Goal: Information Seeking & Learning: Learn about a topic

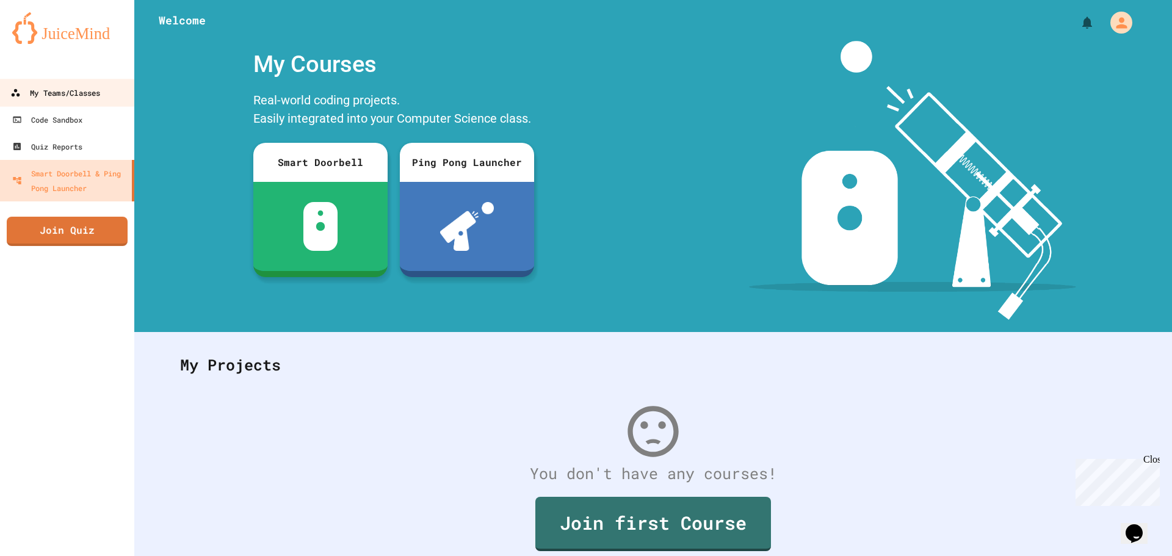
click at [38, 98] on div "My Teams/Classes" at bounding box center [55, 92] width 90 height 15
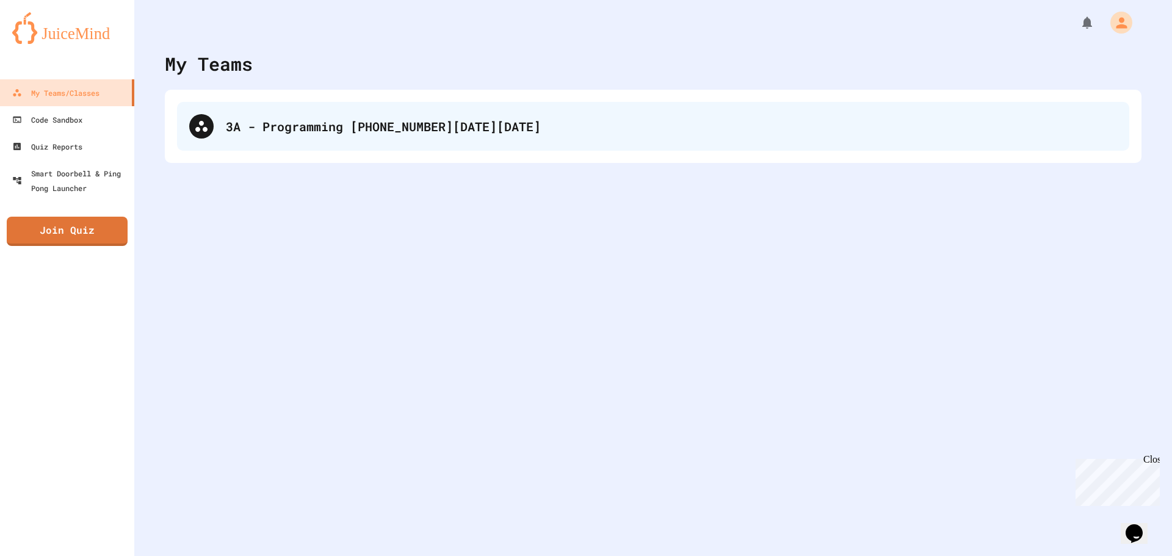
click at [236, 117] on div "3A - Programming 2 2025-2026" at bounding box center [653, 126] width 952 height 49
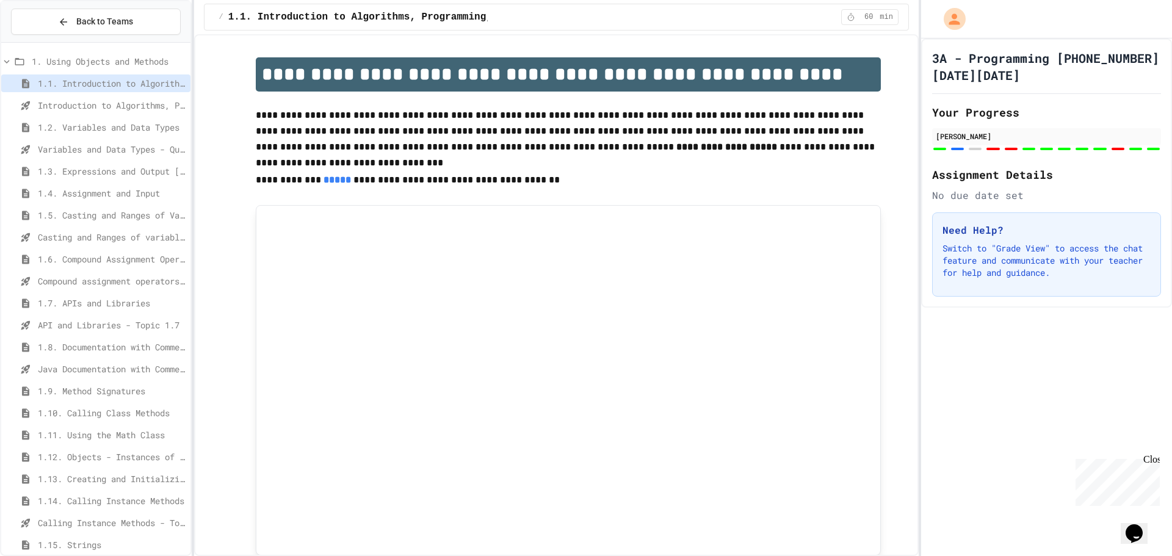
click at [60, 294] on div "1.7. APIs and Libraries" at bounding box center [95, 303] width 189 height 18
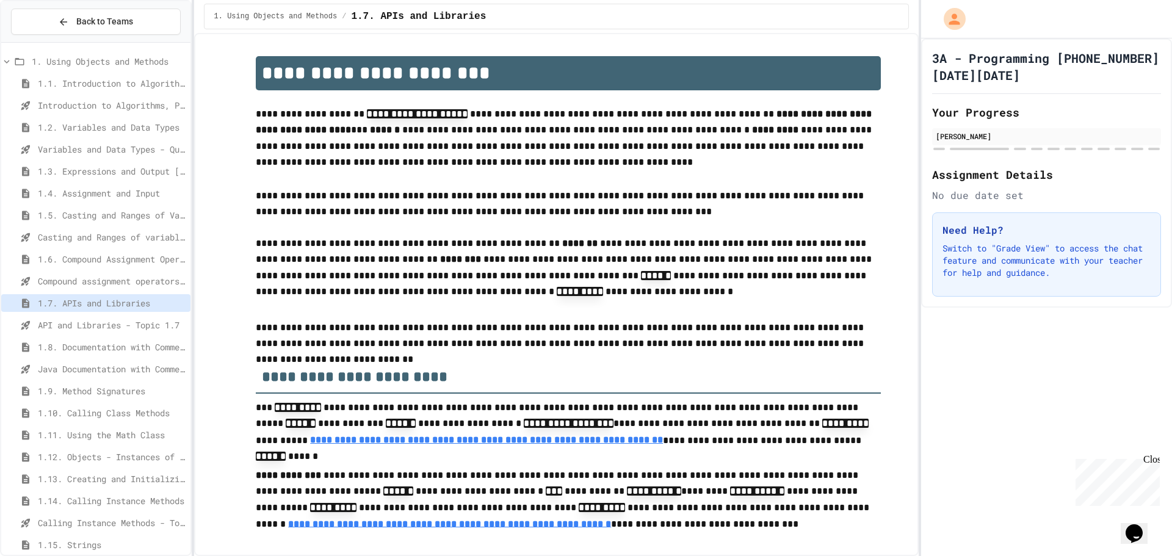
click at [70, 274] on div "Compound assignment operators - Quiz" at bounding box center [95, 281] width 189 height 18
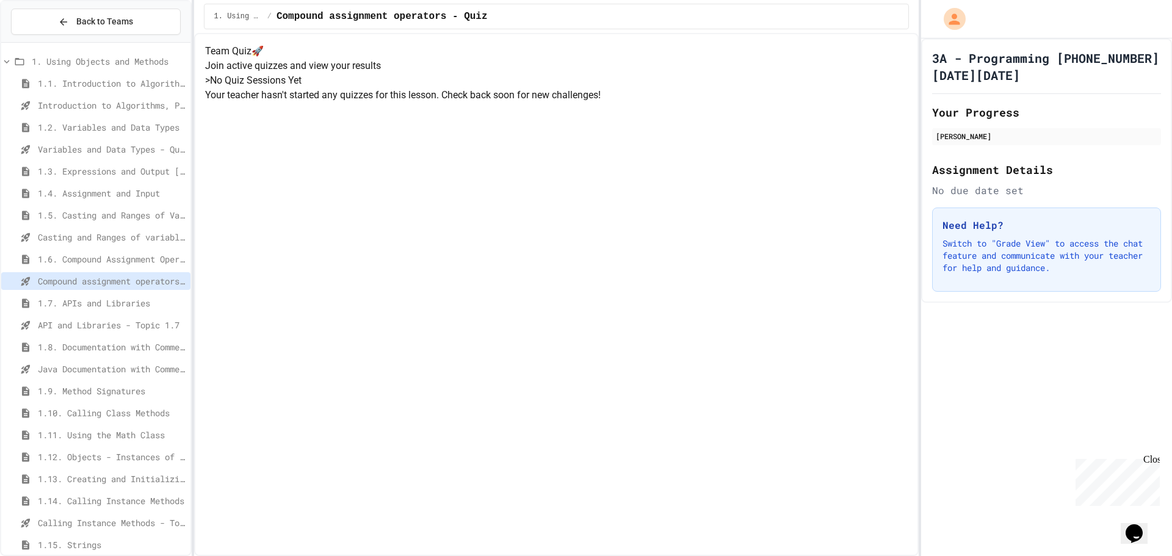
click at [76, 259] on span "1.6. Compound Assignment Operators" at bounding box center [112, 259] width 148 height 13
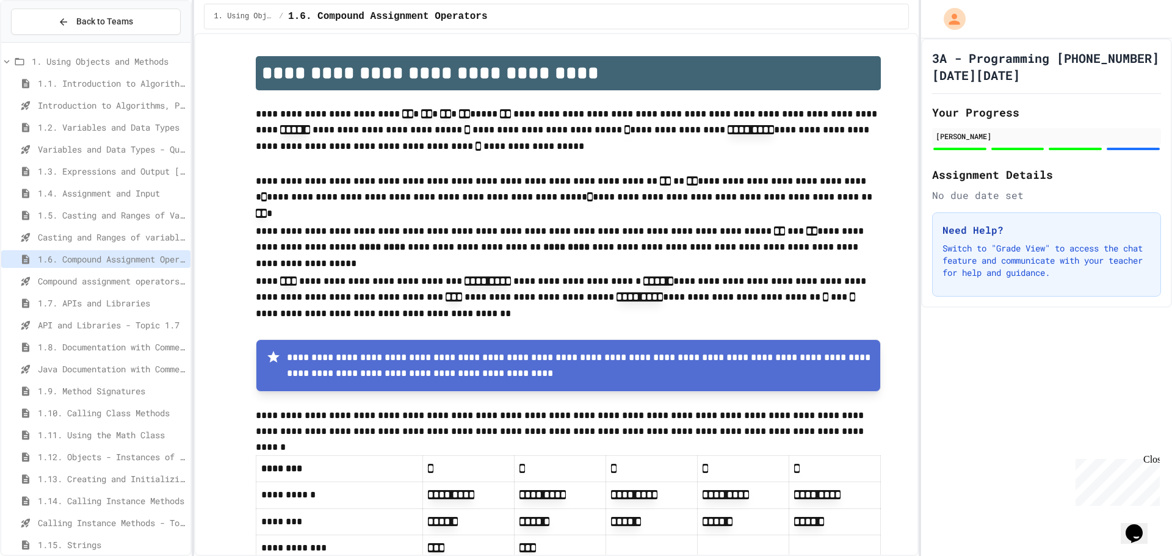
click at [71, 297] on span "1.7. APIs and Libraries" at bounding box center [112, 303] width 148 height 13
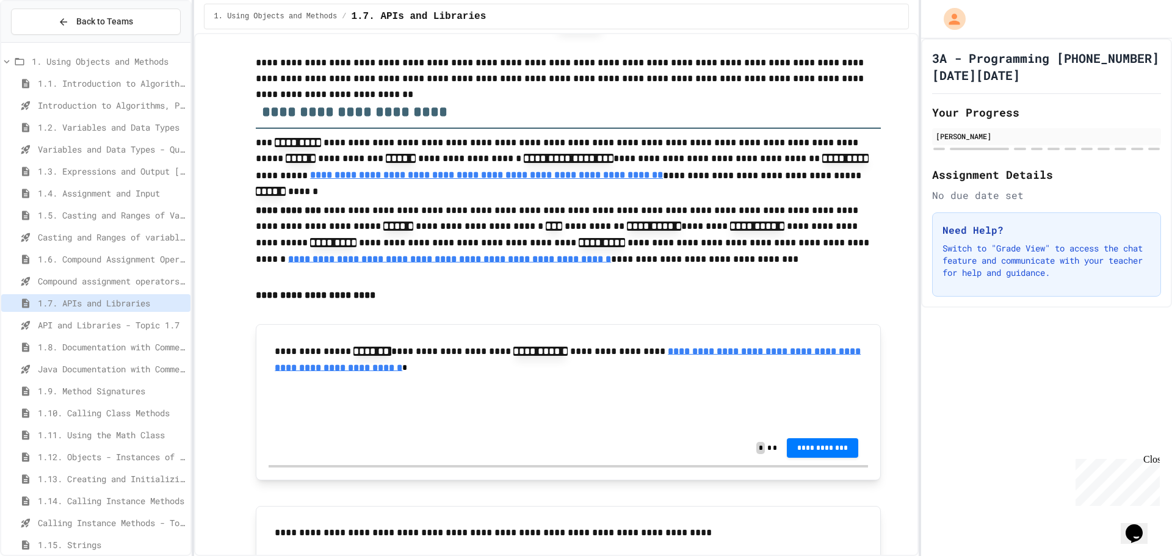
scroll to position [244, 0]
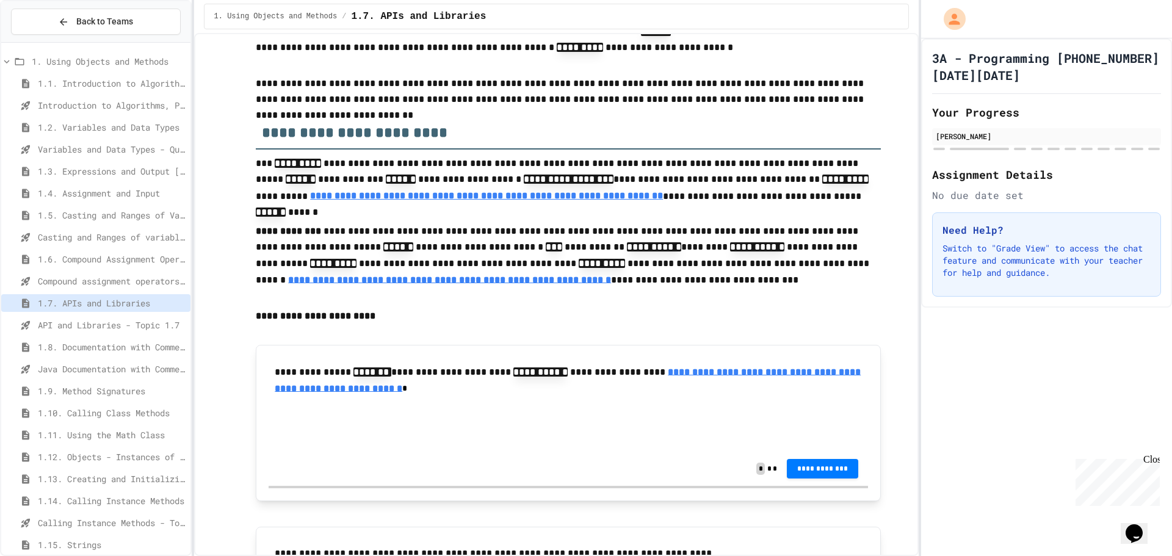
click at [533, 398] on p "**********" at bounding box center [568, 381] width 587 height 35
click at [533, 392] on u "**********" at bounding box center [568, 380] width 586 height 26
click at [347, 434] on input "text" at bounding box center [327, 428] width 98 height 16
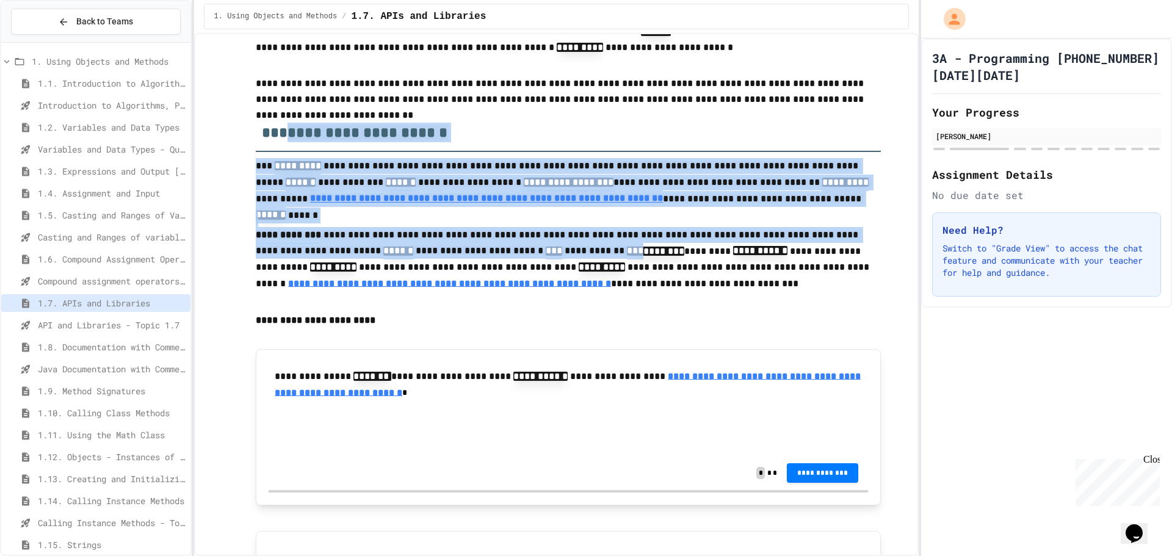
drag, startPoint x: 276, startPoint y: 129, endPoint x: 503, endPoint y: 257, distance: 260.7
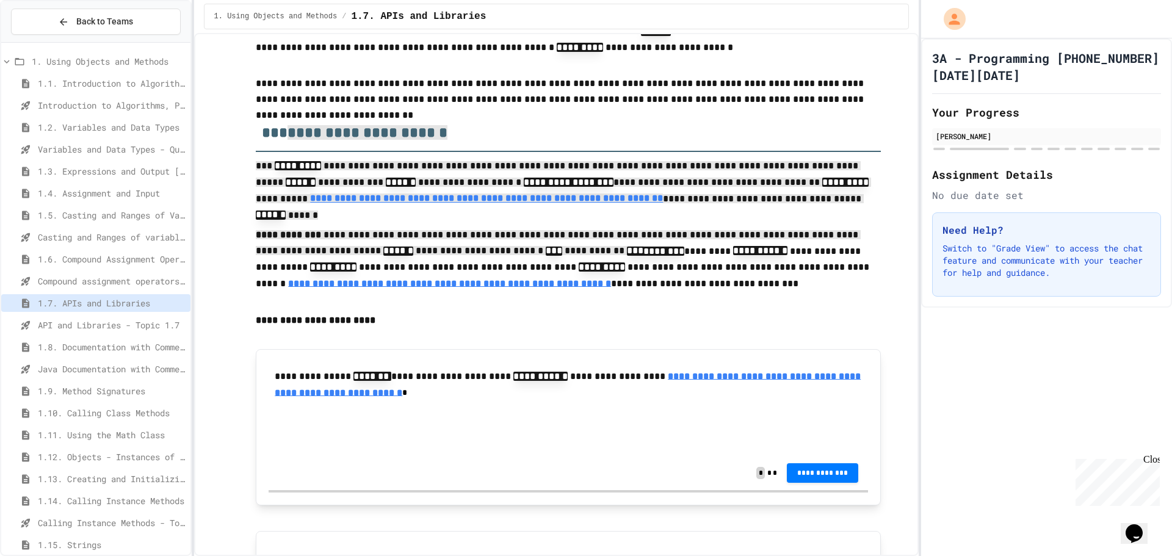
click at [503, 257] on p "**********" at bounding box center [568, 270] width 625 height 86
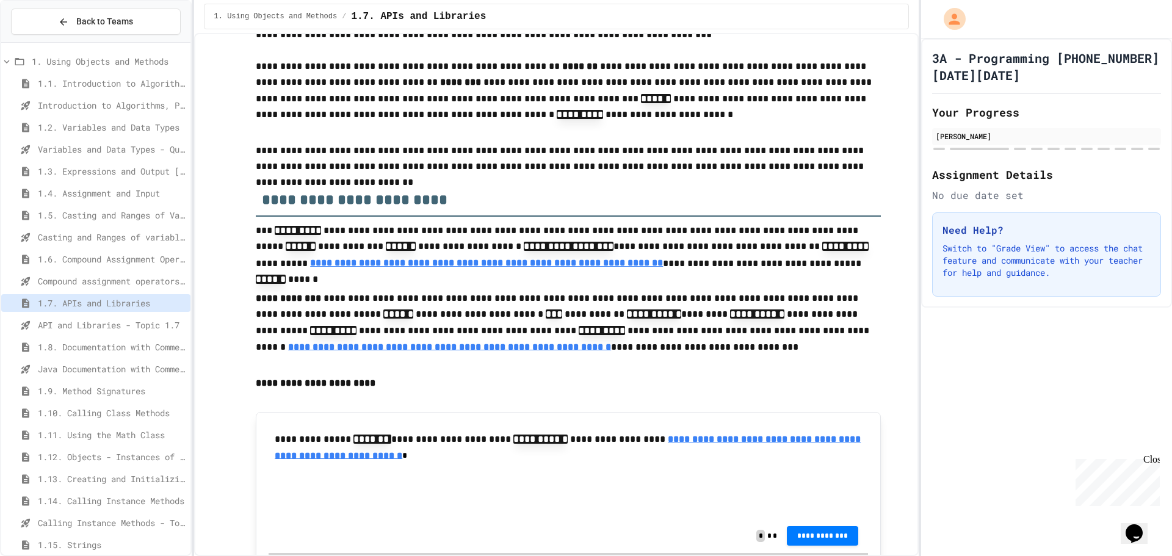
scroll to position [183, 0]
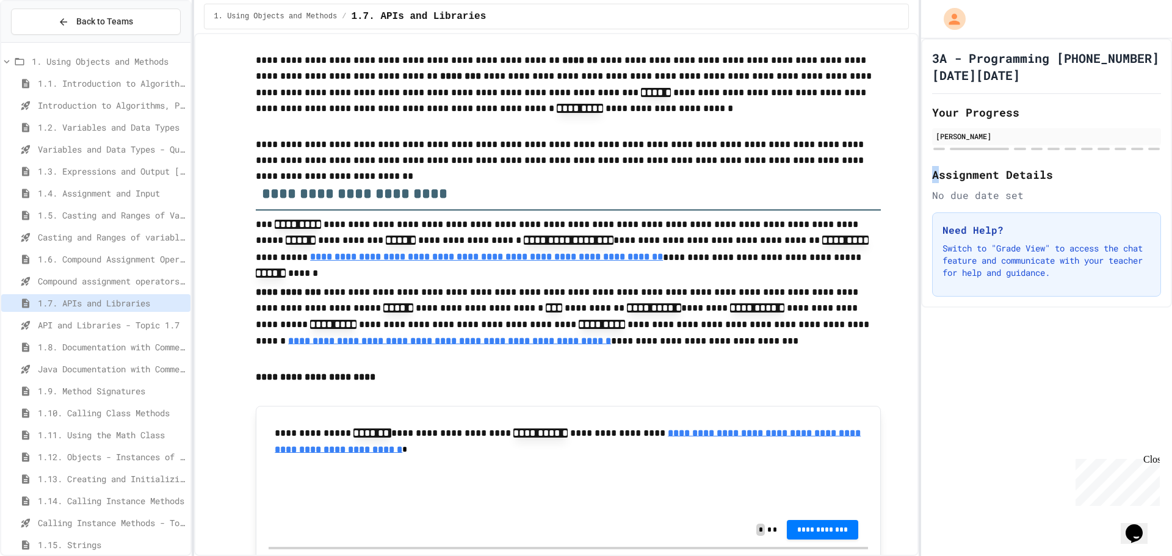
drag, startPoint x: 979, startPoint y: 130, endPoint x: 937, endPoint y: 147, distance: 45.4
click at [937, 147] on div "3A - Programming 2 2025-2026 Your Progress Pablo Gomez Assignment Details No du…" at bounding box center [1046, 172] width 251 height 269
drag, startPoint x: 931, startPoint y: 159, endPoint x: 934, endPoint y: 133, distance: 26.4
click at [934, 133] on div "3A - Programming 2 2025-2026 Your Progress Pablo Gomez Assignment Details No du…" at bounding box center [1046, 172] width 251 height 269
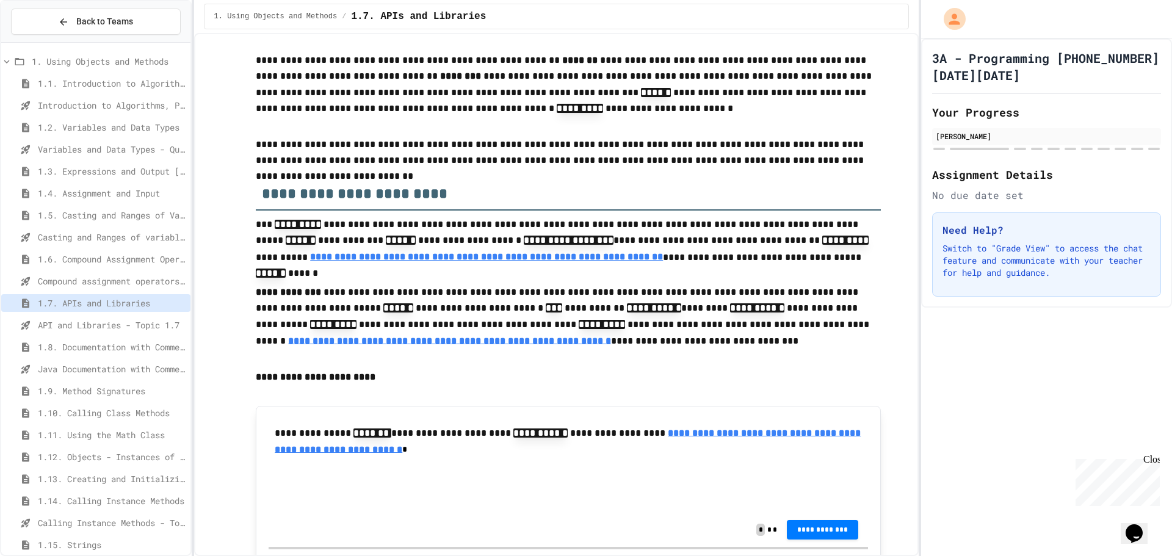
click at [524, 243] on code "**********" at bounding box center [569, 240] width 90 height 9
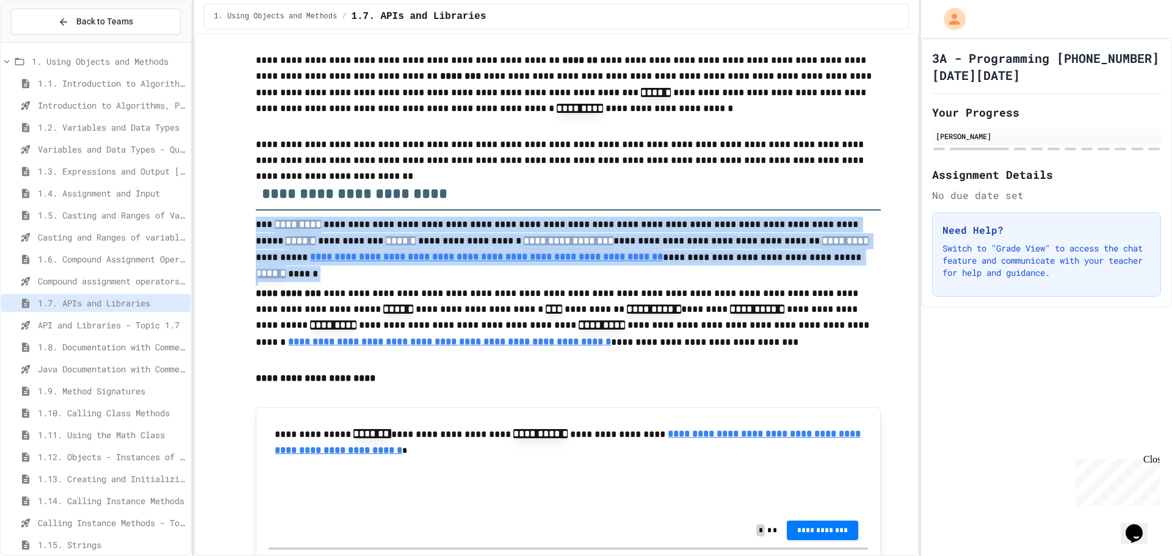
click at [524, 243] on span "**********" at bounding box center [569, 240] width 90 height 9
click at [692, 255] on span "**********" at bounding box center [763, 257] width 201 height 9
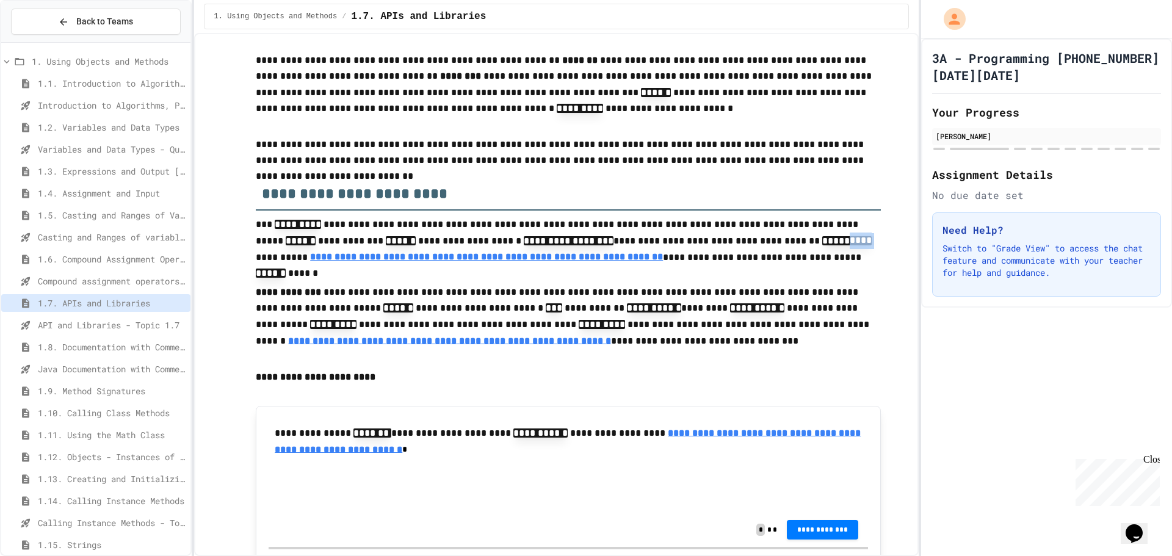
click at [822, 238] on code "***** ****" at bounding box center [846, 240] width 49 height 9
click at [849, 238] on span "****" at bounding box center [860, 240] width 22 height 9
drag, startPoint x: 719, startPoint y: 240, endPoint x: 763, endPoint y: 247, distance: 44.4
click at [822, 245] on code "*********" at bounding box center [845, 240] width 46 height 9
click at [822, 245] on span "*********" at bounding box center [845, 240] width 46 height 9
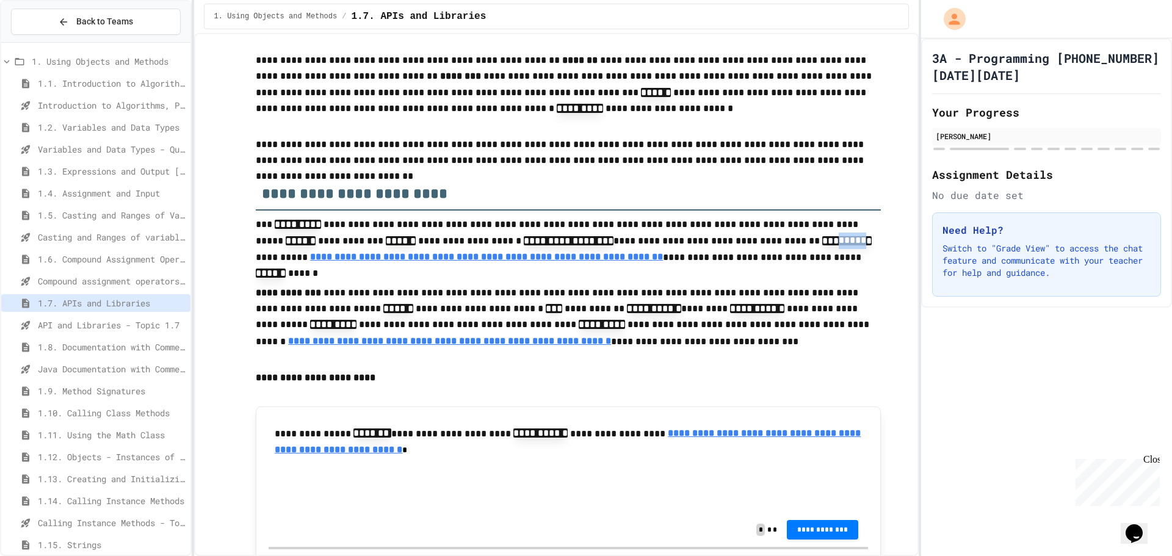
drag, startPoint x: 735, startPoint y: 239, endPoint x: 762, endPoint y: 251, distance: 29.2
click at [762, 251] on p "**********" at bounding box center [568, 243] width 625 height 52
drag, startPoint x: 788, startPoint y: 308, endPoint x: 610, endPoint y: 306, distance: 177.6
click at [610, 306] on p "**********" at bounding box center [568, 326] width 625 height 85
click at [757, 312] on span "******" at bounding box center [772, 307] width 30 height 9
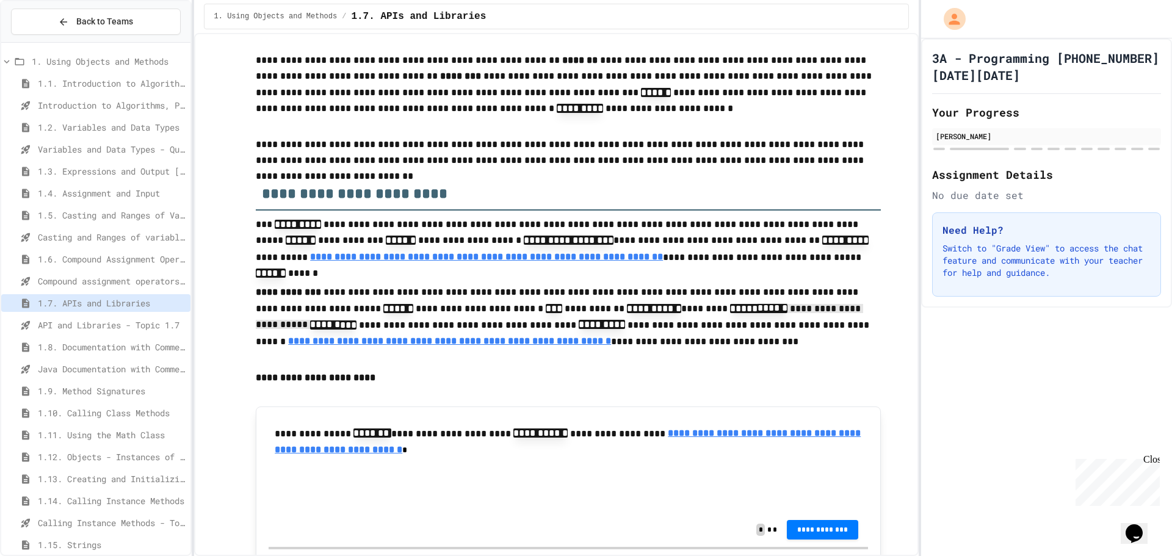
click at [730, 311] on code "***** ******" at bounding box center [758, 308] width 57 height 9
drag, startPoint x: 583, startPoint y: 307, endPoint x: 514, endPoint y: 292, distance: 70.0
click at [530, 297] on p "**********" at bounding box center [568, 326] width 625 height 85
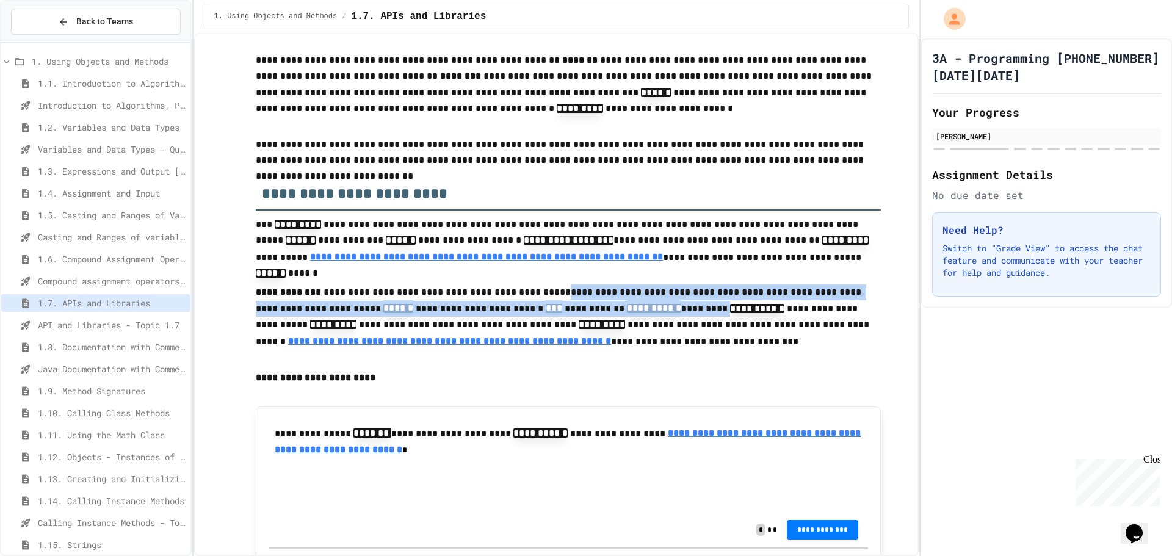
scroll to position [0, 0]
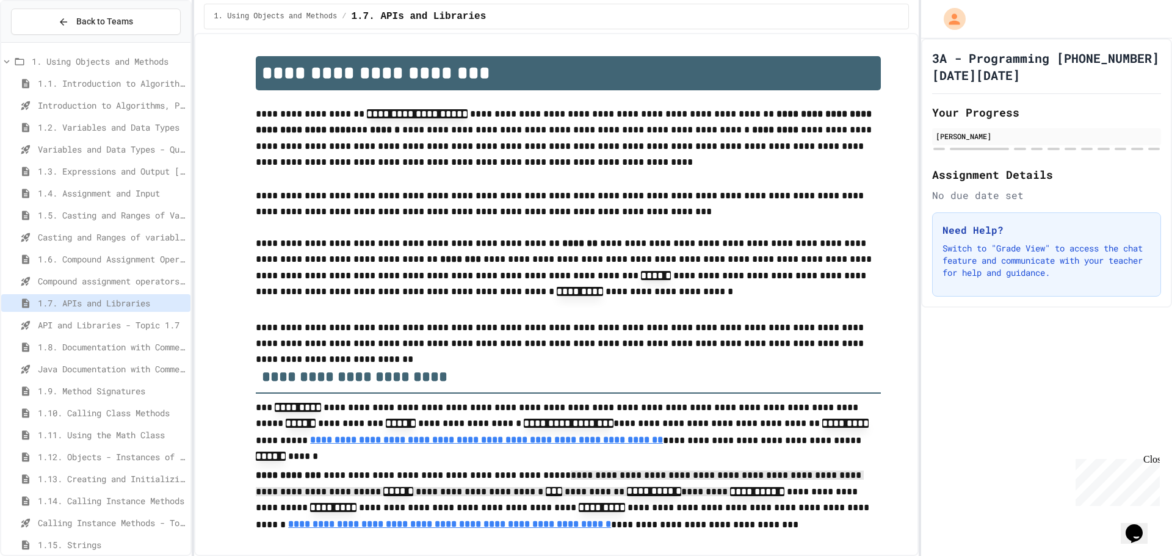
click at [105, 145] on span "Variables and Data Types - Quiz" at bounding box center [112, 149] width 148 height 13
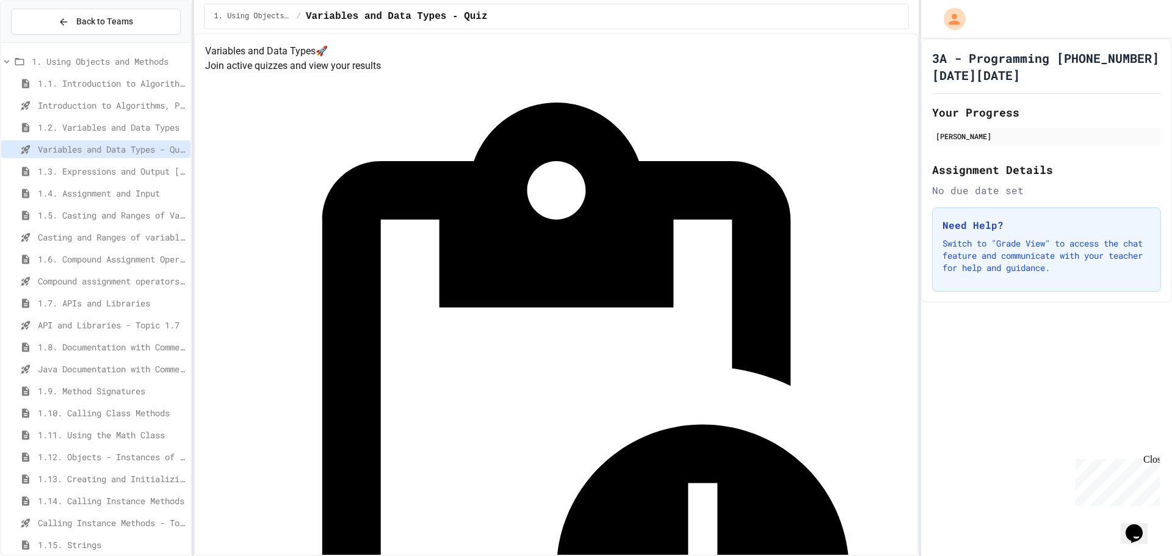
click at [118, 191] on span "1.4. Assignment and Input" at bounding box center [112, 193] width 148 height 13
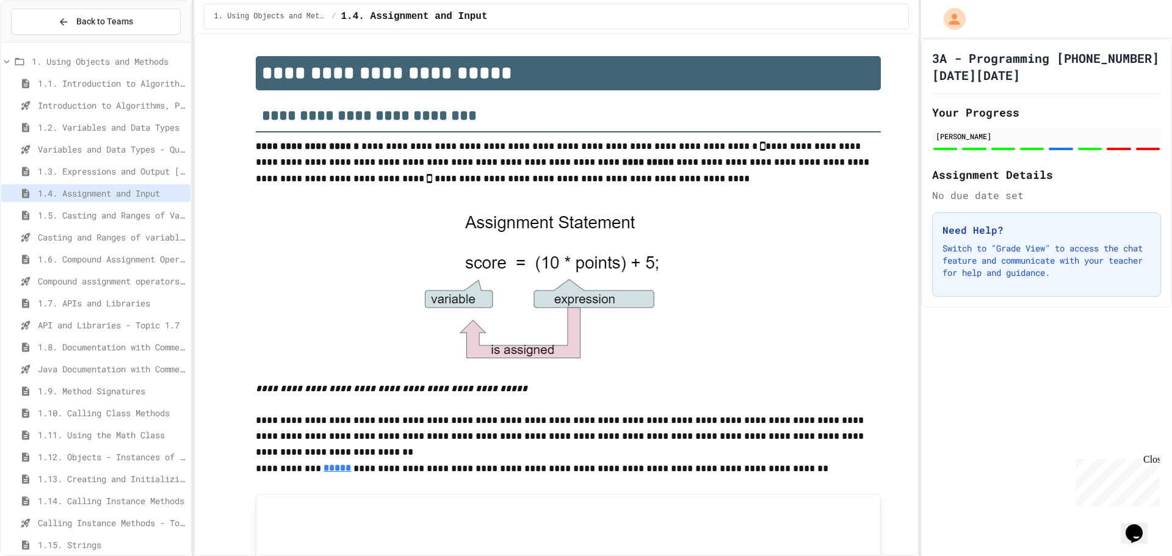
click at [117, 175] on span "1.3. Expressions and Output [New]" at bounding box center [112, 171] width 148 height 13
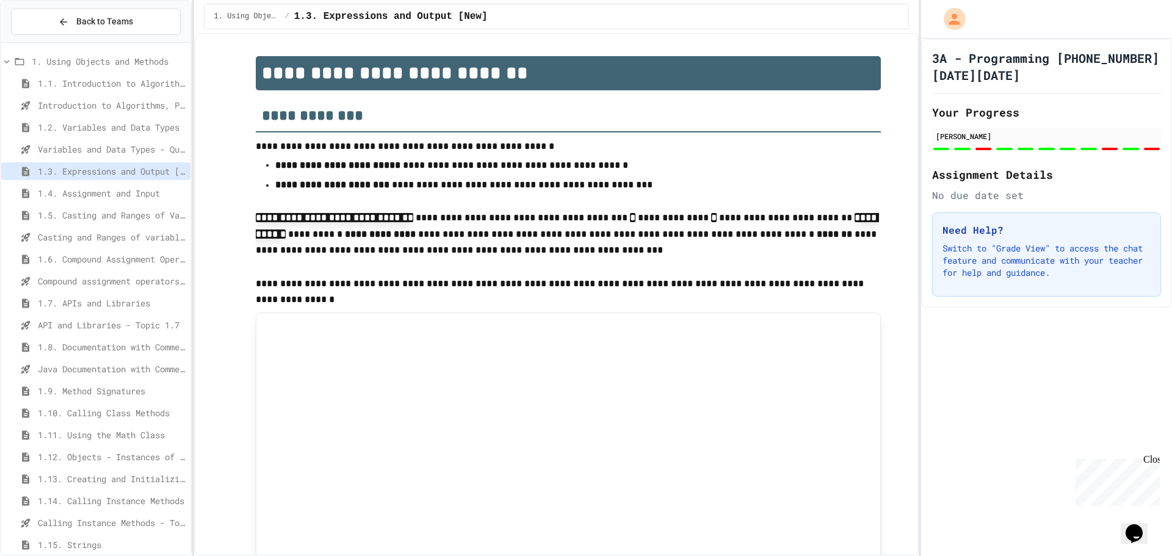
click at [116, 220] on span "1.5. Casting and Ranges of Values" at bounding box center [112, 215] width 148 height 13
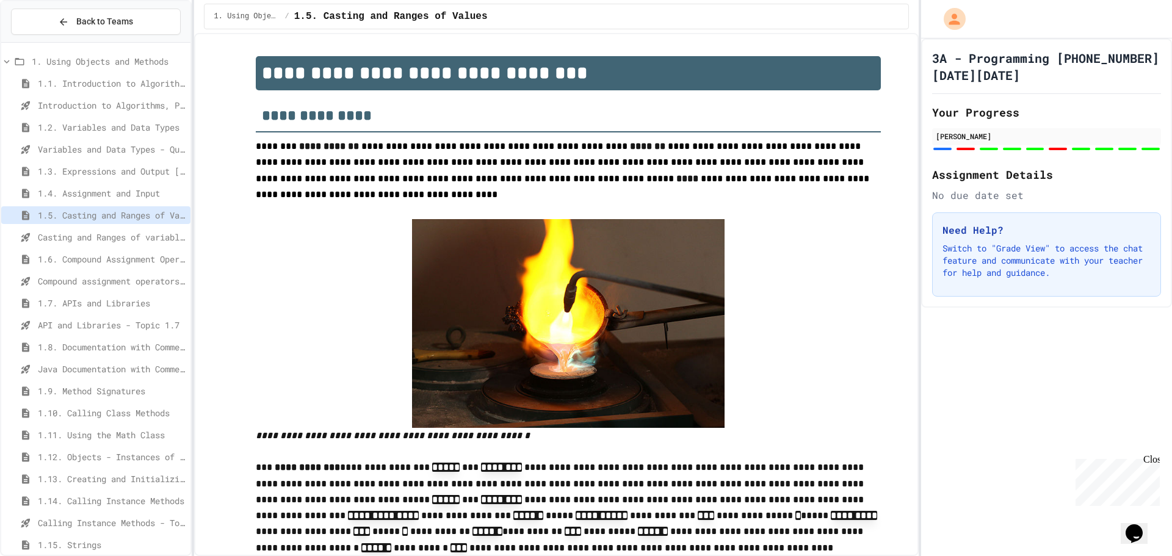
click at [99, 128] on span "1.2. Variables and Data Types" at bounding box center [112, 127] width 148 height 13
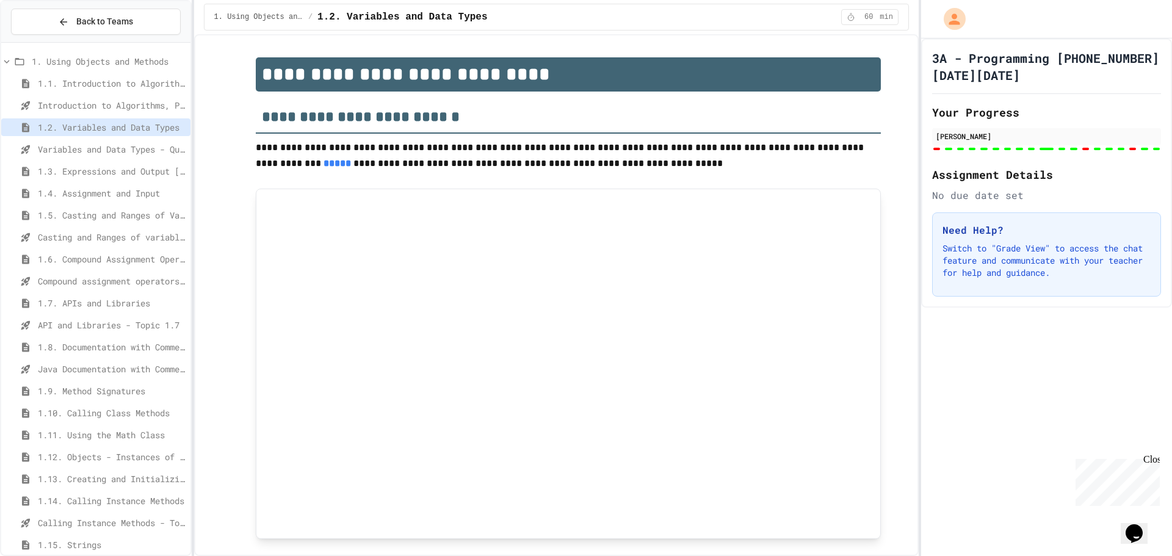
type input "***"
type input "*"
type input "******"
type input "***"
type input "********"
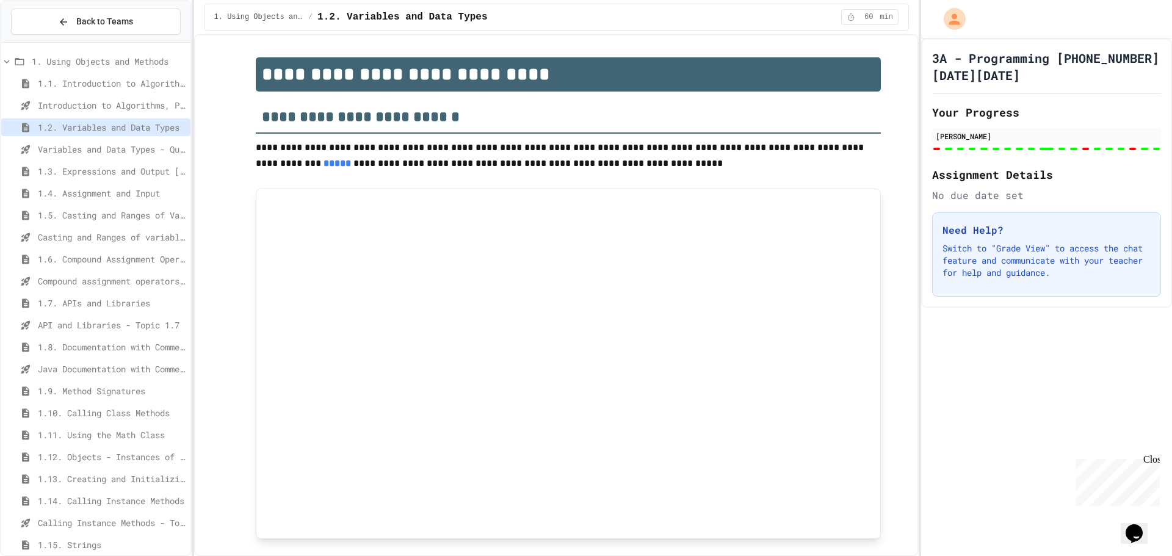
type input "********"
click at [96, 234] on span "Casting and Ranges of variables - Quiz" at bounding box center [112, 237] width 148 height 13
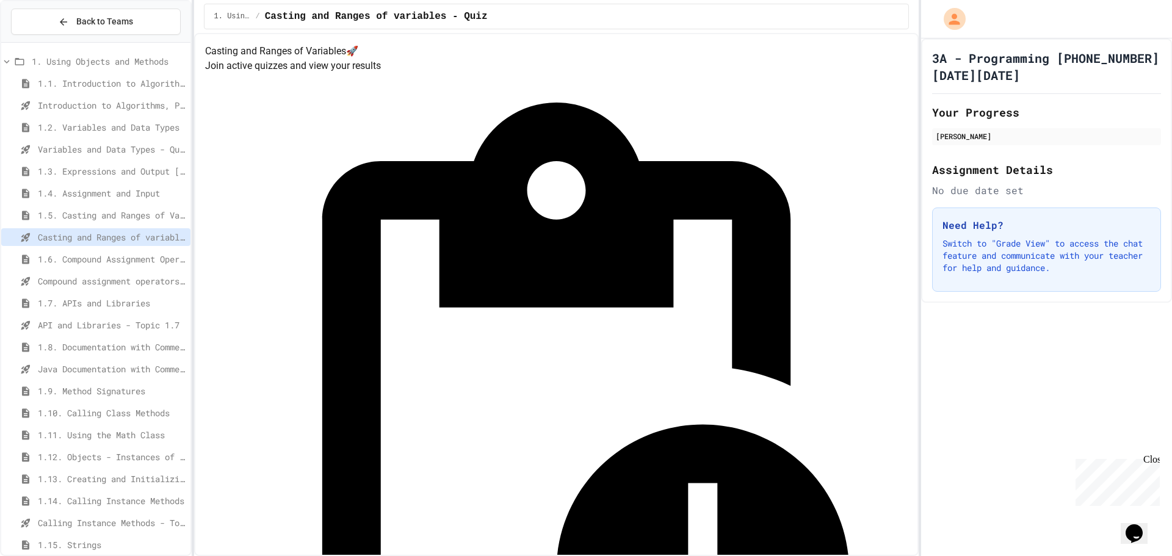
click at [138, 247] on div "Casting and Ranges of variables - Quiz" at bounding box center [95, 239] width 189 height 22
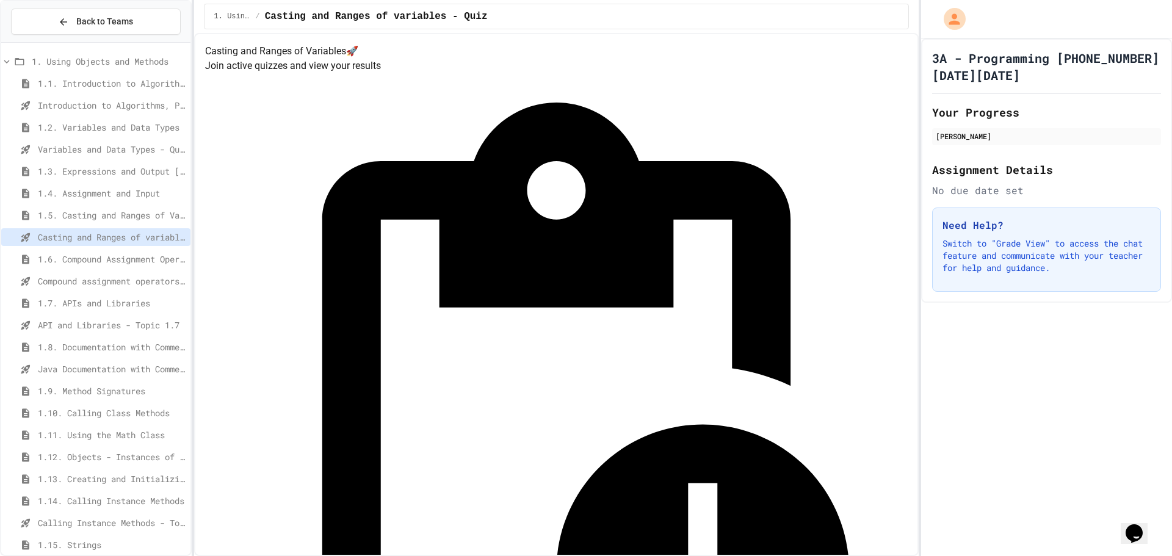
click at [135, 252] on div "1.6. Compound Assignment Operators" at bounding box center [95, 259] width 189 height 18
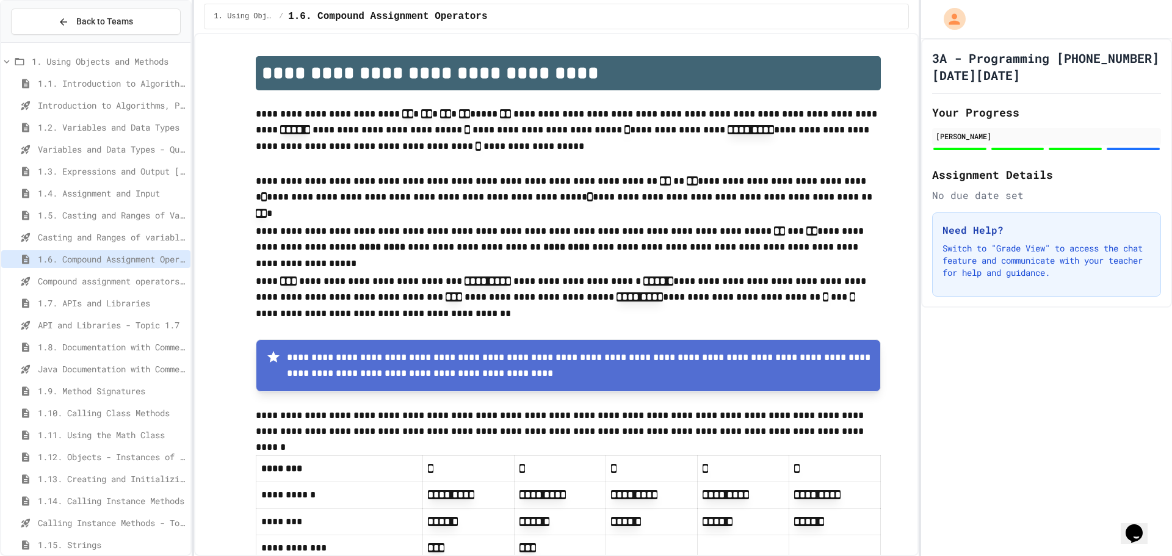
click at [139, 300] on span "1.7. APIs and Libraries" at bounding box center [112, 303] width 148 height 13
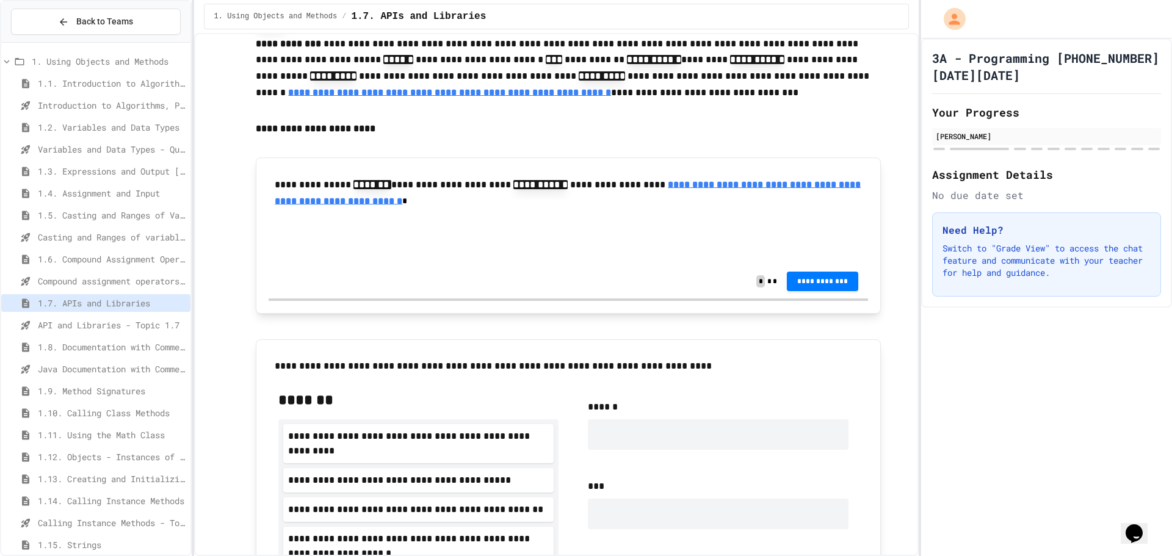
scroll to position [427, 0]
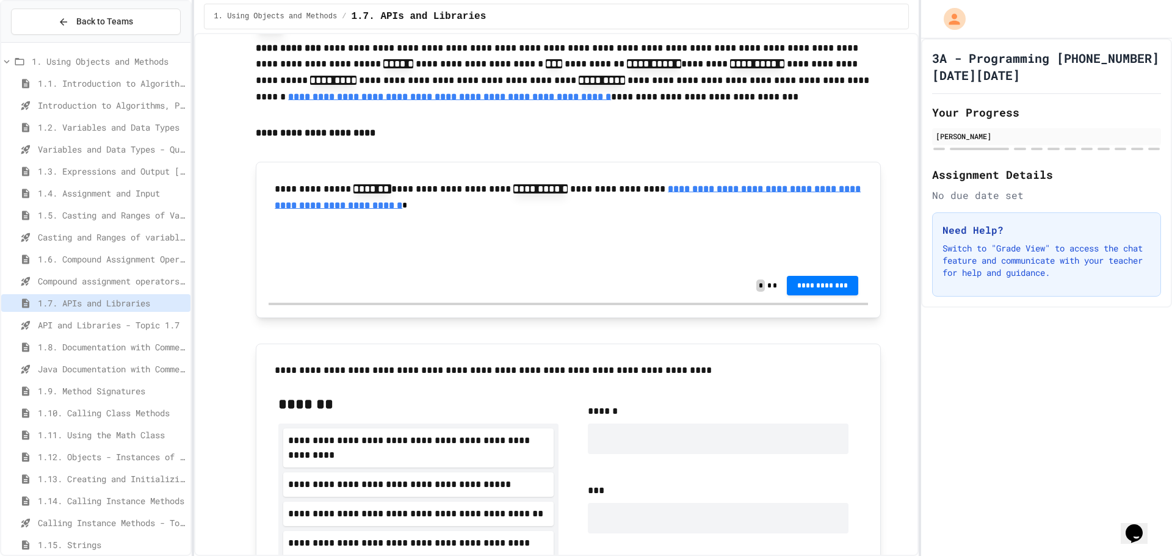
click at [343, 253] on input "text" at bounding box center [327, 245] width 98 height 16
click at [147, 272] on div "1. Using Objects and Methods 1.1. Introduction to Algorithms, Programming, and …" at bounding box center [95, 426] width 189 height 757
click at [142, 275] on span "Compound assignment operators - Quiz" at bounding box center [112, 281] width 148 height 13
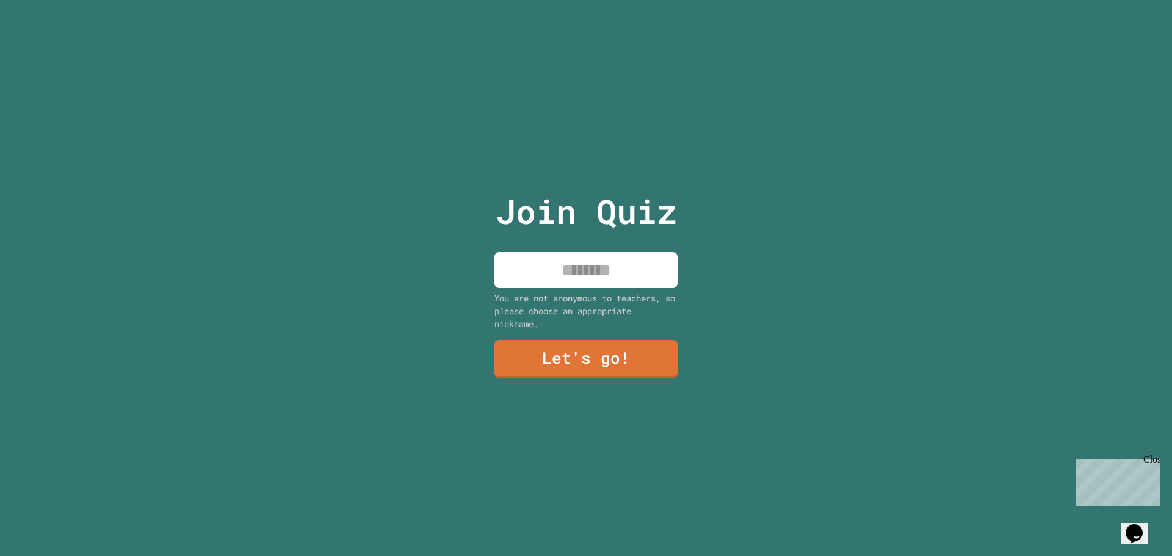
click at [661, 273] on input at bounding box center [585, 270] width 183 height 36
type input "*****"
click at [575, 365] on link "Let's go!" at bounding box center [586, 357] width 178 height 40
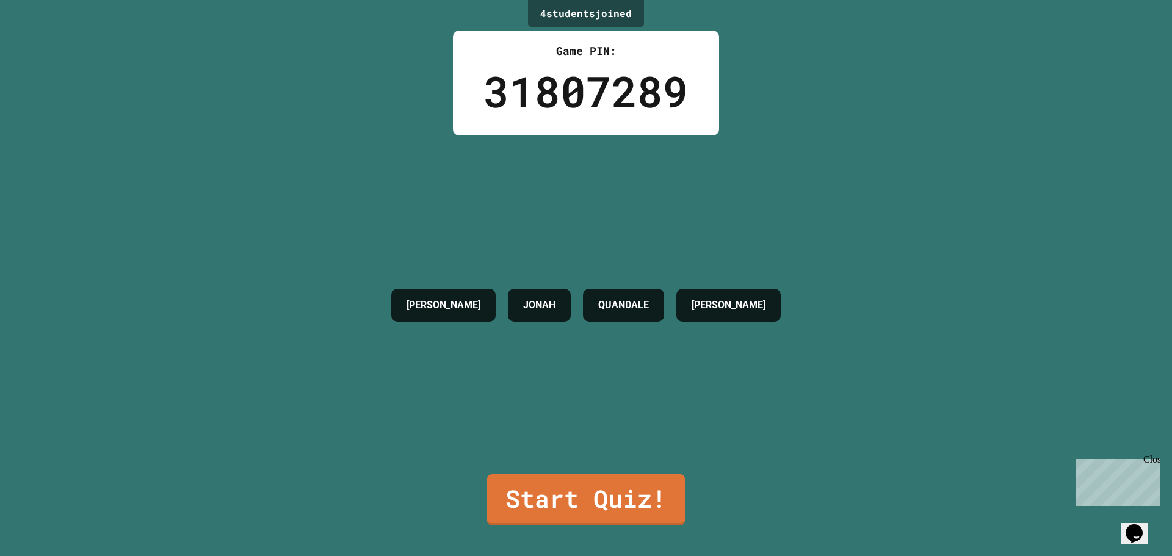
click at [693, 145] on div "PABLO JONAH QUANDALE E. HILL" at bounding box center [585, 304] width 401 height 339
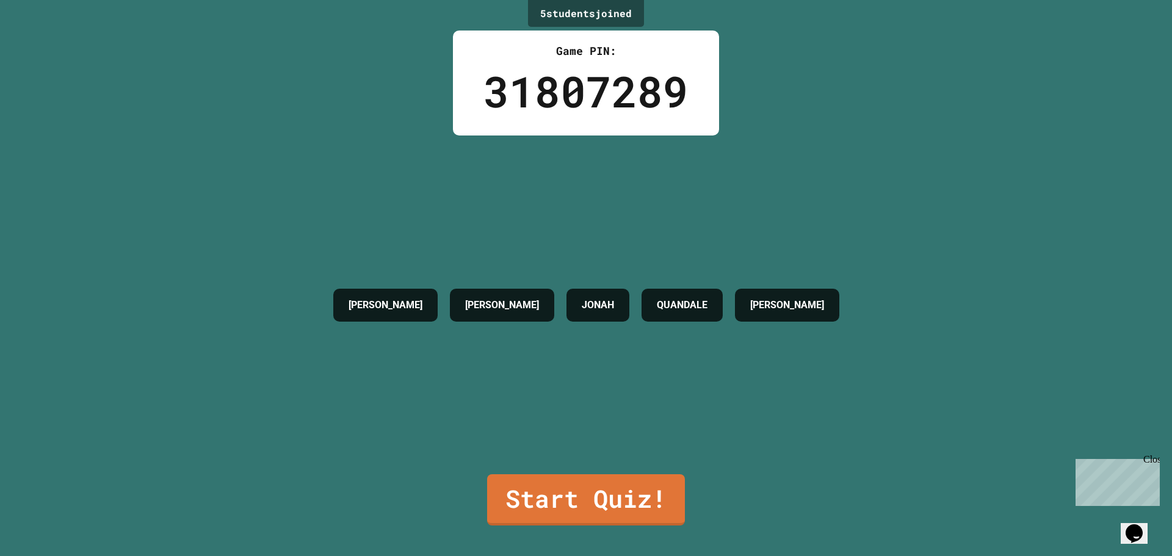
drag, startPoint x: 648, startPoint y: 4, endPoint x: 574, endPoint y: 127, distance: 143.5
click at [574, 127] on div "Game PIN: 31807289" at bounding box center [586, 83] width 266 height 105
drag, startPoint x: 569, startPoint y: 104, endPoint x: 557, endPoint y: 88, distance: 19.2
click at [557, 88] on div "31807289" at bounding box center [585, 91] width 205 height 64
drag, startPoint x: 557, startPoint y: 88, endPoint x: 565, endPoint y: 87, distance: 8.0
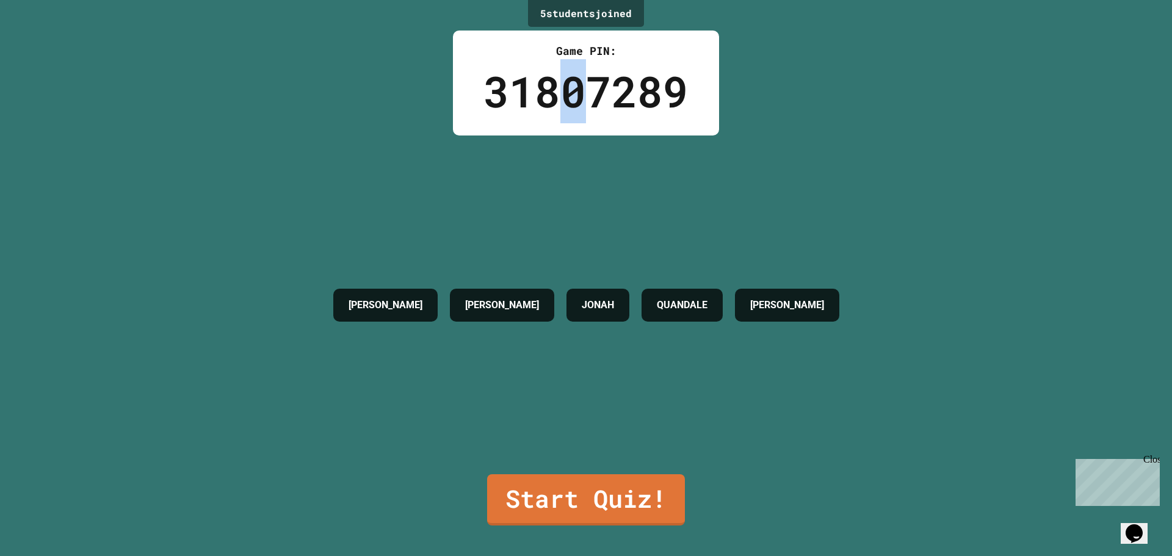
click at [559, 89] on div "31807289" at bounding box center [585, 91] width 205 height 64
click at [586, 87] on div "31807289" at bounding box center [585, 91] width 205 height 64
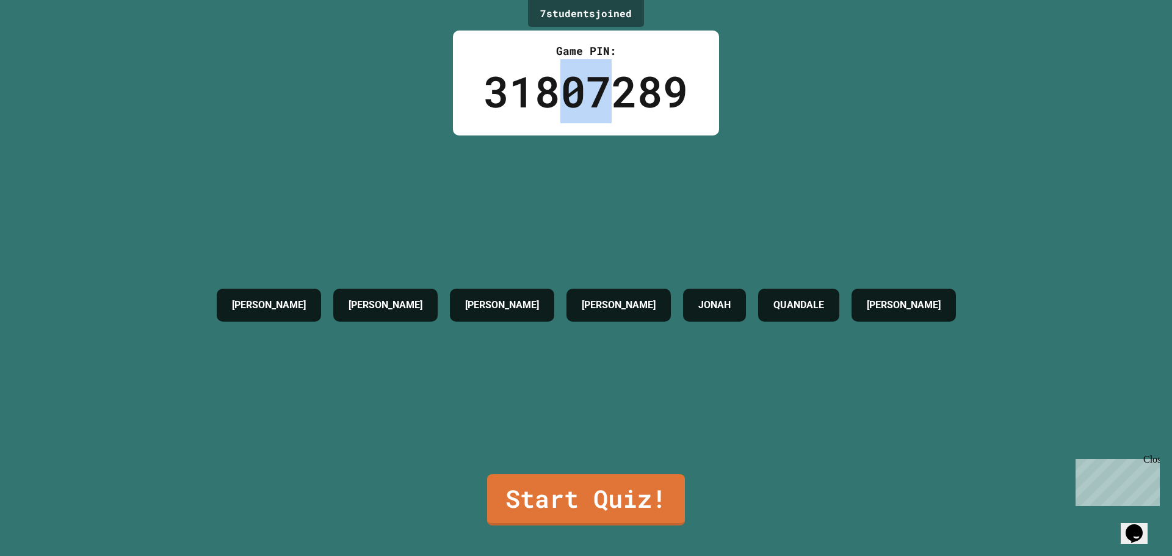
drag, startPoint x: 601, startPoint y: 87, endPoint x: 564, endPoint y: 113, distance: 45.5
click at [564, 113] on div "31807289" at bounding box center [585, 91] width 205 height 64
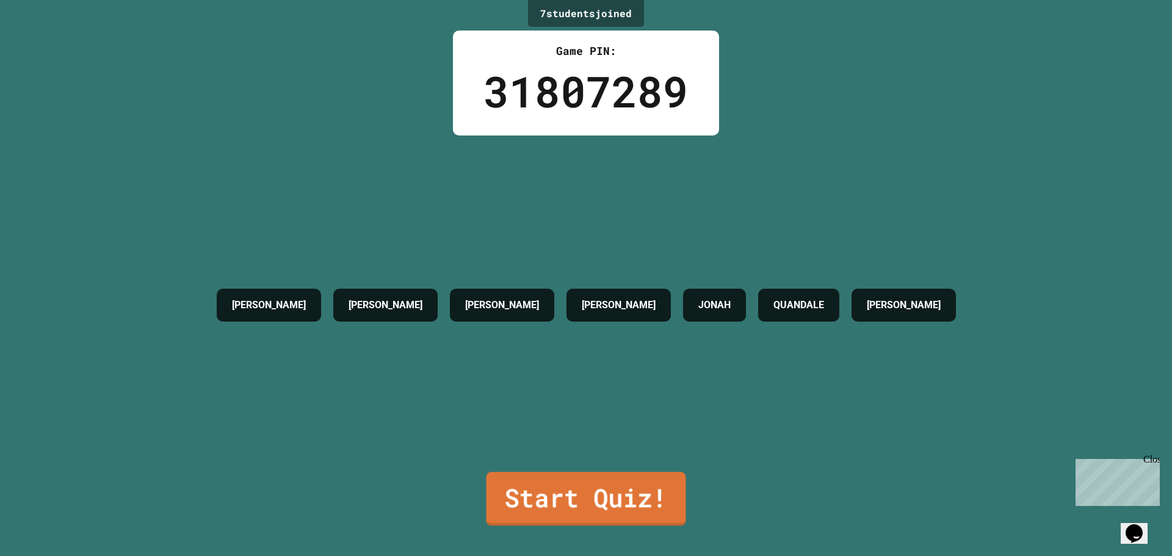
click at [626, 478] on link "Start Quiz!" at bounding box center [586, 499] width 200 height 54
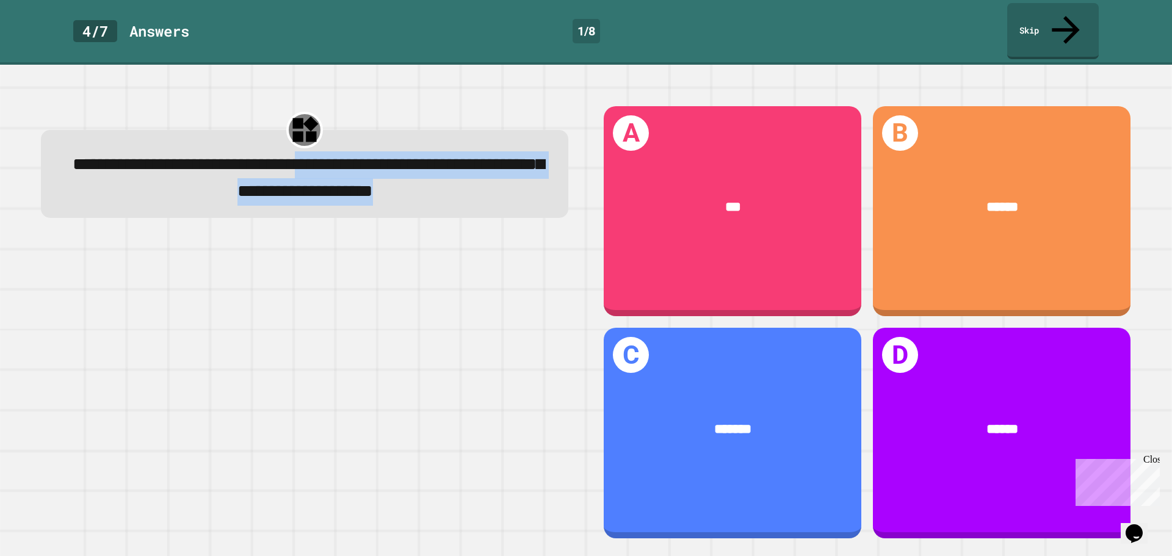
drag, startPoint x: 439, startPoint y: 144, endPoint x: 367, endPoint y: 206, distance: 95.2
click at [367, 205] on div "**********" at bounding box center [305, 178] width 484 height 54
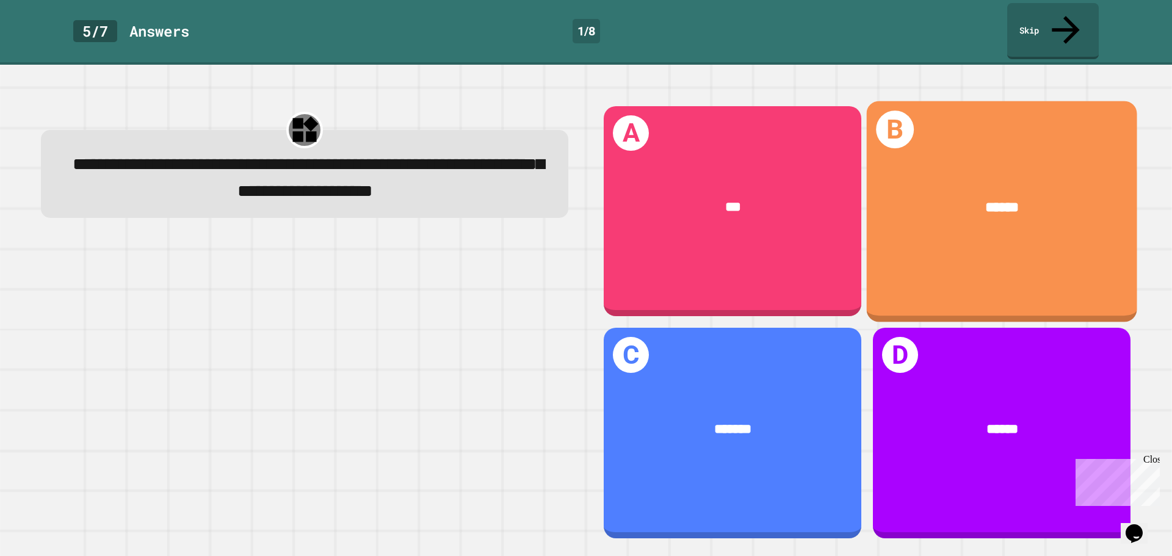
click at [1060, 133] on div "B ******" at bounding box center [1001, 211] width 270 height 221
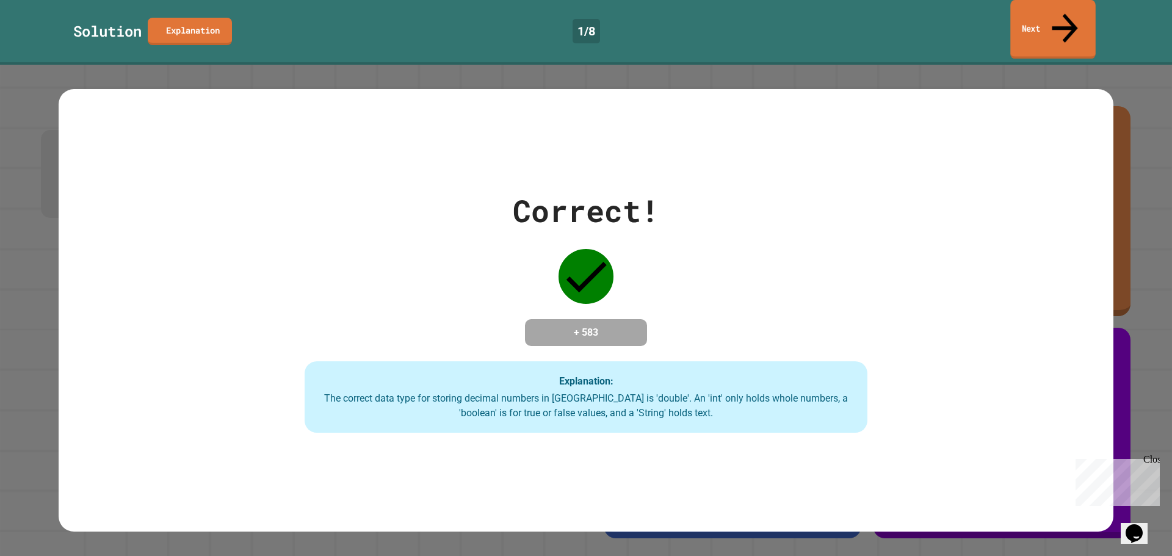
click at [1017, 26] on link "Next" at bounding box center [1052, 29] width 85 height 59
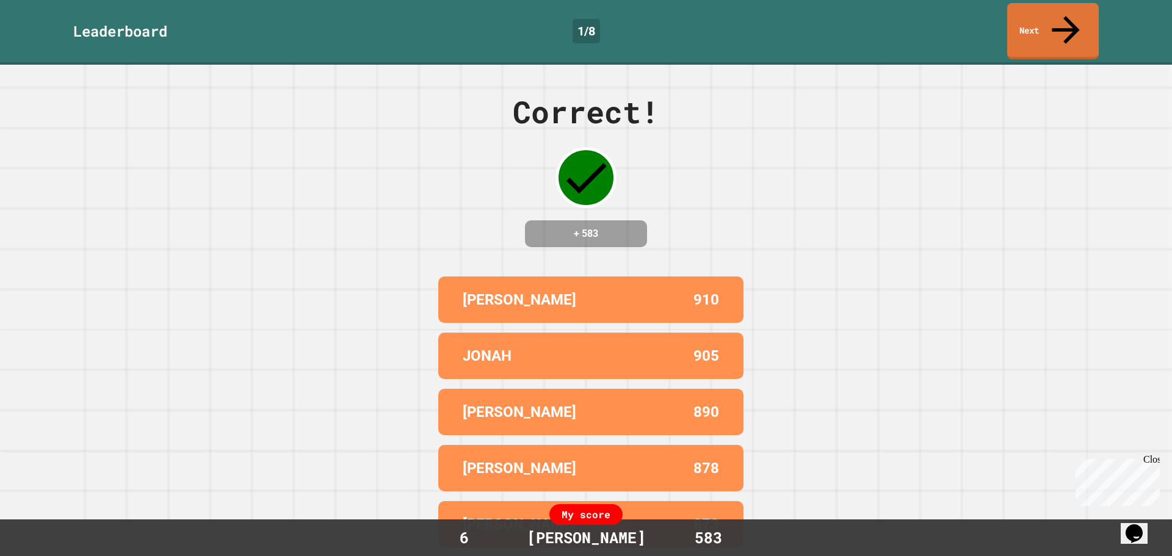
click at [1022, 32] on div "Leaderboard 1 / 8 Next" at bounding box center [586, 32] width 1172 height 65
click at [1026, 18] on link "Next" at bounding box center [1052, 30] width 91 height 59
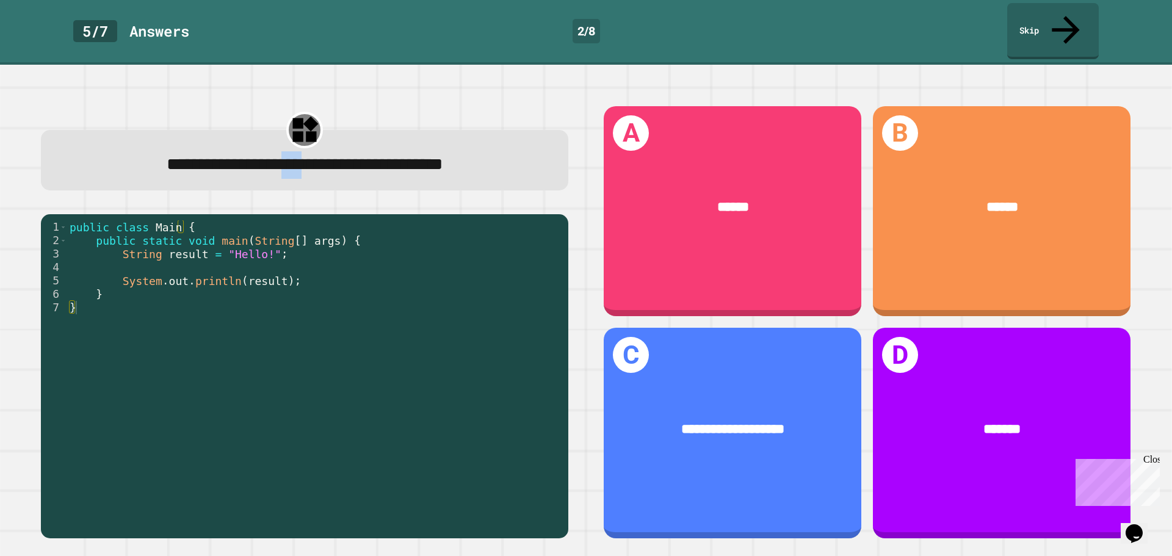
drag, startPoint x: 262, startPoint y: 137, endPoint x: 303, endPoint y: 161, distance: 47.3
click at [299, 156] on span "**********" at bounding box center [305, 164] width 276 height 17
click at [303, 161] on div "**********" at bounding box center [304, 160] width 527 height 60
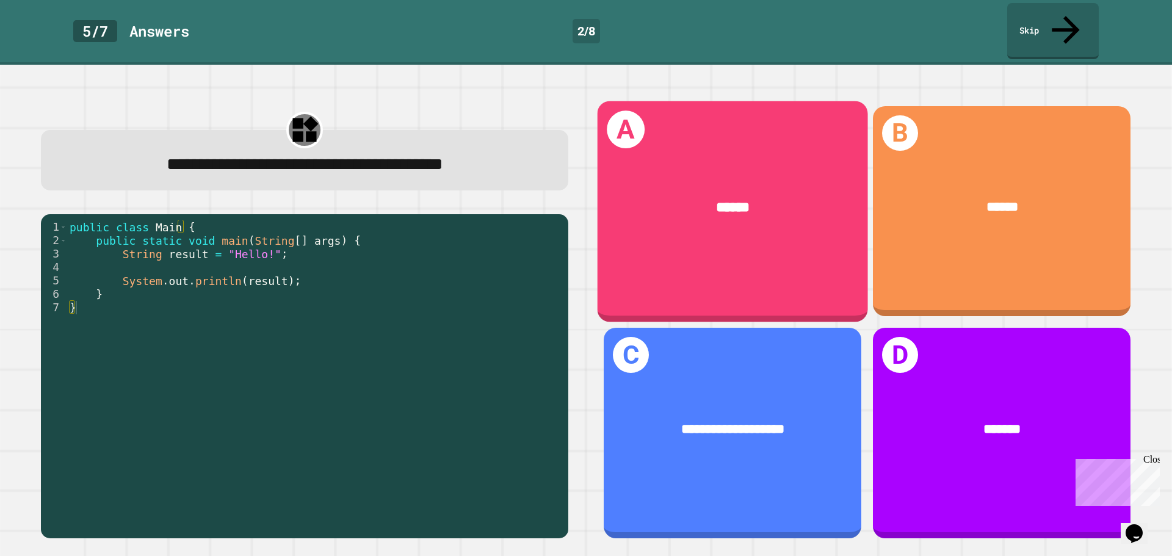
click at [623, 250] on div "A ******" at bounding box center [732, 211] width 270 height 221
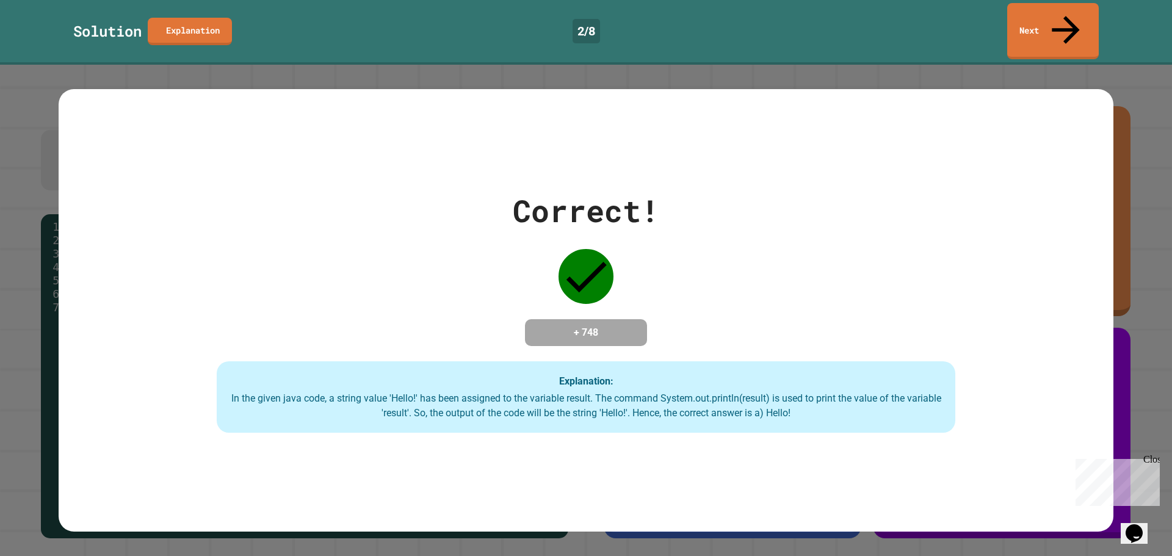
click at [1015, 14] on link "Next" at bounding box center [1053, 31] width 92 height 56
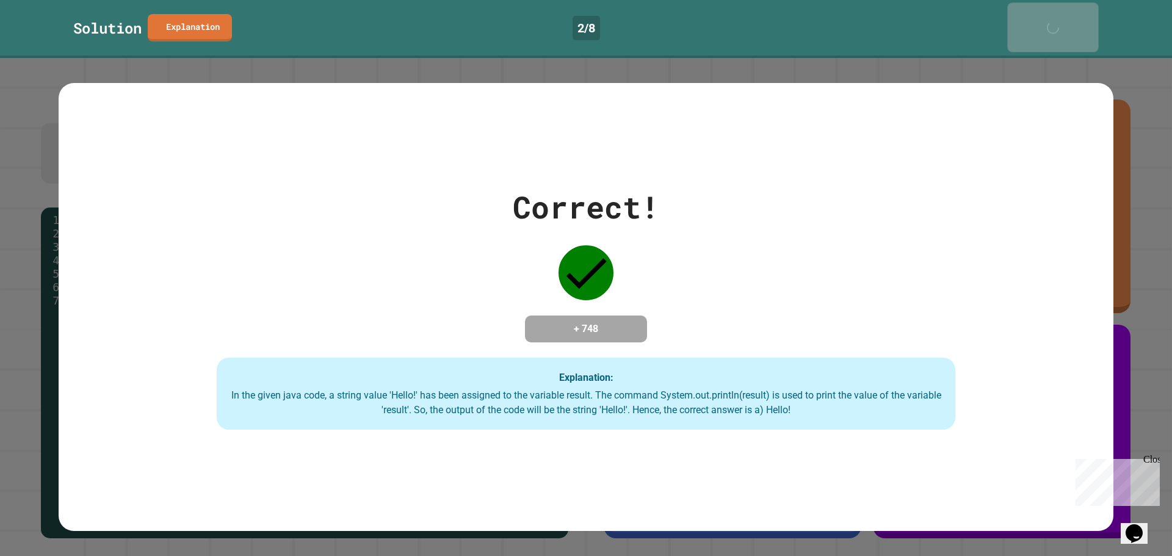
click at [1015, 14] on link "Next" at bounding box center [1052, 26] width 91 height 49
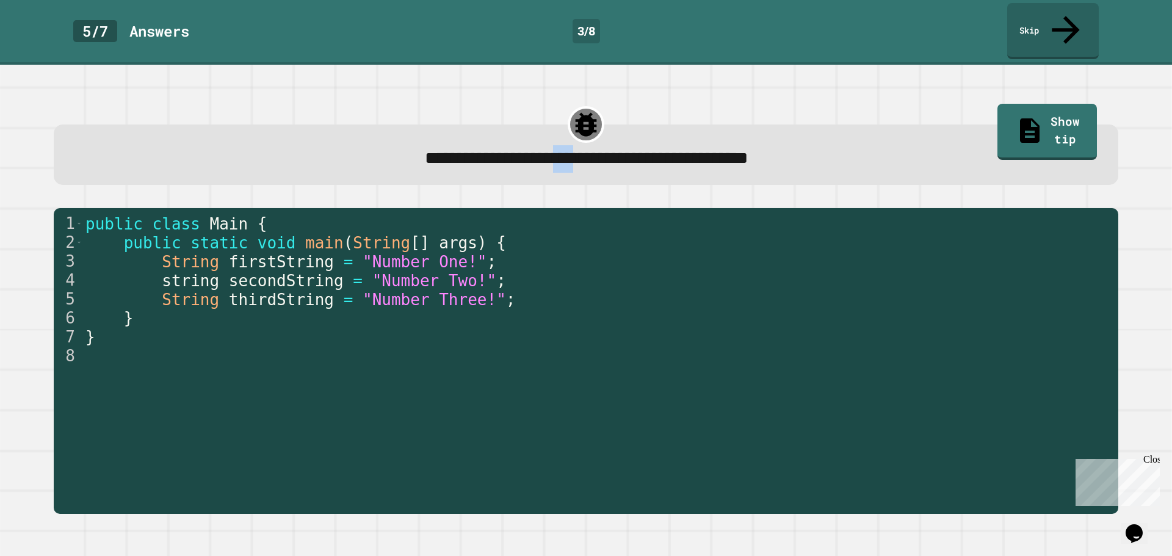
drag, startPoint x: 521, startPoint y: 131, endPoint x: 555, endPoint y: 144, distance: 36.5
click at [555, 146] on div "**********" at bounding box center [586, 159] width 1021 height 27
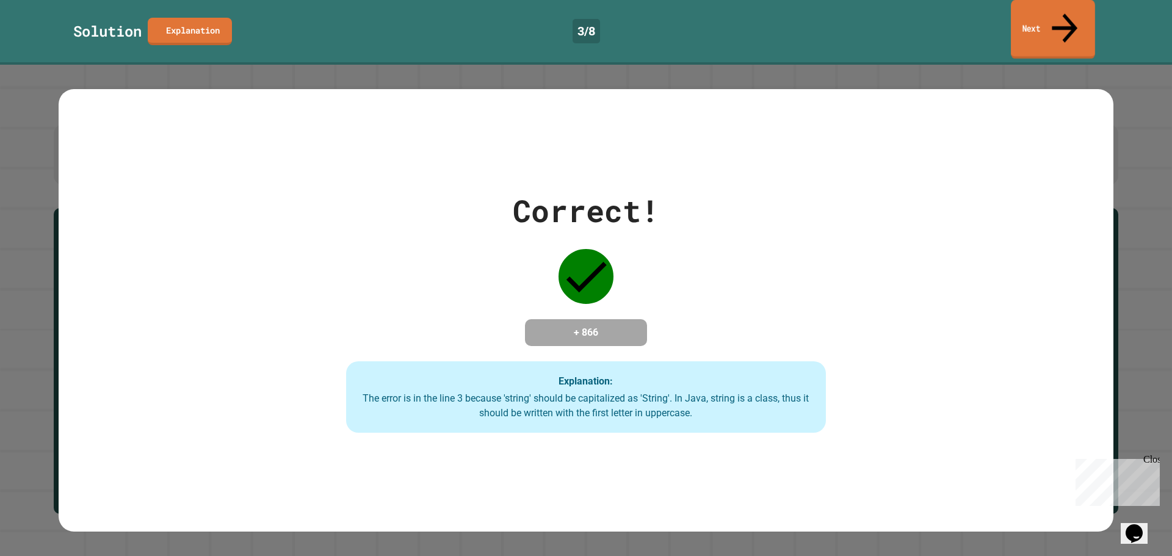
click at [1037, 7] on link "Next" at bounding box center [1052, 29] width 84 height 59
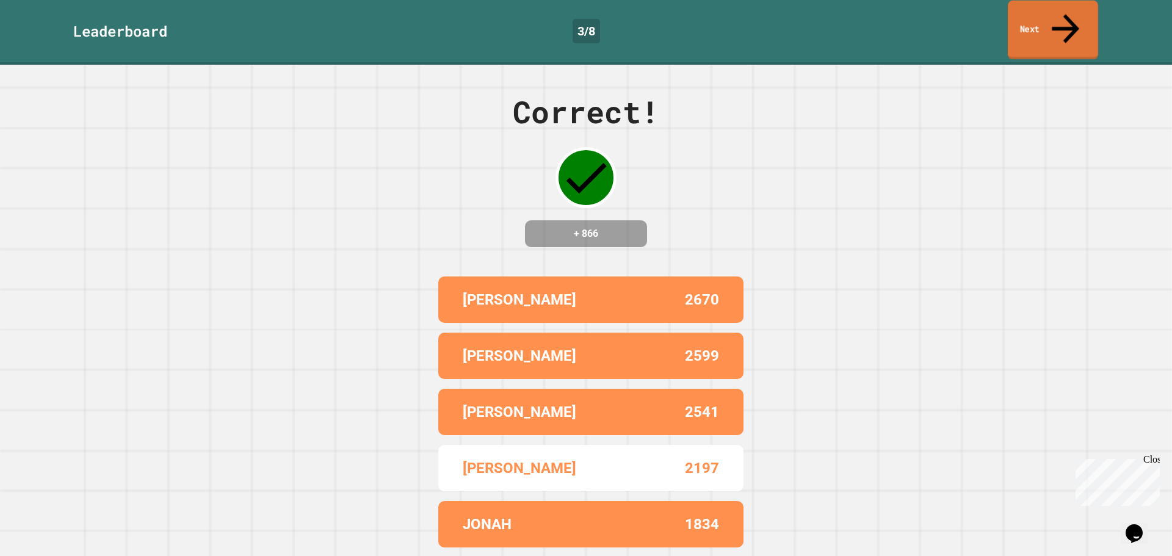
click at [1039, 4] on link "Next" at bounding box center [1052, 30] width 90 height 59
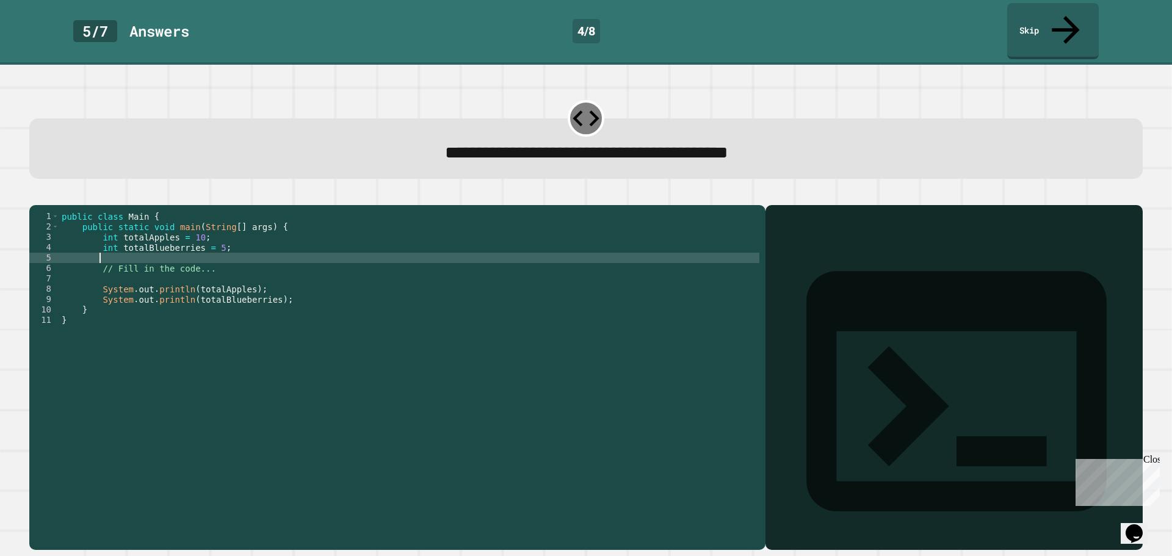
click at [208, 245] on div "public class Main { public static void main ( String [ ] args ) { int totalAppl…" at bounding box center [409, 377] width 700 height 332
click at [211, 242] on div "public class Main { public static void main ( String [ ] args ) { int totalAppl…" at bounding box center [409, 377] width 700 height 332
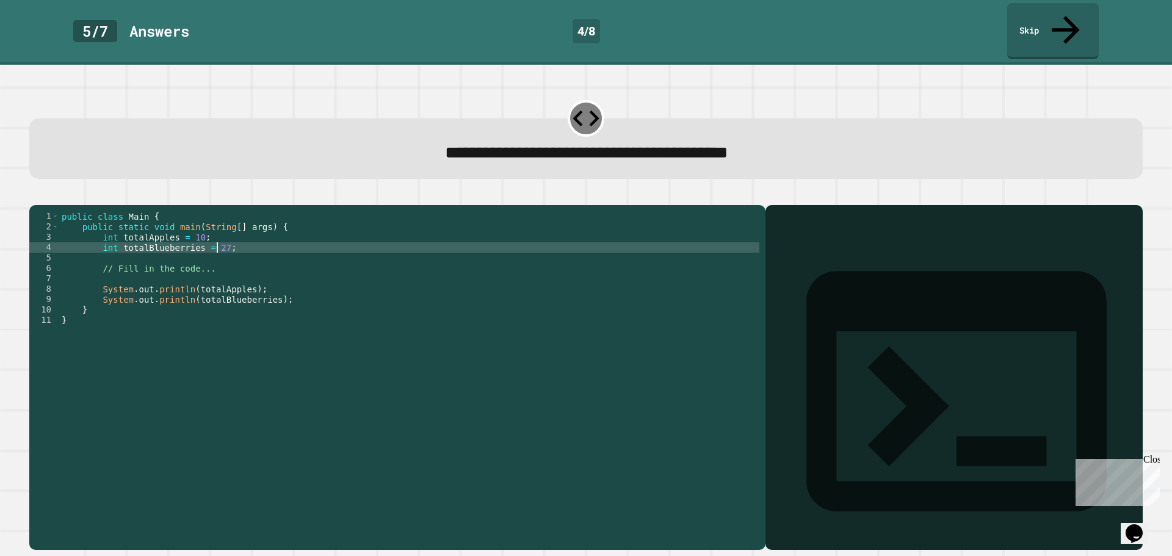
type textarea "**********"
click at [47, 198] on icon "button" at bounding box center [43, 202] width 7 height 9
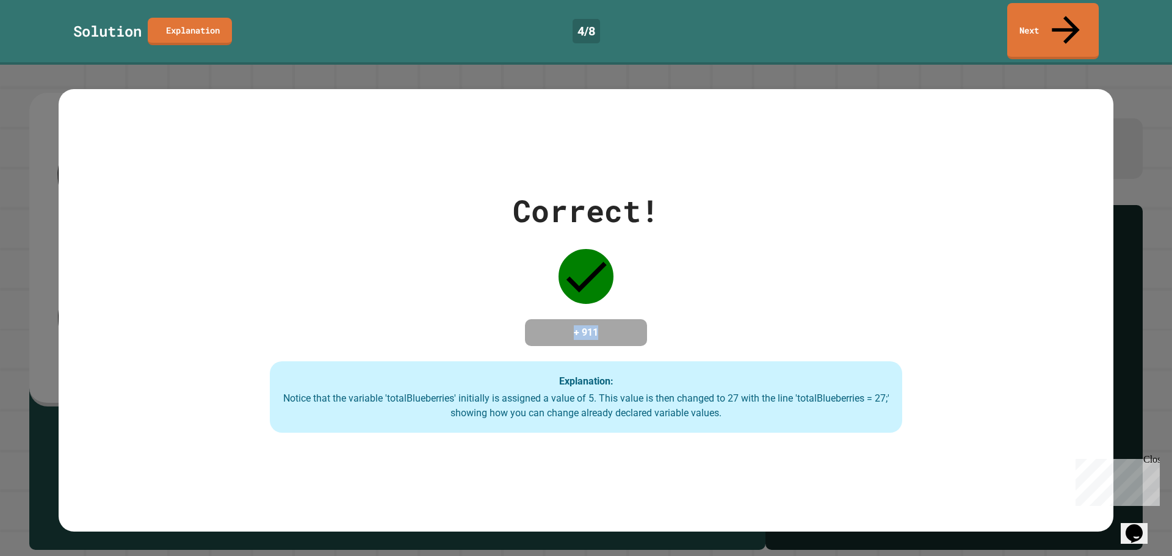
drag, startPoint x: 596, startPoint y: 308, endPoint x: 530, endPoint y: 314, distance: 65.6
click at [537, 325] on h4 "+ 911" at bounding box center [586, 332] width 98 height 15
click at [530, 319] on div "+ 911" at bounding box center [586, 332] width 122 height 27
click at [1049, 21] on link "Next" at bounding box center [1052, 30] width 92 height 57
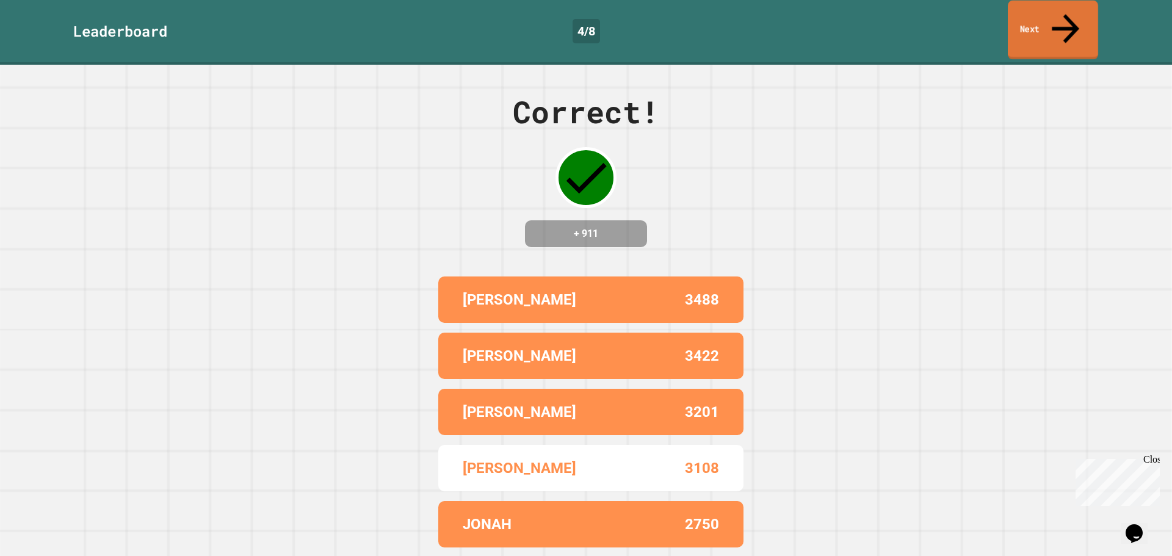
click at [1055, 22] on link "Next" at bounding box center [1052, 30] width 90 height 59
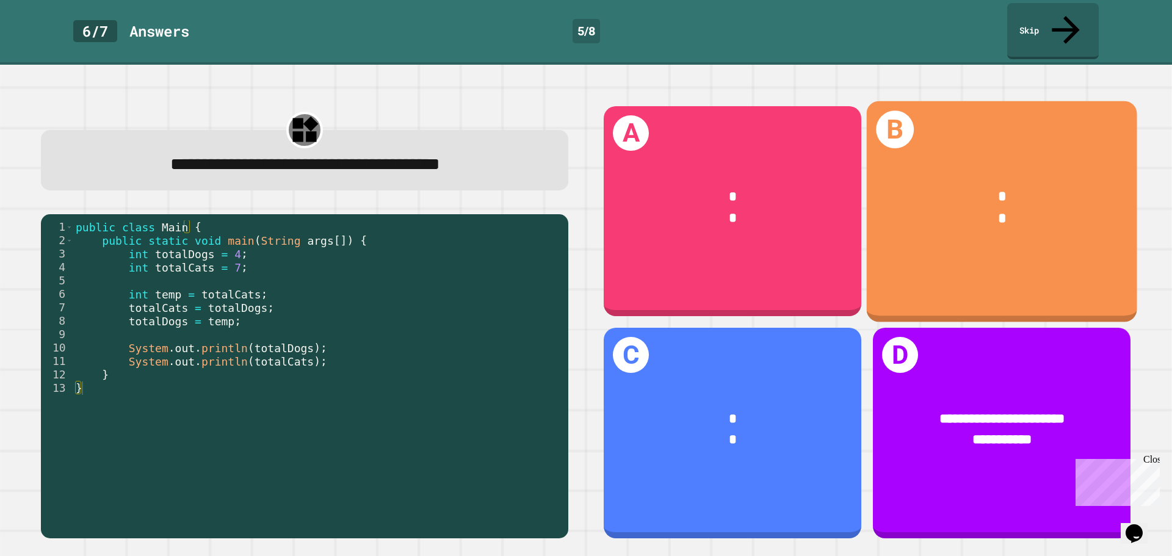
click at [938, 208] on div "*" at bounding box center [1001, 219] width 213 height 22
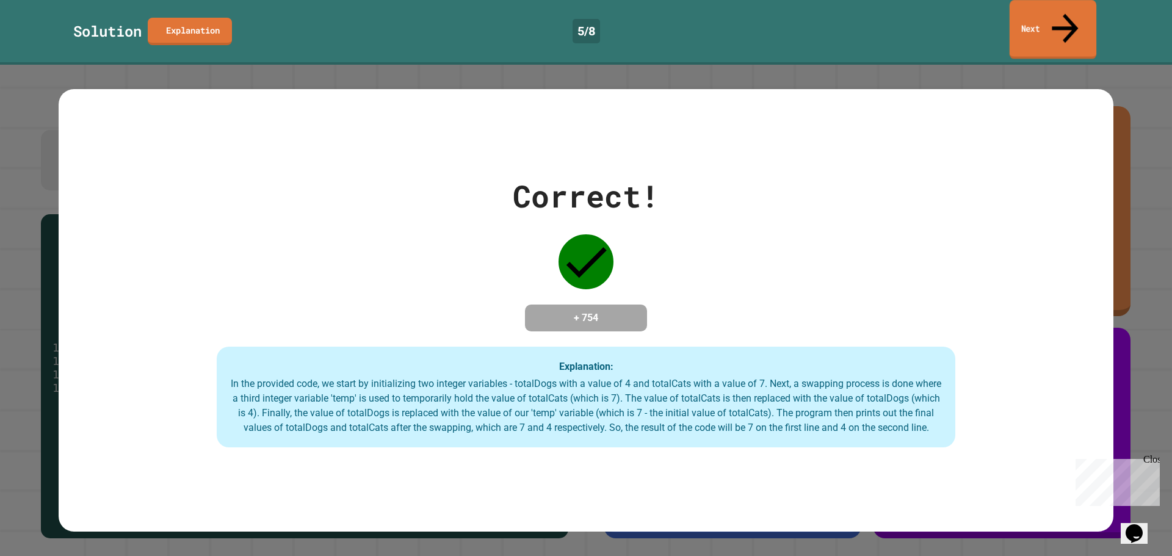
click at [1073, 5] on link "Next" at bounding box center [1052, 29] width 87 height 59
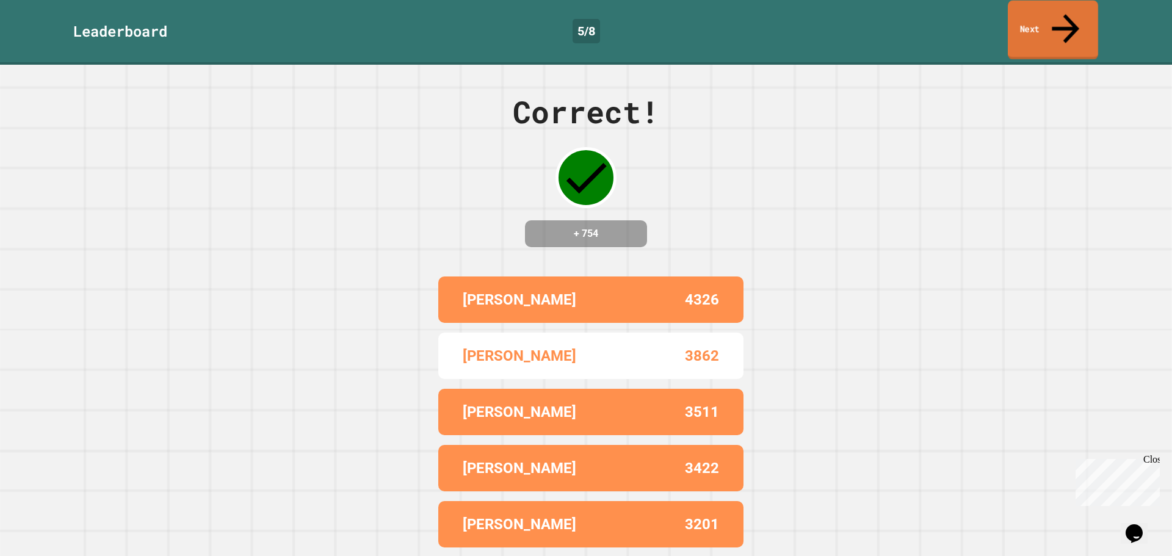
click at [1070, 10] on icon at bounding box center [1065, 28] width 41 height 43
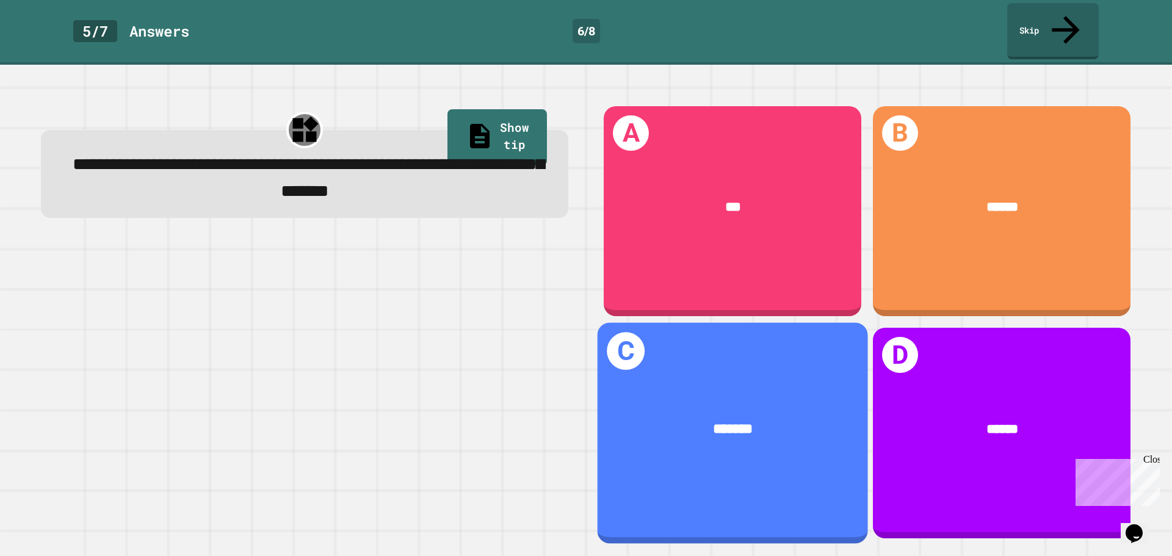
click at [729, 361] on div "C *******" at bounding box center [732, 433] width 270 height 221
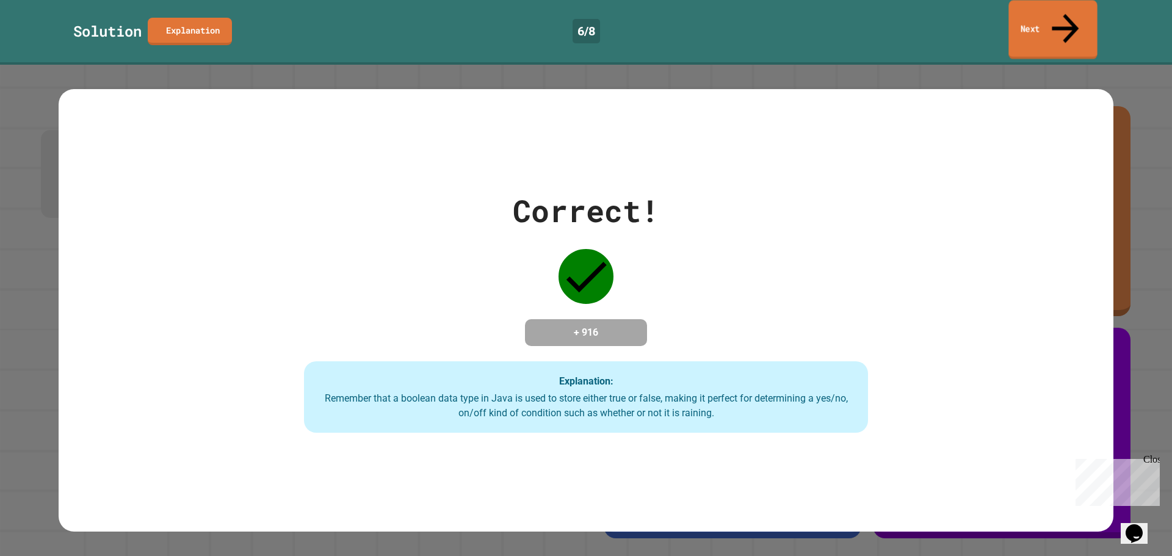
click at [1059, 5] on link "Next" at bounding box center [1052, 29] width 88 height 59
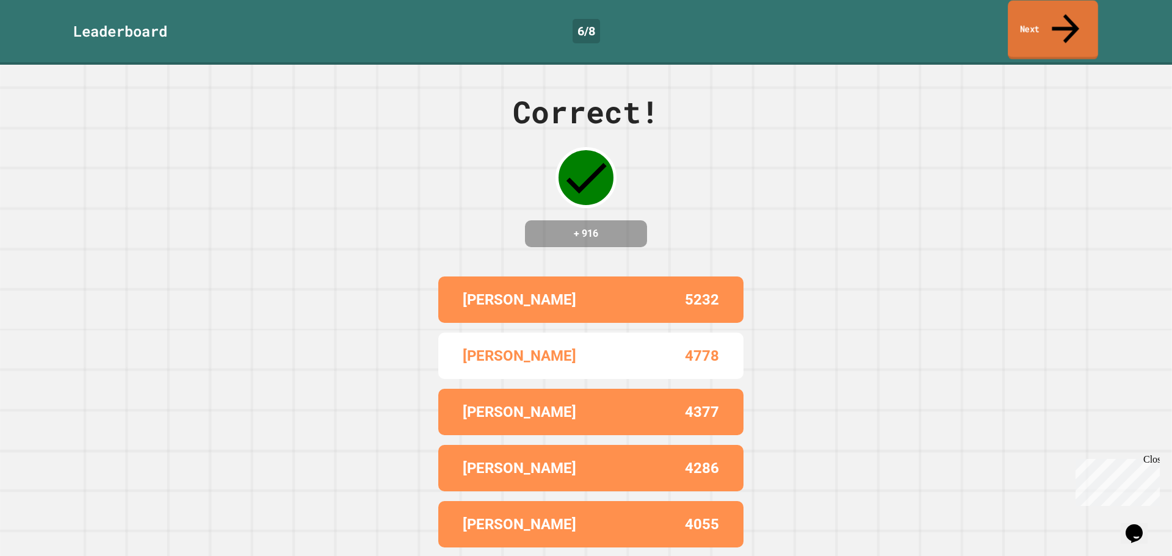
click at [1046, 16] on link "Next" at bounding box center [1052, 30] width 90 height 59
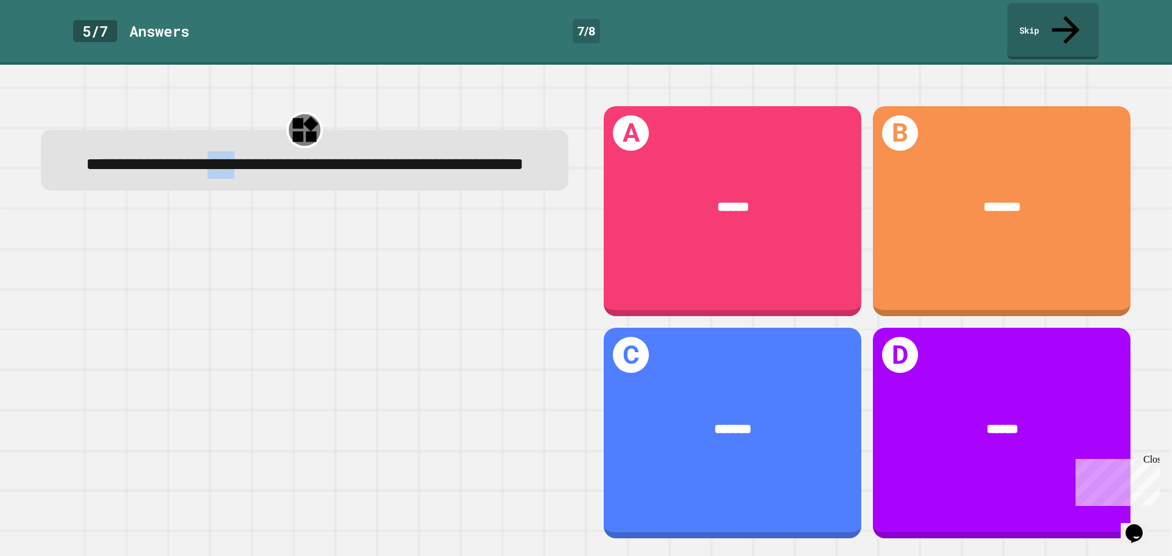
drag, startPoint x: 276, startPoint y: 126, endPoint x: 321, endPoint y: 134, distance: 46.0
click at [321, 156] on span "**********" at bounding box center [304, 164] width 437 height 17
click at [326, 156] on span "**********" at bounding box center [304, 164] width 437 height 17
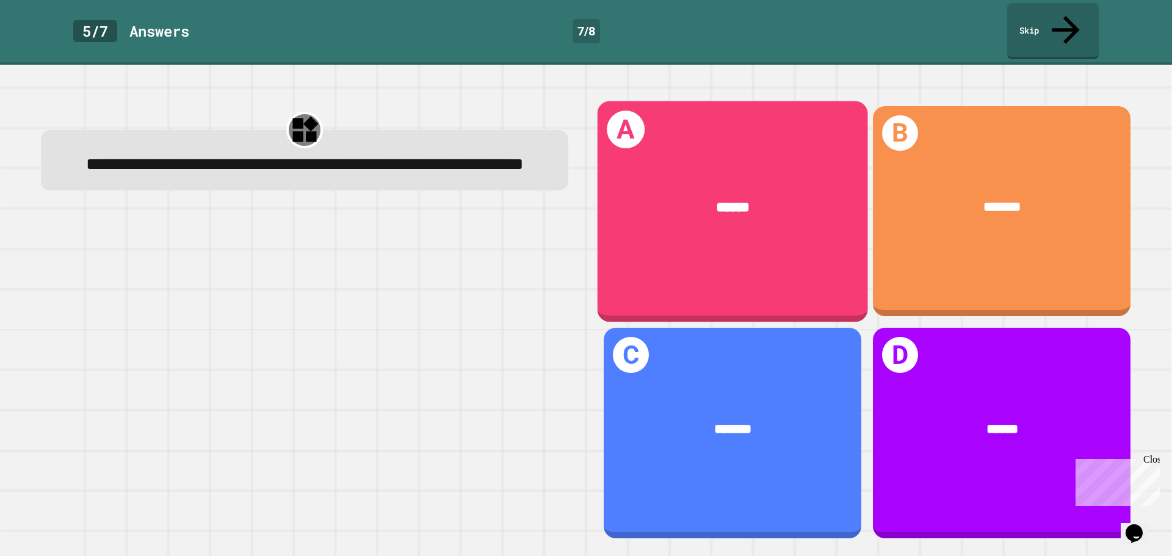
click at [766, 204] on div "******" at bounding box center [732, 207] width 270 height 79
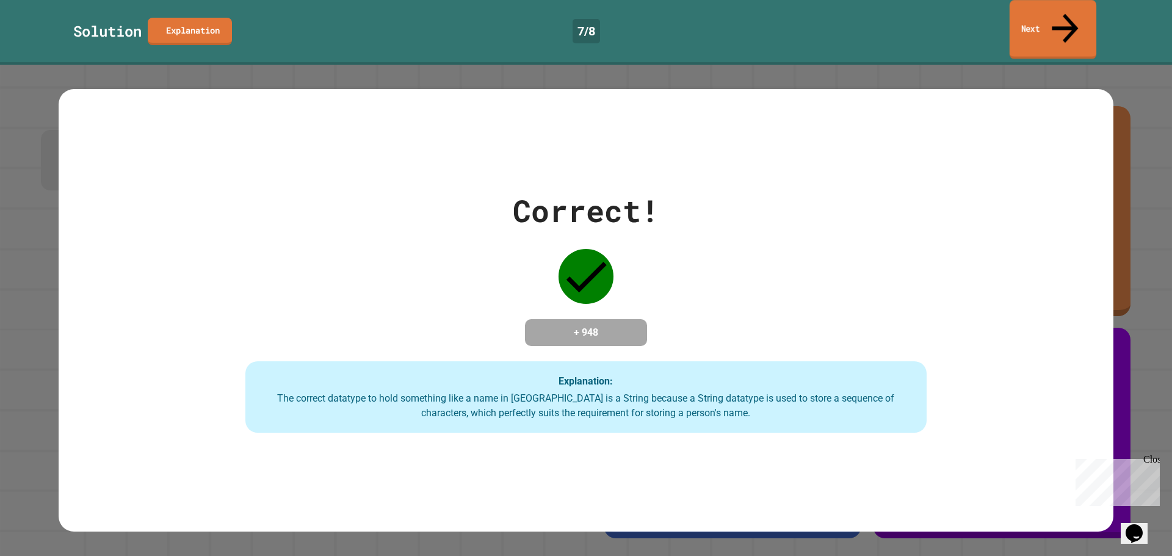
click at [1045, 6] on link "Next" at bounding box center [1052, 29] width 87 height 59
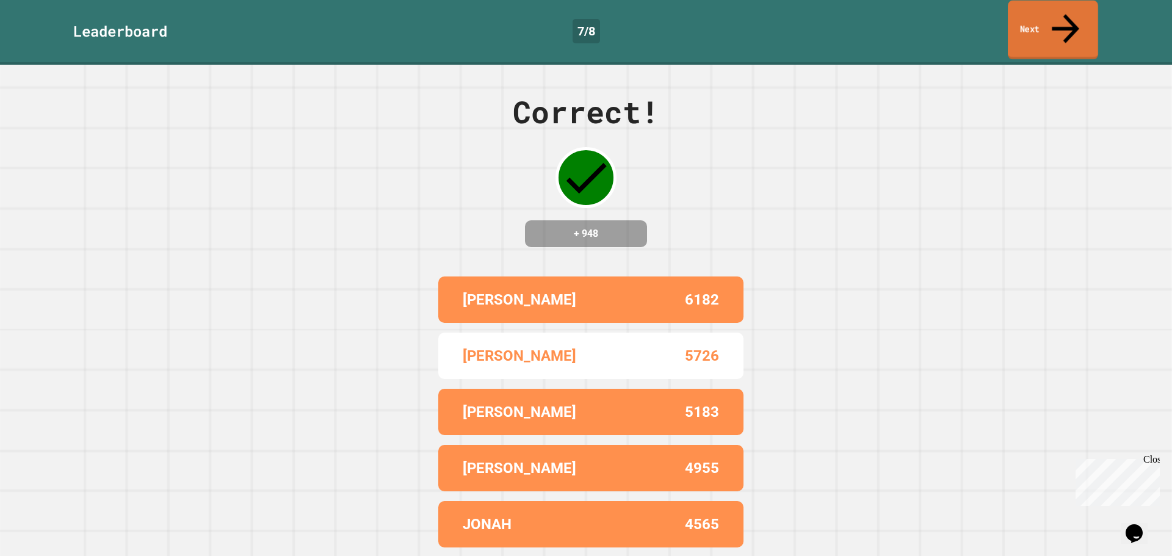
click at [1039, 7] on link "Next" at bounding box center [1052, 30] width 90 height 59
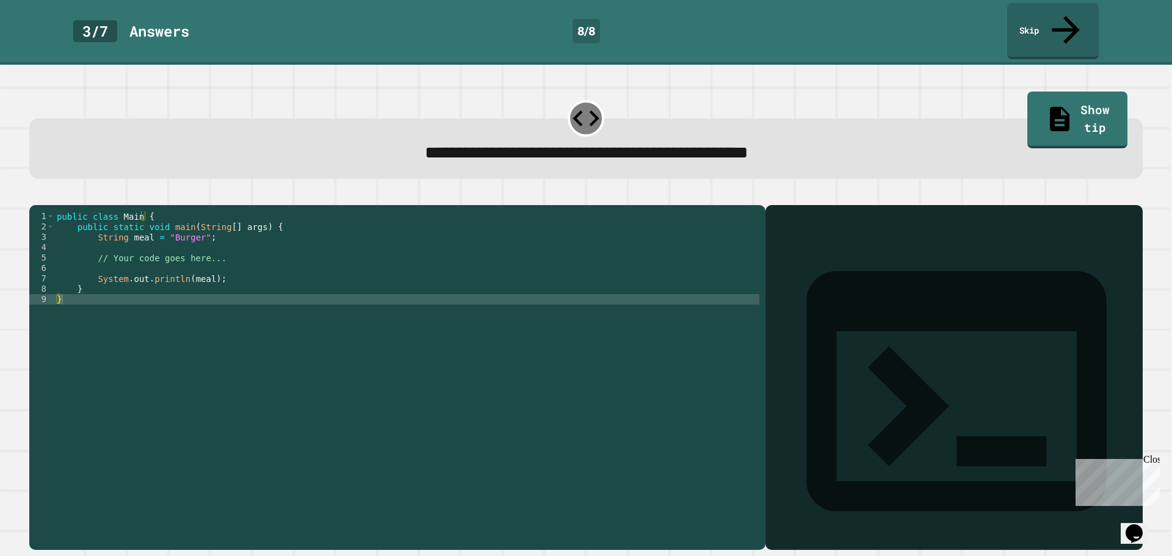
click at [248, 221] on div "public class Main { public static void main ( String [ ] args ) { String meal =…" at bounding box center [406, 377] width 705 height 332
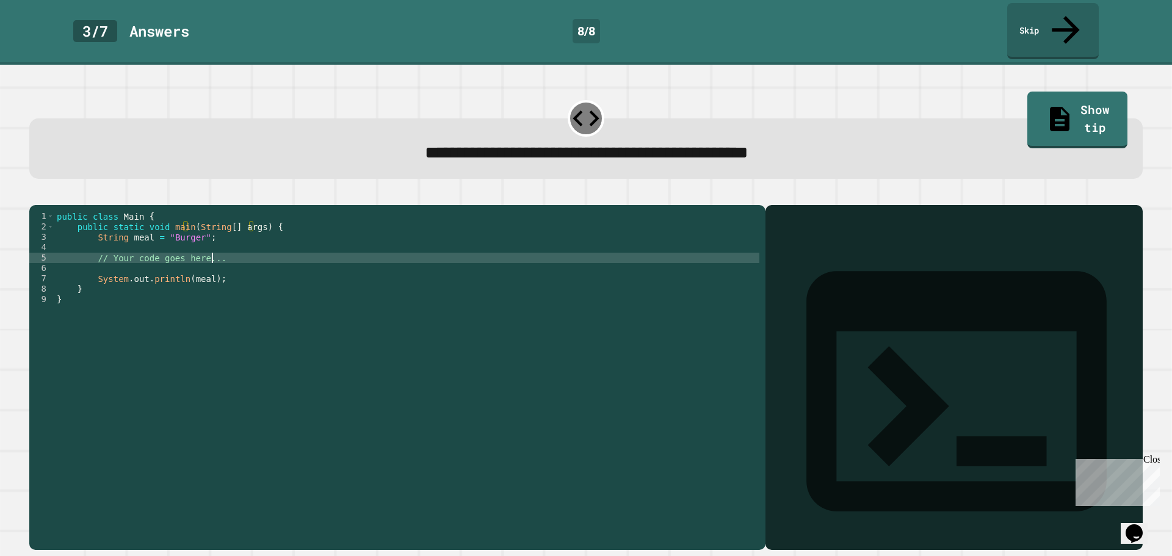
click at [227, 242] on div "public class Main { public static void main ( String [ ] args ) { String meal =…" at bounding box center [406, 377] width 705 height 332
click at [204, 227] on div "public class Main { public static void main ( String [ ] args ) { String meal =…" at bounding box center [406, 377] width 705 height 332
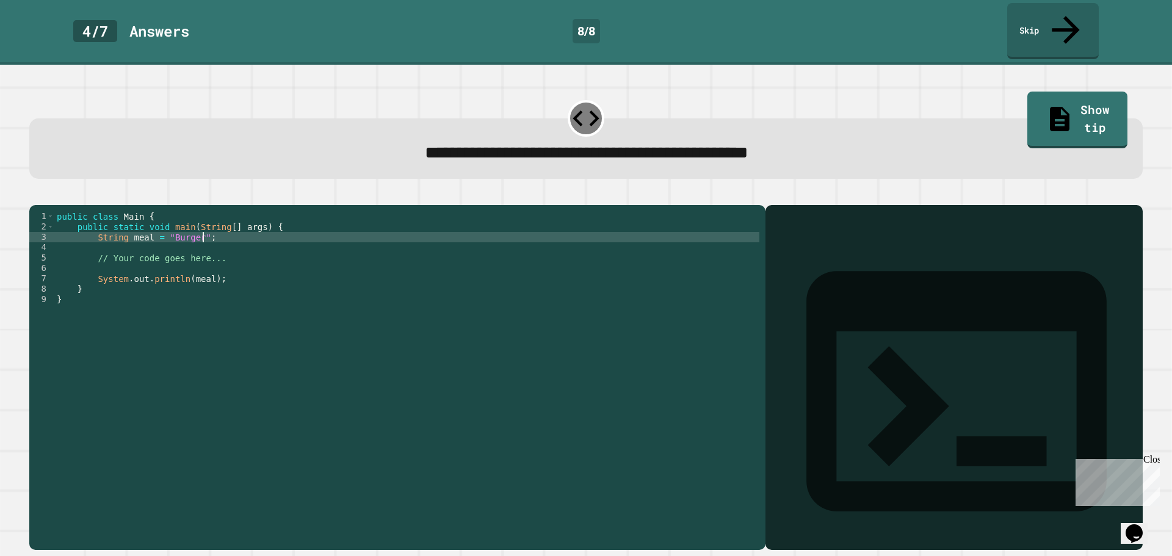
click at [192, 223] on div "public class Main { public static void main ( String [ ] args ) { String meal =…" at bounding box center [406, 377] width 705 height 332
type textarea "**********"
click at [35, 195] on icon "button" at bounding box center [35, 195] width 0 height 0
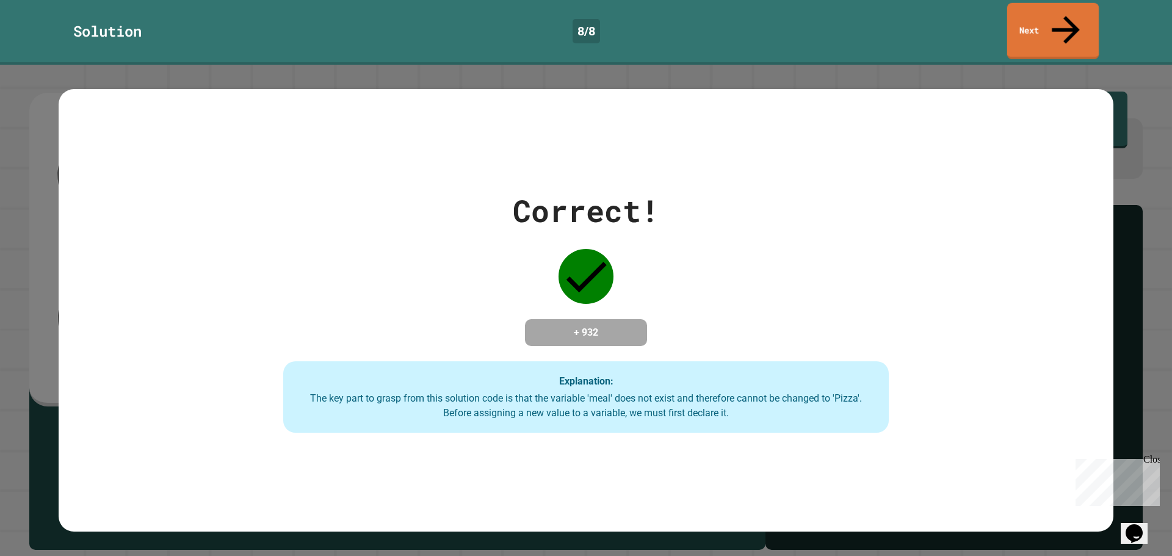
click at [1025, 14] on link "Next" at bounding box center [1053, 31] width 92 height 56
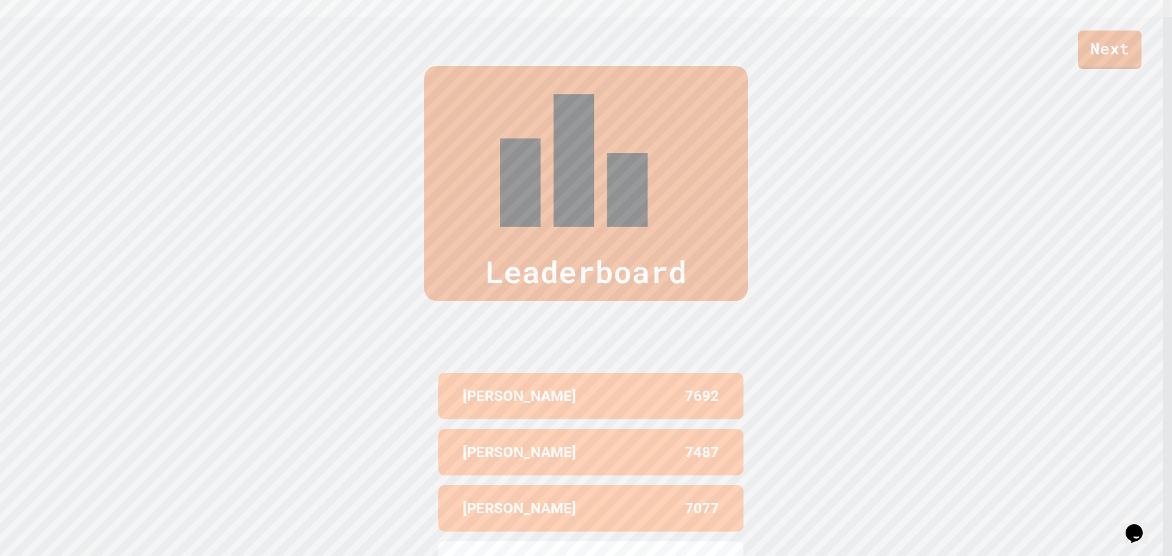
scroll to position [561, 0]
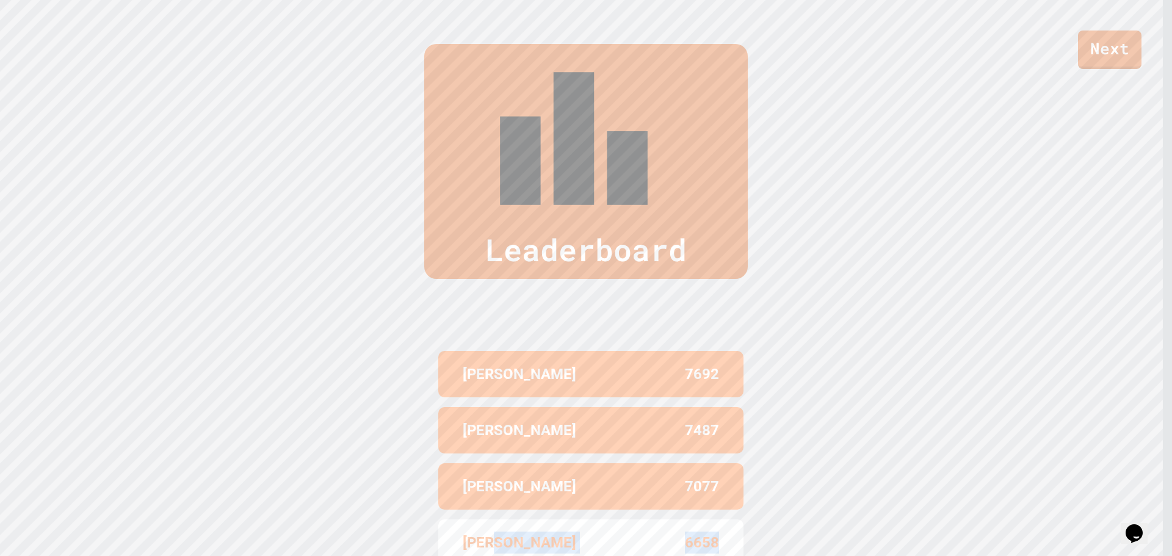
drag, startPoint x: 731, startPoint y: 398, endPoint x: 488, endPoint y: 365, distance: 245.6
click at [488, 365] on div "Leaderboard ALEX 7692 KENNETH 7487 JOSE 7077 PABLO 6658 E. HILL 5998" at bounding box center [586, 335] width 1172 height 680
click at [488, 519] on div "PABLO 6658" at bounding box center [590, 542] width 305 height 46
drag, startPoint x: 854, startPoint y: 3, endPoint x: 736, endPoint y: 192, distance: 223.1
click at [736, 192] on div "Leaderboard ALEX 7692 KENNETH 7487 JOSE 7077 PABLO 6658 E. HILL 5998" at bounding box center [586, 335] width 1172 height 680
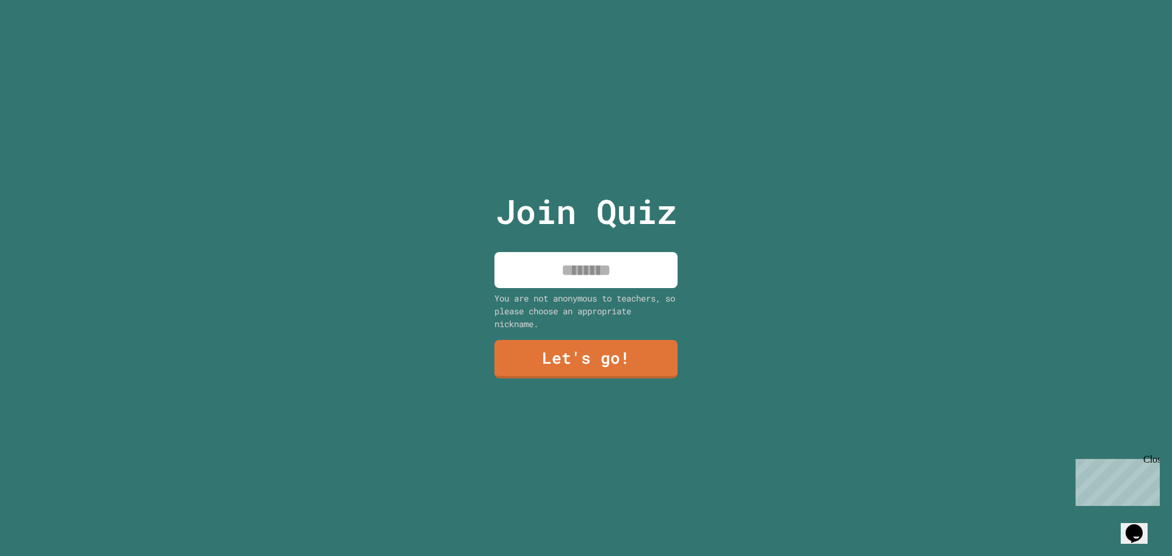
click at [647, 272] on input at bounding box center [585, 270] width 183 height 36
type input "*****"
click at [646, 348] on link "Let's go!" at bounding box center [586, 358] width 185 height 40
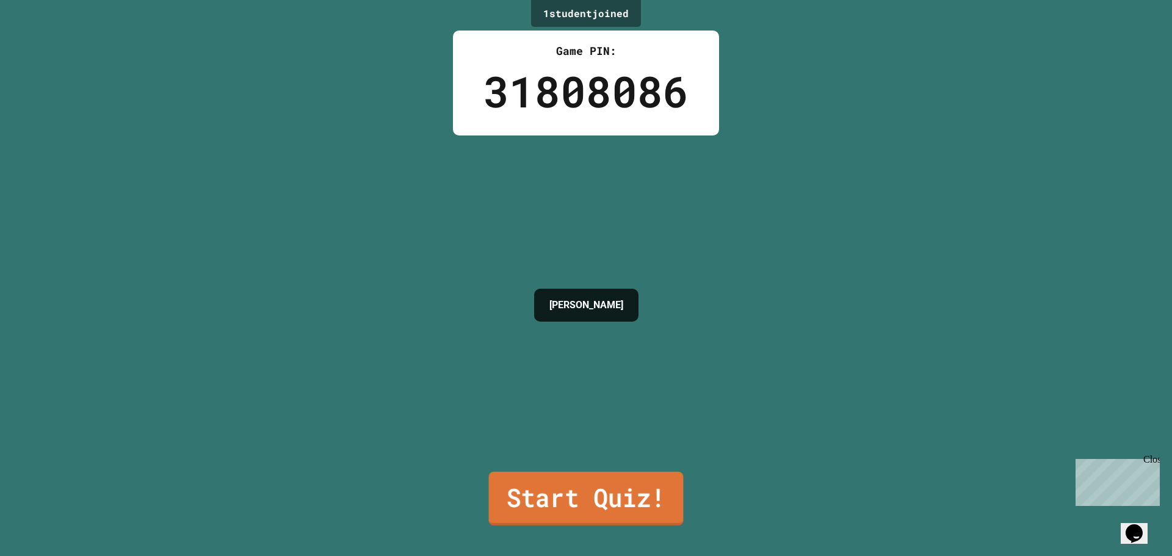
click at [617, 480] on link "Start Quiz!" at bounding box center [586, 499] width 195 height 54
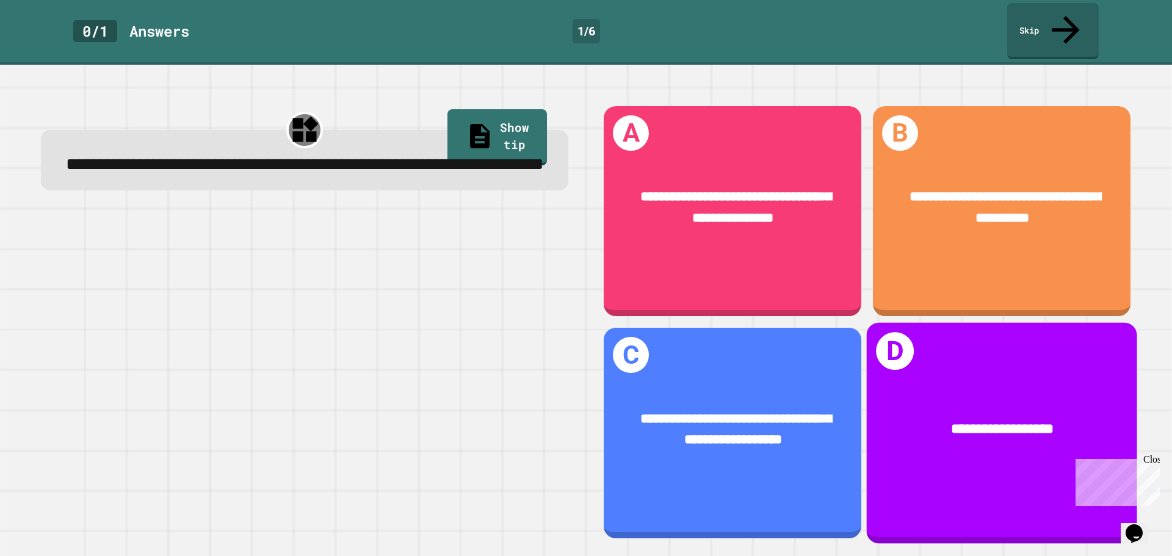
click at [896, 345] on div "**********" at bounding box center [1001, 433] width 270 height 221
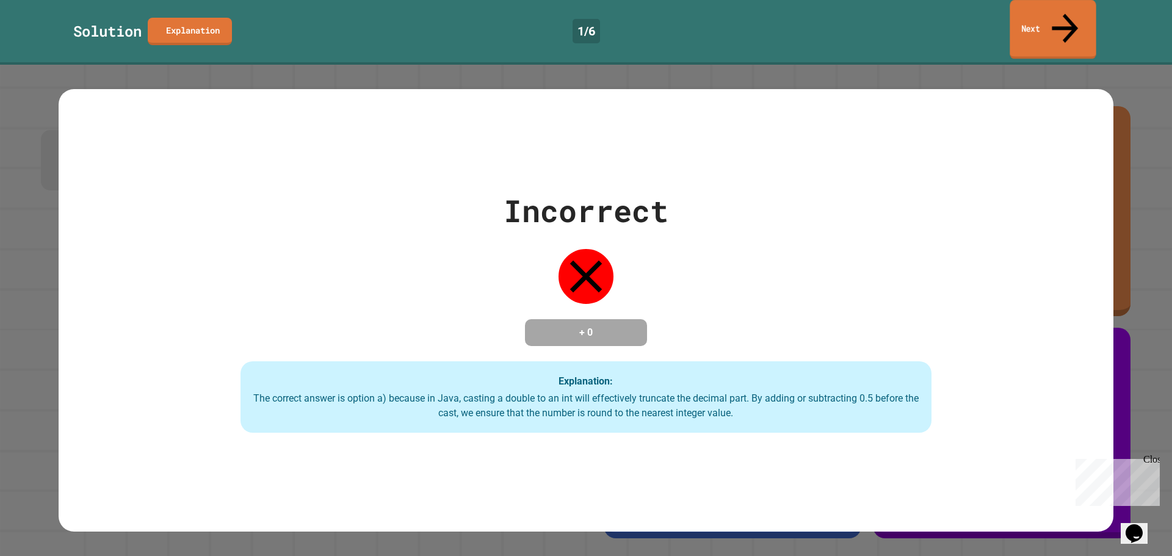
click at [1025, 18] on link "Next" at bounding box center [1052, 29] width 86 height 59
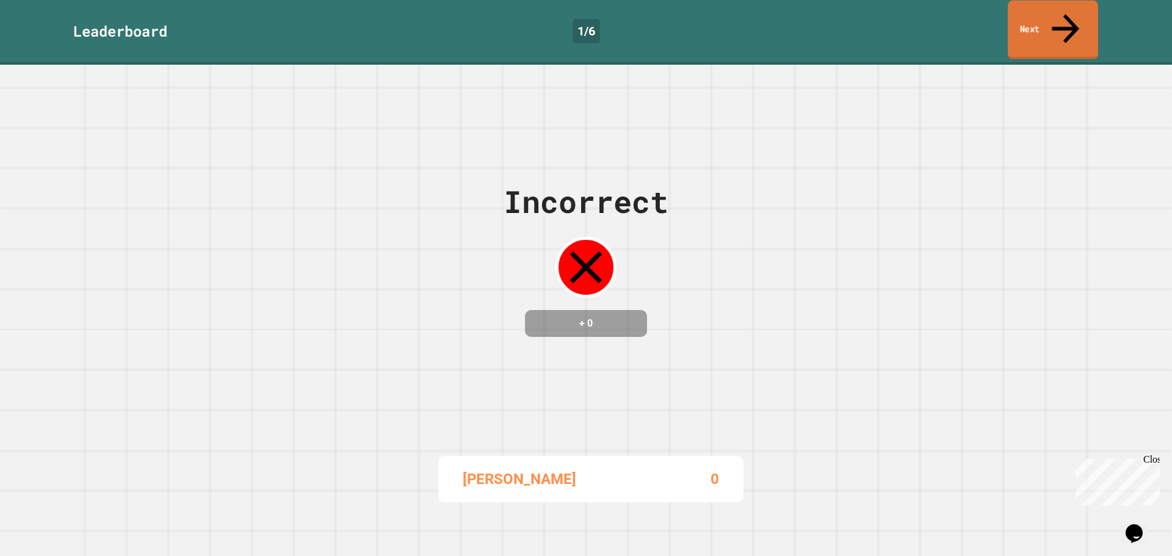
click at [1023, 18] on link "Next" at bounding box center [1052, 30] width 90 height 59
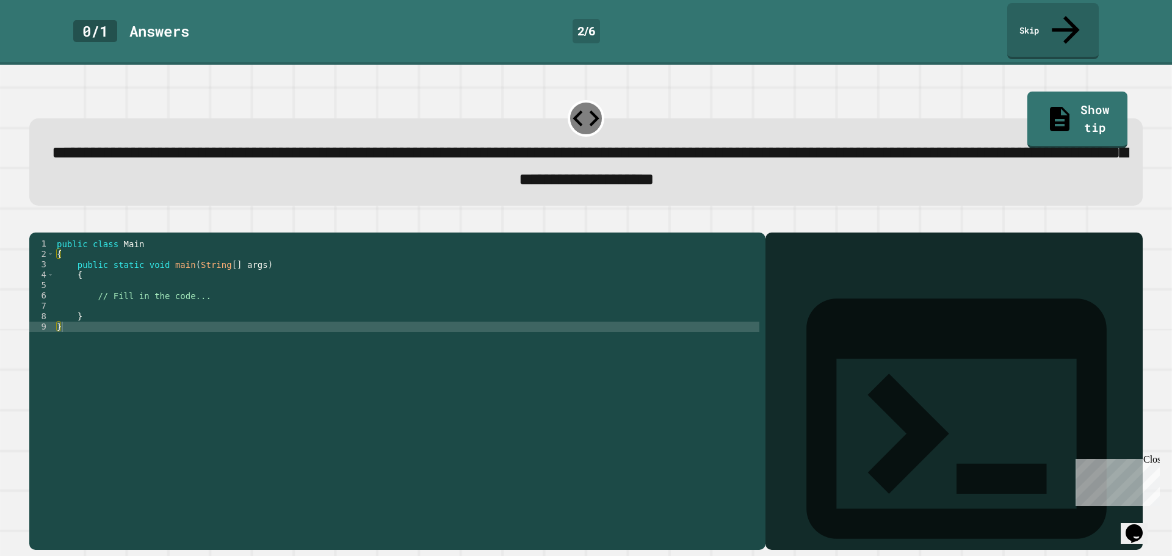
click at [218, 284] on div "public class Main { public static void main ( String [ ] args ) { // Fill in th…" at bounding box center [406, 389] width 705 height 301
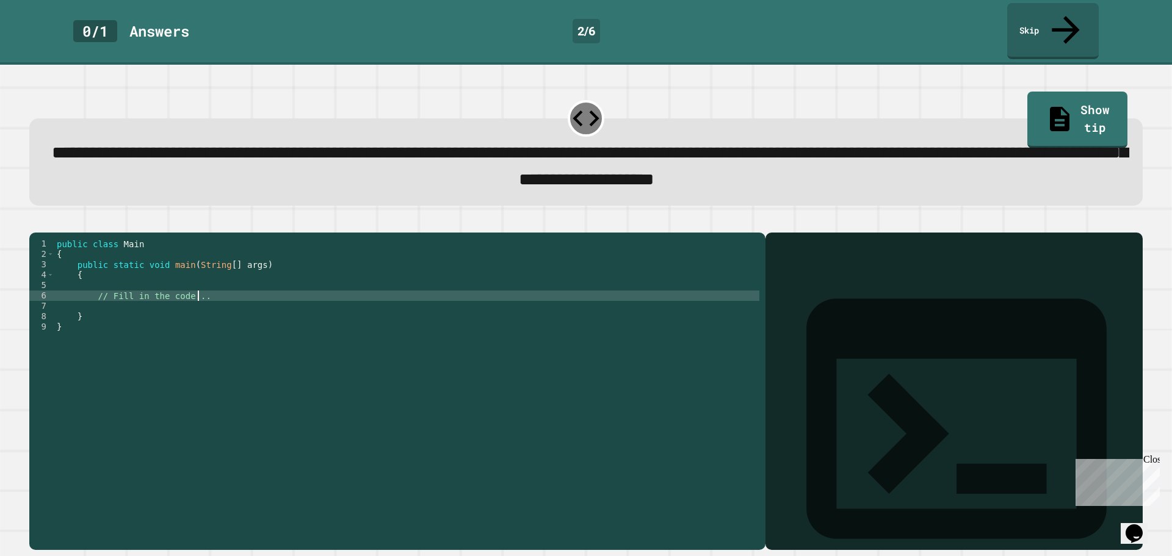
click at [225, 287] on div "public class Main { public static void main ( String [ ] args ) { // Fill in th…" at bounding box center [406, 389] width 705 height 301
type textarea "**********"
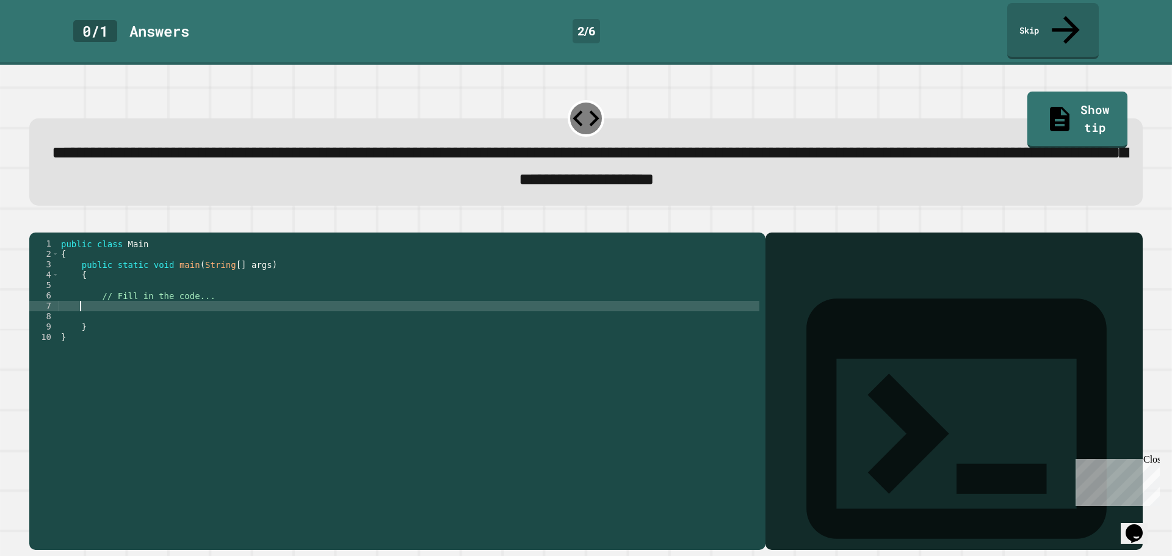
type textarea "*"
type textarea "******"
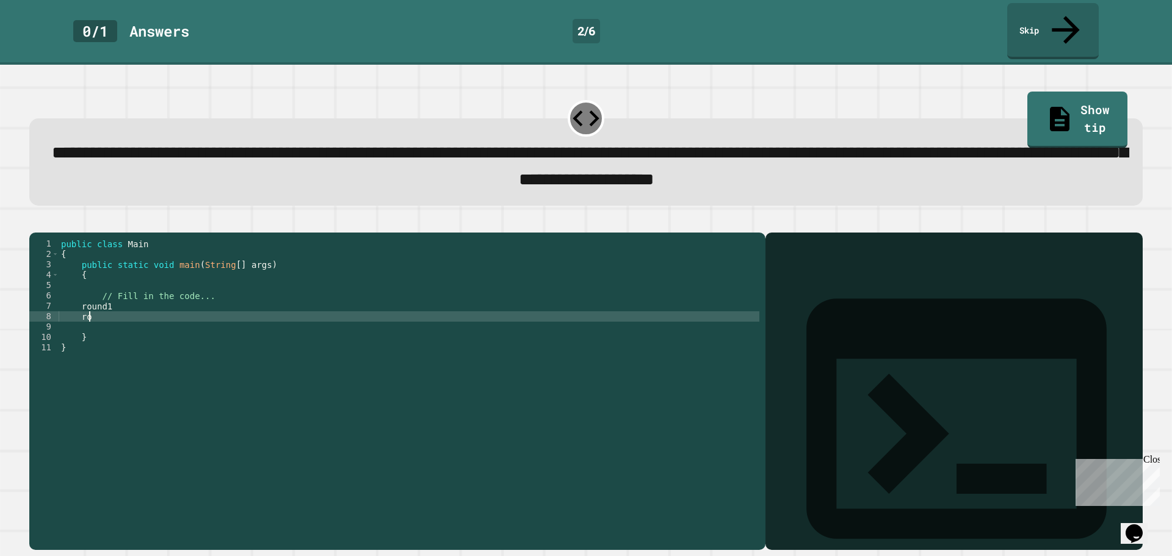
scroll to position [0, 1]
type textarea "*"
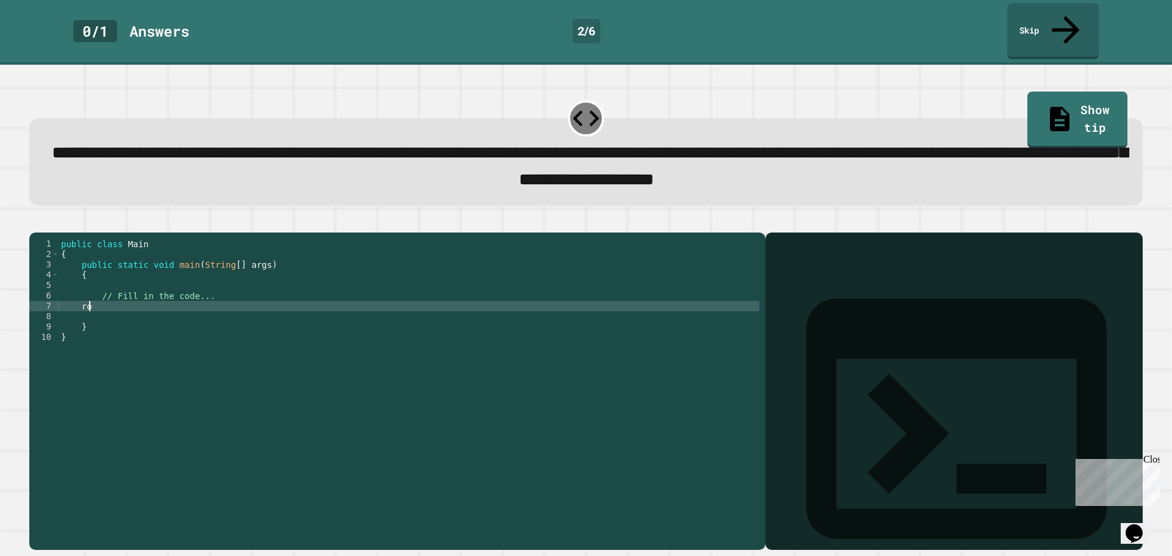
type textarea "*"
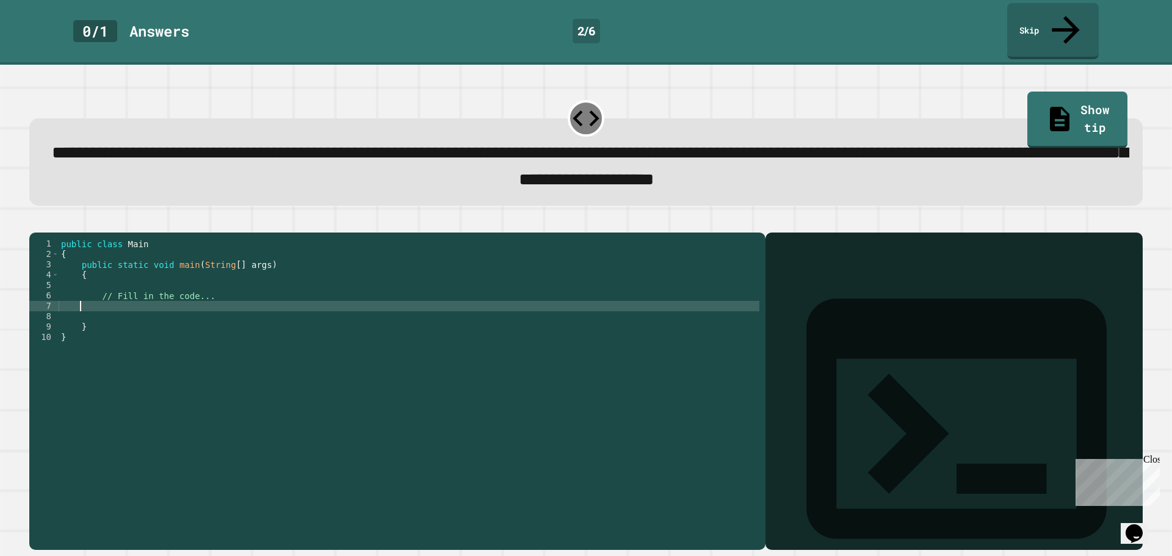
type textarea "*"
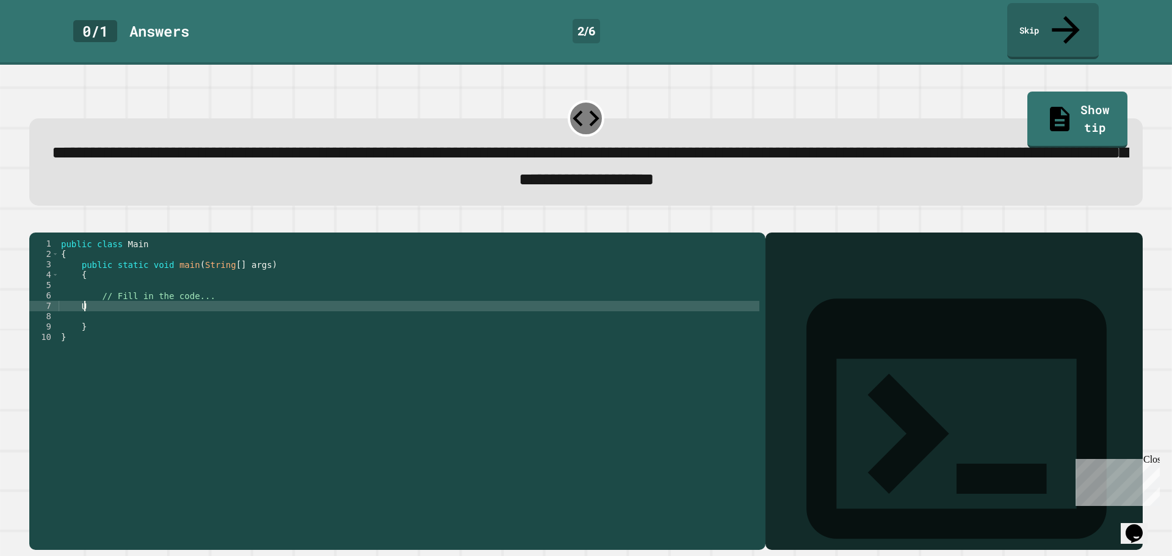
scroll to position [0, 1]
type textarea "*"
type textarea "**********"
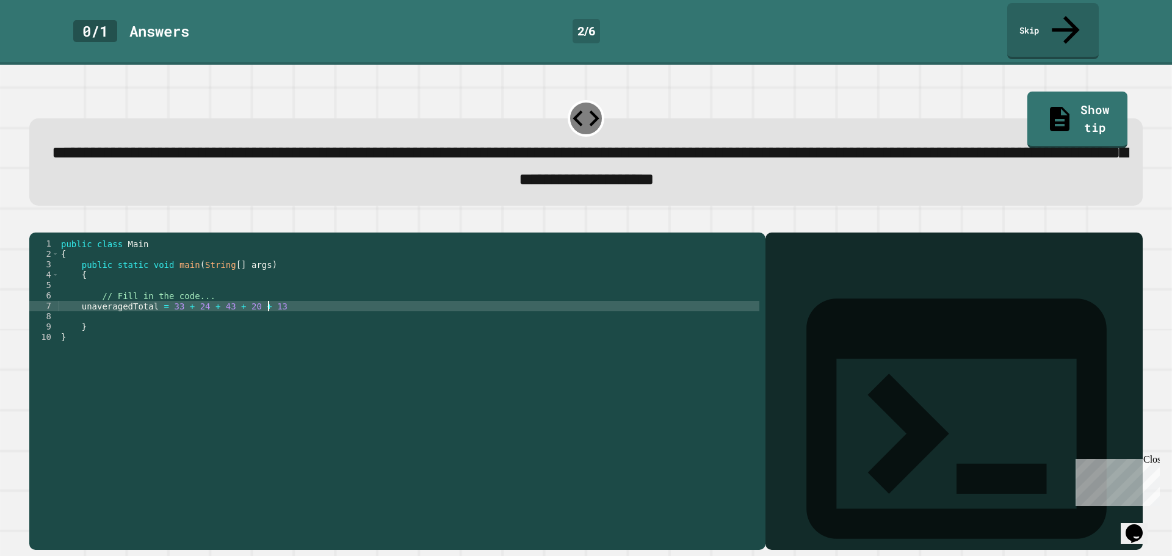
click at [77, 298] on div "public class Main { public static void main ( String [ ] args ) { // Fill in th…" at bounding box center [409, 389] width 700 height 301
type textarea "**********"
click at [298, 298] on div "public class Main { public static void main ( String [ ] args ) { // Fill in th…" at bounding box center [409, 389] width 700 height 301
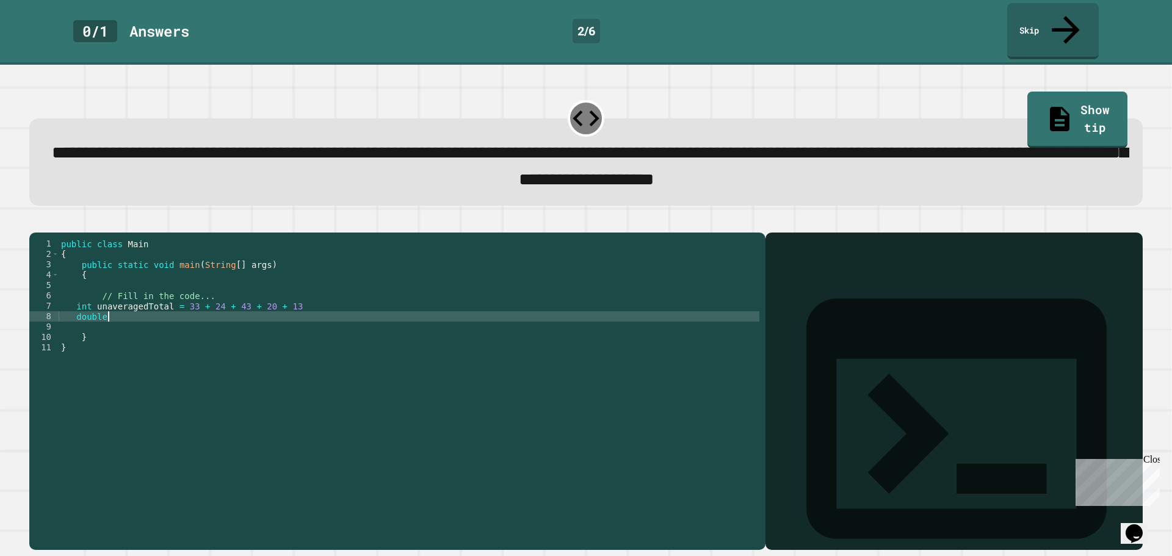
scroll to position [0, 2]
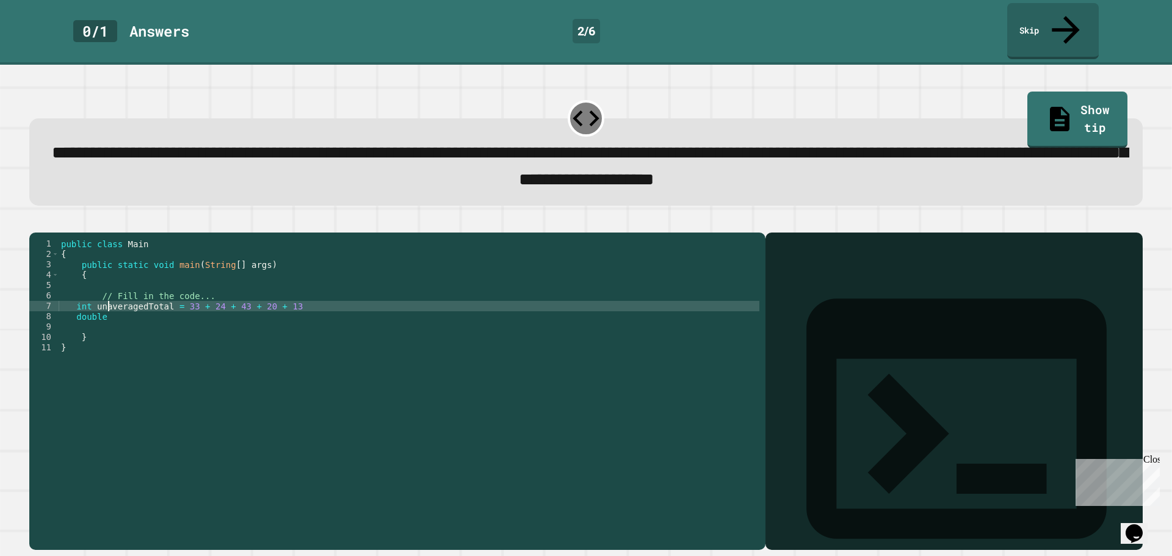
click at [109, 298] on div "public class Main { public static void main ( String [ ] args ) { // Fill in th…" at bounding box center [409, 389] width 700 height 301
click at [140, 297] on div "public class Main { public static void main ( String [ ] args ) { // Fill in th…" at bounding box center [409, 389] width 700 height 301
click at [134, 295] on div "public class Main { public static void main ( String [ ] args ) { // Fill in th…" at bounding box center [409, 389] width 700 height 301
drag, startPoint x: 140, startPoint y: 297, endPoint x: 97, endPoint y: 299, distance: 43.4
click at [97, 299] on div "public class Main { public static void main ( String [ ] args ) { // Fill in th…" at bounding box center [409, 389] width 700 height 301
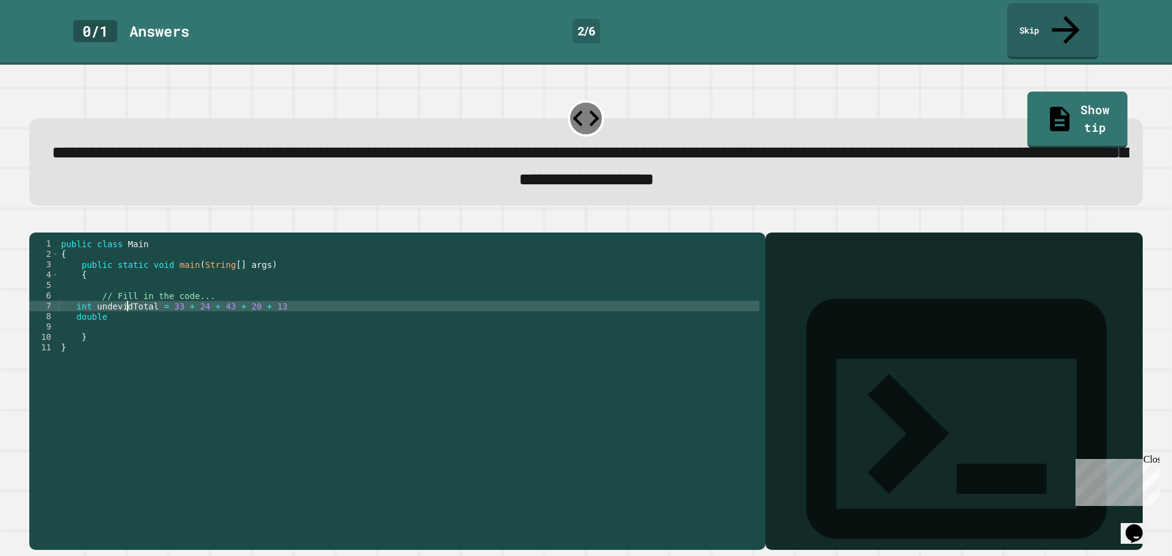
scroll to position [0, 5]
click at [117, 309] on div "public class Main { public static void main ( String [ ] args ) { // Fill in th…" at bounding box center [409, 389] width 700 height 301
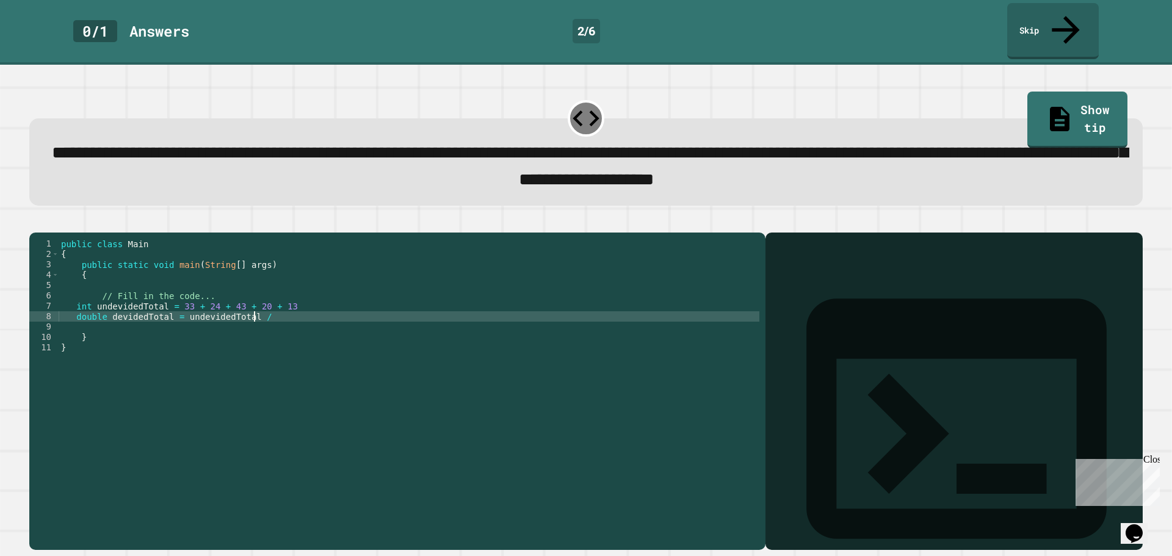
scroll to position [0, 13]
type textarea "**********"
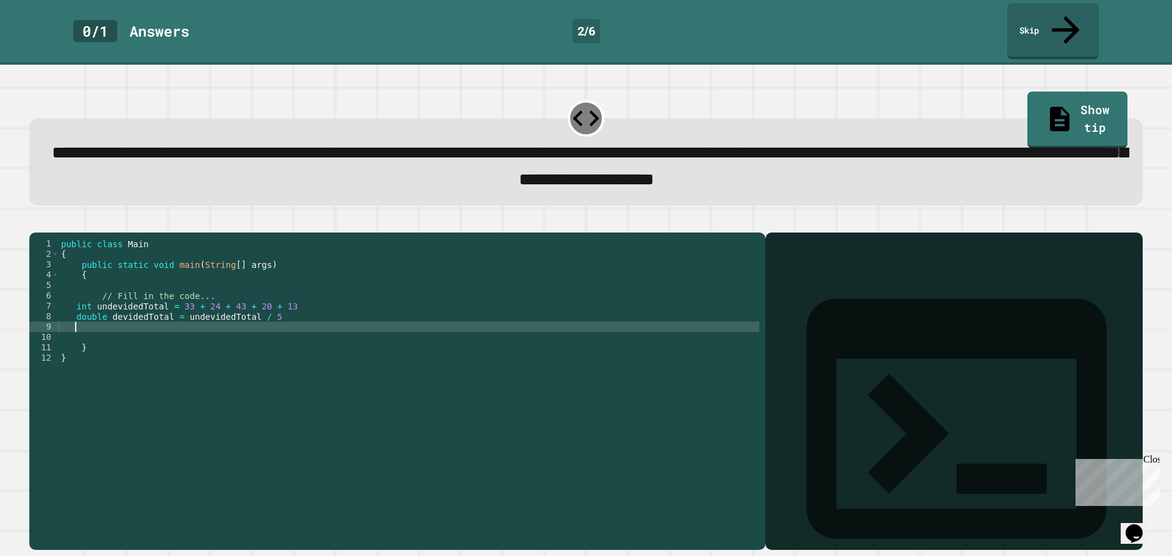
type textarea "*"
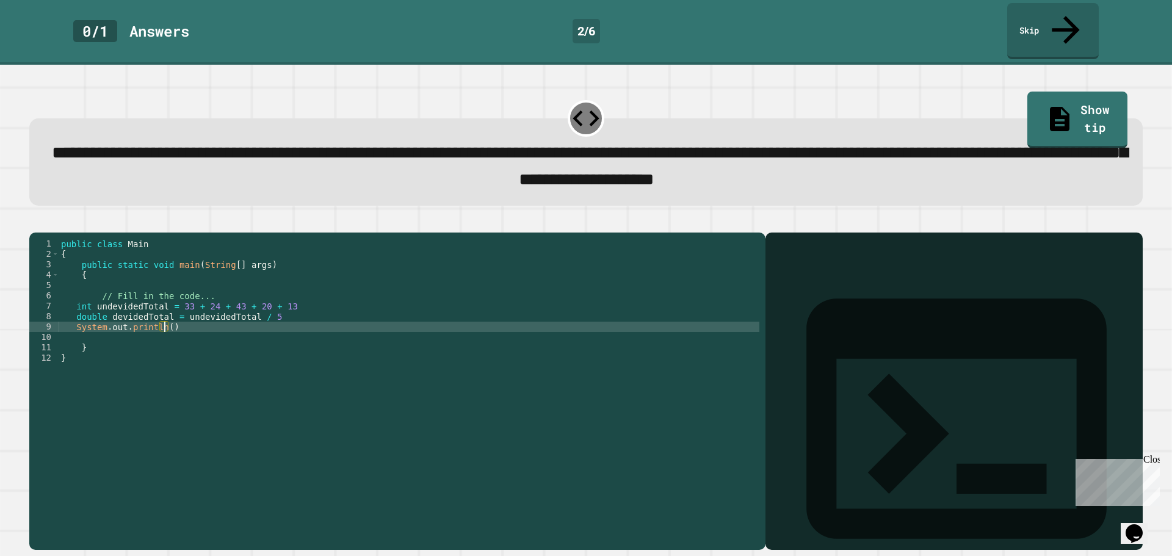
scroll to position [0, 7]
type textarea "**********"
click at [312, 300] on div "public class Main { public static void main ( String [ ] args ) { // Fill in th…" at bounding box center [409, 389] width 700 height 301
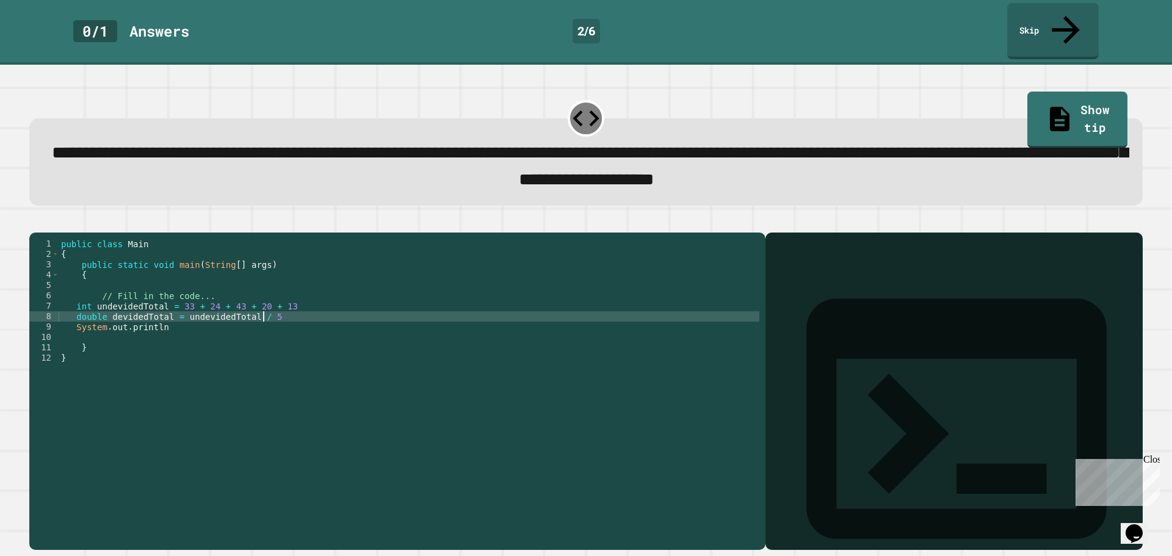
click at [317, 308] on div "public class Main { public static void main ( String [ ] args ) { // Fill in th…" at bounding box center [409, 389] width 700 height 301
type textarea "**********"
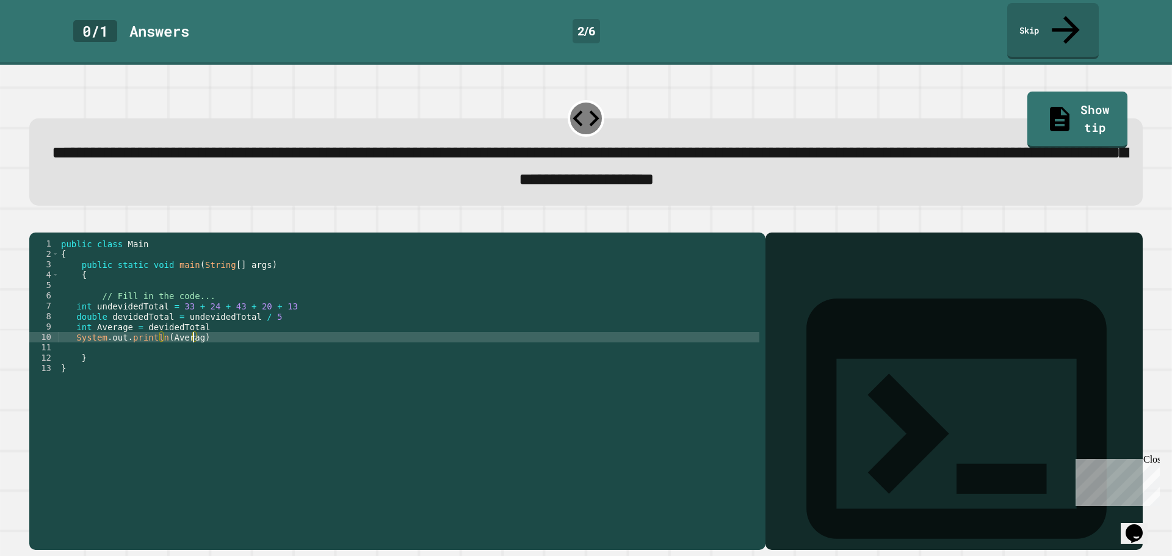
scroll to position [0, 9]
click at [292, 299] on div "public class Main { public static void main ( String [ ] args ) { // Fill in th…" at bounding box center [409, 389] width 700 height 301
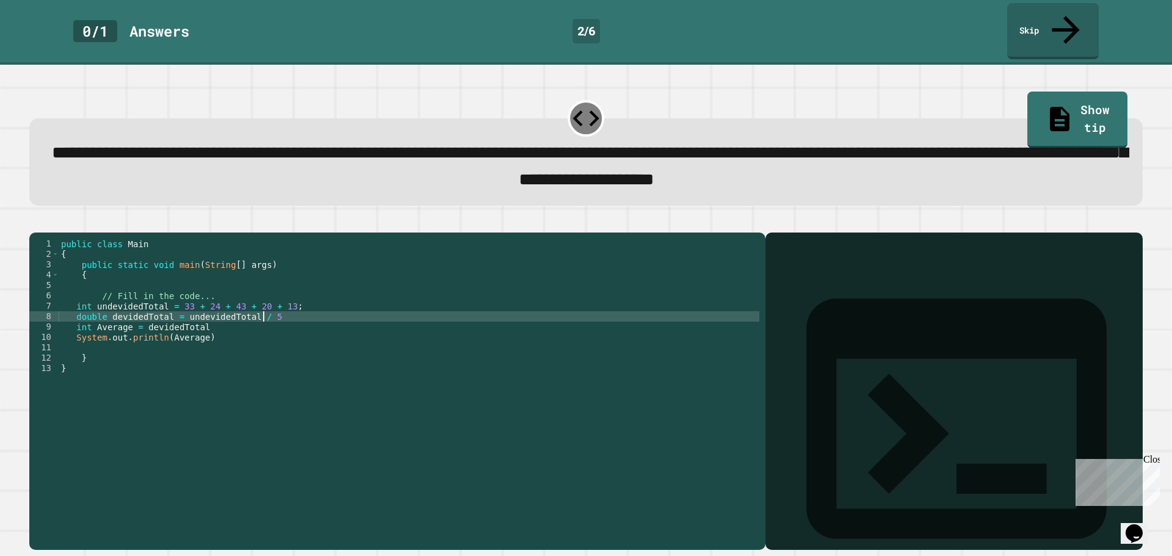
click at [290, 305] on div "public class Main { public static void main ( String [ ] args ) { // Fill in th…" at bounding box center [409, 389] width 700 height 301
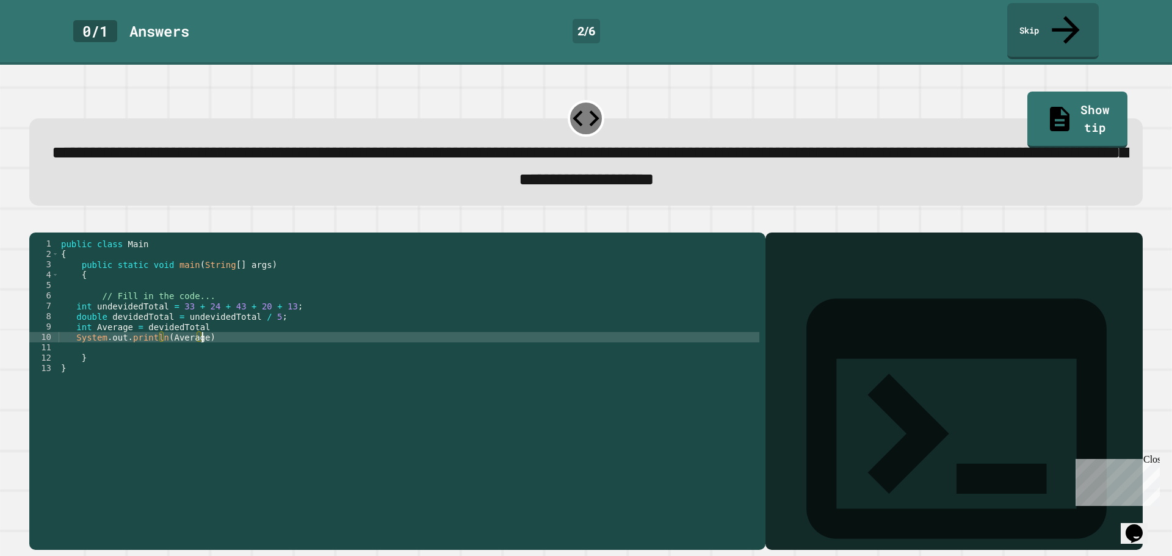
click at [276, 324] on div "public class Main { public static void main ( String [ ] args ) { // Fill in th…" at bounding box center [409, 389] width 700 height 301
click at [276, 318] on div "public class Main { public static void main ( String [ ] args ) { // Fill in th…" at bounding box center [409, 389] width 700 height 301
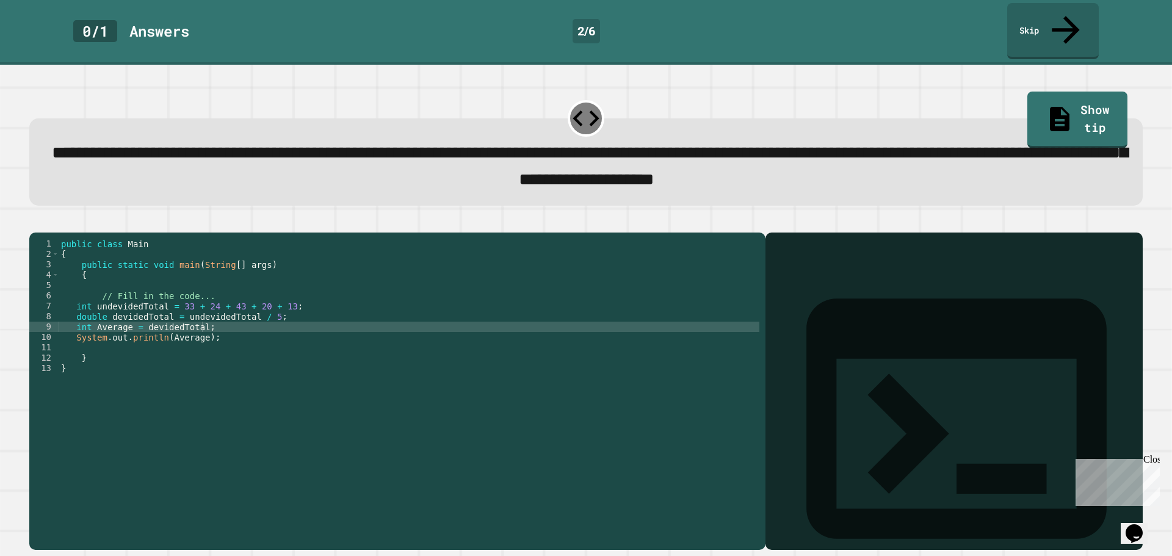
click at [47, 225] on icon "button" at bounding box center [43, 229] width 7 height 9
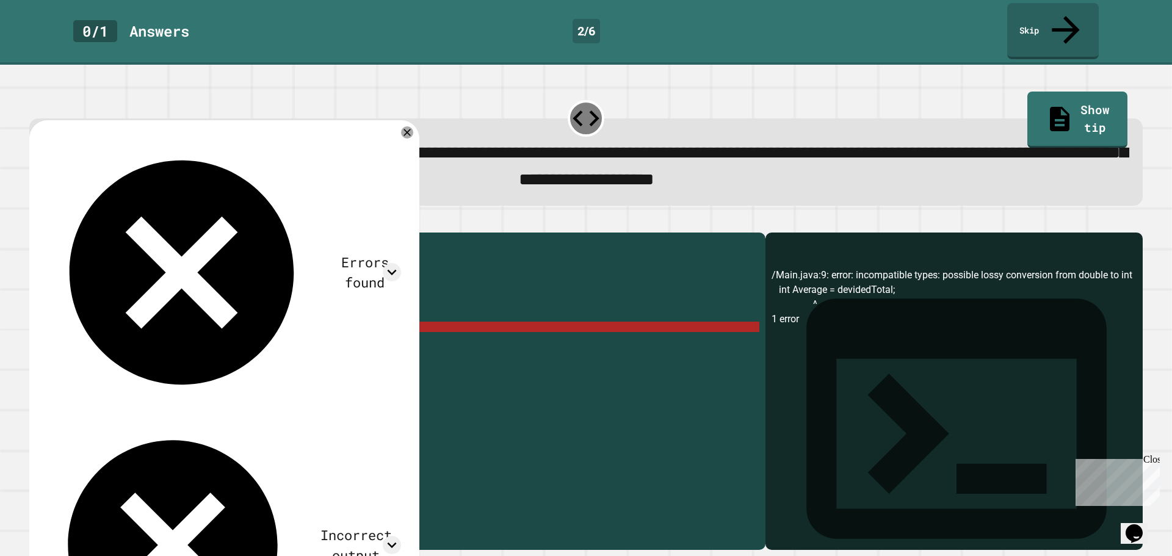
click at [117, 321] on div "public class Main { public static void main ( String [ ] args ) { // Fill in th…" at bounding box center [409, 389] width 700 height 301
click at [142, 317] on div "public class Main { public static void main ( String [ ] args ) { // Fill in th…" at bounding box center [409, 389] width 700 height 301
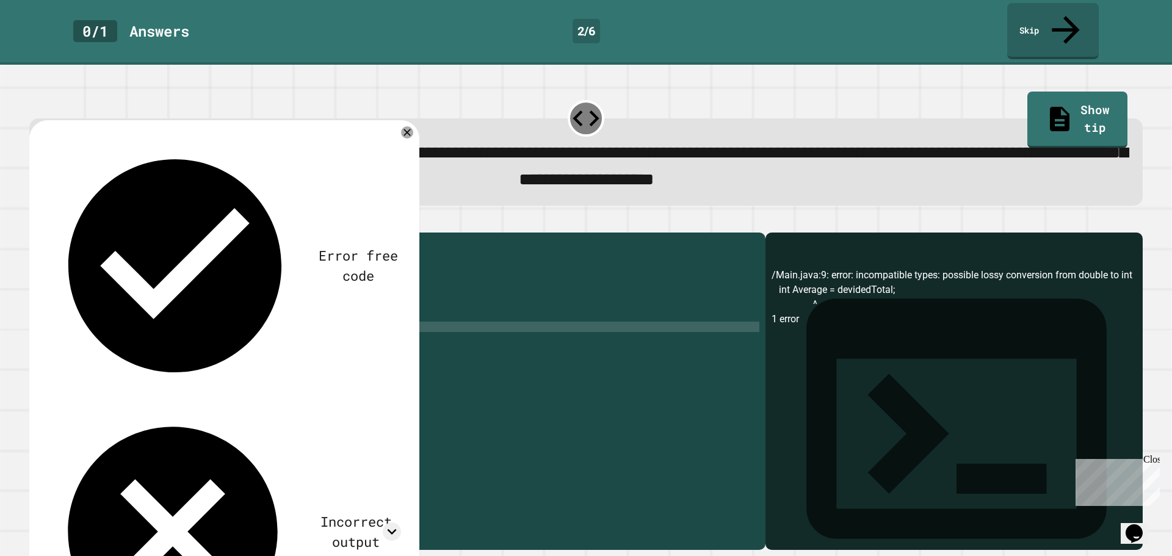
scroll to position [0, 7]
click at [35, 222] on icon "button" at bounding box center [35, 222] width 0 height 0
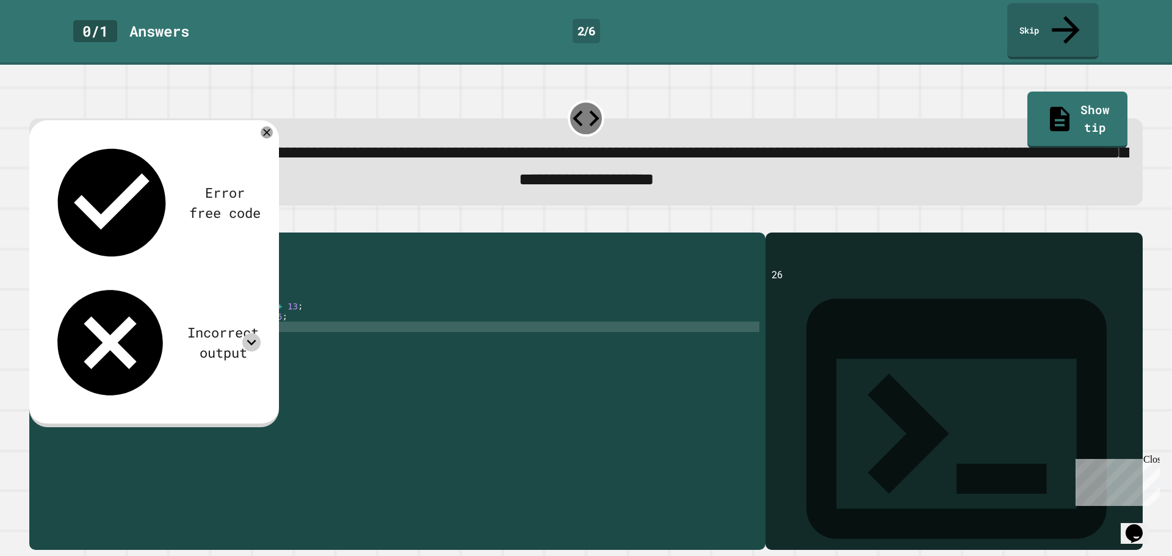
click at [243, 333] on div at bounding box center [251, 342] width 18 height 18
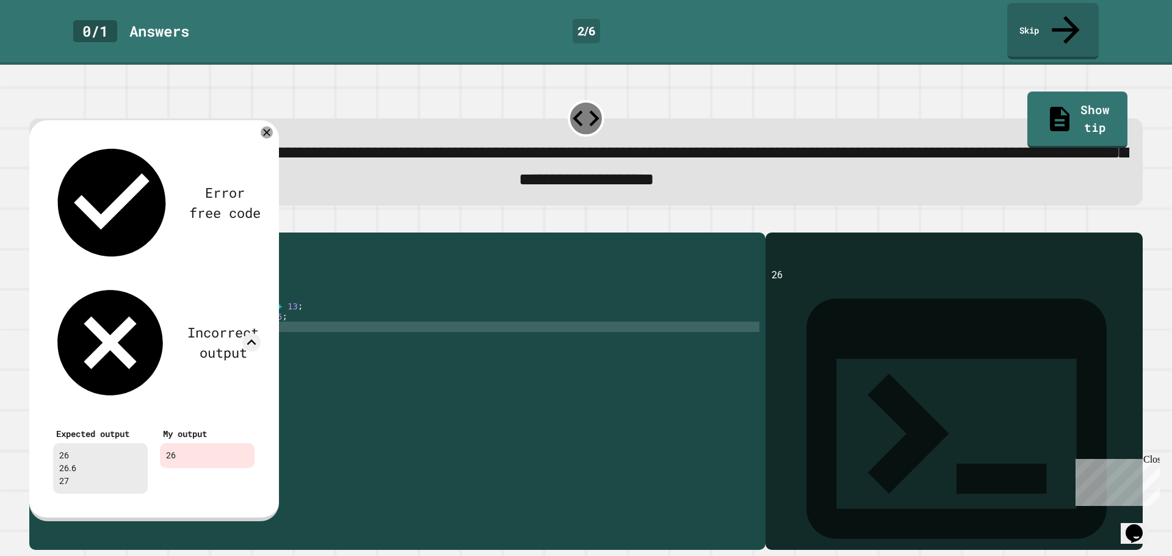
click at [184, 443] on div "26" at bounding box center [207, 455] width 95 height 25
drag, startPoint x: 175, startPoint y: 221, endPoint x: 151, endPoint y: 228, distance: 25.2
click at [154, 418] on div "My output 26" at bounding box center [207, 459] width 107 height 82
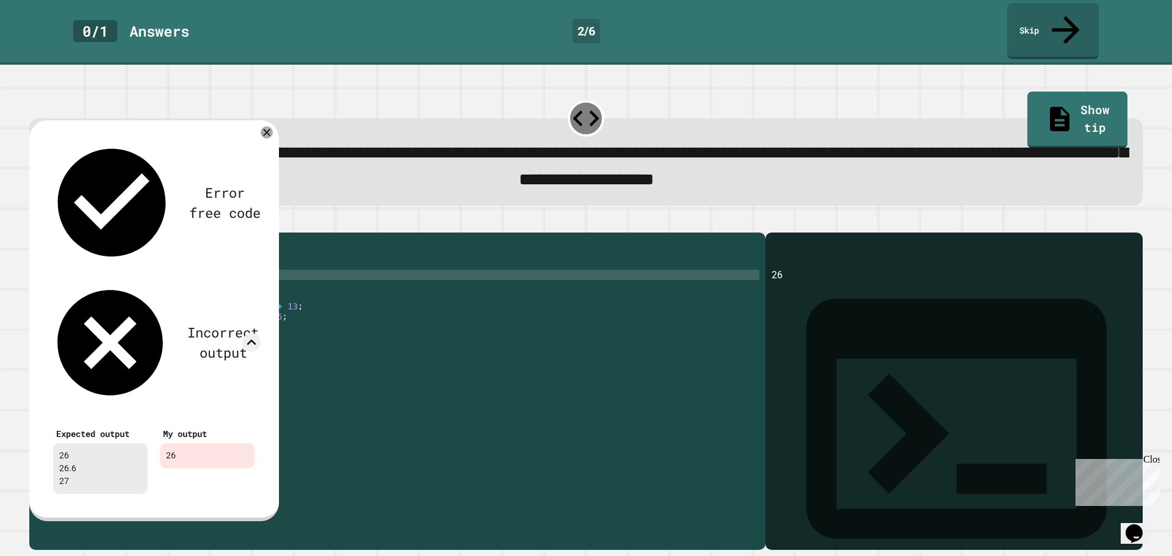
scroll to position [0, 1]
click at [388, 264] on div "public class Main { public static void main ( String [ ] args ) { // Fill in th…" at bounding box center [409, 389] width 700 height 301
click at [270, 125] on icon at bounding box center [266, 132] width 15 height 15
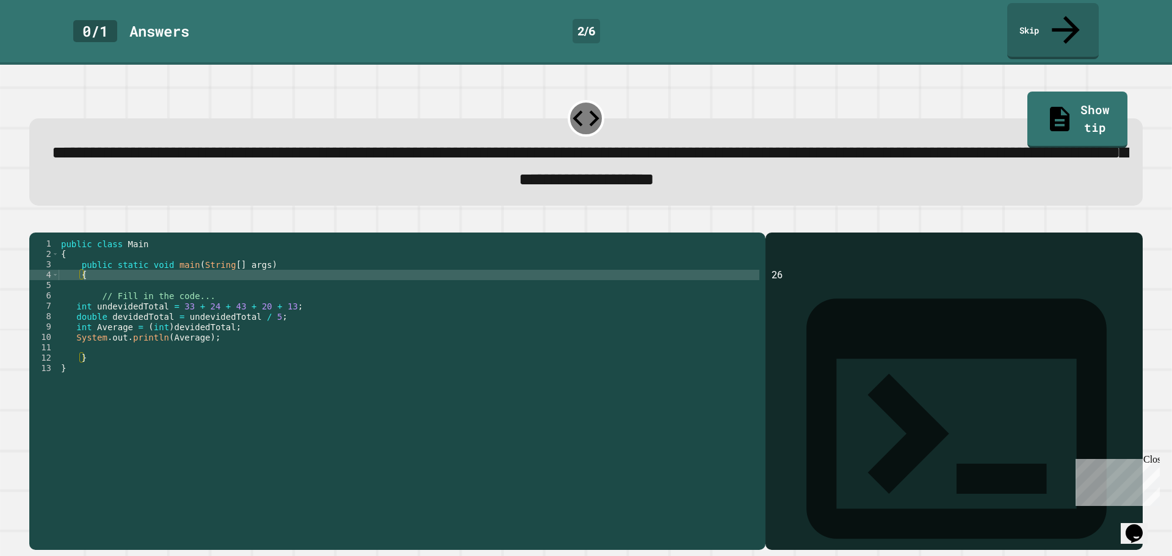
click at [47, 225] on icon "button" at bounding box center [43, 229] width 7 height 9
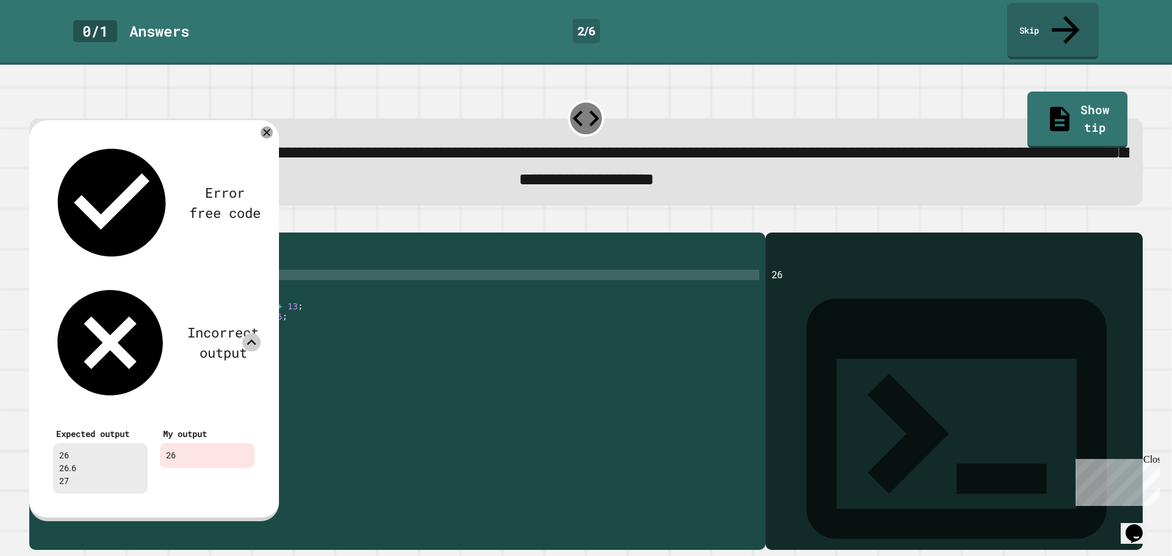
click at [249, 333] on icon at bounding box center [251, 342] width 18 height 18
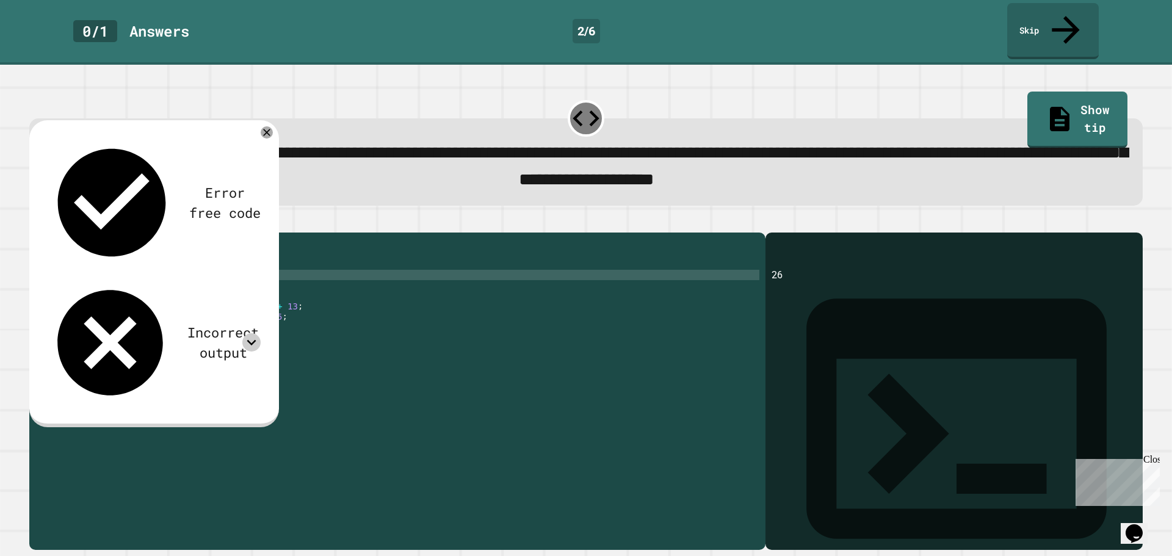
click at [250, 333] on icon at bounding box center [251, 342] width 18 height 18
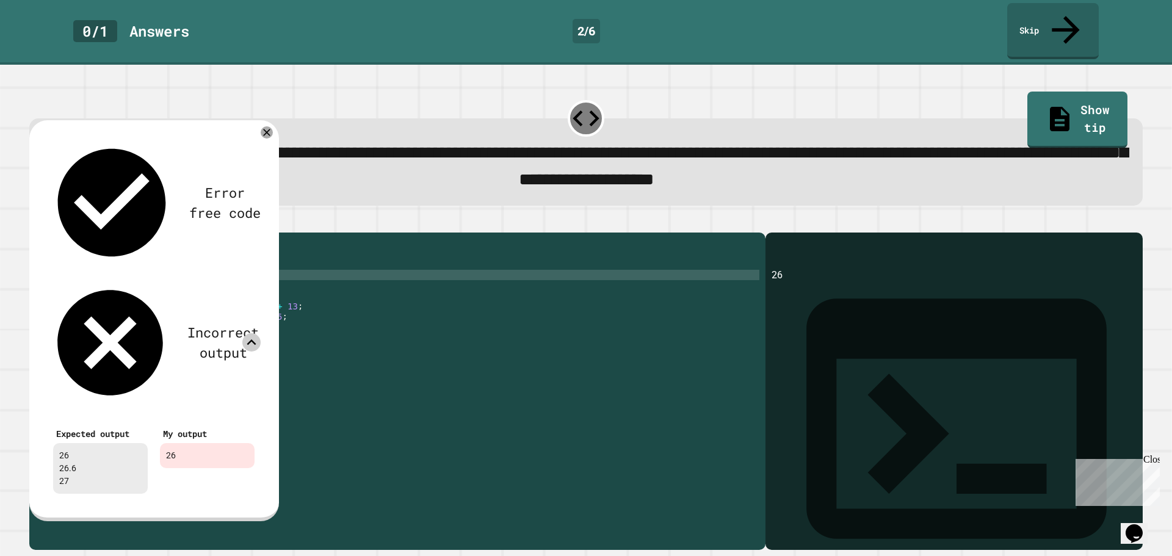
click at [189, 182] on div "Error free code" at bounding box center [225, 202] width 72 height 40
drag, startPoint x: 838, startPoint y: 275, endPoint x: 614, endPoint y: 265, distance: 223.5
click at [631, 265] on div "**********" at bounding box center [585, 391] width 1113 height 318
click at [431, 218] on div at bounding box center [585, 225] width 1113 height 15
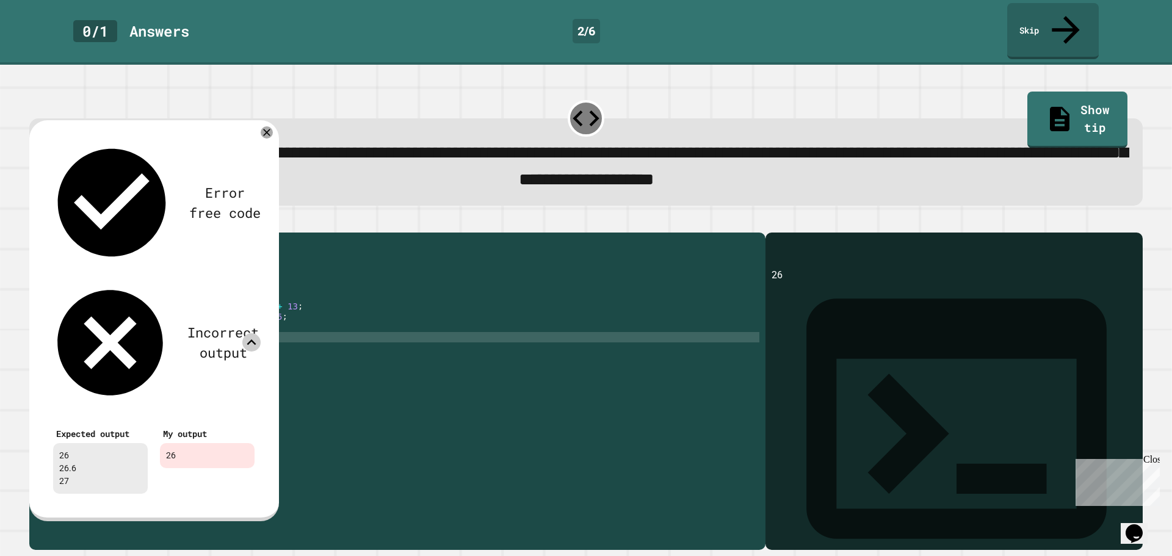
click at [159, 329] on div "public class Main { public static void main ( String [ ] args ) { // Fill in th…" at bounding box center [409, 389] width 700 height 301
click at [248, 325] on div "public class Main { public static void main ( String [ ] args ) { // Fill in th…" at bounding box center [409, 389] width 700 height 301
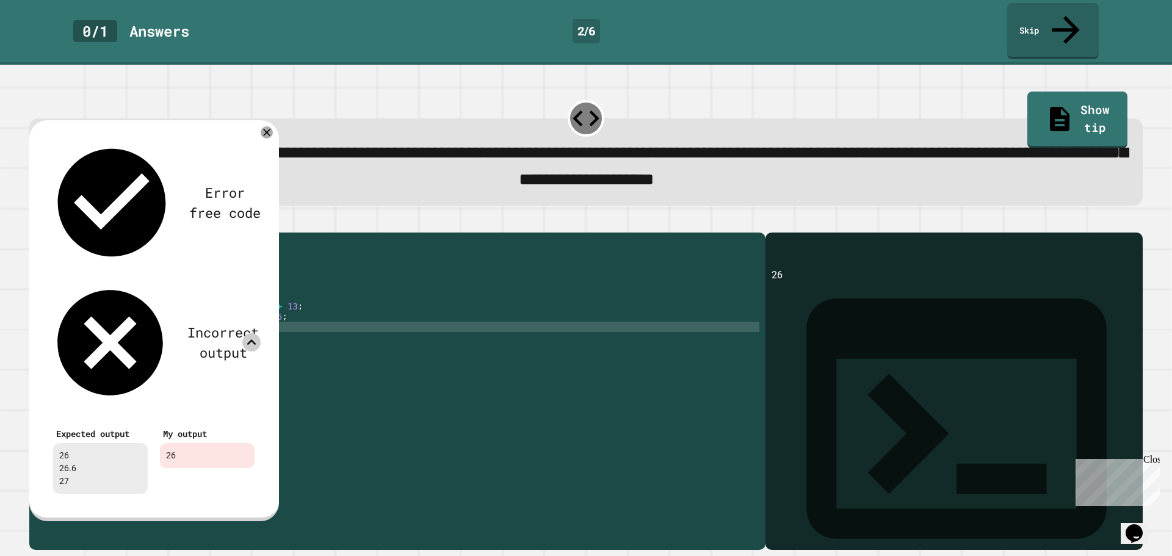
click at [280, 317] on div "public class Main { public static void main ( String [ ] args ) { // Fill in th…" at bounding box center [409, 389] width 700 height 301
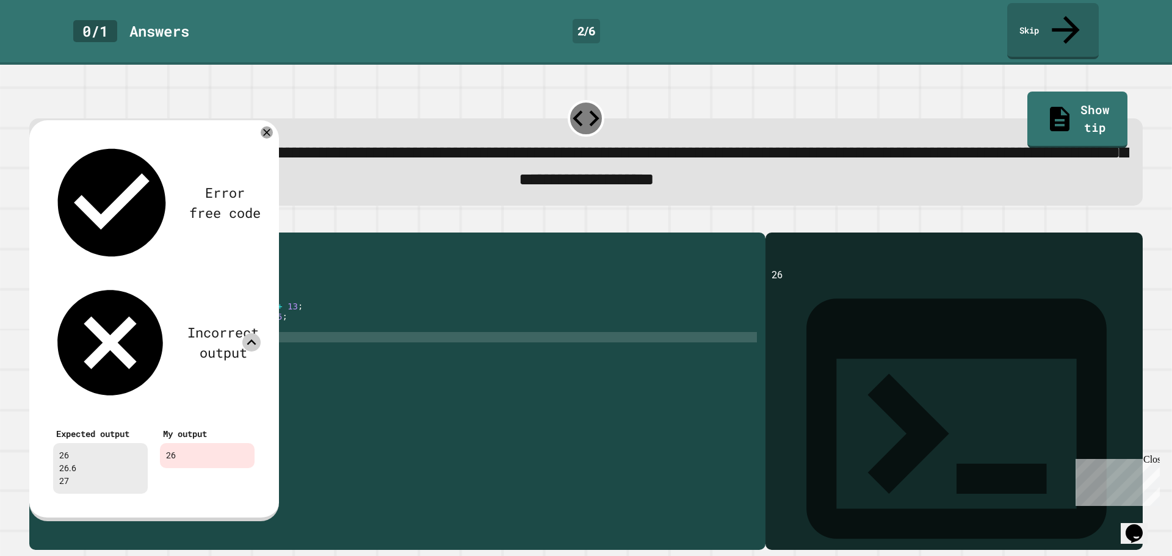
click at [218, 336] on div "public class Main { public static void main ( String [ ] args ) { // Fill in th…" at bounding box center [409, 389] width 700 height 301
click at [222, 337] on div "public class Main { public static void main ( String [ ] args ) { // Fill in th…" at bounding box center [409, 379] width 700 height 280
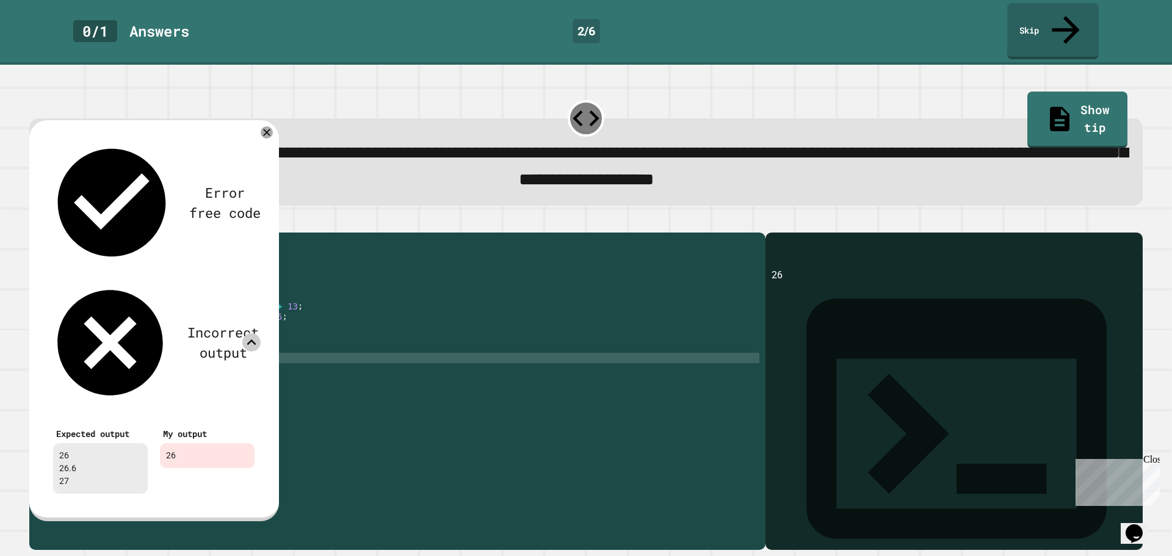
click at [227, 346] on div "public class Main { public static void main ( String [ ] args ) { // Fill in th…" at bounding box center [409, 389] width 700 height 301
click at [237, 365] on div "public class Main { public static void main ( String [ ] args ) { // Fill in th…" at bounding box center [409, 389] width 700 height 301
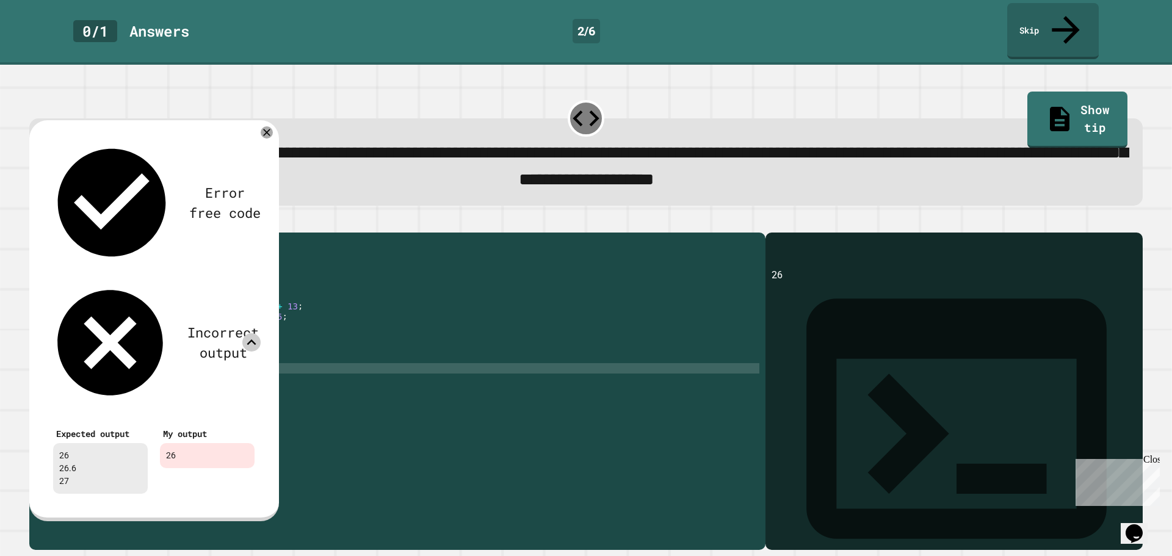
click at [248, 333] on div at bounding box center [251, 342] width 18 height 18
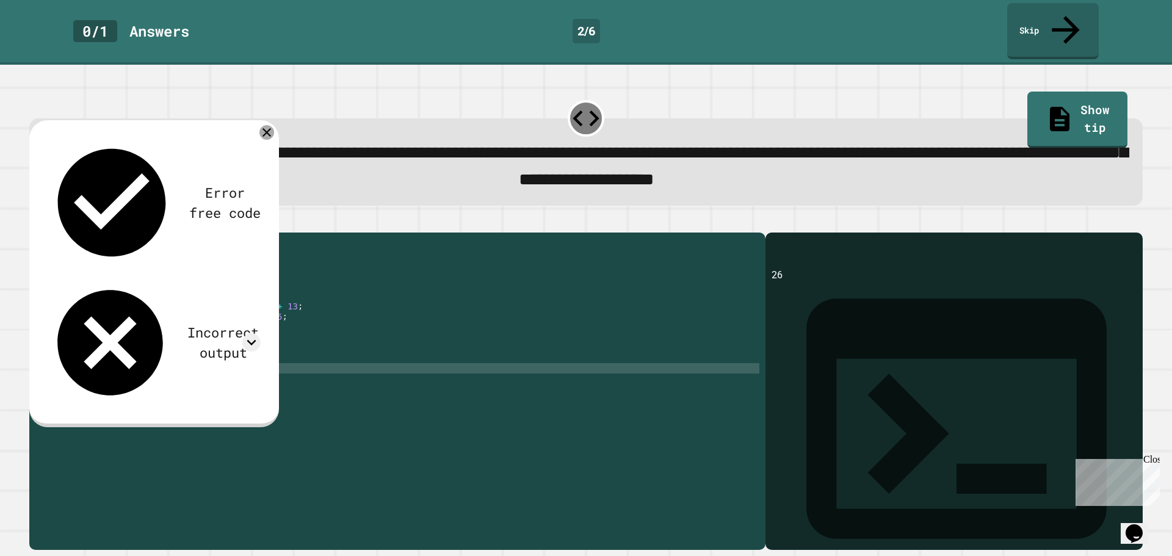
click at [268, 125] on icon at bounding box center [266, 132] width 15 height 15
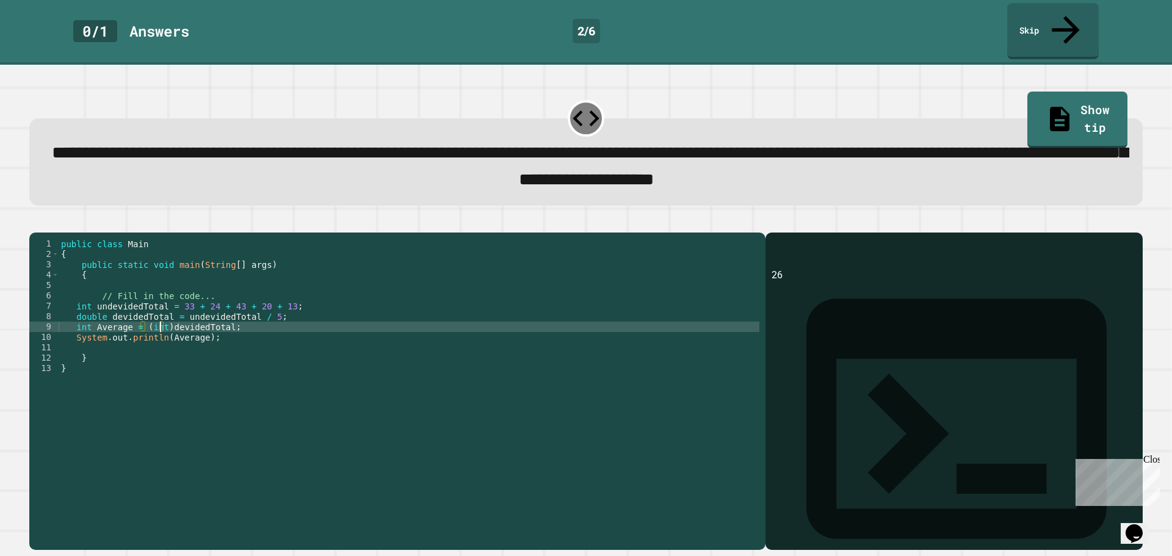
click at [159, 320] on div "public class Main { public static void main ( String [ ] args ) { // Fill in th…" at bounding box center [409, 389] width 700 height 301
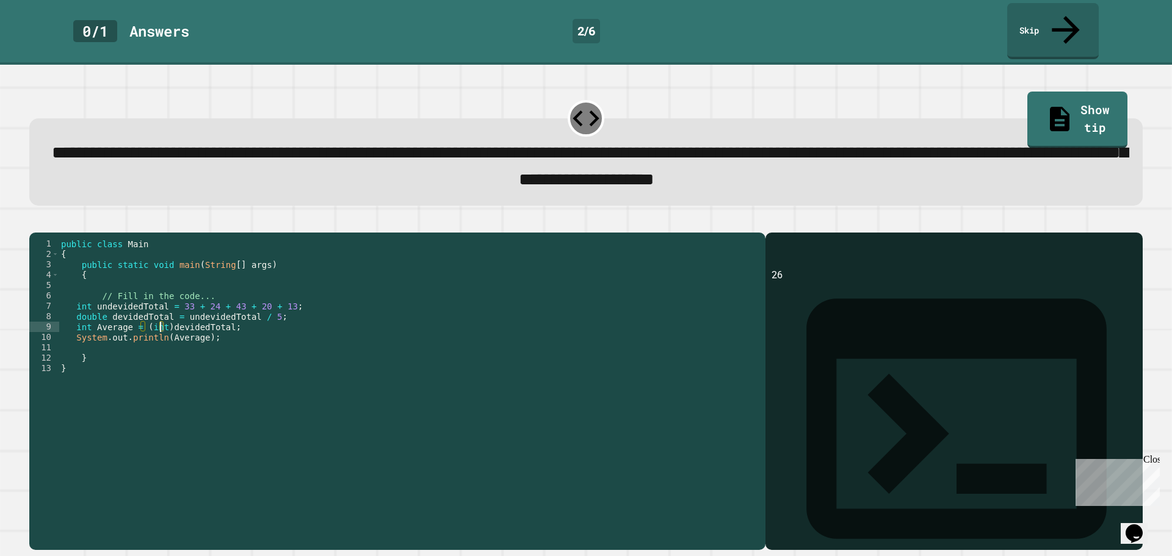
click at [162, 319] on div "public class Main { public static void main ( String [ ] args ) { // Fill in th…" at bounding box center [409, 389] width 700 height 301
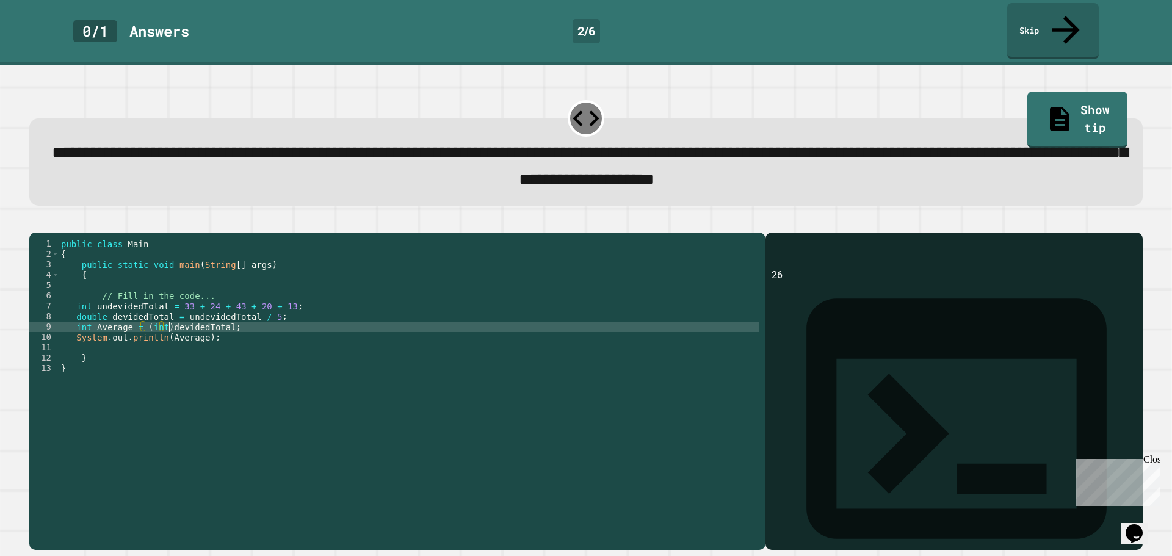
click at [170, 320] on div "public class Main { public static void main ( String [ ] args ) { // Fill in th…" at bounding box center [409, 389] width 700 height 301
click at [35, 222] on button "button" at bounding box center [35, 222] width 0 height 0
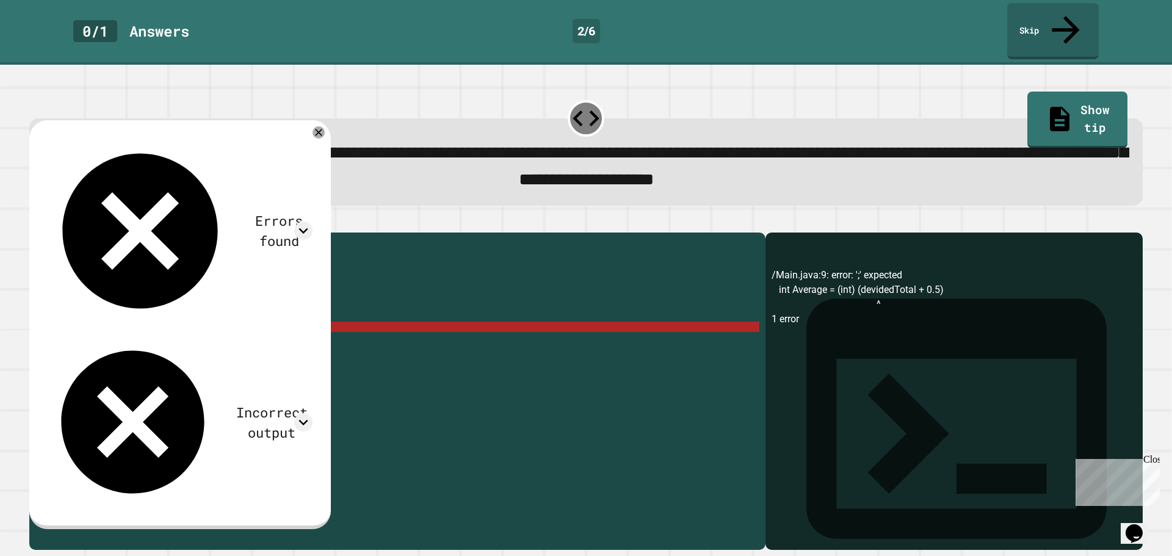
click at [317, 317] on div "public class Main { public static void main ( String [ ] args ) { // Fill in th…" at bounding box center [409, 389] width 700 height 301
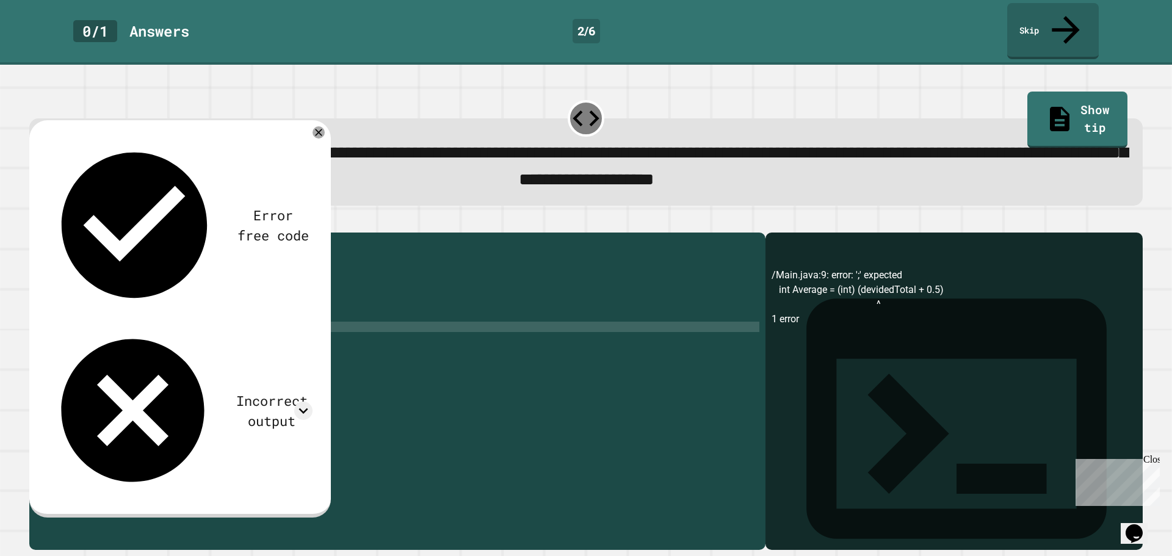
scroll to position [0, 14]
drag, startPoint x: 43, startPoint y: 195, endPoint x: 43, endPoint y: 202, distance: 7.3
click at [35, 222] on button "button" at bounding box center [35, 222] width 0 height 0
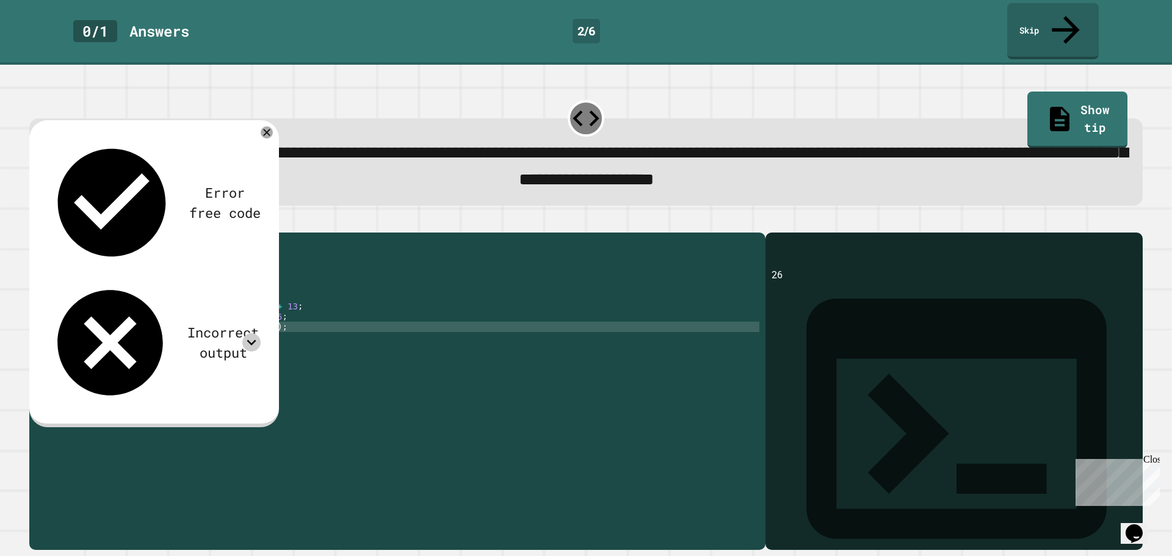
click at [248, 279] on div "Incorrect output" at bounding box center [154, 342] width 214 height 126
click at [249, 333] on icon at bounding box center [251, 342] width 18 height 18
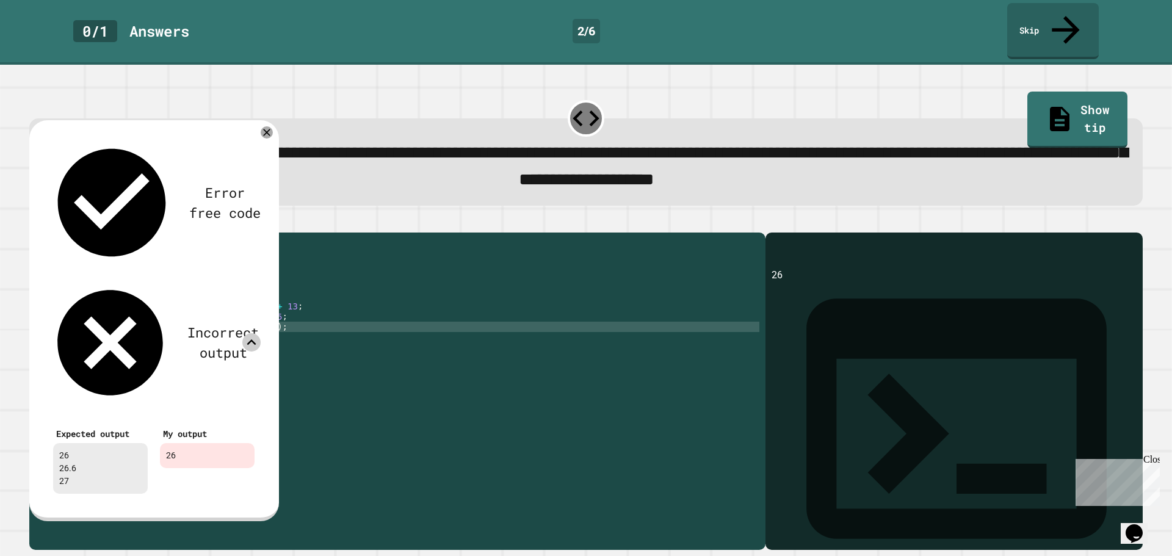
click at [93, 443] on div "26 26.6 27" at bounding box center [100, 468] width 95 height 51
drag, startPoint x: 80, startPoint y: 220, endPoint x: 49, endPoint y: 222, distance: 31.2
click at [49, 418] on div "Expected output 26 26.6 27" at bounding box center [100, 459] width 107 height 82
click at [56, 443] on div "26 26.6 27" at bounding box center [100, 468] width 95 height 51
click at [182, 319] on div "public class Main { public static void main ( String [ ] args ) { // Fill in th…" at bounding box center [409, 389] width 700 height 301
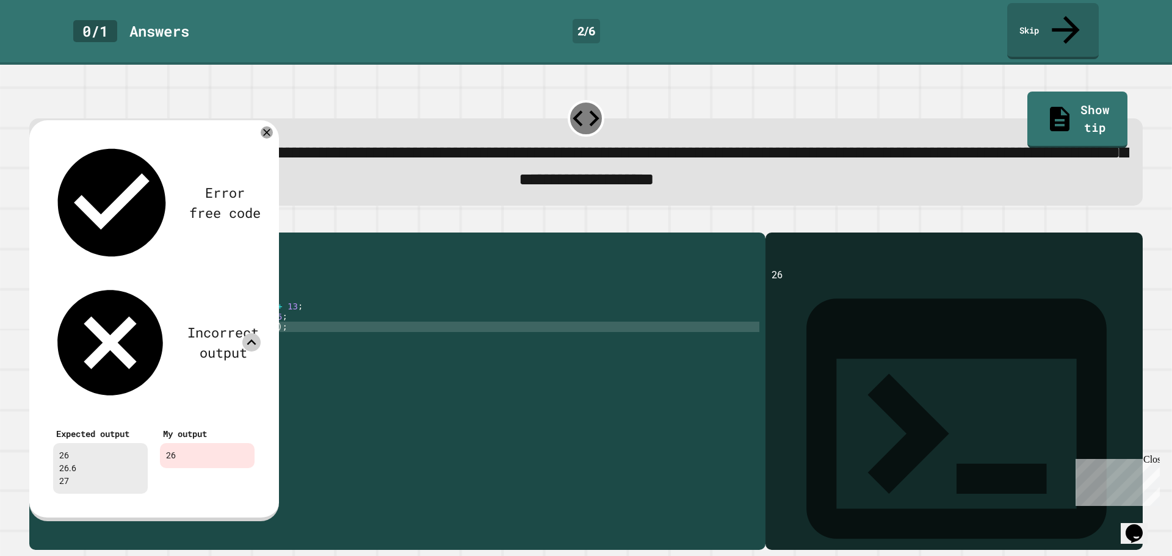
click at [168, 319] on div "public class Main { public static void main ( String [ ] args ) { // Fill in th…" at bounding box center [409, 389] width 700 height 301
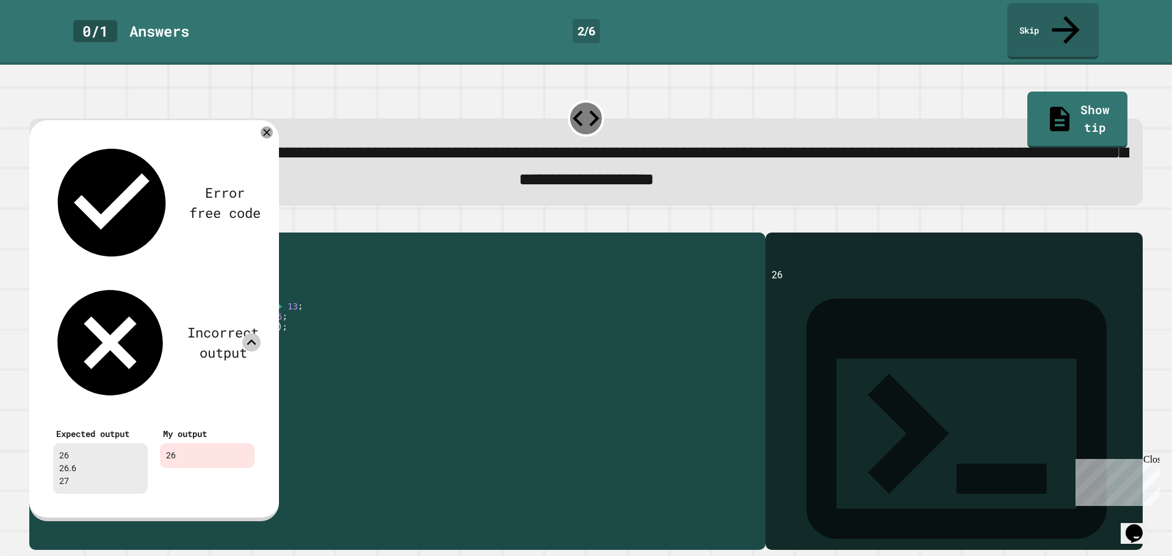
click at [170, 331] on div "public class Main { public static void main ( String [ ] args ) { // Fill in th…" at bounding box center [409, 389] width 700 height 301
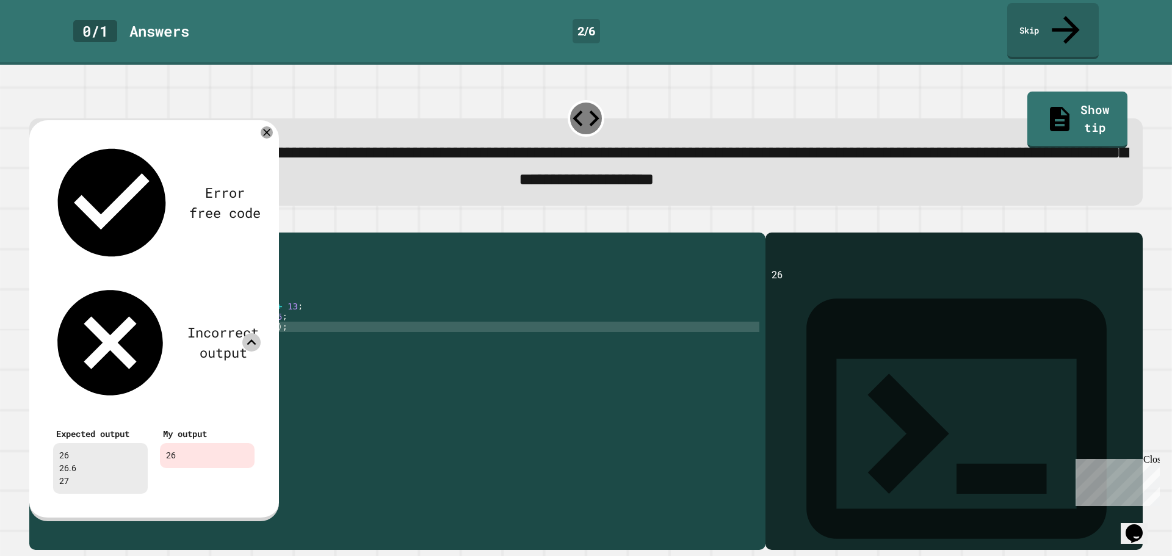
scroll to position [0, 8]
type textarea "**********"
click at [254, 333] on div at bounding box center [251, 342] width 18 height 18
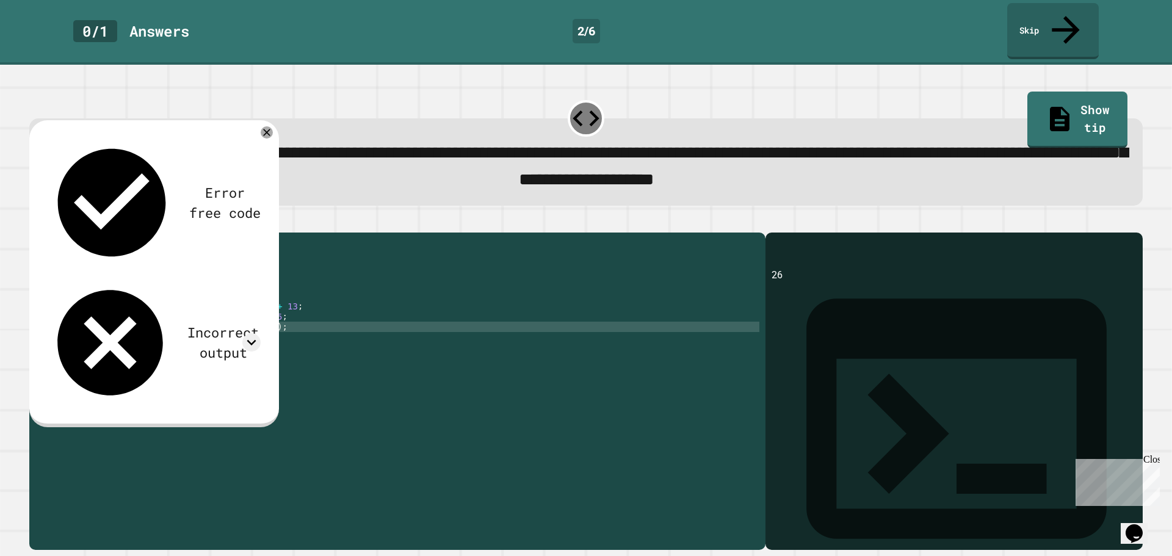
drag, startPoint x: 241, startPoint y: 103, endPoint x: 243, endPoint y: 123, distance: 20.2
click at [243, 123] on div "Error free code 26 Incorrect output Expected output 26 26.6 27 My output 26" at bounding box center [154, 273] width 250 height 307
click at [264, 125] on icon at bounding box center [266, 132] width 15 height 15
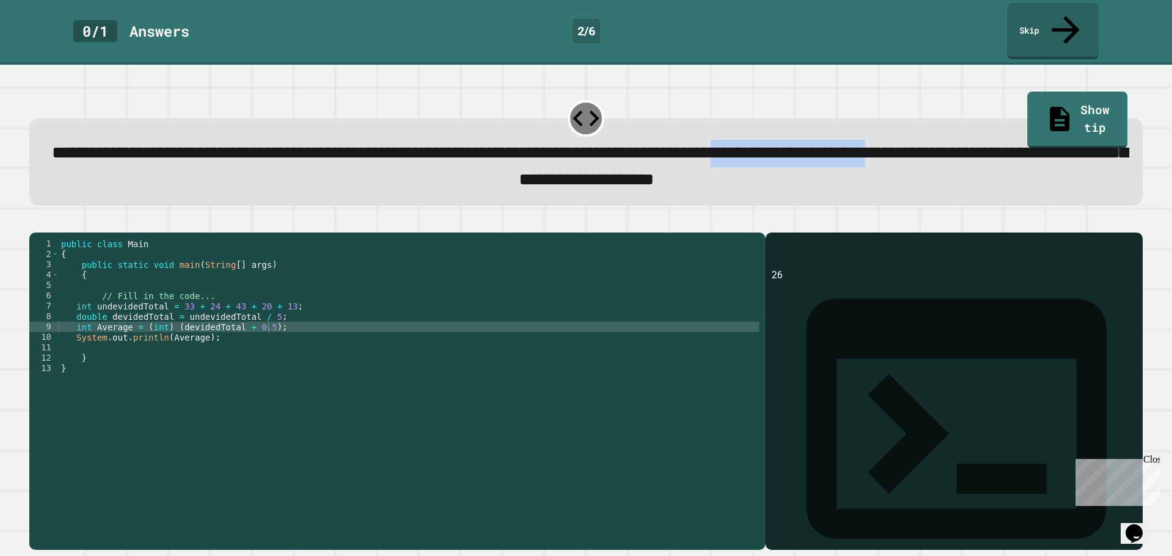
drag, startPoint x: 385, startPoint y: 152, endPoint x: 139, endPoint y: 148, distance: 246.5
click at [139, 148] on div "**********" at bounding box center [586, 167] width 1070 height 54
drag, startPoint x: 409, startPoint y: 152, endPoint x: 574, endPoint y: 156, distance: 165.4
click at [574, 156] on span "**********" at bounding box center [589, 166] width 1075 height 44
click at [614, 162] on span "**********" at bounding box center [589, 166] width 1075 height 44
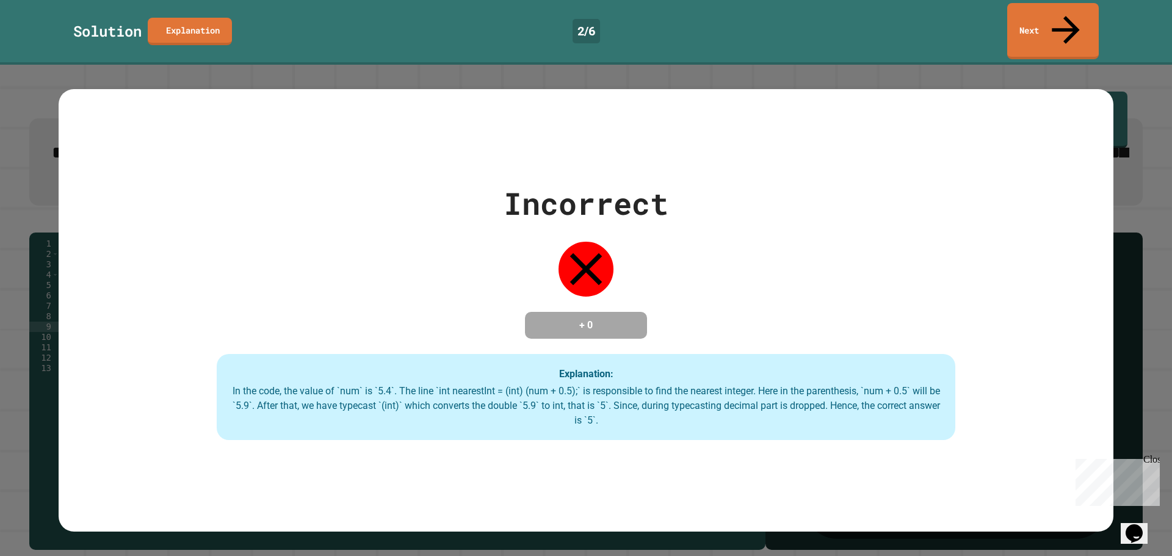
click at [308, 65] on div "Incorrect + 0 Explanation: In the code, the value of `num` is `5.4`. The line `…" at bounding box center [586, 310] width 1172 height 491
click at [701, 237] on div "Incorrect + 0 Explanation: In the code, the value of `num` is `5.4`. The line `…" at bounding box center [586, 311] width 1054 height 260
click at [558, 246] on icon at bounding box center [585, 269] width 55 height 55
click at [682, 305] on div "Incorrect + 0 Explanation: In the code, the value of `num` is `5.4`. The line `…" at bounding box center [586, 311] width 1054 height 260
click at [1154, 459] on div "Close" at bounding box center [1150, 461] width 15 height 15
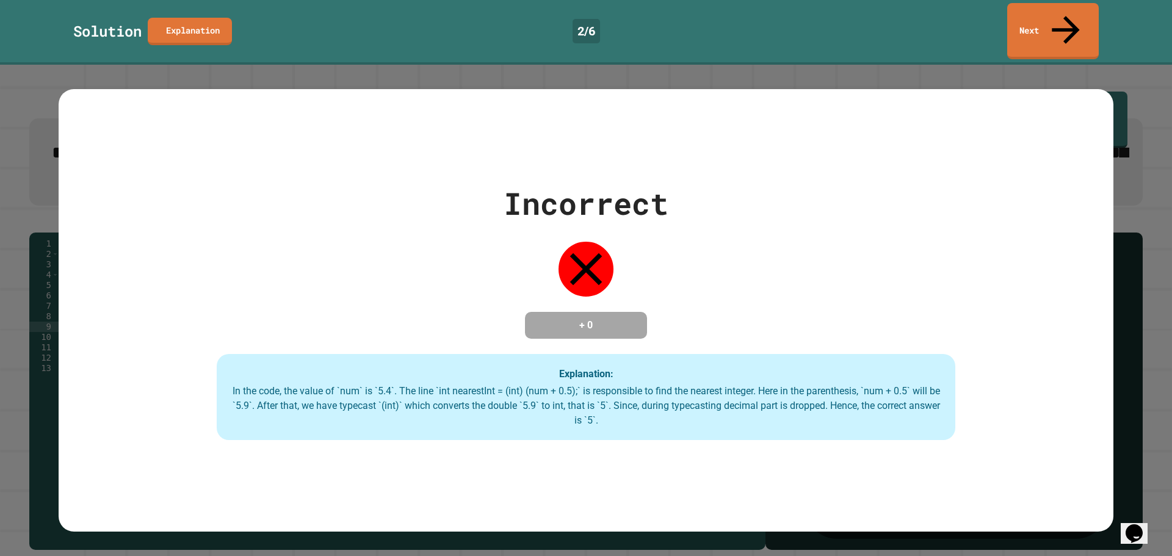
click at [1106, 529] on div "Incorrect + 0 Explanation: In the code, the value of `num` is `5.4`. The line `…" at bounding box center [586, 310] width 1172 height 491
click at [228, 23] on link "Explanation" at bounding box center [189, 29] width 77 height 29
drag, startPoint x: 511, startPoint y: 287, endPoint x: 466, endPoint y: 286, distance: 45.2
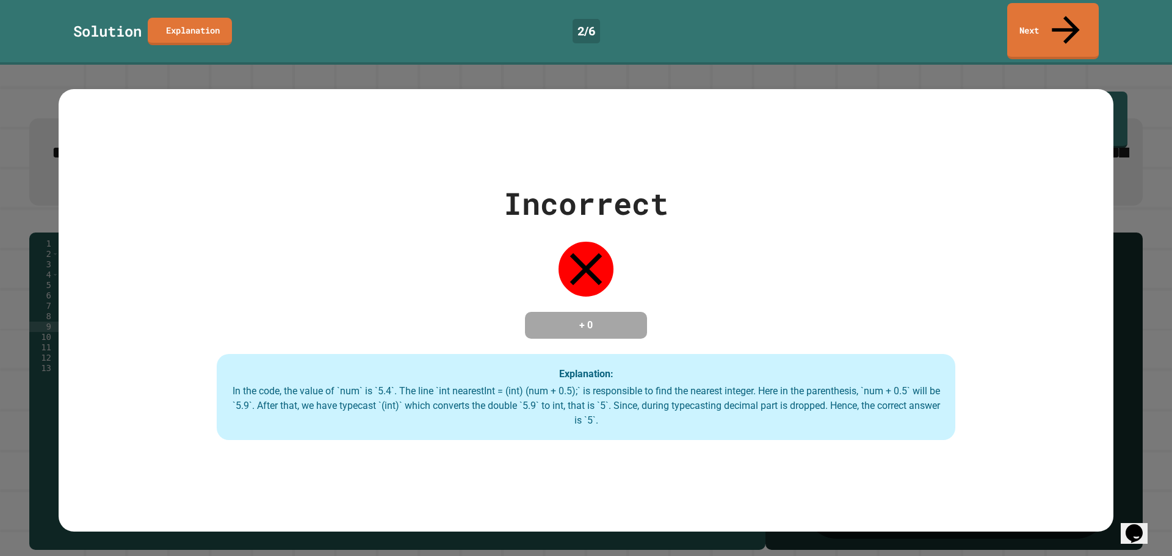
drag, startPoint x: 1009, startPoint y: 216, endPoint x: 553, endPoint y: 274, distance: 460.1
click at [1009, 213] on div "Incorrect + 0 Explanation: In the code, the value of `num` is `5.4`. The line `…" at bounding box center [586, 311] width 1054 height 260
drag, startPoint x: 447, startPoint y: 330, endPoint x: 465, endPoint y: 318, distance: 21.5
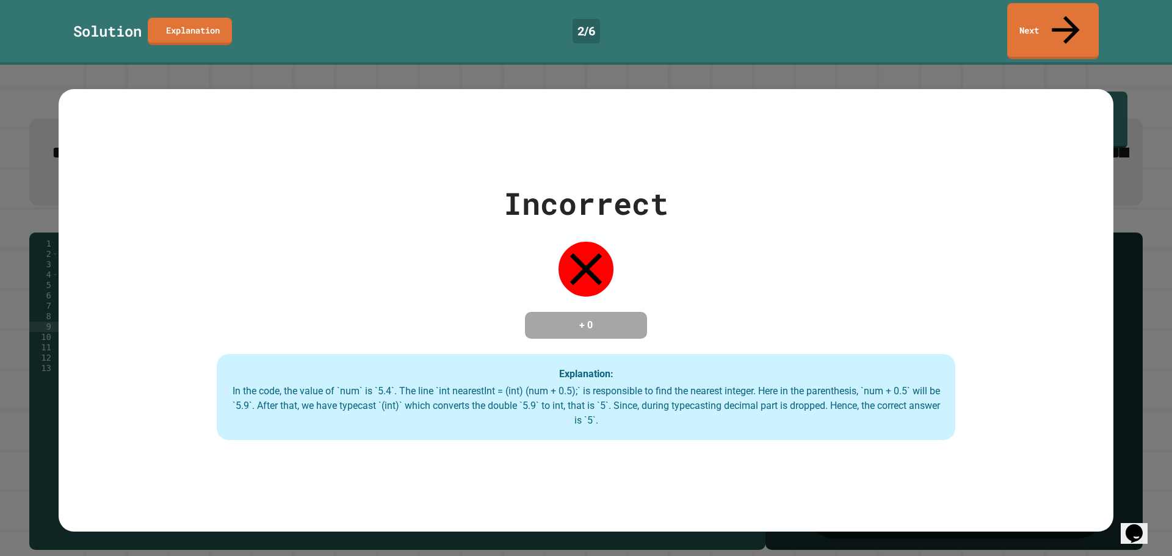
click at [453, 325] on div "Incorrect + 0 Explanation: In the code, the value of `num` is `5.4`. The line `…" at bounding box center [586, 311] width 1054 height 260
click at [549, 270] on div "Incorrect + 0 Explanation: In the code, the value of `num` is `5.4`. The line `…" at bounding box center [586, 311] width 1054 height 260
click at [622, 241] on div "Incorrect + 0 Explanation: In the code, the value of `num` is `5.4`. The line `…" at bounding box center [586, 311] width 1054 height 260
drag, startPoint x: 306, startPoint y: 153, endPoint x: 231, endPoint y: 139, distance: 77.1
click at [303, 152] on div "Incorrect + 0 Explanation: In the code, the value of `num` is `5.4`. The line `…" at bounding box center [586, 310] width 1054 height 442
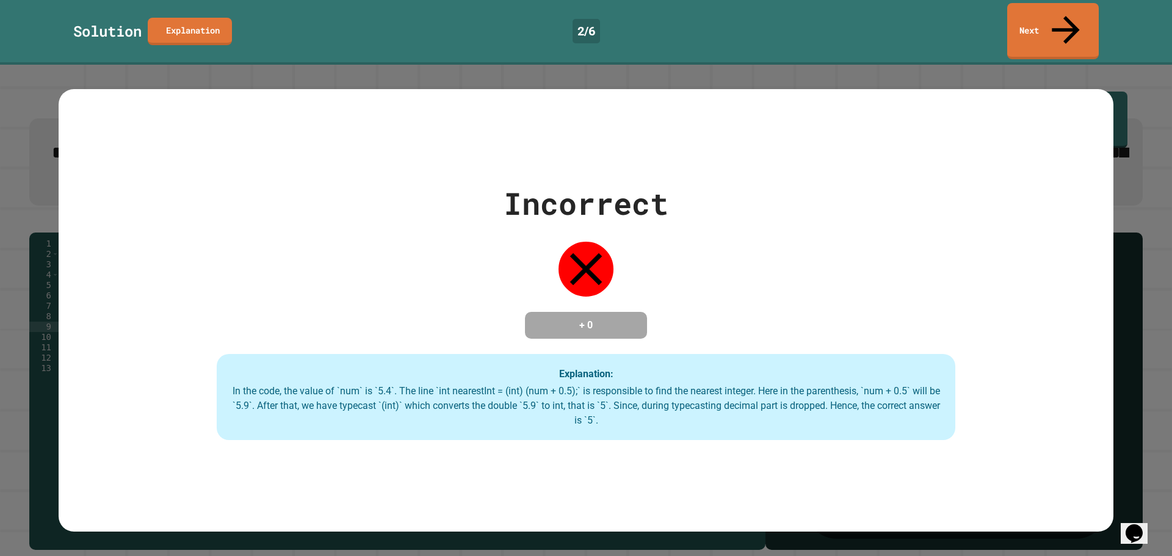
click at [1, 135] on div "Incorrect + 0 Explanation: In the code, the value of `num` is `5.4`. The line `…" at bounding box center [586, 310] width 1172 height 491
click at [377, 146] on div "Incorrect + 0 Explanation: In the code, the value of `num` is `5.4`. The line `…" at bounding box center [586, 310] width 1054 height 442
click at [865, 146] on div "Incorrect + 0 Explanation: In the code, the value of `num` is `5.4`. The line `…" at bounding box center [586, 310] width 1054 height 442
click at [1039, 8] on link "Next" at bounding box center [1052, 30] width 92 height 57
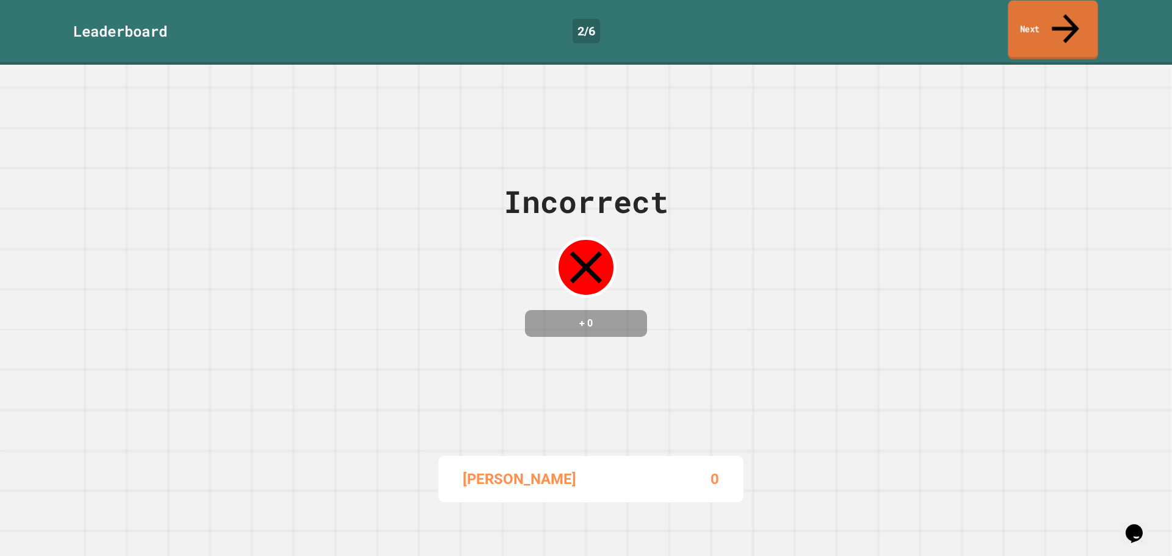
click at [1046, 10] on link "Next" at bounding box center [1052, 30] width 90 height 59
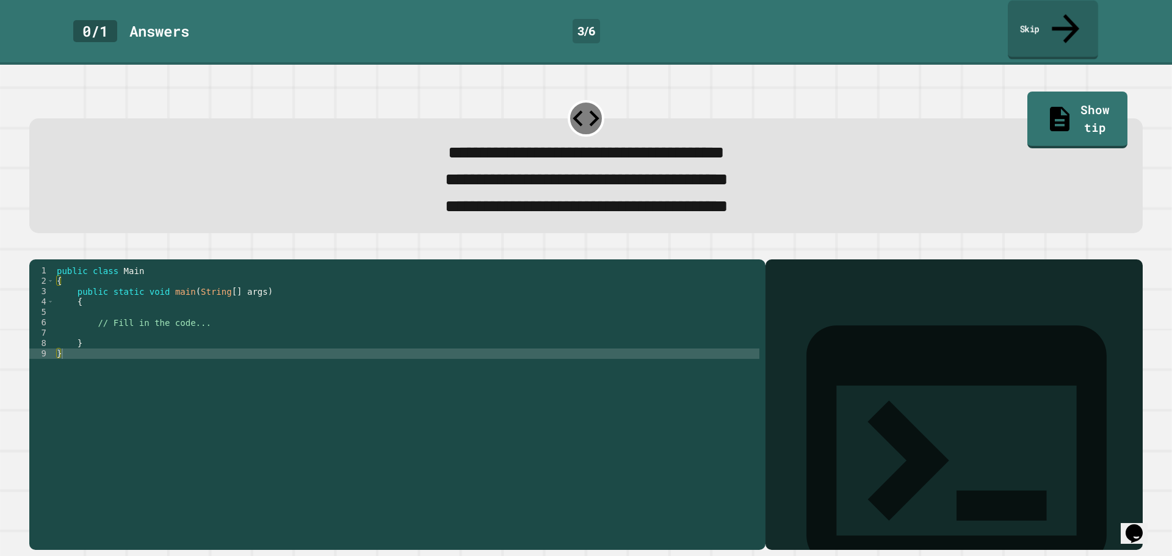
click at [1051, 23] on link "Skip" at bounding box center [1052, 30] width 90 height 59
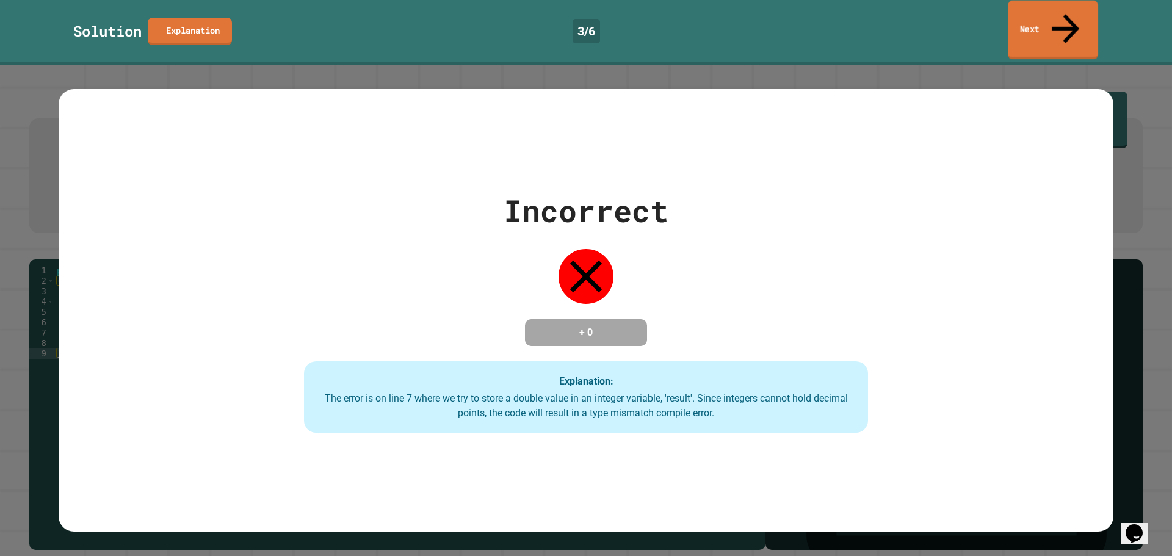
click at [1051, 23] on link "Next" at bounding box center [1052, 30] width 90 height 59
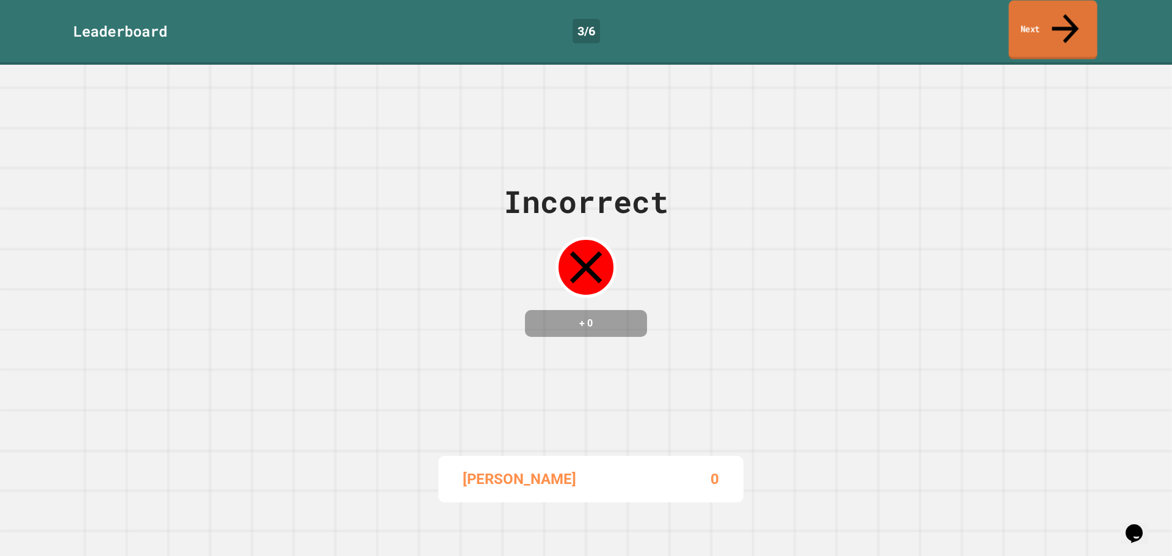
click at [1051, 23] on link "Next" at bounding box center [1052, 30] width 88 height 59
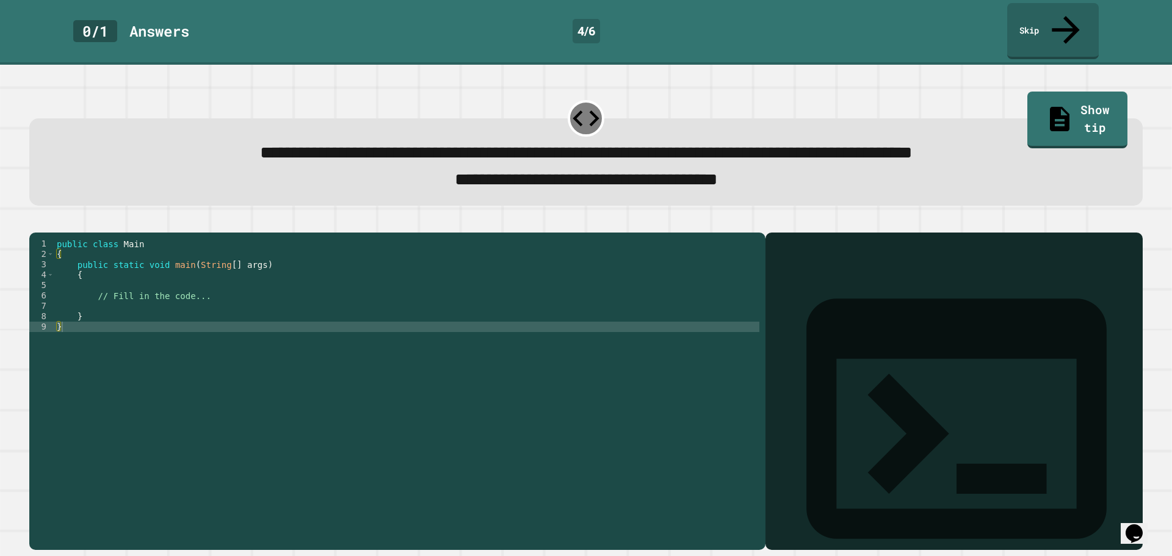
click at [801, 290] on div at bounding box center [953, 409] width 365 height 283
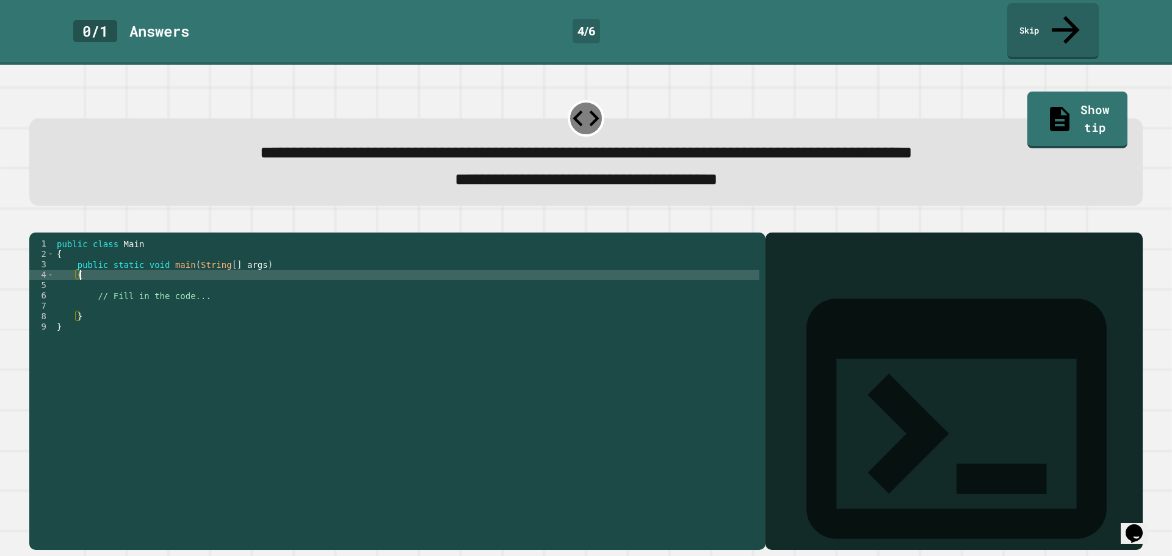
click at [256, 267] on div "public class Main { public static void main ( String [ ] args ) { // Fill in th…" at bounding box center [406, 389] width 705 height 301
click at [229, 283] on div "public class Main { public static void main ( String [ ] args ) { // Fill in th…" at bounding box center [406, 389] width 705 height 301
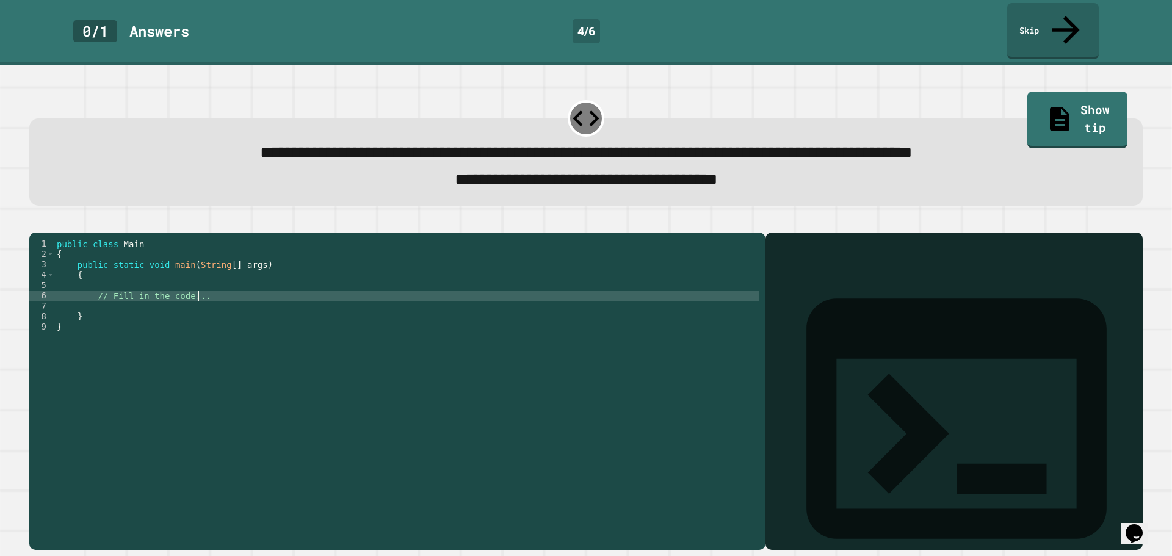
type textarea "**********"
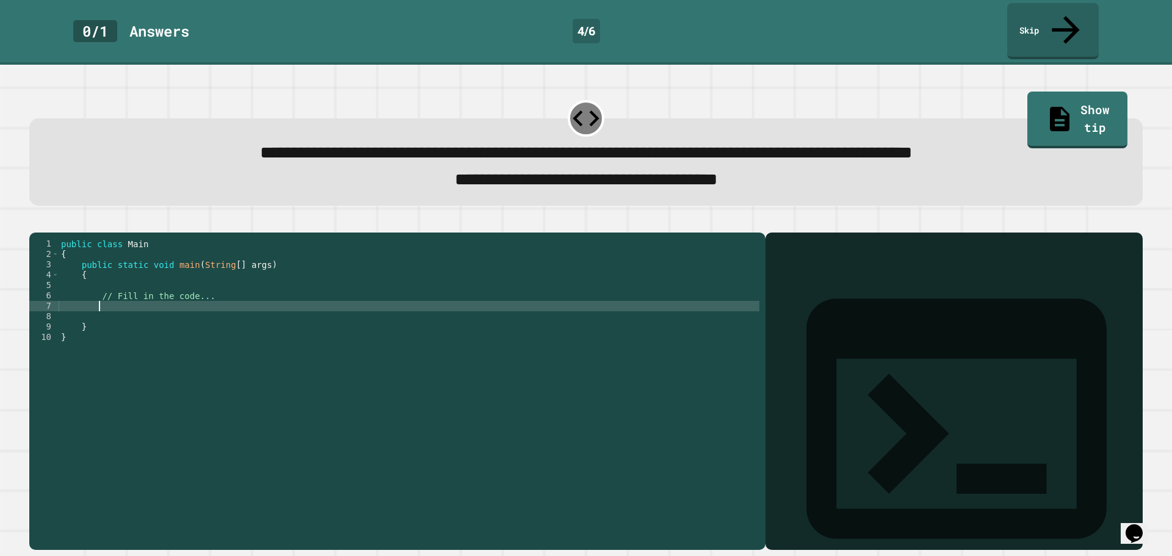
scroll to position [0, 2]
type textarea "*"
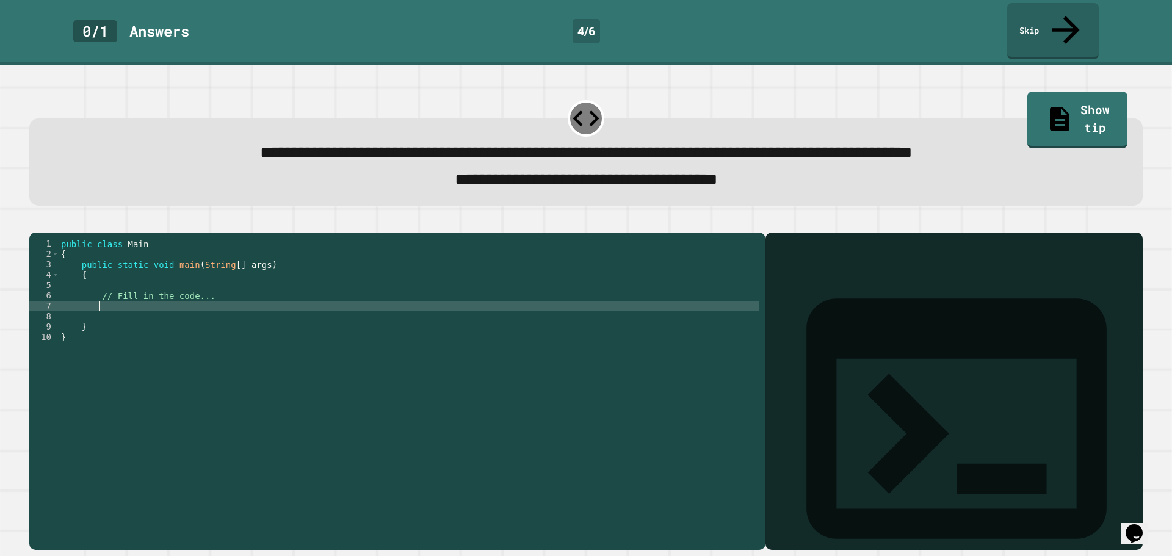
scroll to position [0, 2]
type textarea "*"
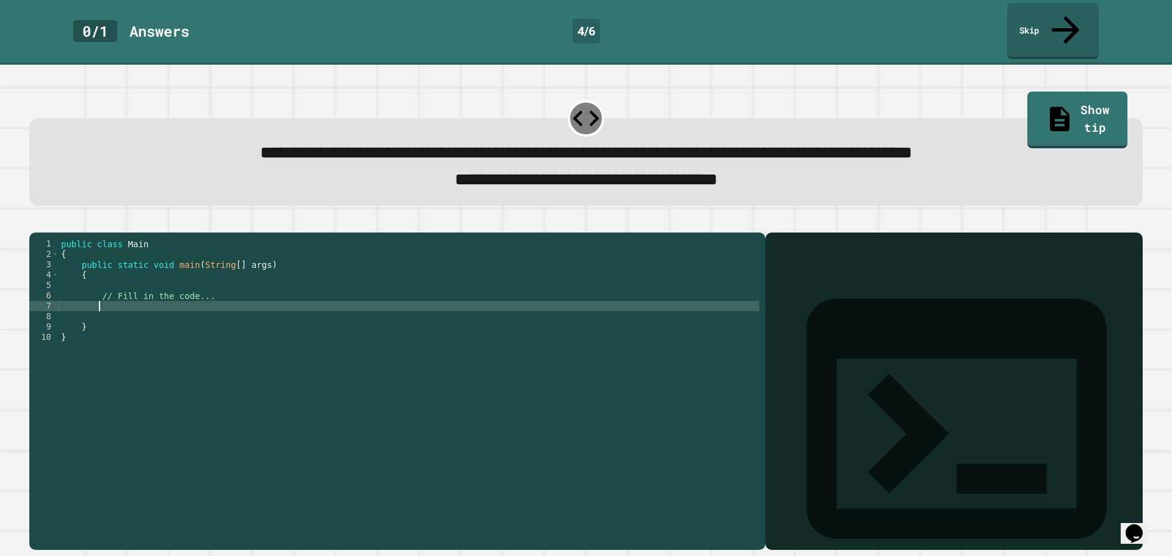
type textarea "*"
type textarea "****"
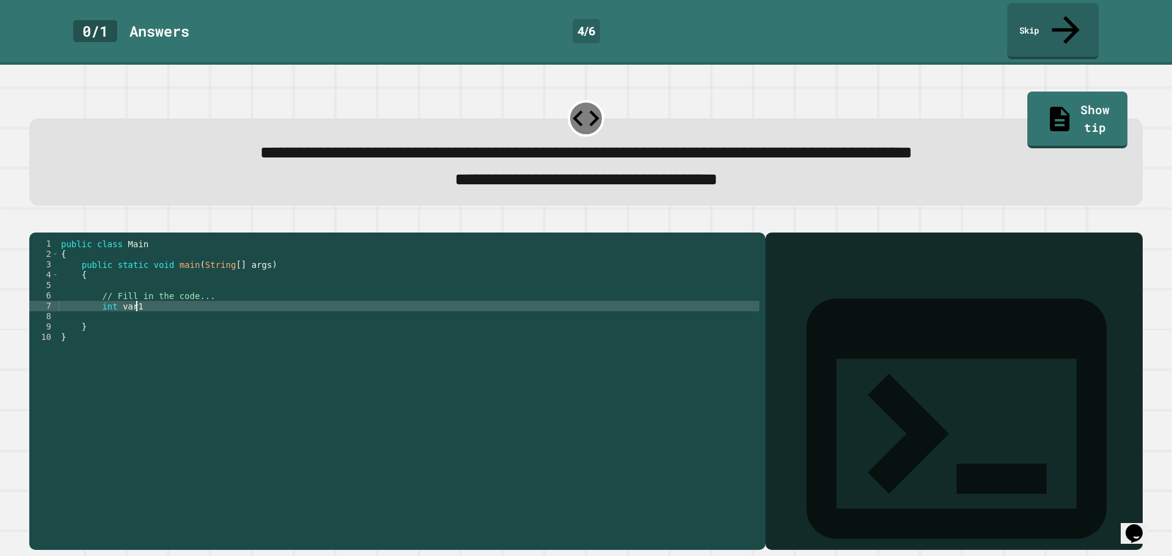
click at [158, 296] on div "public class Main { public static void main ( String [ ] args ) { // Fill in th…" at bounding box center [409, 389] width 700 height 301
type textarea "**********"
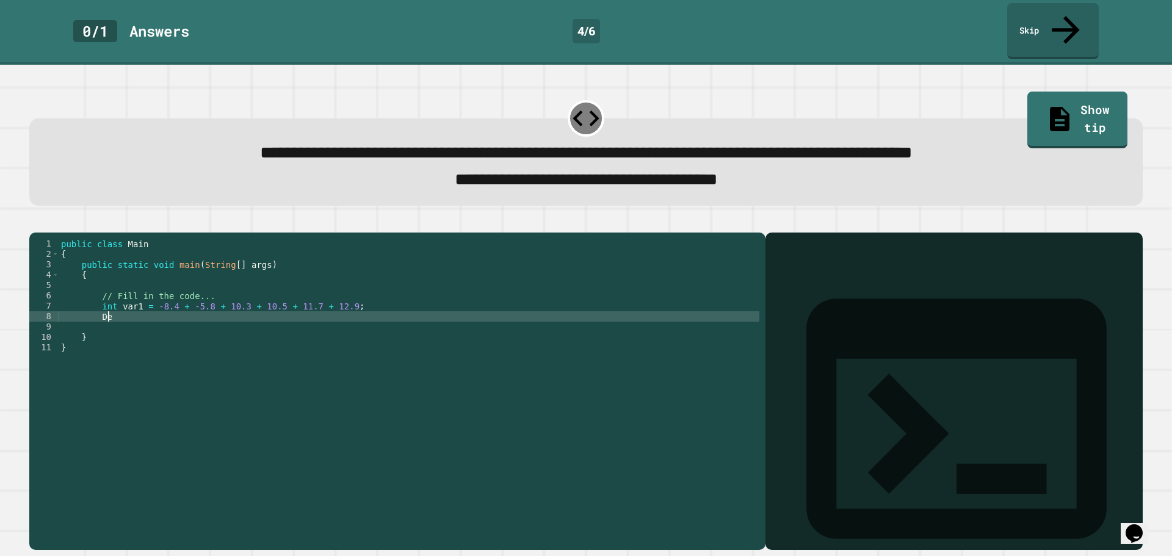
type textarea "*"
type textarea "**********"
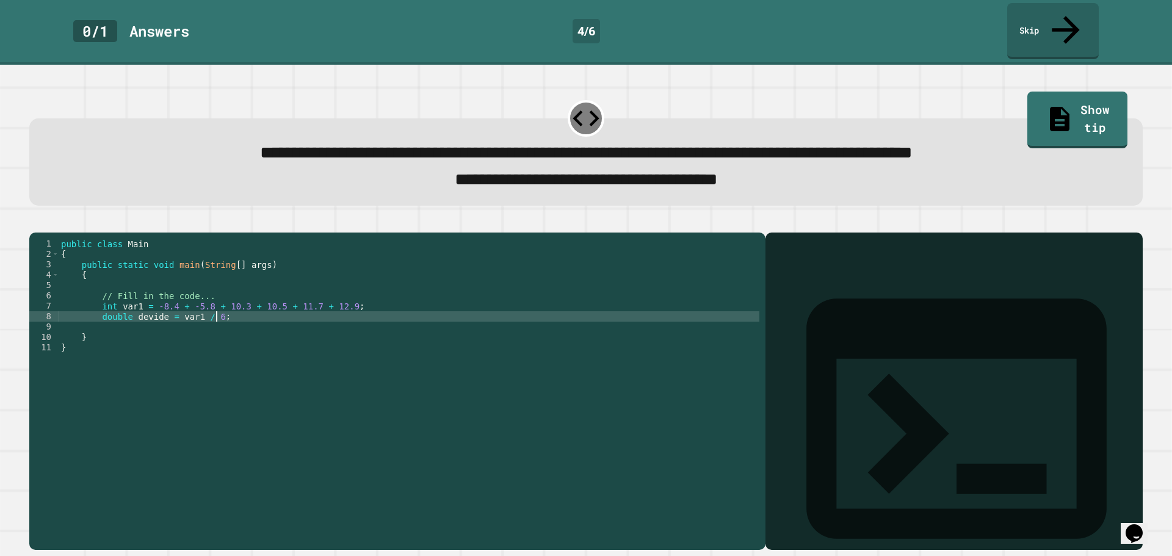
scroll to position [0, 2]
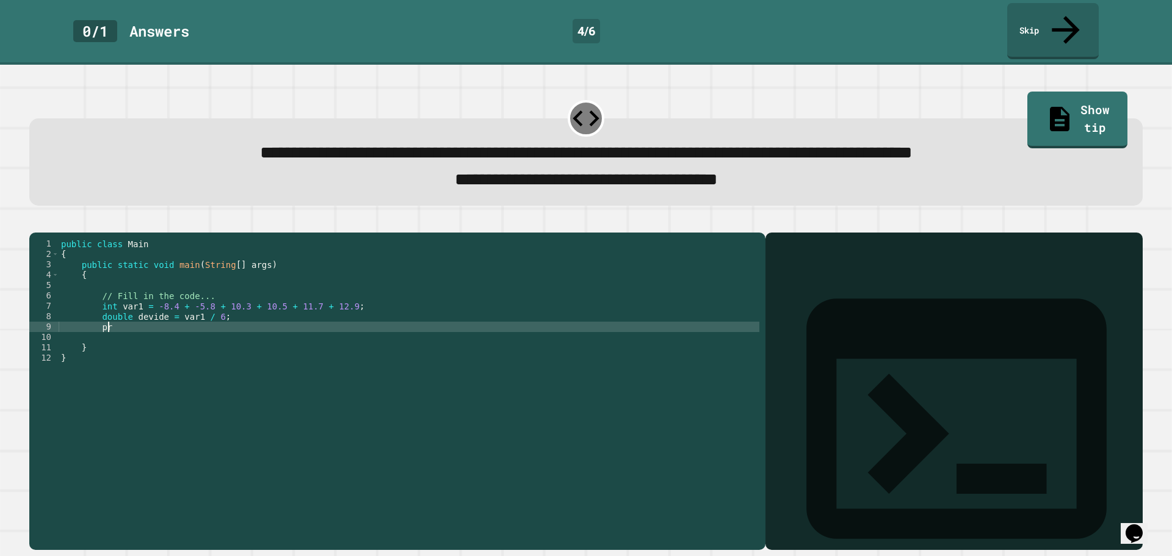
type textarea "*"
click at [35, 222] on icon "button" at bounding box center [35, 222] width 0 height 0
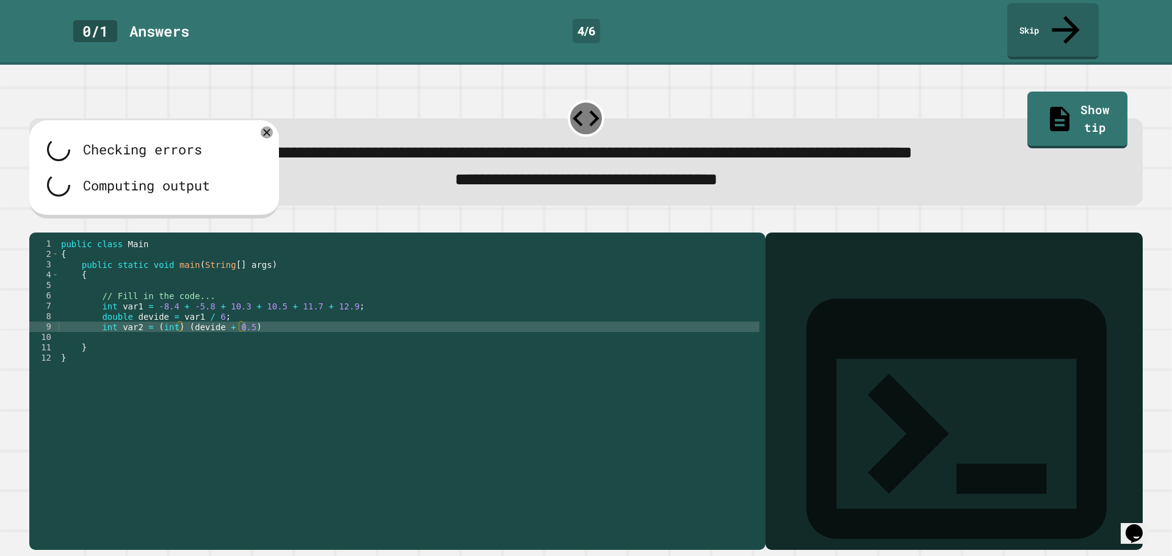
click at [275, 315] on div "public class Main { public static void main ( String [ ] args ) { // Fill in th…" at bounding box center [409, 389] width 700 height 301
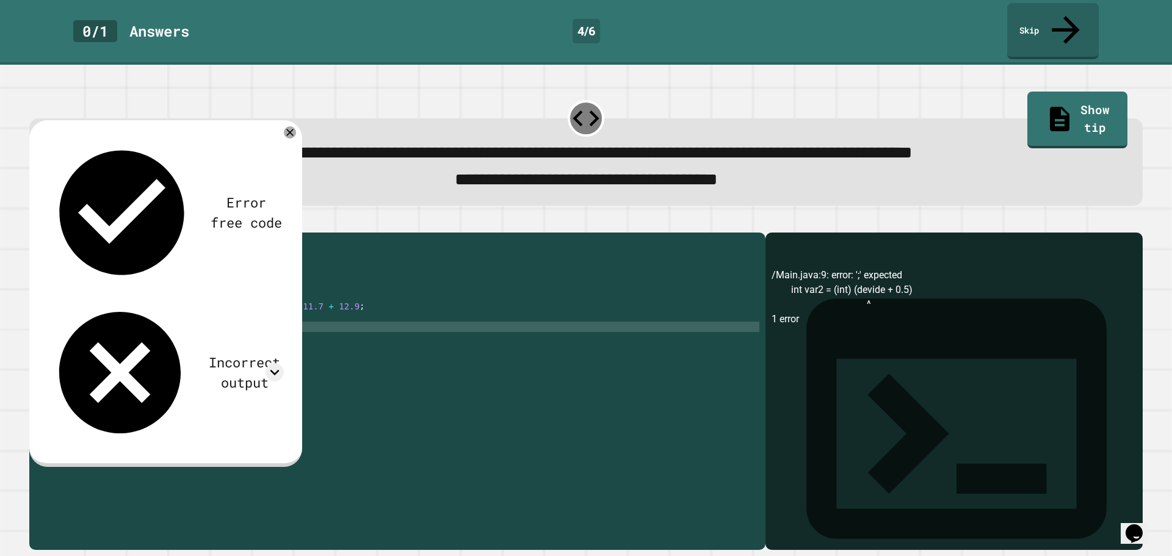
type textarea "**********"
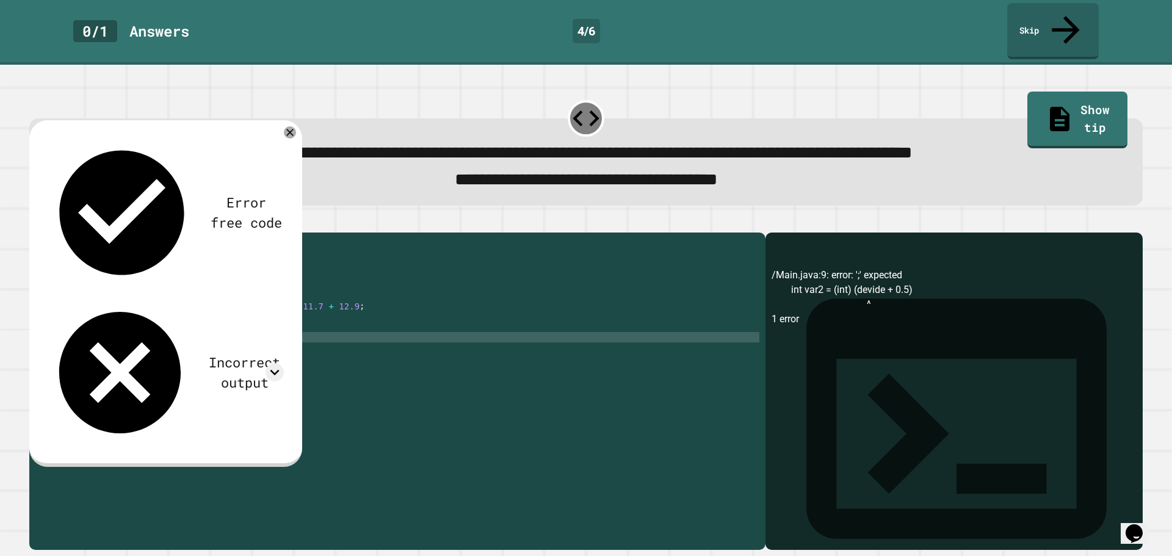
scroll to position [0, 4]
type textarea "*"
click at [35, 222] on button "button" at bounding box center [35, 222] width 0 height 0
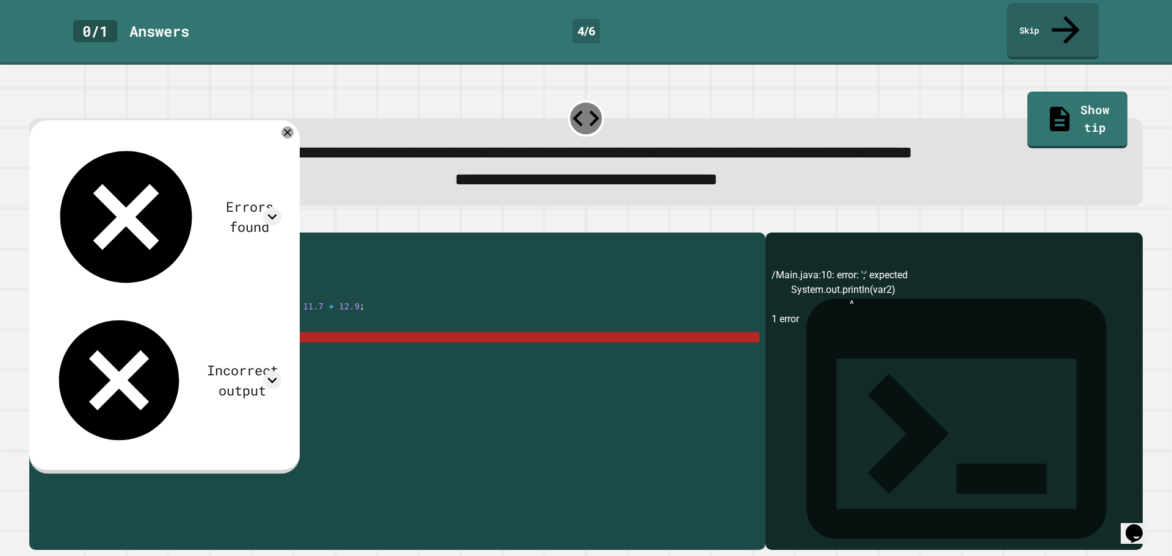
click at [251, 328] on div "public class Main { public static void main ( String [ ] args ) { // Fill in th…" at bounding box center [409, 389] width 700 height 301
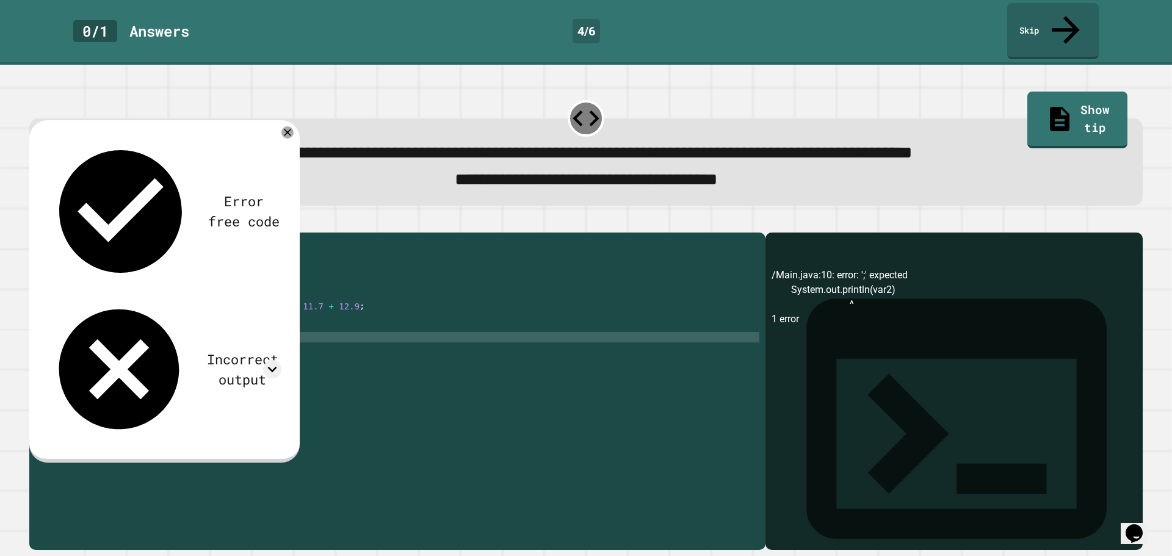
click at [35, 222] on icon "button" at bounding box center [35, 222] width 0 height 0
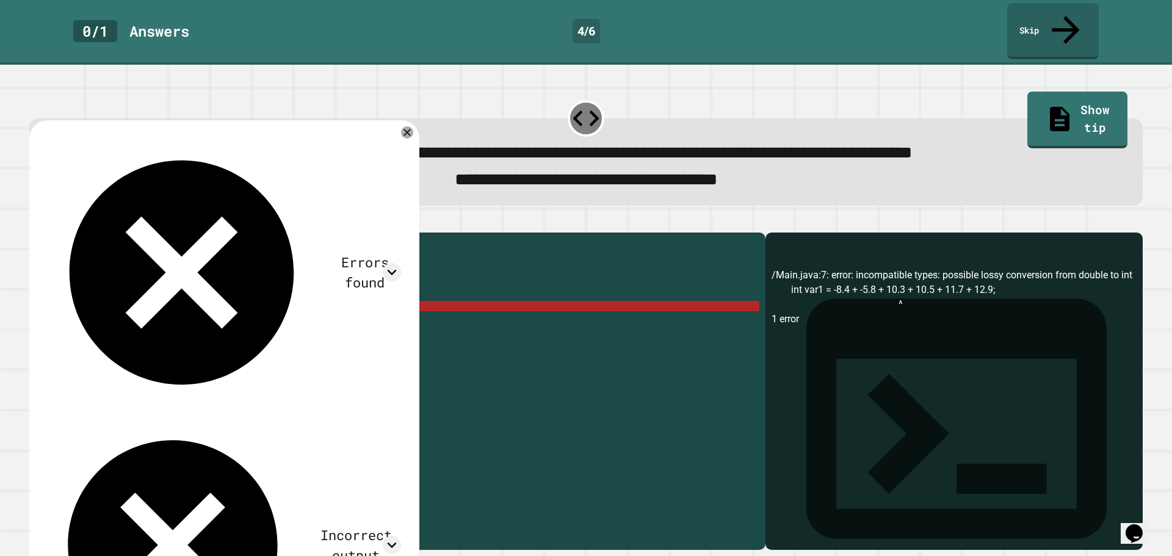
click at [108, 299] on div "public class Main { public static void main ( String [ ] args ) { // Fill in th…" at bounding box center [409, 389] width 700 height 301
click at [110, 300] on div "public class Main { public static void main ( String [ ] args ) { // Fill in th…" at bounding box center [409, 389] width 700 height 301
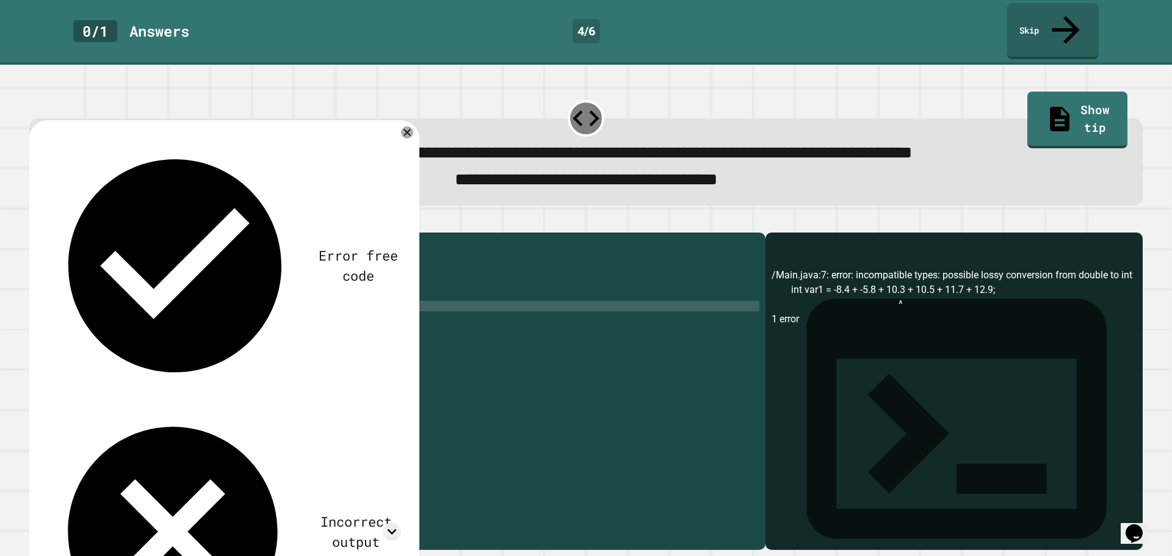
scroll to position [0, 4]
click at [35, 222] on icon "button" at bounding box center [35, 222] width 0 height 0
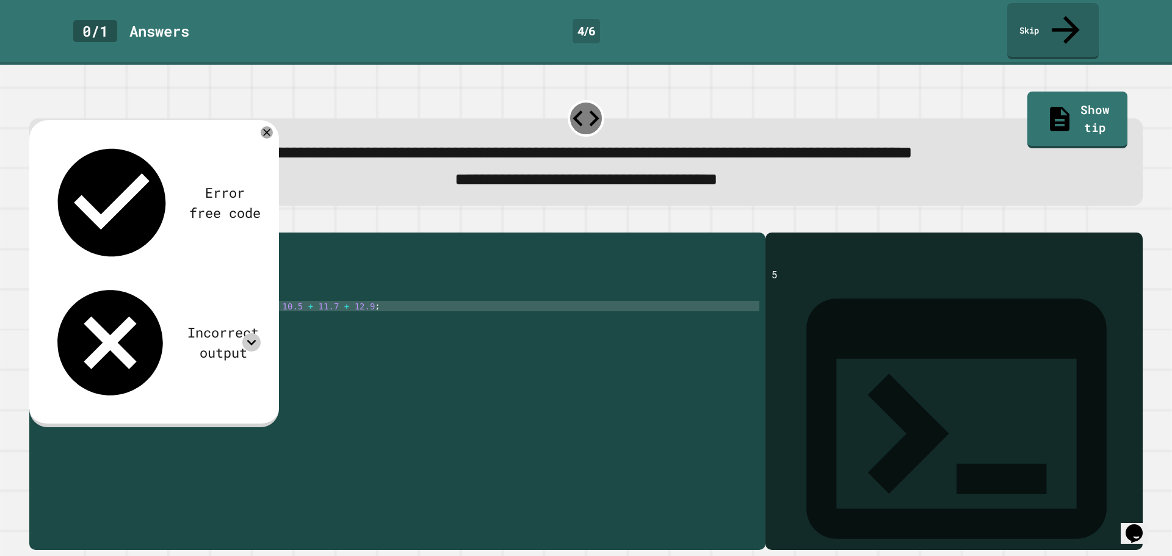
click at [251, 340] on icon at bounding box center [251, 342] width 9 height 5
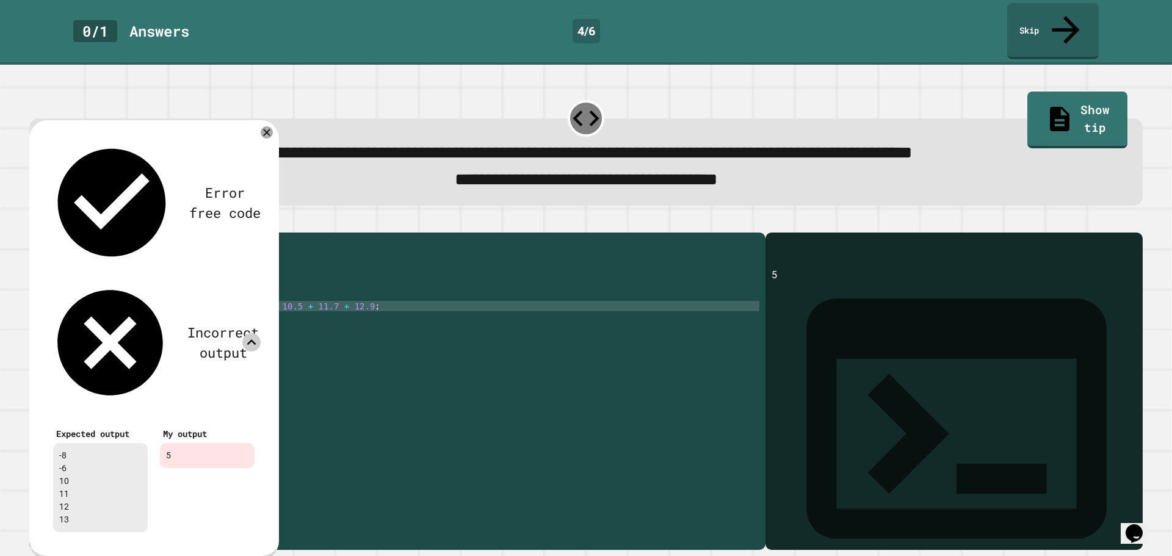
click at [301, 218] on div at bounding box center [585, 225] width 1113 height 15
click at [255, 138] on div "Error free code" at bounding box center [154, 202] width 214 height 129
click at [261, 132] on div "Error free code 5 Incorrect output Expected output -8 -6 10 11 12 13 My output 5" at bounding box center [154, 338] width 226 height 412
click at [270, 125] on icon at bounding box center [266, 132] width 15 height 15
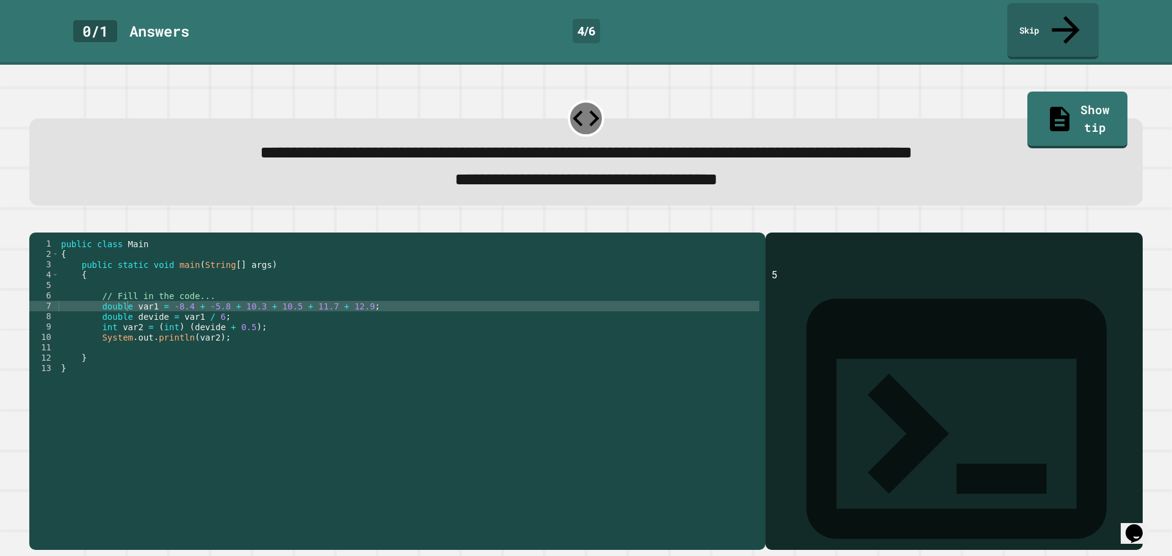
scroll to position [0, 0]
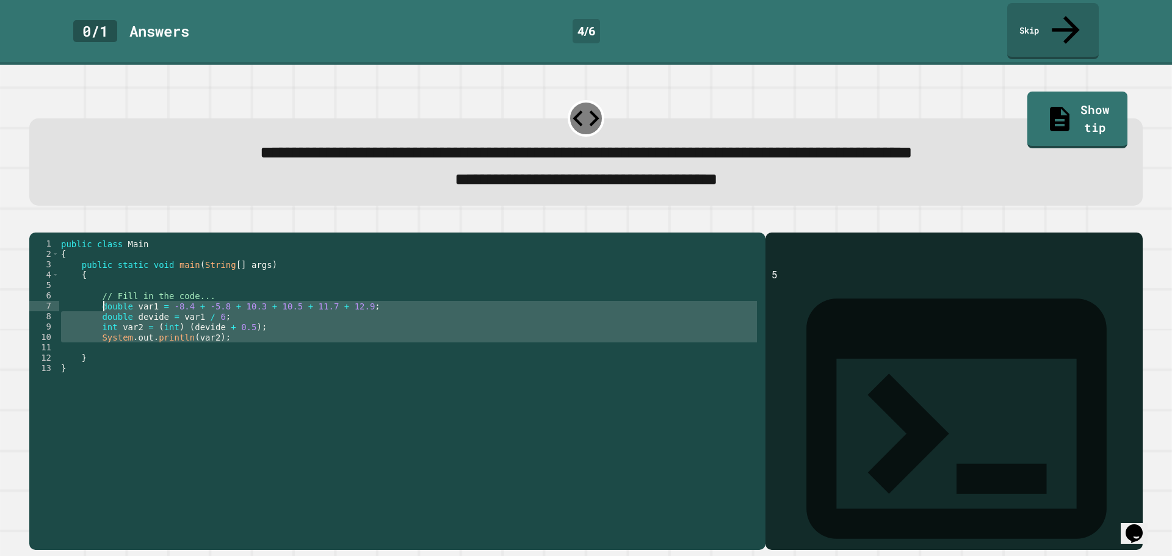
drag, startPoint x: 248, startPoint y: 340, endPoint x: 101, endPoint y: 296, distance: 153.1
click at [101, 296] on div "public class Main { public static void main ( String [ ] args ) { // Fill in th…" at bounding box center [409, 389] width 700 height 301
click at [288, 300] on div "public class Main { public static void main ( String [ ] args ) { // Fill in th…" at bounding box center [409, 379] width 700 height 280
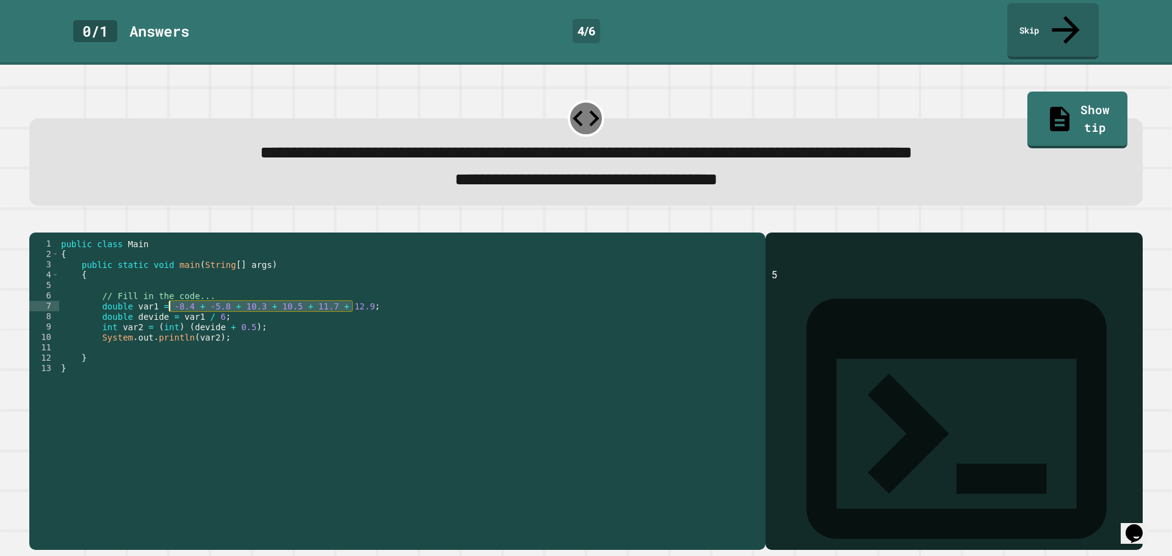
drag, startPoint x: 354, startPoint y: 297, endPoint x: 168, endPoint y: 300, distance: 186.1
click at [168, 300] on div "public class Main { public static void main ( String [ ] args ) { // Fill in th…" at bounding box center [409, 389] width 700 height 301
type textarea "**********"
drag, startPoint x: 356, startPoint y: 299, endPoint x: 98, endPoint y: 293, distance: 258.2
click at [98, 293] on div "public class Main { public static void main ( String [ ] args ) { // Fill in th…" at bounding box center [409, 389] width 700 height 301
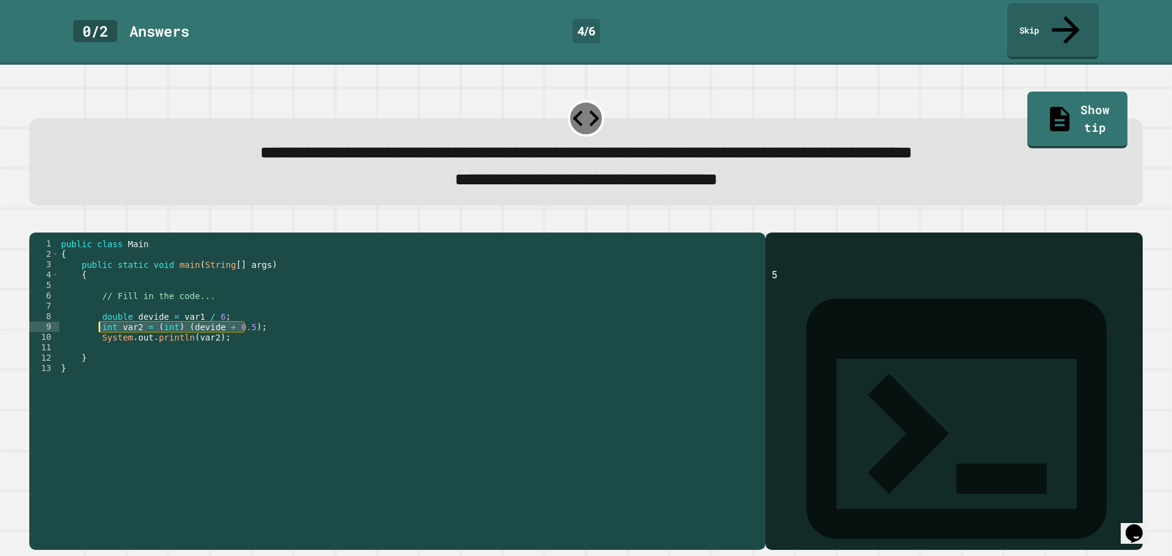
drag, startPoint x: 247, startPoint y: 321, endPoint x: 98, endPoint y: 317, distance: 148.3
click at [98, 317] on div "public class Main { public static void main ( String [ ] args ) { // Fill in th…" at bounding box center [409, 389] width 700 height 301
type textarea "**********"
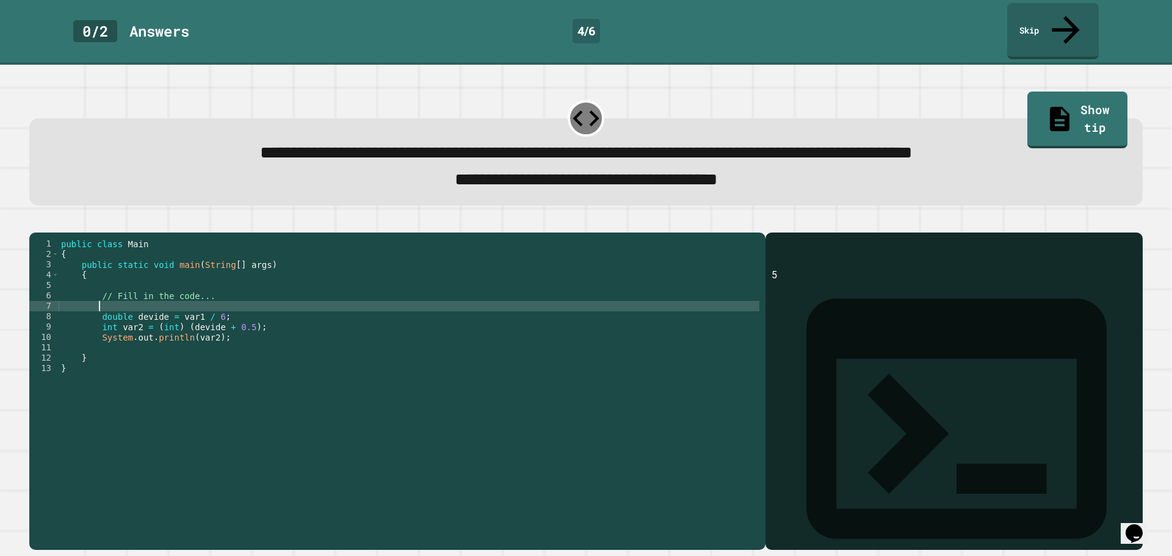
click at [119, 300] on div "public class Main { public static void main ( String [ ] args ) { // Fill in th…" at bounding box center [409, 389] width 700 height 301
paste textarea "**********"
type textarea "**********"
type textarea "*"
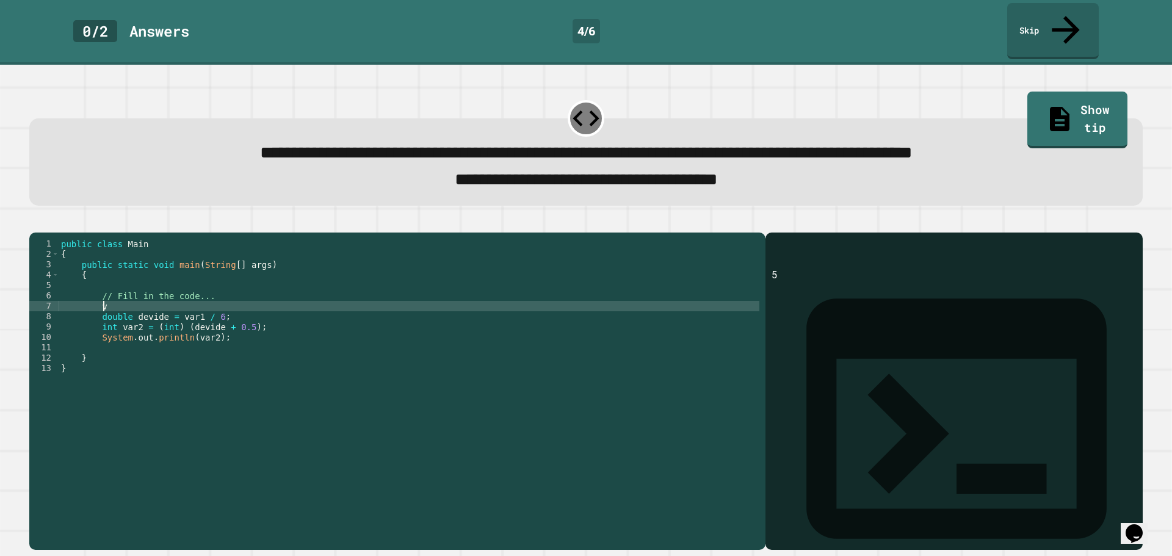
type textarea "*"
drag, startPoint x: 314, startPoint y: 311, endPoint x: 111, endPoint y: 301, distance: 202.8
click at [111, 301] on div "public class Main { public static void main ( String [ ] args ) { // Fill in th…" at bounding box center [409, 389] width 700 height 301
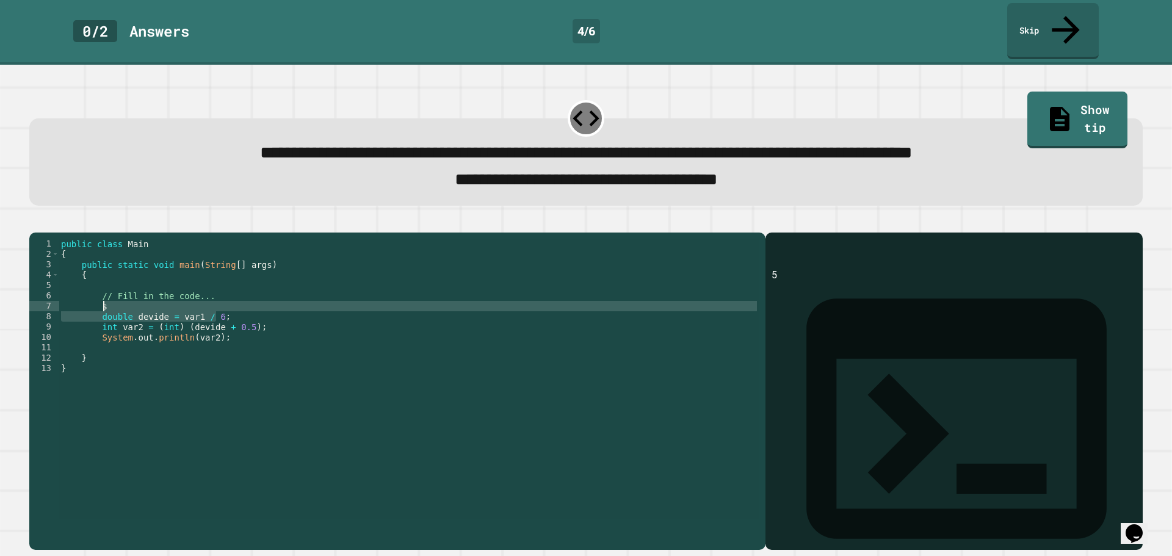
click at [92, 309] on div "public class Main { public static void main ( String [ ] args ) { // Fill in th…" at bounding box center [409, 379] width 700 height 280
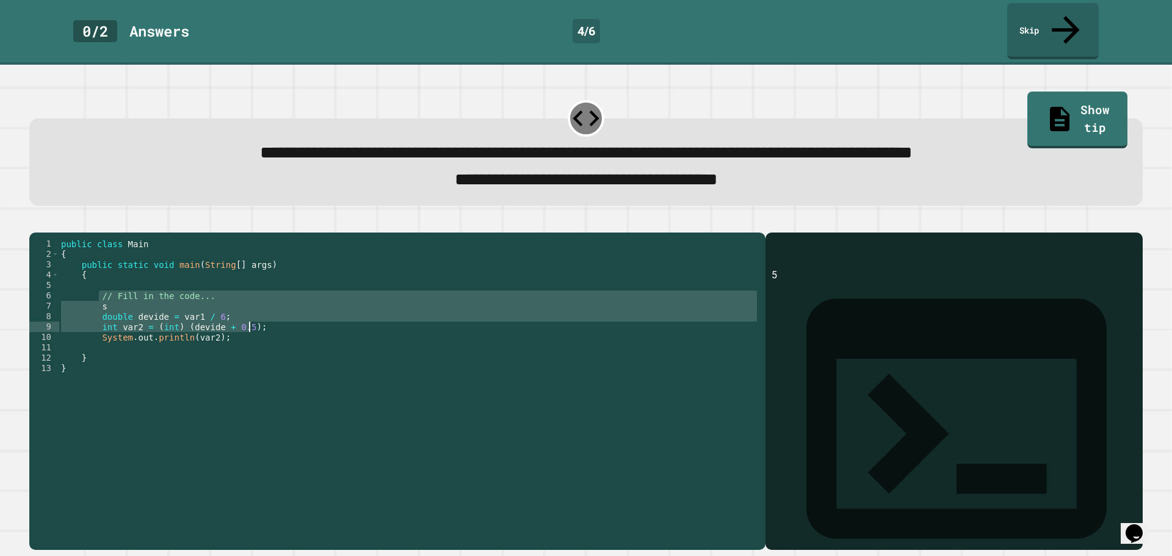
drag, startPoint x: 98, startPoint y: 291, endPoint x: 257, endPoint y: 317, distance: 161.4
click at [257, 317] on div "public class Main { public static void main ( String [ ] args ) { // Fill in th…" at bounding box center [409, 389] width 700 height 301
click at [227, 306] on div "public class Main { public static void main ( String [ ] args ) { // Fill in th…" at bounding box center [409, 379] width 700 height 280
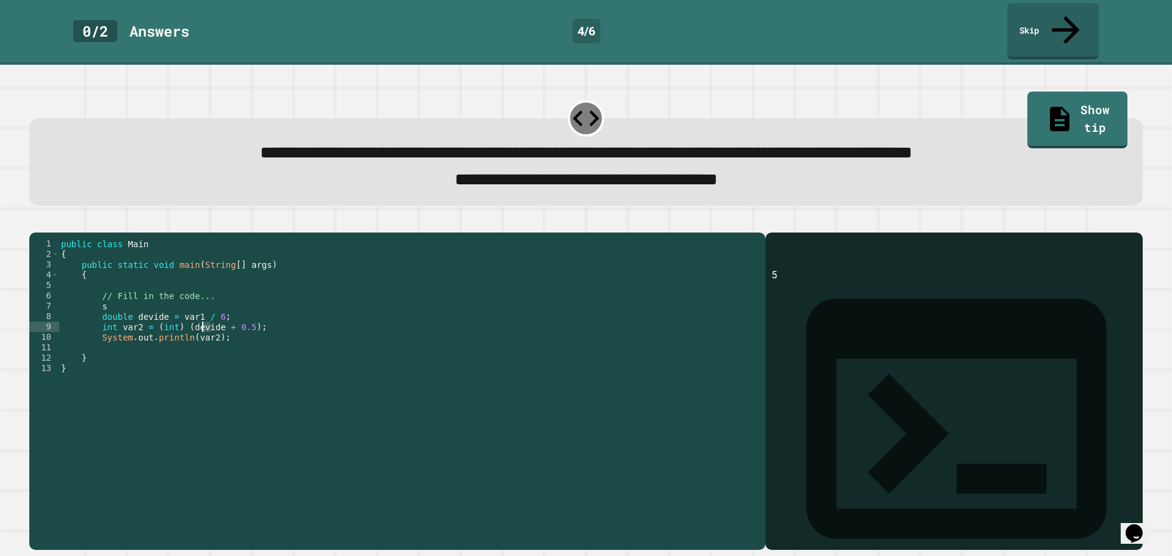
drag, startPoint x: 207, startPoint y: 314, endPoint x: 165, endPoint y: 318, distance: 42.9
click at [165, 318] on div "public class Main { public static void main ( String [ ] args ) { // Fill in th…" at bounding box center [409, 389] width 700 height 301
click at [128, 302] on div "public class Main { public static void main ( String [ ] args ) { // Fill in th…" at bounding box center [409, 389] width 700 height 301
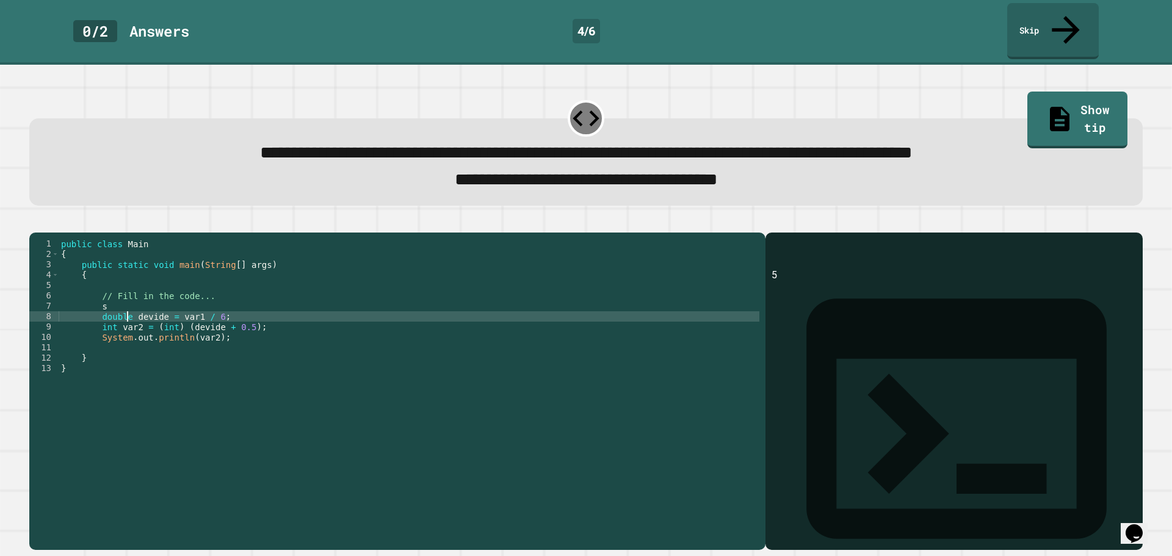
click at [116, 295] on div "public class Main { public static void main ( String [ ] args ) { // Fill in th…" at bounding box center [409, 389] width 700 height 301
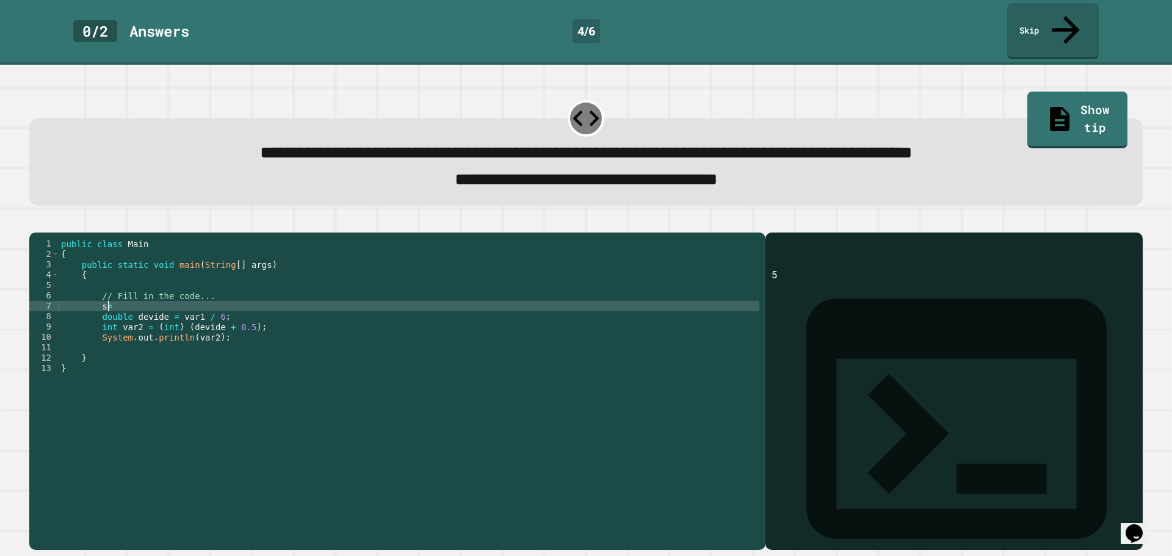
type textarea "*"
type textarea "****"
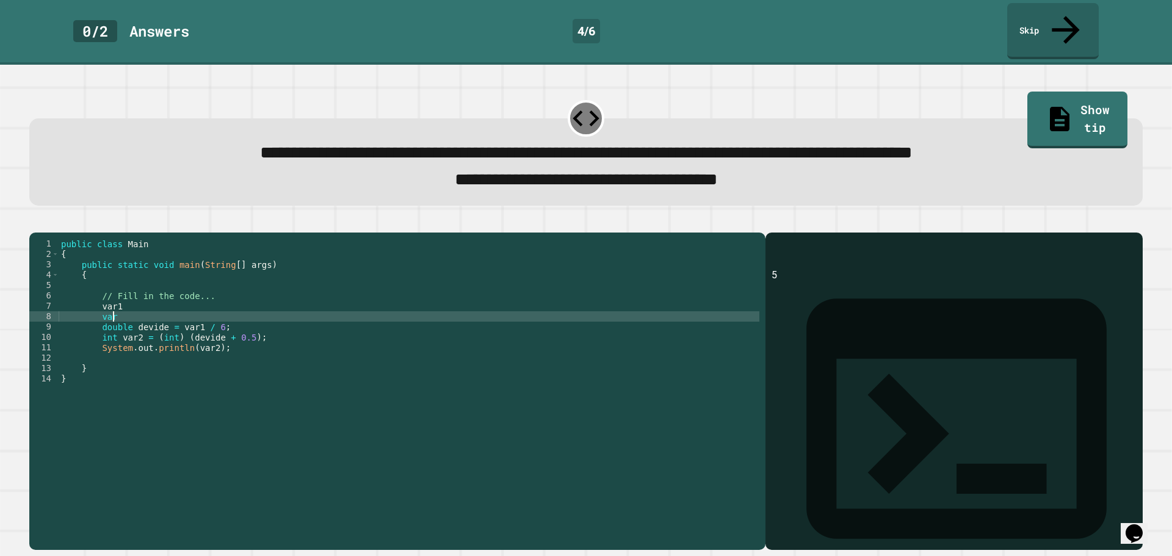
type textarea "****"
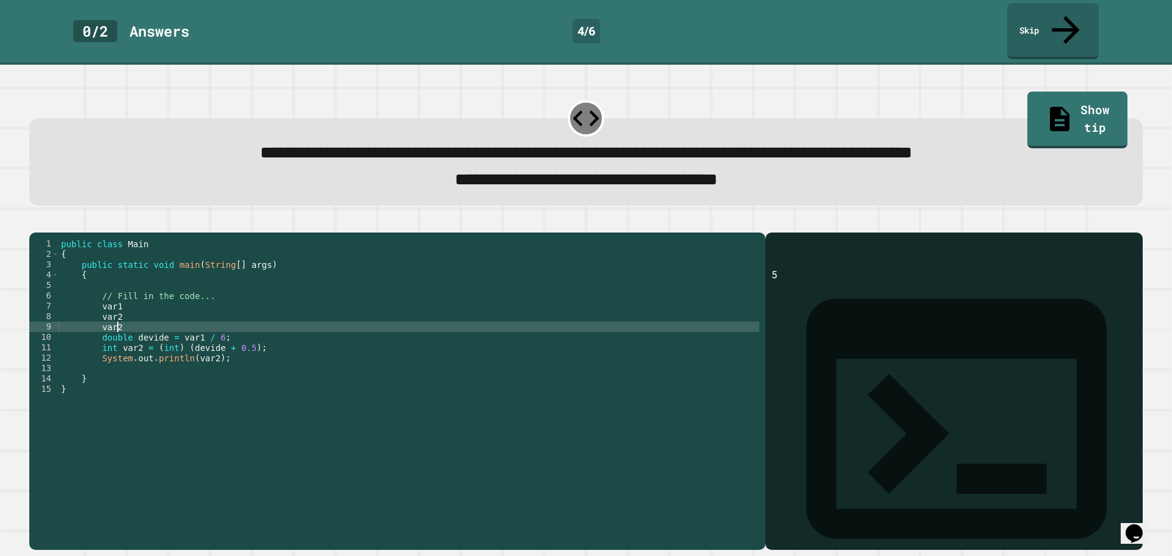
type textarea "****"
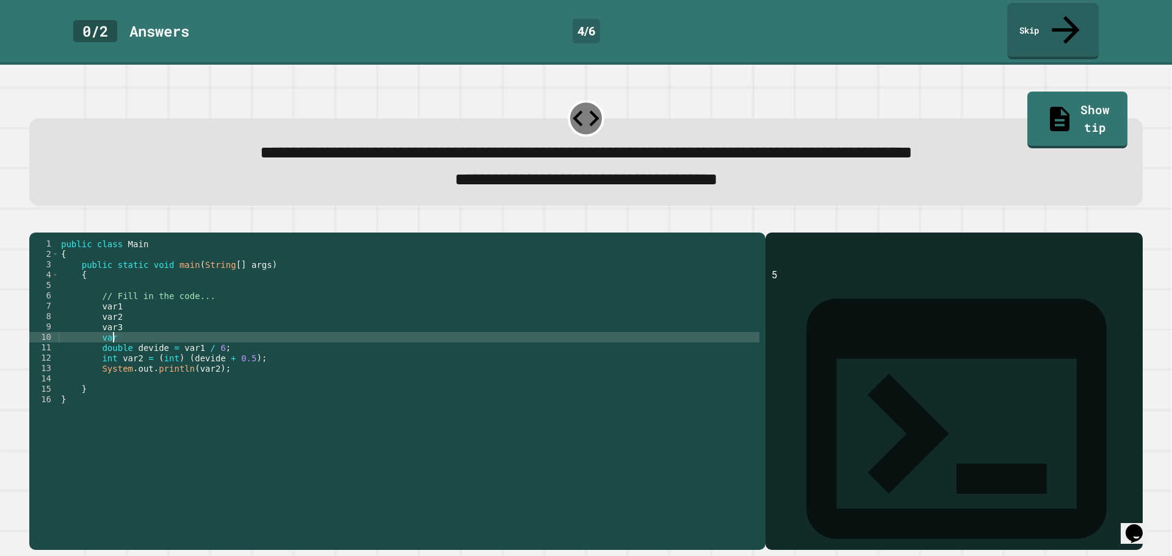
type textarea "****"
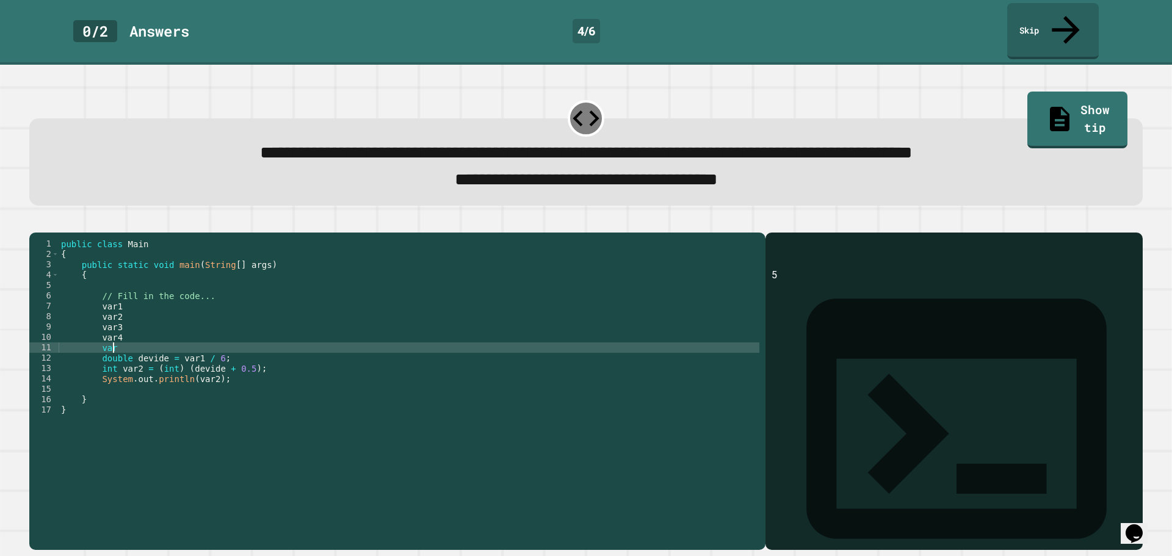
type textarea "****"
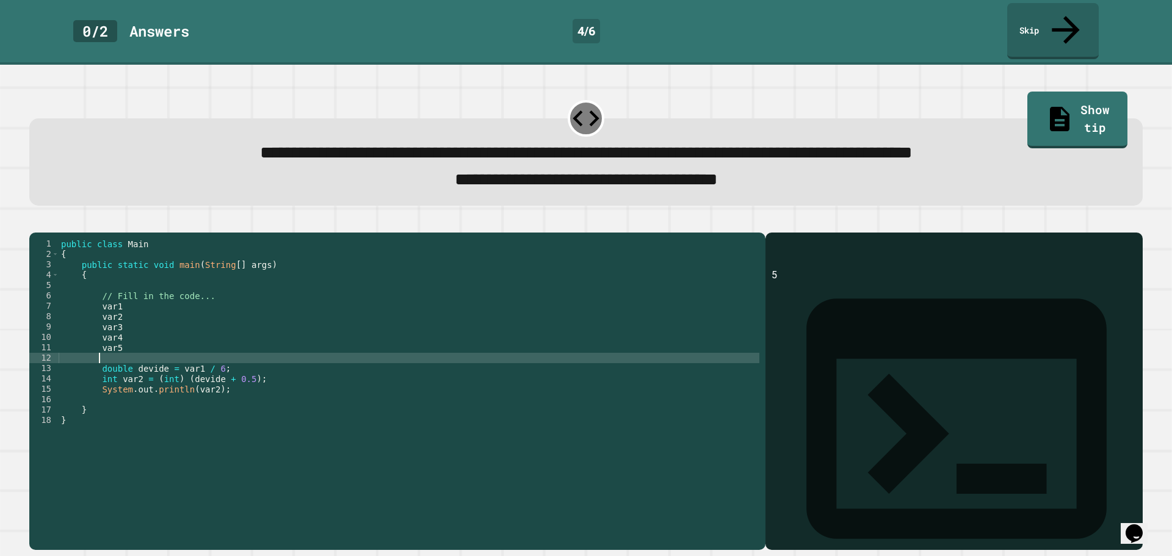
type textarea "*"
click at [93, 302] on div "public class Main { public static void main ( String [ ] args ) { // Fill in th…" at bounding box center [409, 389] width 700 height 301
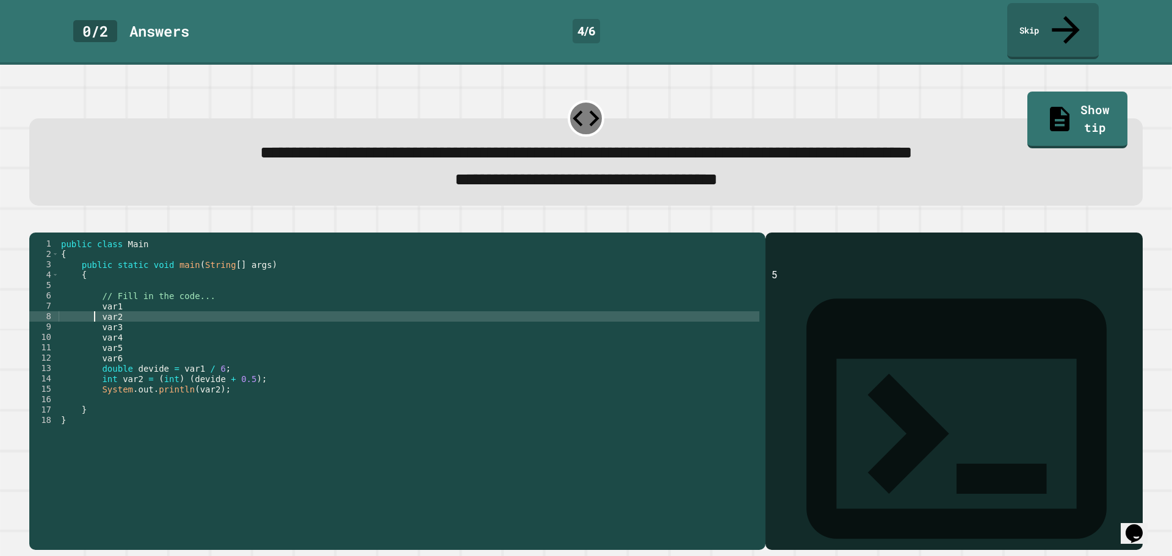
click at [95, 293] on div "public class Main { public static void main ( String [ ] args ) { // Fill in th…" at bounding box center [409, 389] width 700 height 301
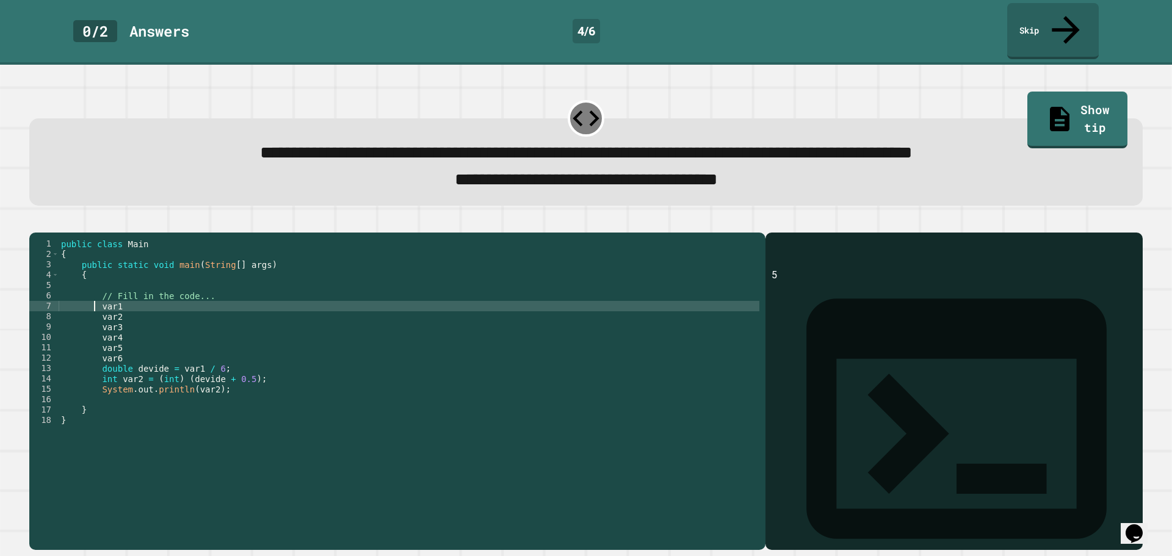
click at [98, 298] on div "public class Main { public static void main ( String [ ] args ) { // Fill in th…" at bounding box center [409, 389] width 700 height 301
drag, startPoint x: 98, startPoint y: 295, endPoint x: 130, endPoint y: 298, distance: 32.5
click at [130, 298] on div "public class Main { public static void main ( String [ ] args ) { // Fill in th…" at bounding box center [409, 389] width 700 height 301
click at [98, 304] on div "public class Main { public static void main ( String [ ] args ) { // Fill in th…" at bounding box center [409, 389] width 700 height 301
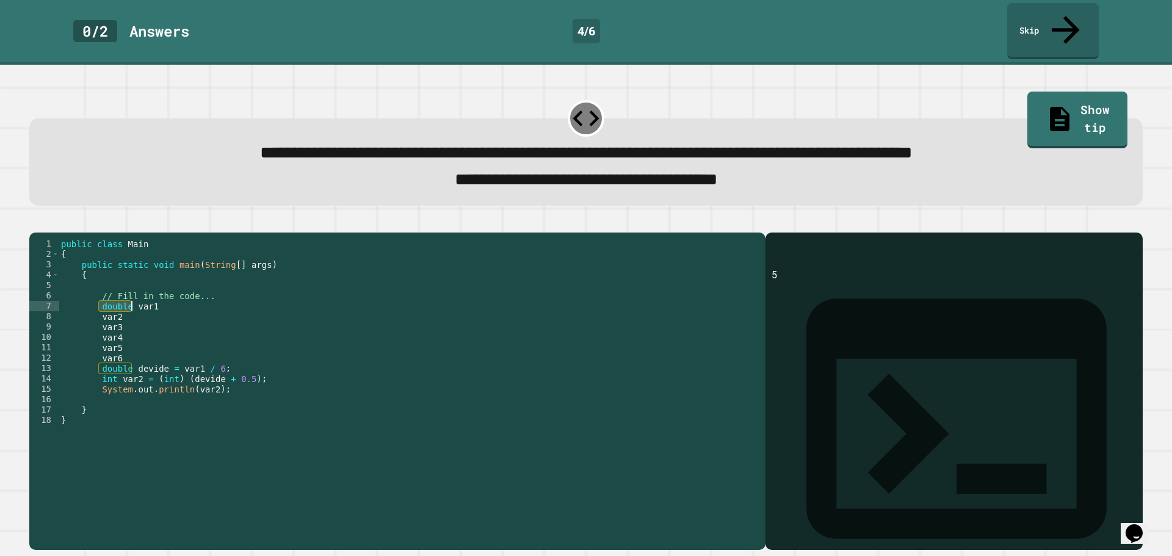
scroll to position [0, 4]
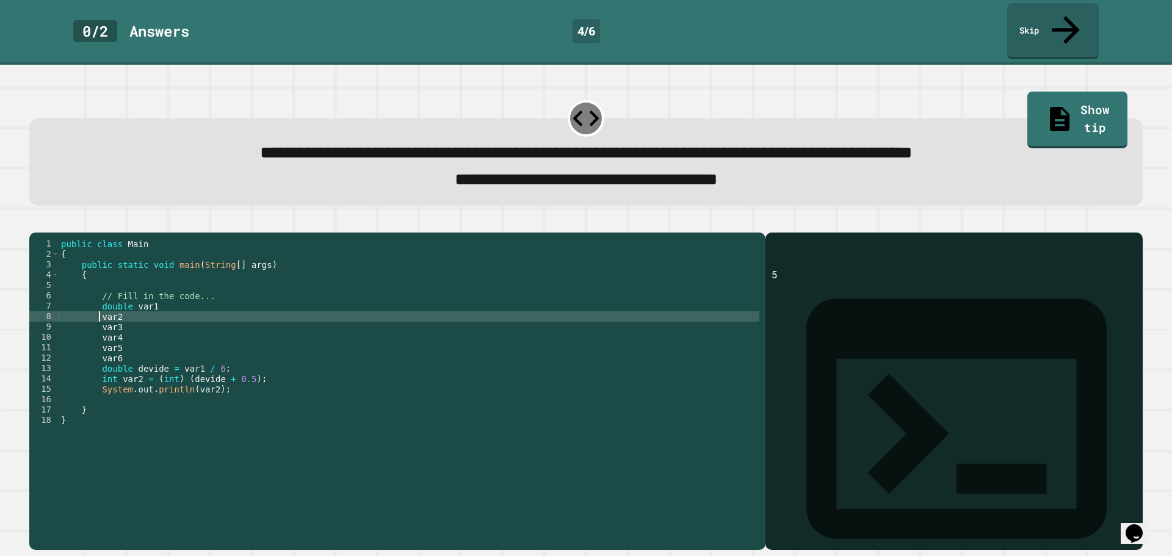
paste textarea "*******"
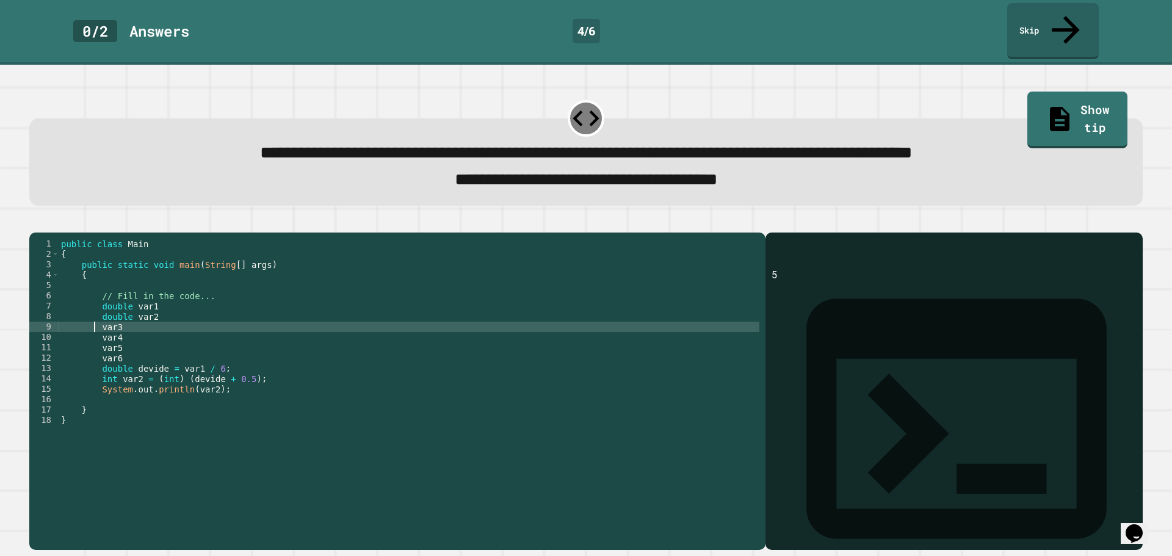
click at [96, 319] on div "public class Main { public static void main ( String [ ] args ) { // Fill in th…" at bounding box center [409, 389] width 700 height 301
click at [101, 316] on div "public class Main { public static void main ( String [ ] args ) { // Fill in th…" at bounding box center [409, 389] width 700 height 301
click at [98, 316] on div "public class Main { public static void main ( String [ ] args ) { // Fill in th…" at bounding box center [409, 389] width 700 height 301
paste textarea "*******"
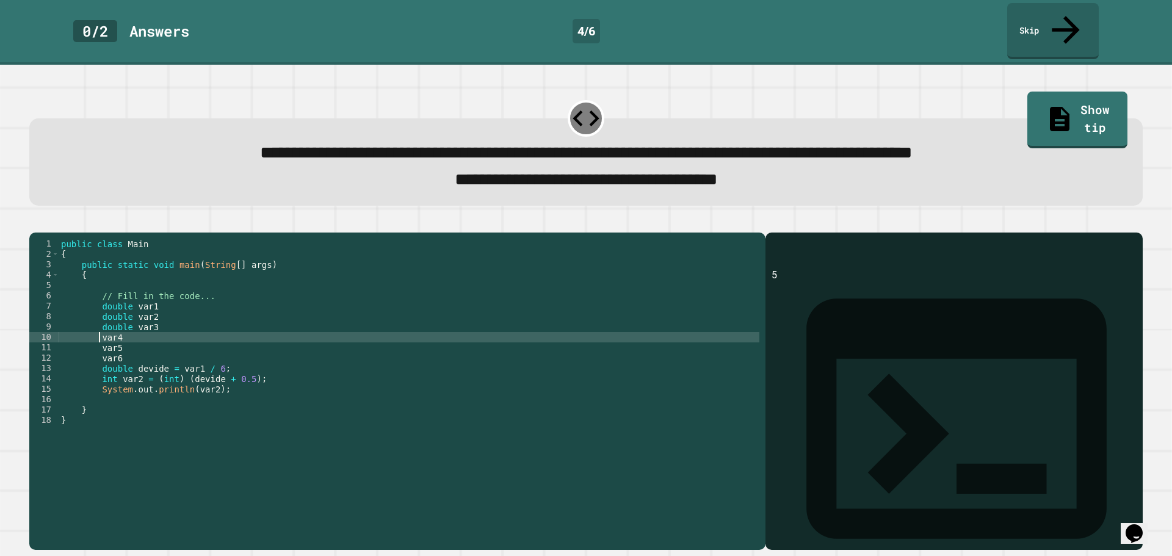
click at [98, 329] on div "public class Main { public static void main ( String [ ] args ) { // Fill in th…" at bounding box center [409, 389] width 700 height 301
paste textarea "*******"
click at [96, 337] on div "public class Main { public static void main ( String [ ] args ) { // Fill in th…" at bounding box center [409, 389] width 700 height 301
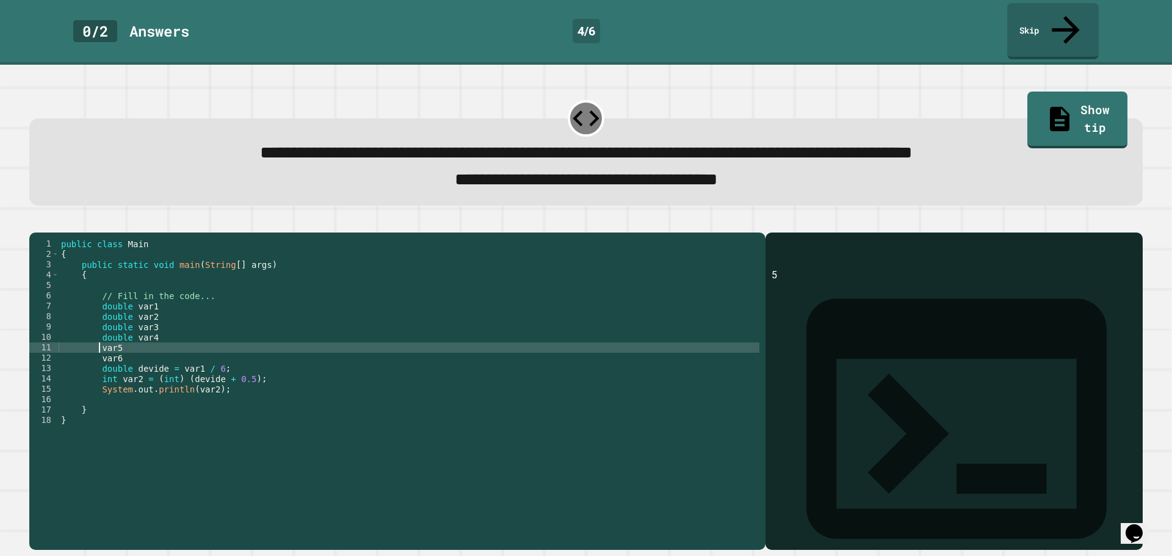
click at [98, 338] on div "public class Main { public static void main ( String [ ] args ) { // Fill in th…" at bounding box center [409, 389] width 700 height 301
paste textarea "*******"
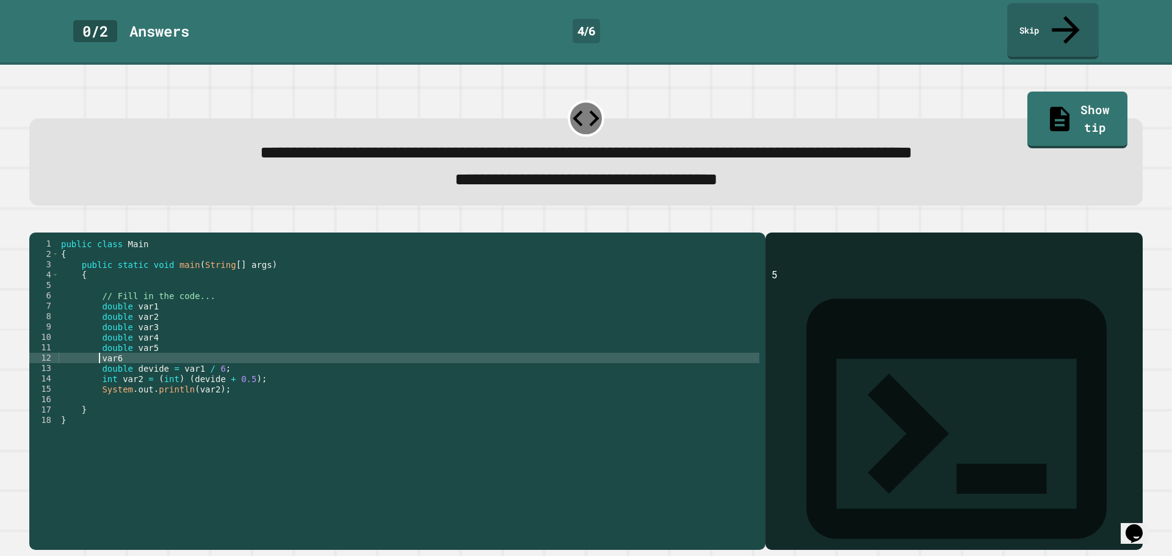
click at [98, 350] on div "public class Main { public static void main ( String [ ] args ) { // Fill in th…" at bounding box center [409, 389] width 700 height 301
paste textarea "*******"
click at [174, 351] on div "public class Main { public static void main ( String [ ] args ) { // Fill in th…" at bounding box center [409, 389] width 700 height 301
click at [176, 306] on div "public class Main { public static void main ( String [ ] args ) { // Fill in th…" at bounding box center [409, 389] width 700 height 301
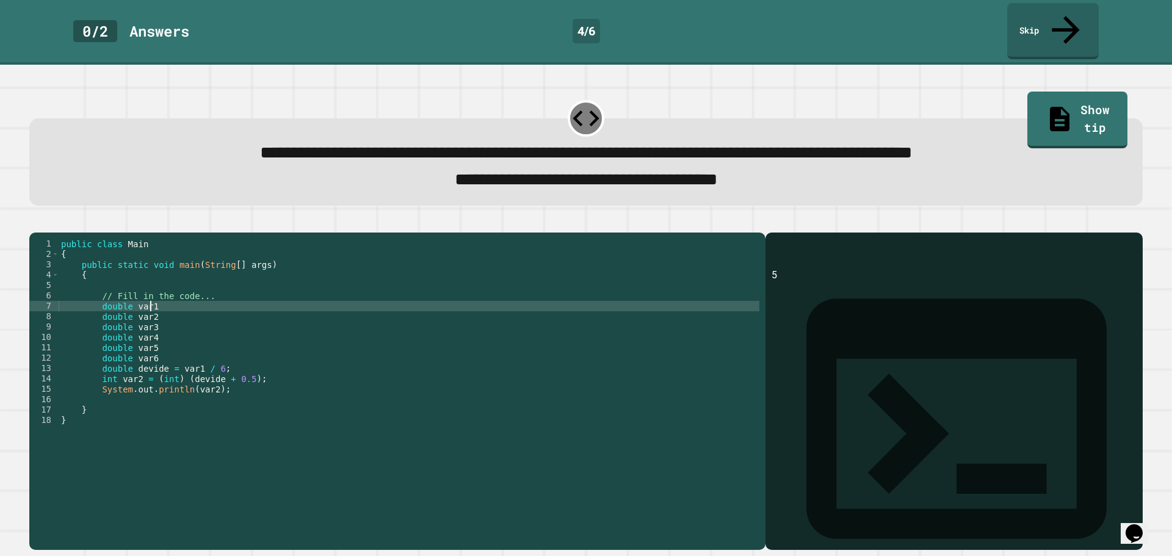
click at [175, 298] on div "public class Main { public static void main ( String [ ] args ) { // Fill in th…" at bounding box center [409, 389] width 700 height 301
click at [193, 312] on div "public class Main { public static void main ( String [ ] args ) { // Fill in th…" at bounding box center [409, 389] width 700 height 301
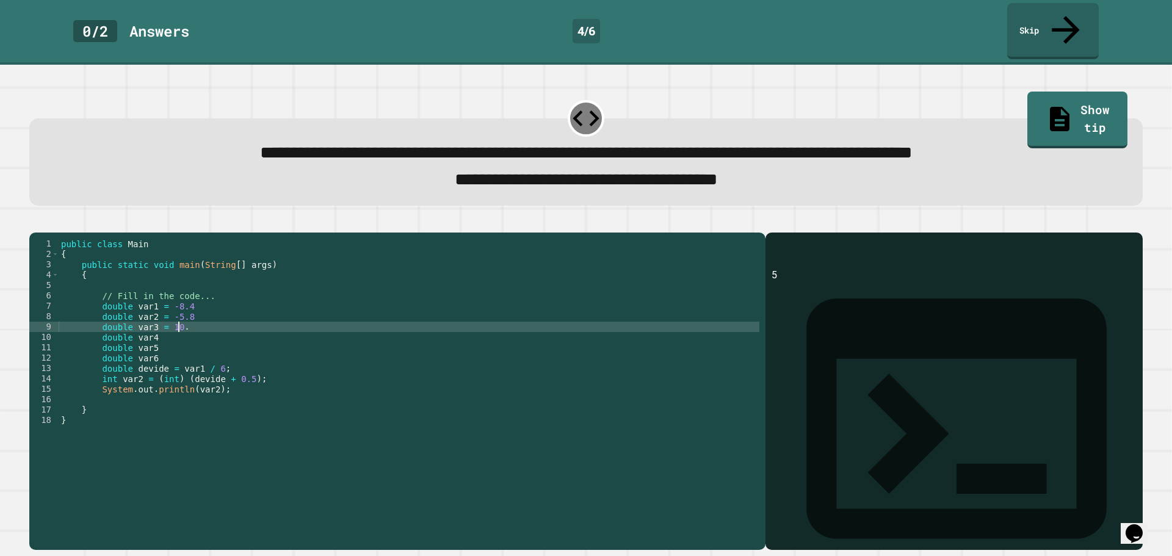
scroll to position [0, 8]
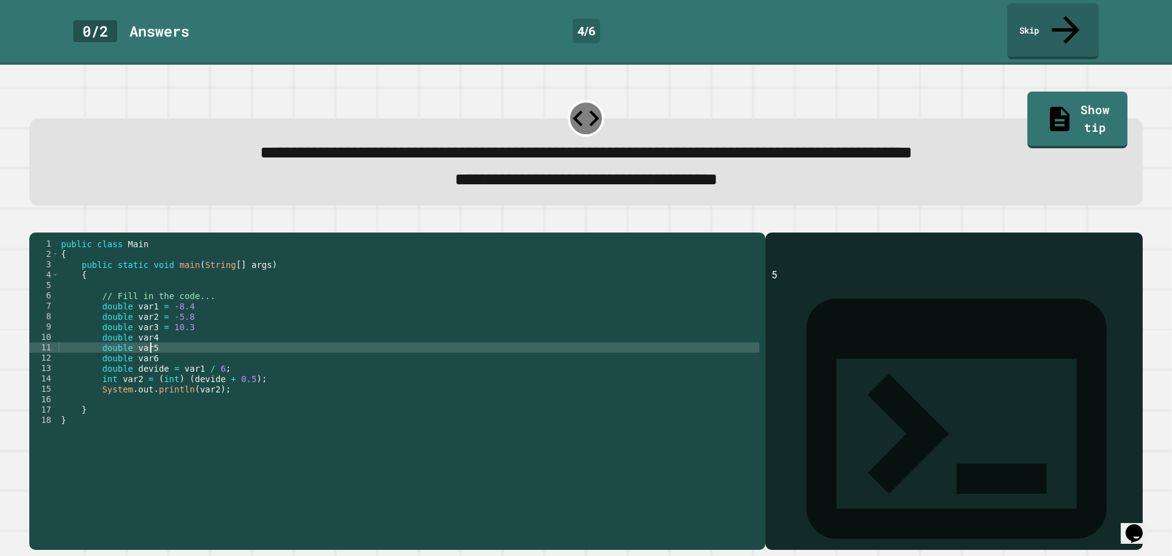
click at [176, 336] on div "public class Main { public static void main ( String [ ] args ) { // Fill in th…" at bounding box center [409, 389] width 700 height 301
click at [184, 323] on div "public class Main { public static void main ( String [ ] args ) { // Fill in th…" at bounding box center [409, 389] width 700 height 301
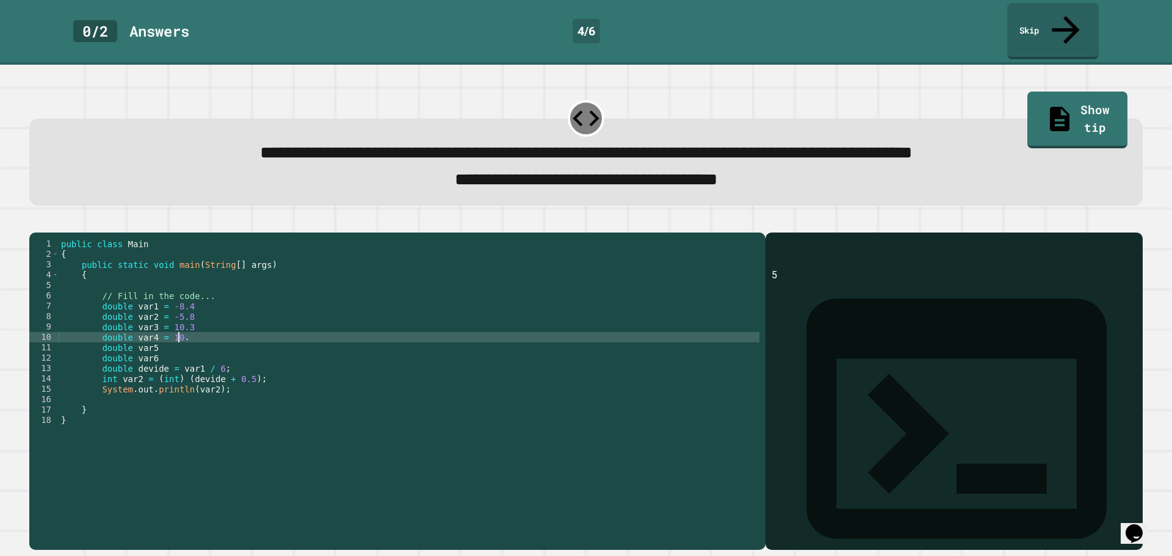
scroll to position [0, 8]
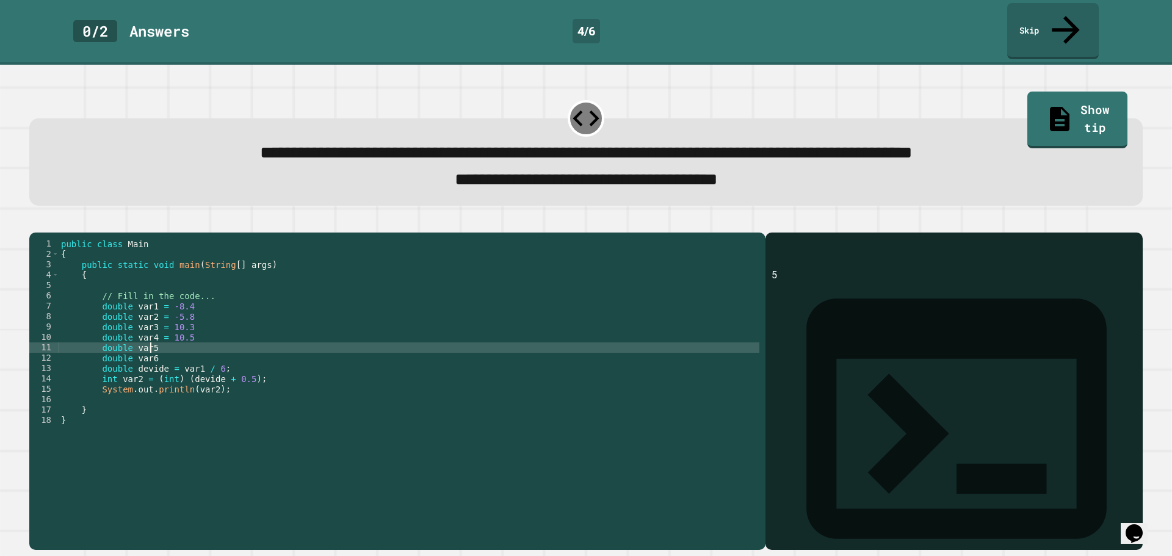
click at [201, 343] on div "public class Main { public static void main ( String [ ] args ) { // Fill in th…" at bounding box center [409, 389] width 700 height 301
click at [182, 356] on div "public class Main { public static void main ( String [ ] args ) { // Fill in th…" at bounding box center [409, 389] width 700 height 301
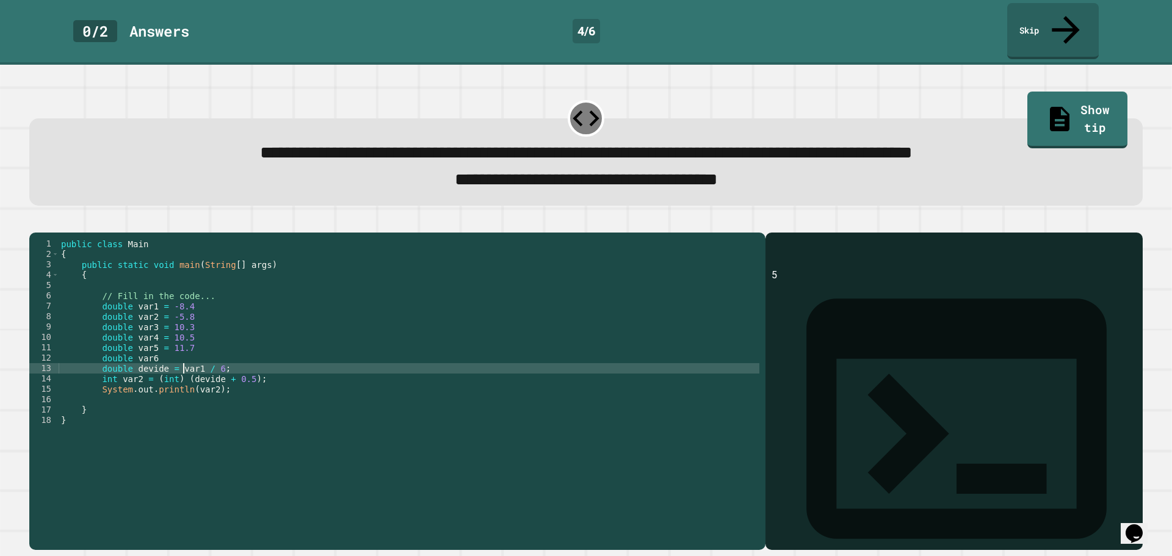
click at [200, 343] on div "public class Main { public static void main ( String [ ] args ) { // Fill in th…" at bounding box center [409, 389] width 700 height 301
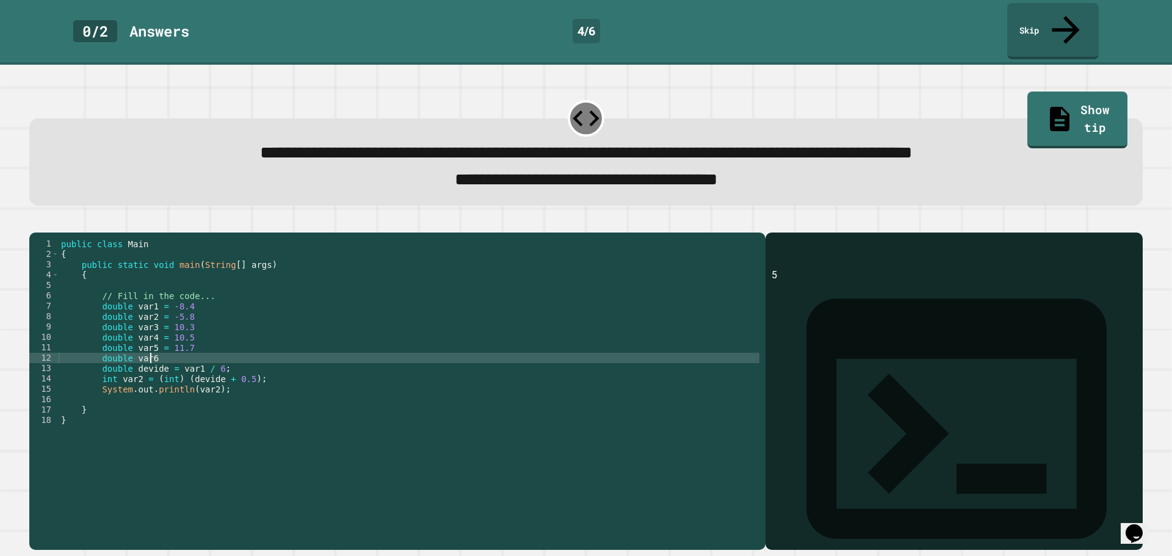
click at [206, 350] on div "public class Main { public static void main ( String [ ] args ) { // Fill in th…" at bounding box center [409, 389] width 700 height 301
type textarea "**********"
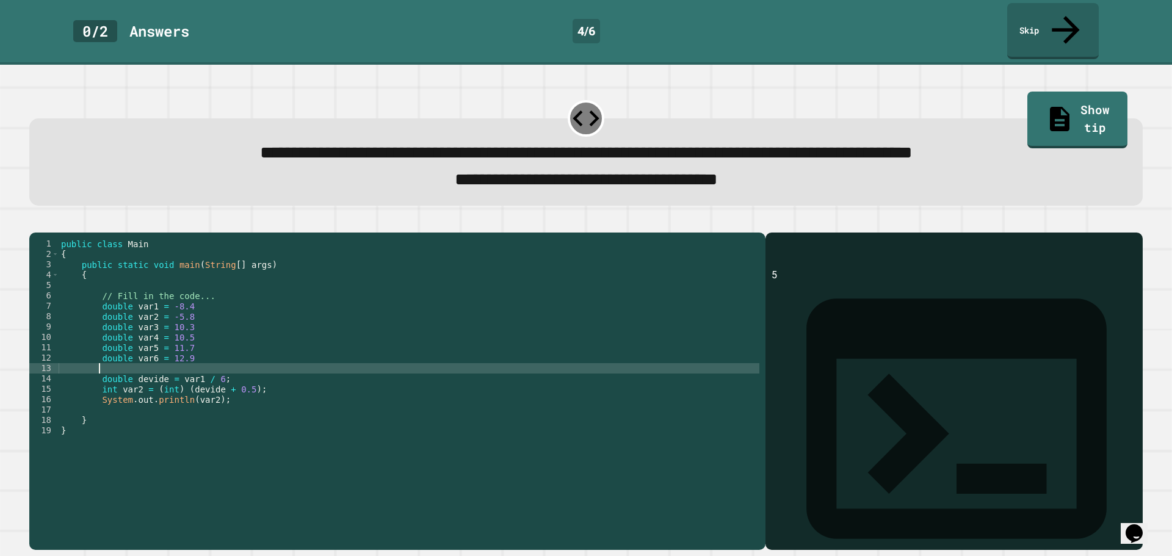
type textarea "*"
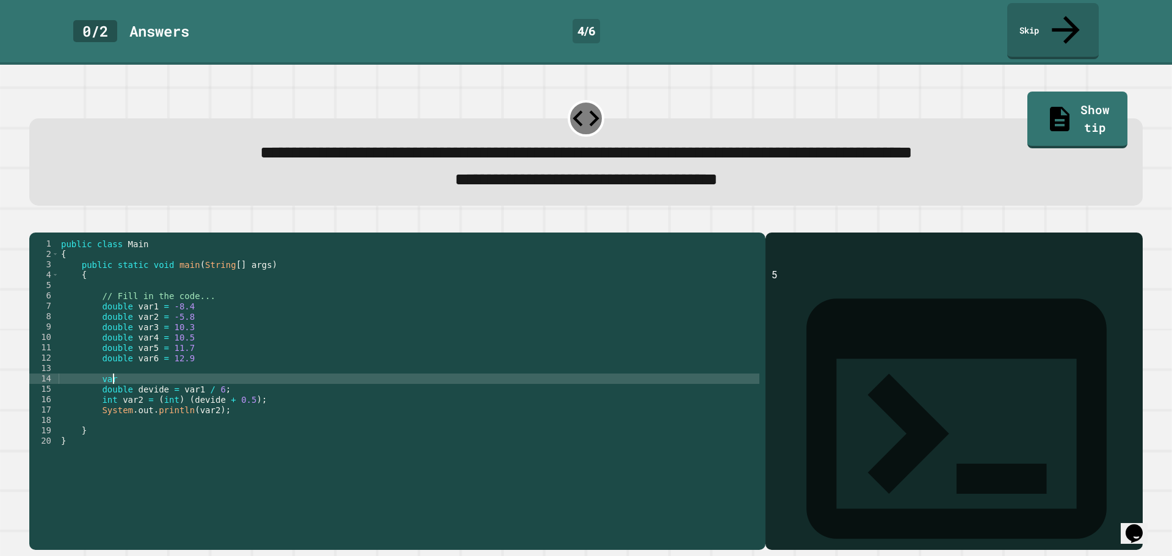
scroll to position [0, 3]
type textarea "*"
drag, startPoint x: 149, startPoint y: 366, endPoint x: 100, endPoint y: 372, distance: 49.8
click at [100, 372] on div "public class Main { public static void main ( String [ ] args ) { // Fill in th…" at bounding box center [409, 389] width 700 height 301
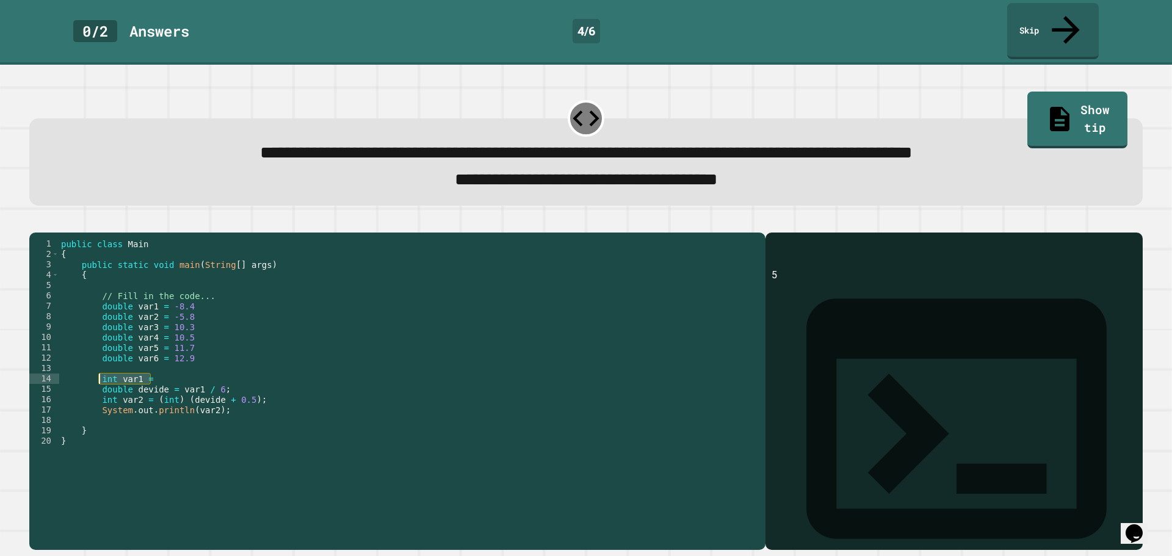
drag, startPoint x: 156, startPoint y: 363, endPoint x: 162, endPoint y: 372, distance: 10.2
click at [158, 367] on div "public class Main { public static void main ( String [ ] args ) { // Fill in th…" at bounding box center [409, 389] width 700 height 301
click at [160, 371] on div "public class Main { public static void main ( String [ ] args ) { // Fill in th…" at bounding box center [409, 379] width 700 height 280
type textarea "**********"
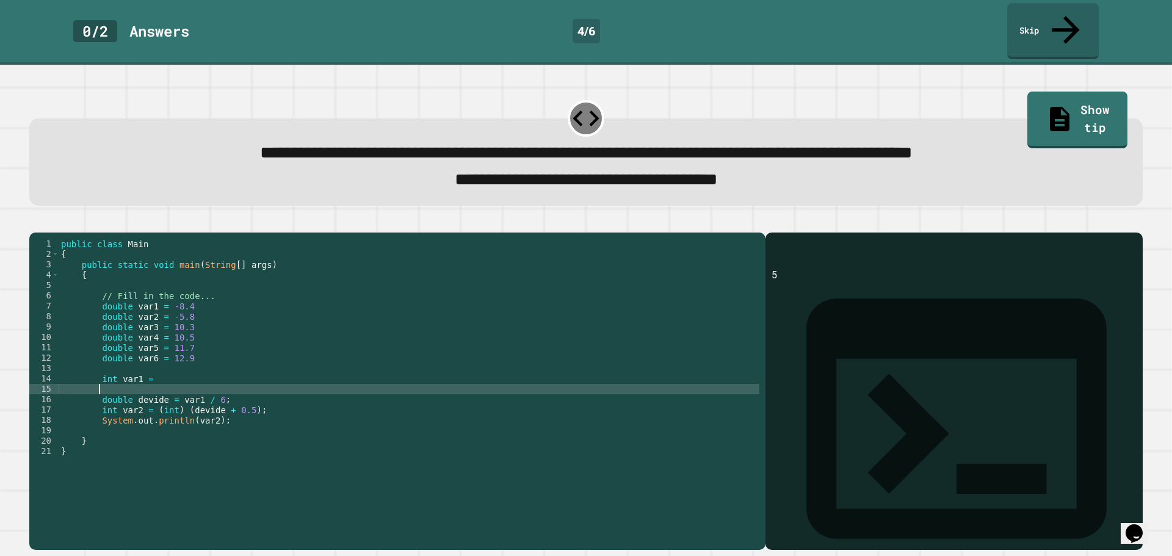
scroll to position [0, 2]
paste textarea "**********"
type textarea "**********"
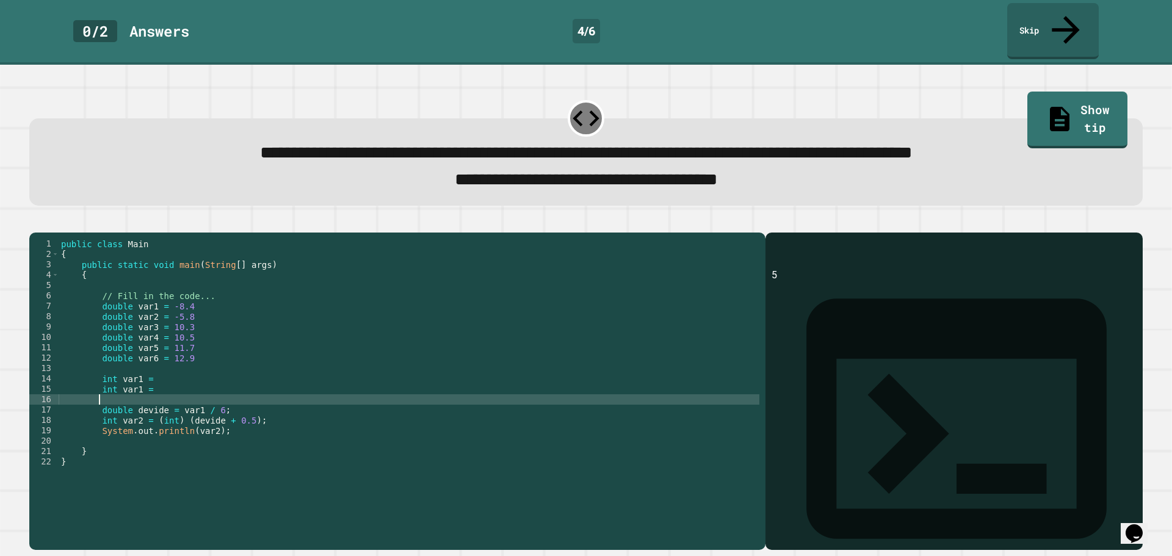
paste textarea "**********"
type textarea "**********"
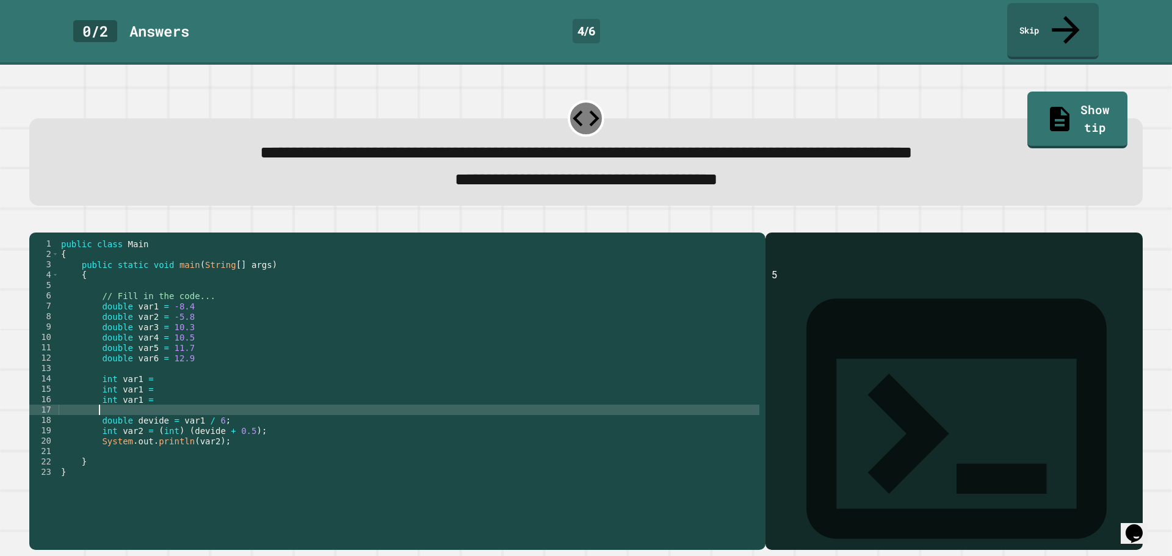
paste textarea "**********"
type textarea "**********"
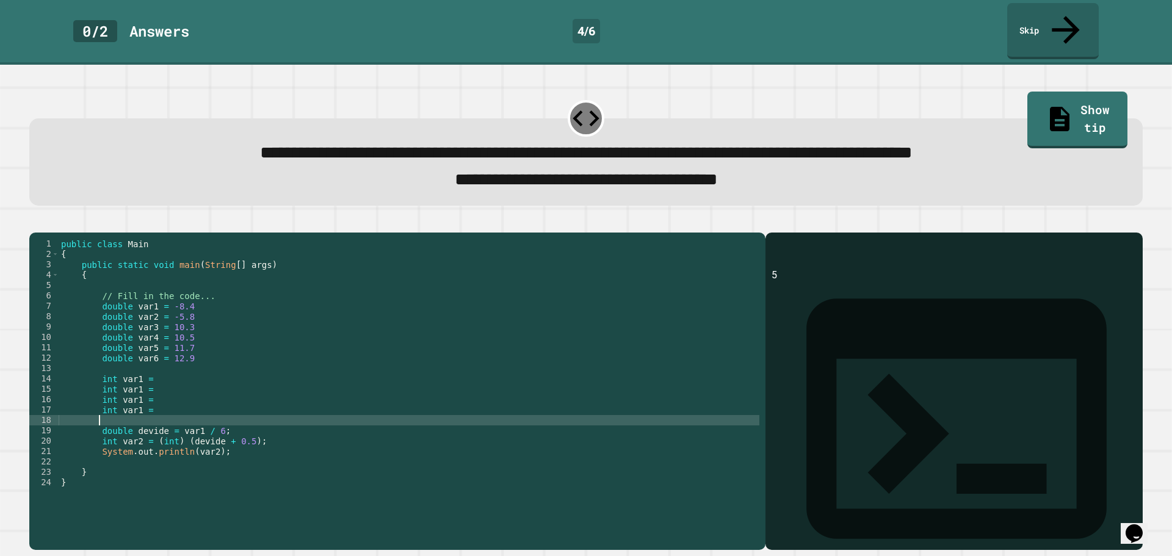
paste textarea "**********"
type textarea "**********"
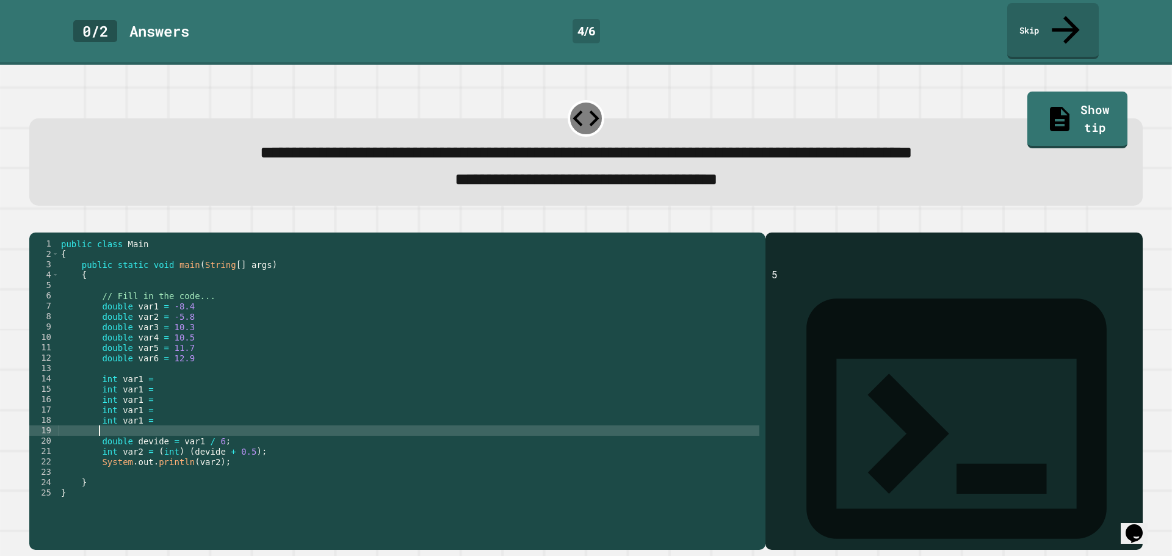
paste textarea "**********"
type textarea "**********"
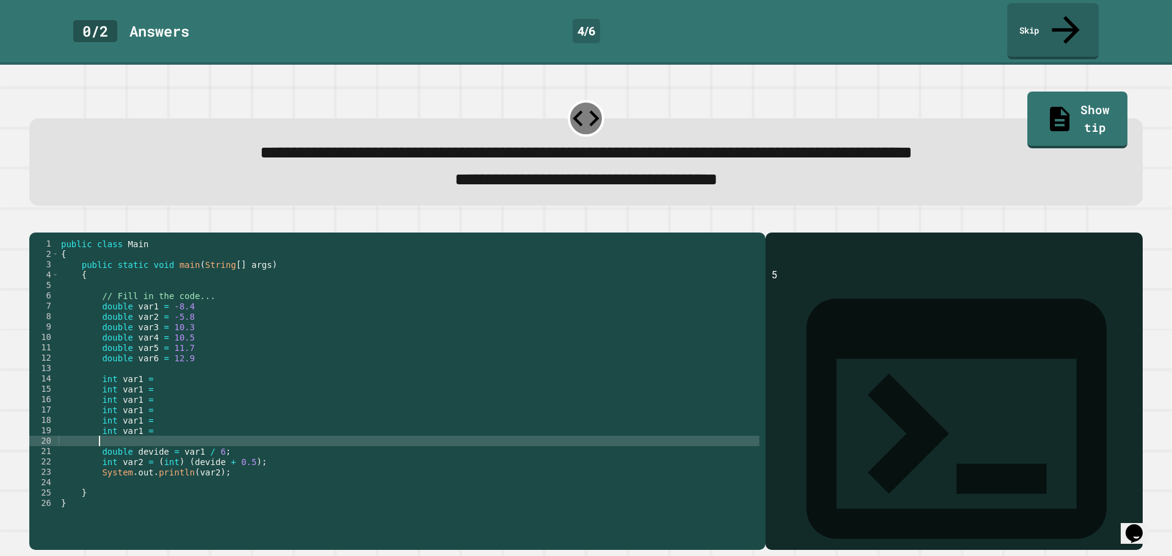
paste textarea "**********"
click at [135, 373] on div "public class Main { public static void main ( String [ ] args ) { // Fill in th…" at bounding box center [409, 389] width 700 height 301
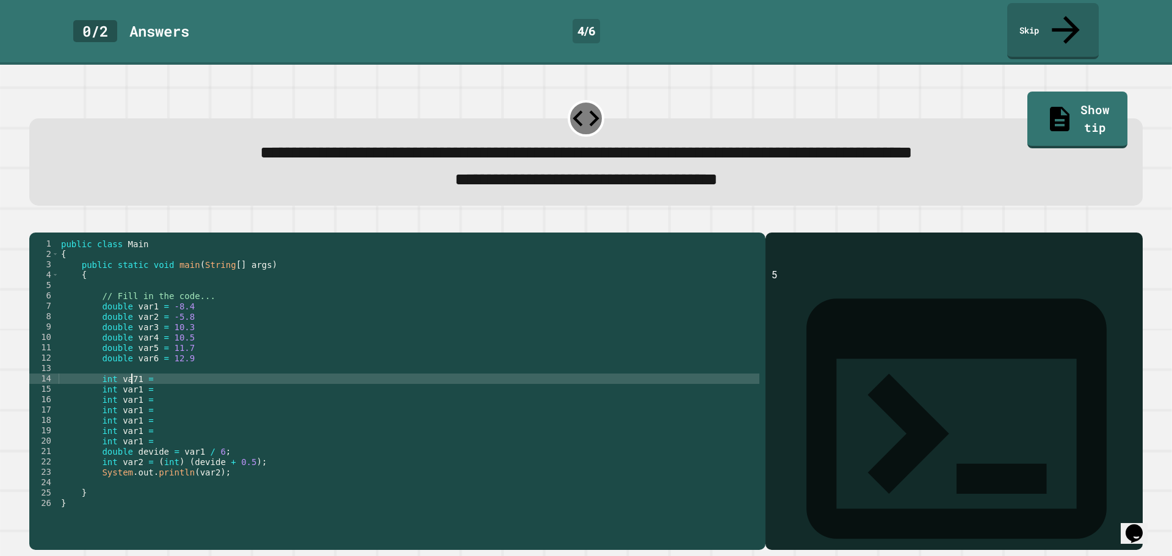
scroll to position [0, 5]
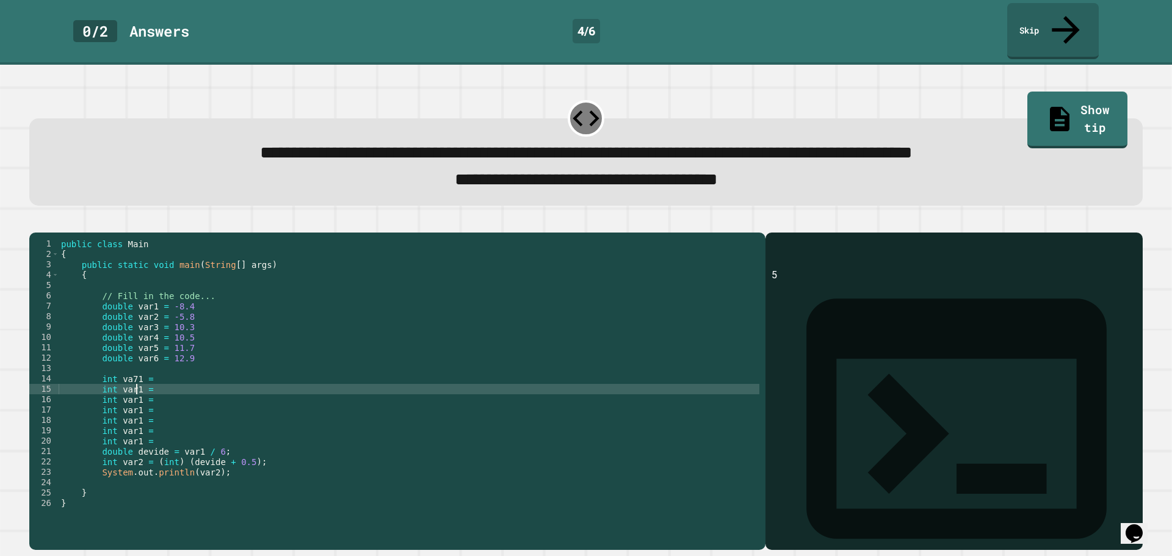
type textarea "**********"
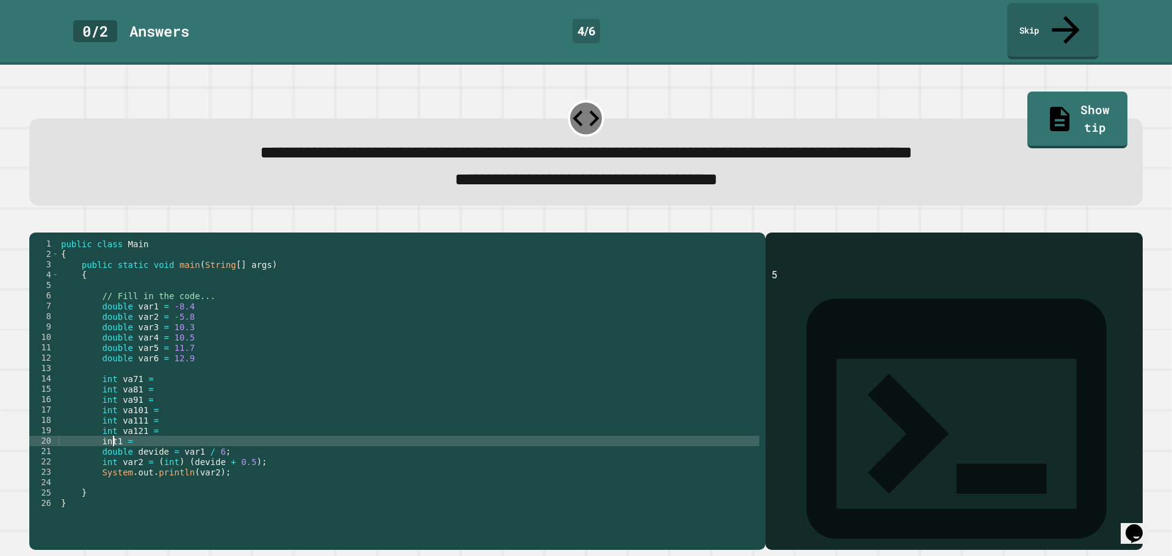
scroll to position [0, 4]
type textarea "*"
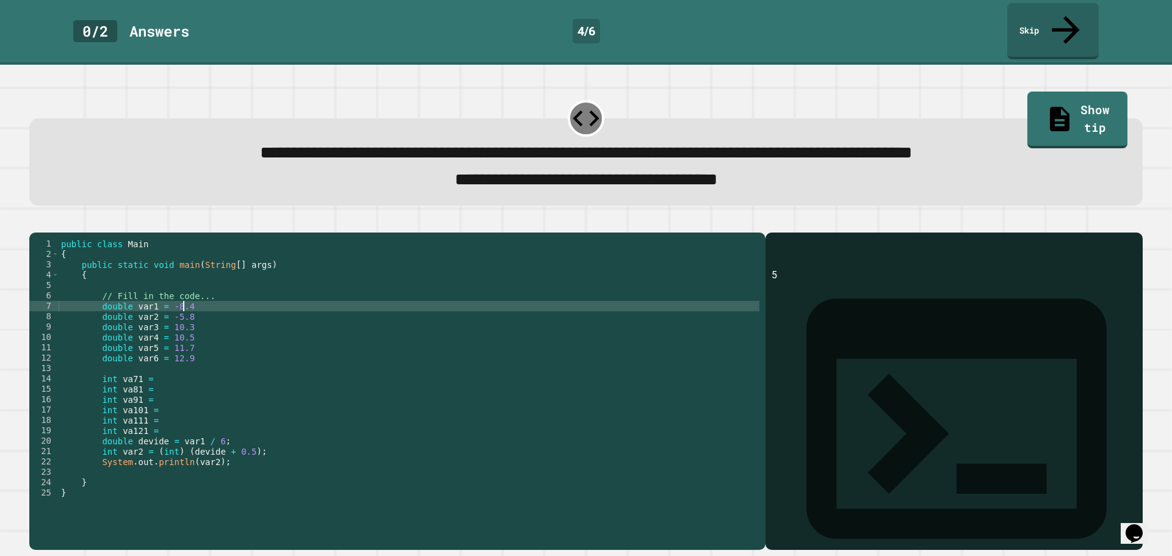
click at [193, 299] on div "public class Main { public static void main ( String [ ] args ) { // Fill in th…" at bounding box center [409, 389] width 700 height 301
click at [200, 318] on div "public class Main { public static void main ( String [ ] args ) { // Fill in th…" at bounding box center [409, 389] width 700 height 301
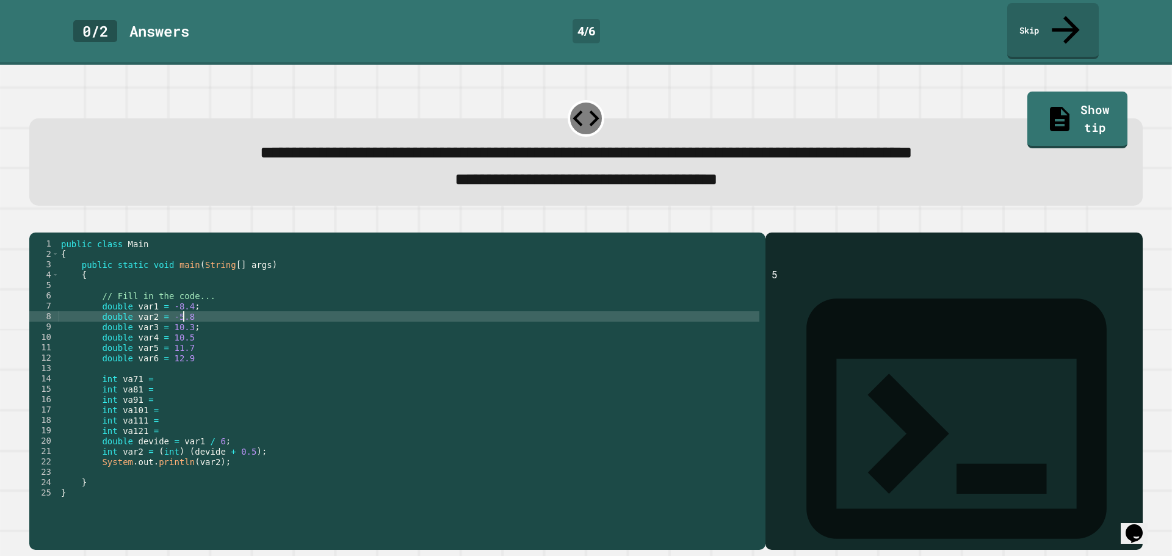
drag, startPoint x: 201, startPoint y: 309, endPoint x: 196, endPoint y: 328, distance: 19.1
click at [200, 313] on div "public class Main { public static void main ( String [ ] args ) { // Fill in th…" at bounding box center [409, 389] width 700 height 301
click at [195, 329] on div "public class Main { public static void main ( String [ ] args ) { // Fill in th…" at bounding box center [409, 389] width 700 height 301
click at [196, 315] on div "public class Main { public static void main ( String [ ] args ) { // Fill in th…" at bounding box center [409, 379] width 700 height 280
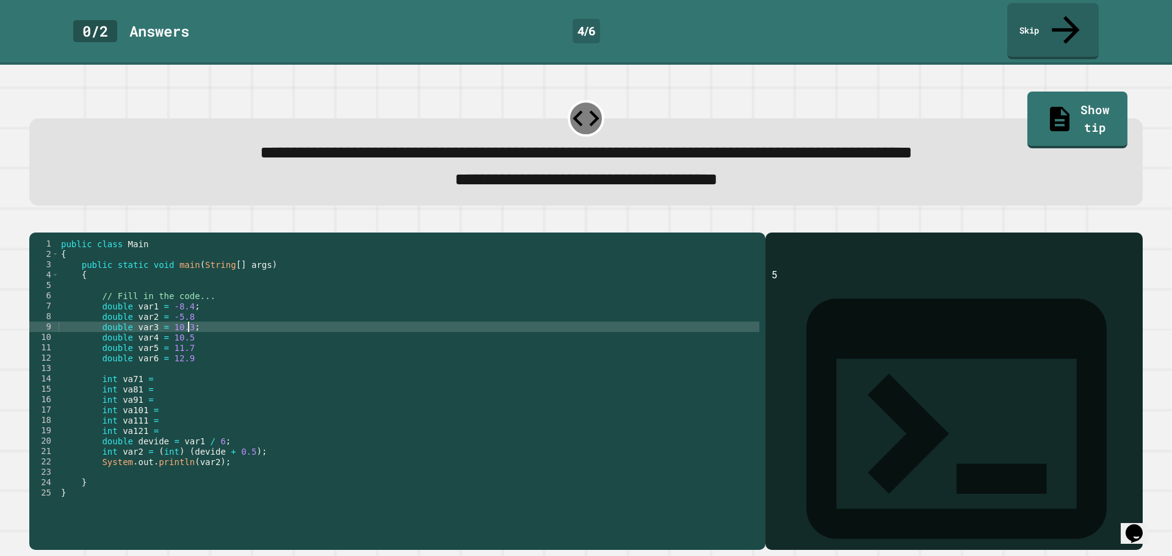
click at [201, 309] on div "public class Main { public static void main ( String [ ] args ) { // Fill in th…" at bounding box center [409, 389] width 700 height 301
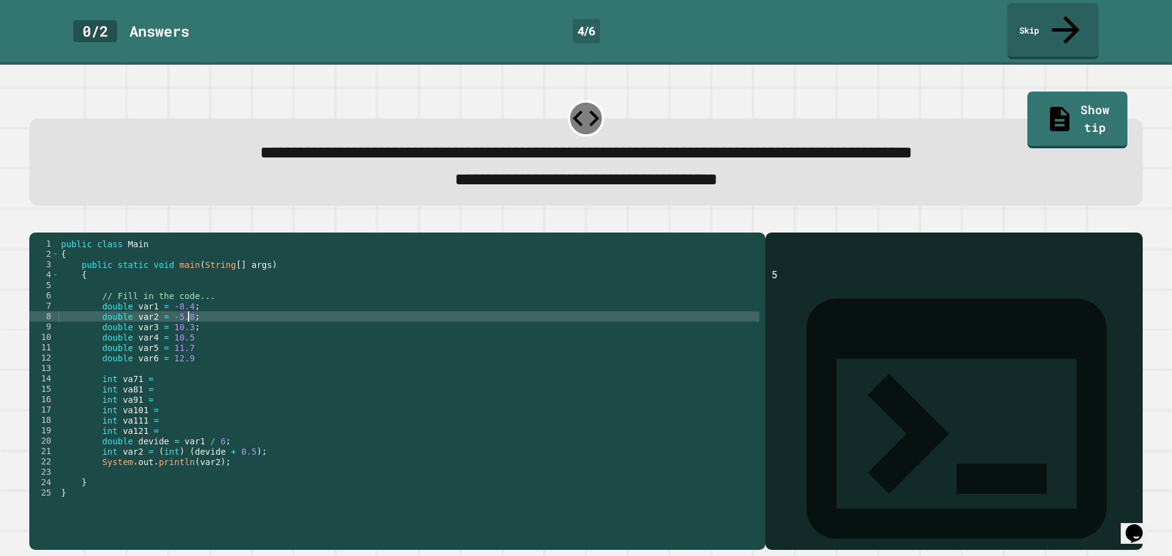
click at [199, 328] on div "public class Main { public static void main ( String [ ] args ) { // Fill in th…" at bounding box center [409, 389] width 700 height 301
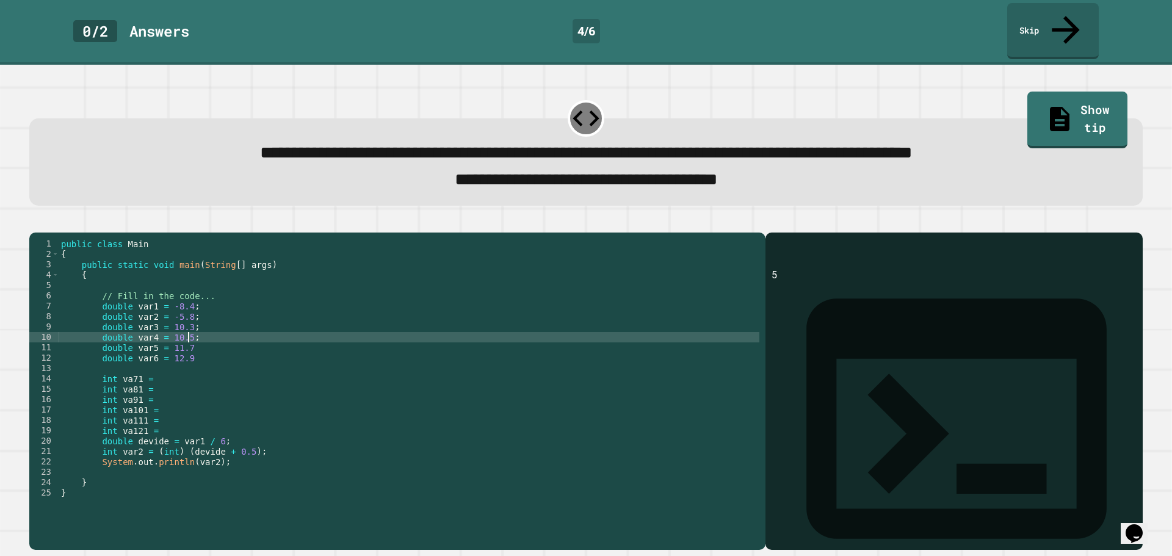
click at [201, 331] on div "public class Main { public static void main ( String [ ] args ) { // Fill in th…" at bounding box center [409, 389] width 700 height 301
click at [203, 333] on div "public class Main { public static void main ( String [ ] args ) { // Fill in th…" at bounding box center [409, 389] width 700 height 301
click at [206, 336] on div "public class Main { public static void main ( String [ ] args ) { // Fill in th…" at bounding box center [409, 389] width 700 height 301
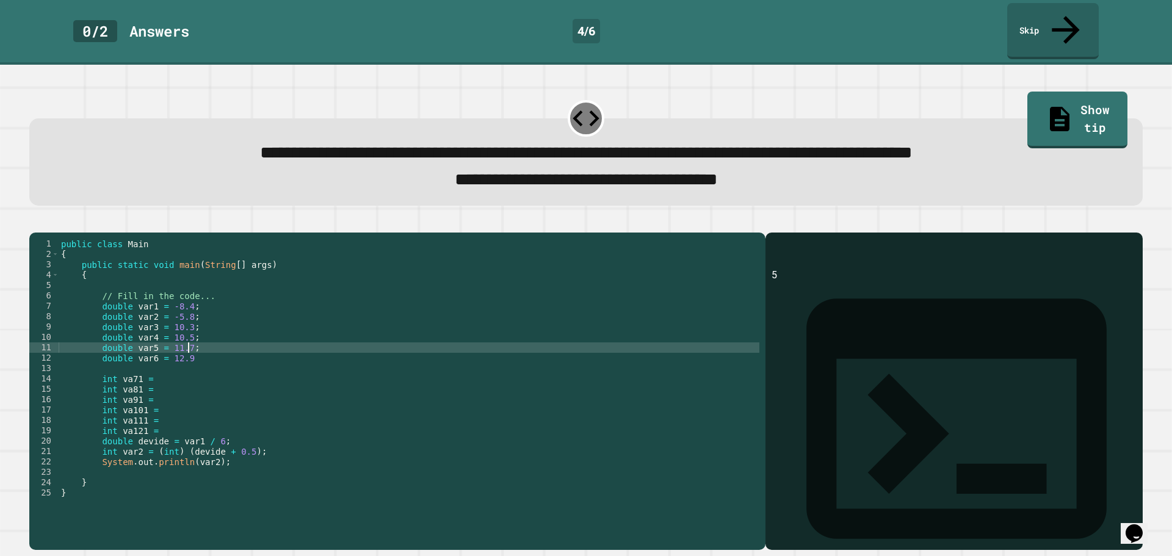
click at [209, 344] on div "public class Main { public static void main ( String [ ] args ) { // Fill in th…" at bounding box center [409, 389] width 700 height 301
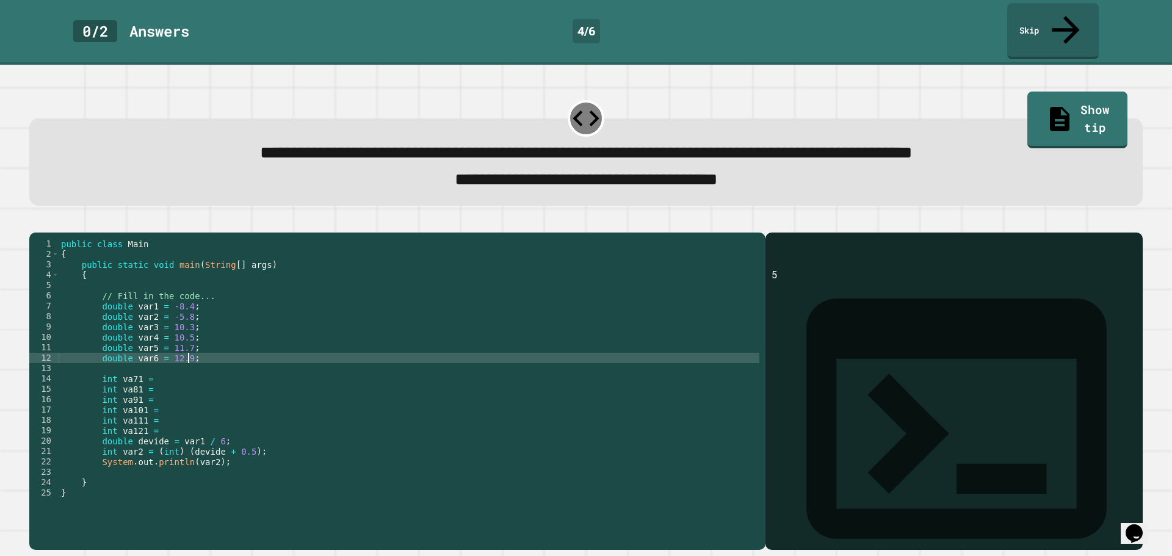
click at [164, 376] on div "public class Main { public static void main ( String [ ] args ) { // Fill in th…" at bounding box center [409, 389] width 700 height 301
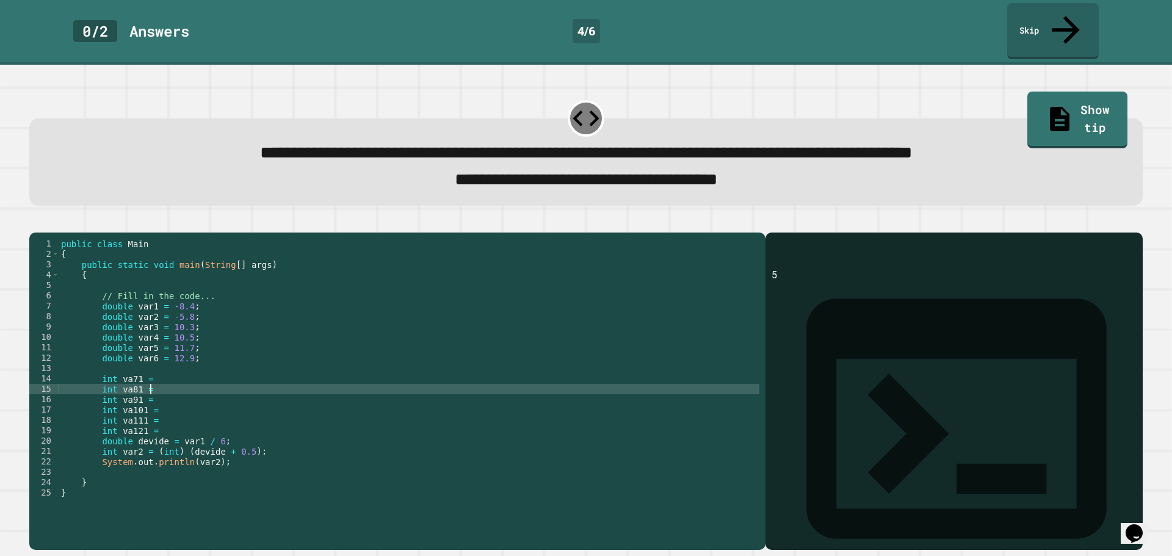
scroll to position [0, 5]
click at [165, 370] on div "public class Main { public static void main ( String [ ] args ) { // Fill in th…" at bounding box center [409, 389] width 700 height 301
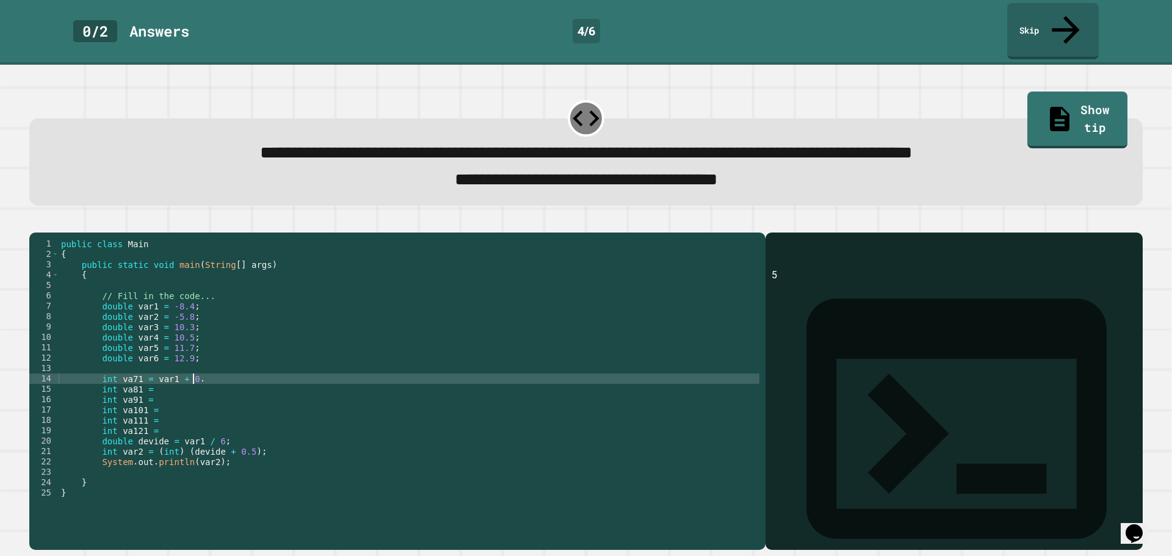
scroll to position [0, 9]
click at [149, 369] on div "public class Main { public static void main ( String [ ] args ) { // Fill in th…" at bounding box center [409, 389] width 700 height 301
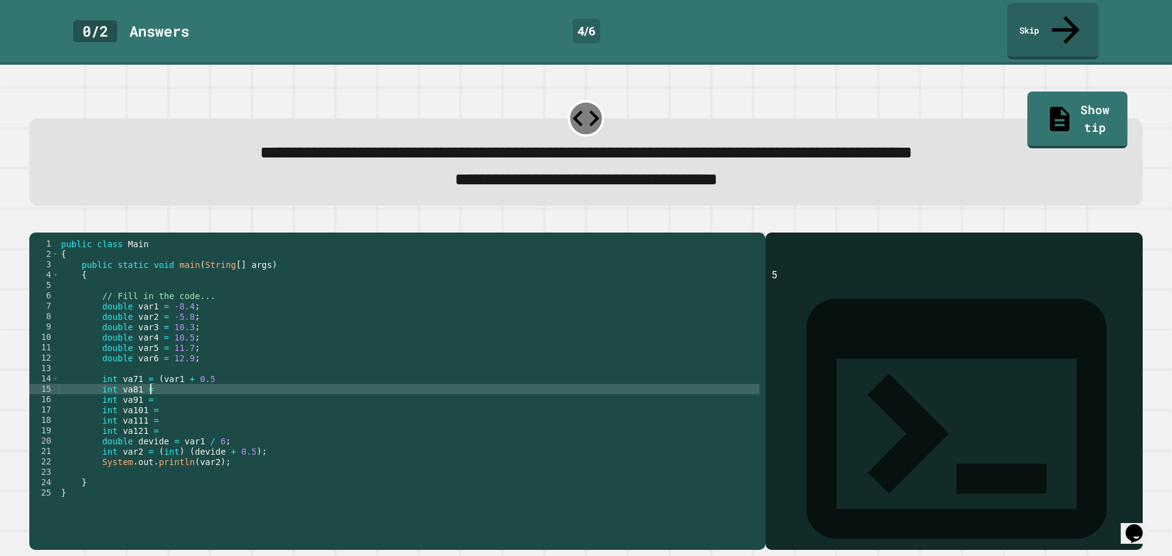
click at [226, 376] on div "public class Main { public static void main ( String [ ] args ) { // Fill in th…" at bounding box center [409, 389] width 700 height 301
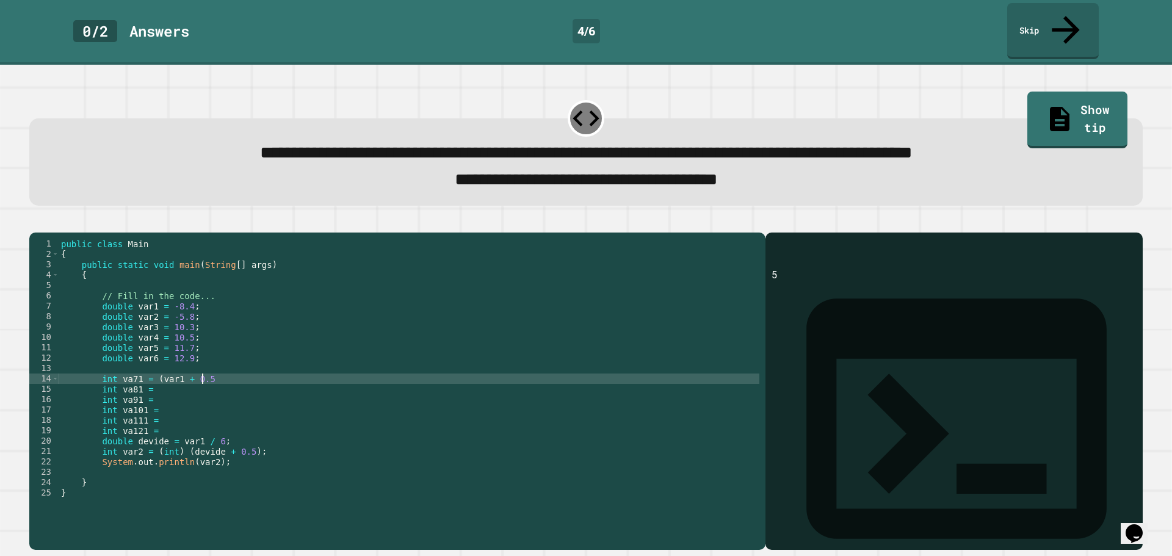
click at [224, 370] on div "public class Main { public static void main ( String [ ] args ) { // Fill in th…" at bounding box center [409, 389] width 700 height 301
drag, startPoint x: 150, startPoint y: 367, endPoint x: 245, endPoint y: 373, distance: 94.8
click at [245, 373] on div "public class Main { public static void main ( String [ ] args ) { // Fill in th…" at bounding box center [409, 389] width 700 height 301
click at [224, 385] on div "public class Main { public static void main ( String [ ] args ) { // Fill in th…" at bounding box center [409, 389] width 700 height 301
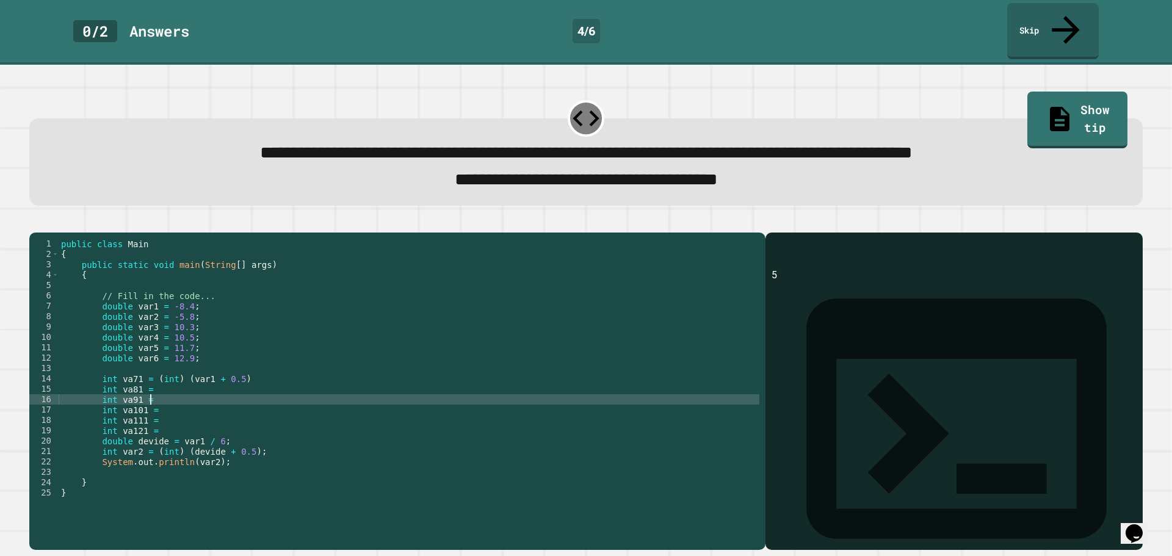
scroll to position [0, 5]
click at [223, 378] on div "public class Main { public static void main ( String [ ] args ) { // Fill in th…" at bounding box center [409, 389] width 700 height 301
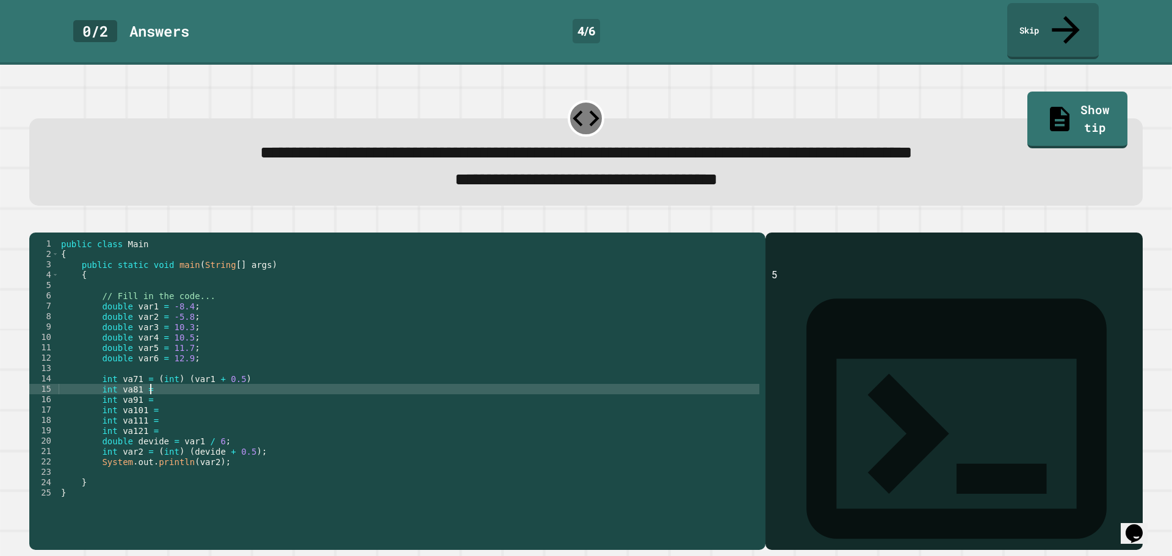
paste textarea "**********"
click at [201, 381] on div "public class Main { public static void main ( String [ ] args ) { // Fill in th…" at bounding box center [409, 389] width 700 height 301
click at [217, 392] on div "public class Main { public static void main ( String [ ] args ) { // Fill in th…" at bounding box center [409, 389] width 700 height 301
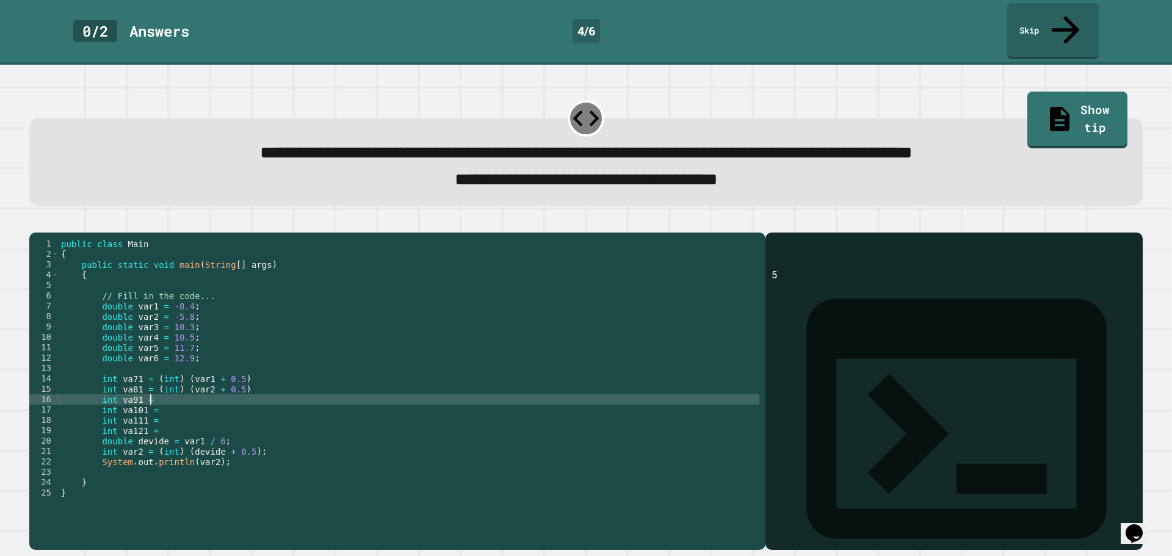
paste textarea "**********"
click at [203, 390] on div "public class Main { public static void main ( String [ ] args ) { // Fill in th…" at bounding box center [409, 389] width 700 height 301
click at [189, 405] on div "public class Main { public static void main ( String [ ] args ) { // Fill in th…" at bounding box center [409, 389] width 700 height 301
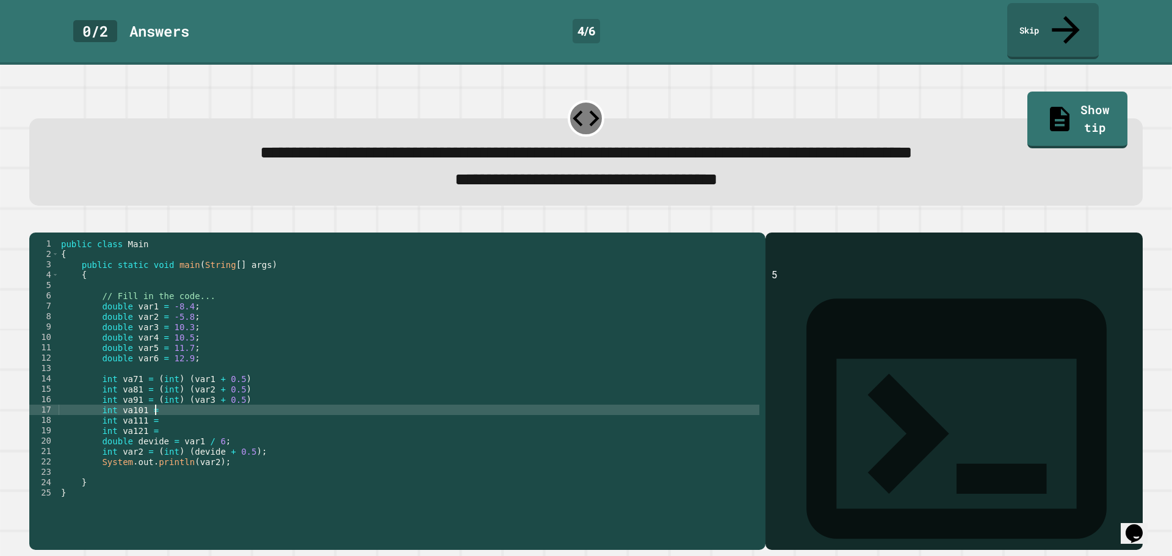
scroll to position [0, 6]
paste textarea "**********"
click at [205, 405] on div "public class Main { public static void main ( String [ ] args ) { // Fill in th…" at bounding box center [409, 389] width 700 height 301
click at [167, 410] on div "public class Main { public static void main ( String [ ] args ) { // Fill in th…" at bounding box center [409, 389] width 700 height 301
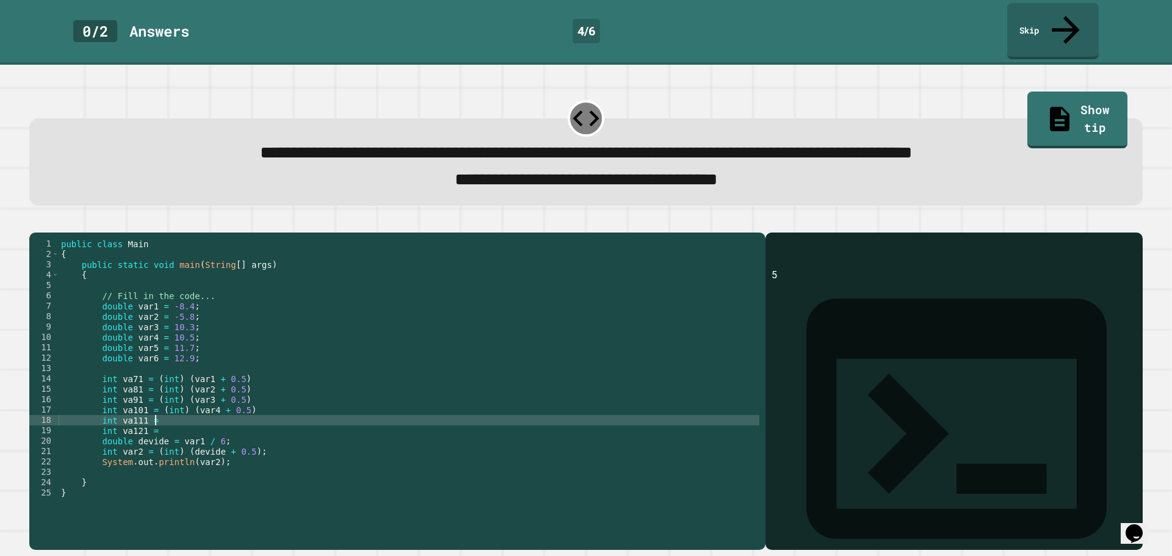
scroll to position [0, 6]
paste textarea "**********"
click at [207, 409] on div "public class Main { public static void main ( String [ ] args ) { // Fill in th…" at bounding box center [409, 389] width 700 height 301
click at [196, 421] on div "public class Main { public static void main ( String [ ] args ) { // Fill in th…" at bounding box center [409, 389] width 700 height 301
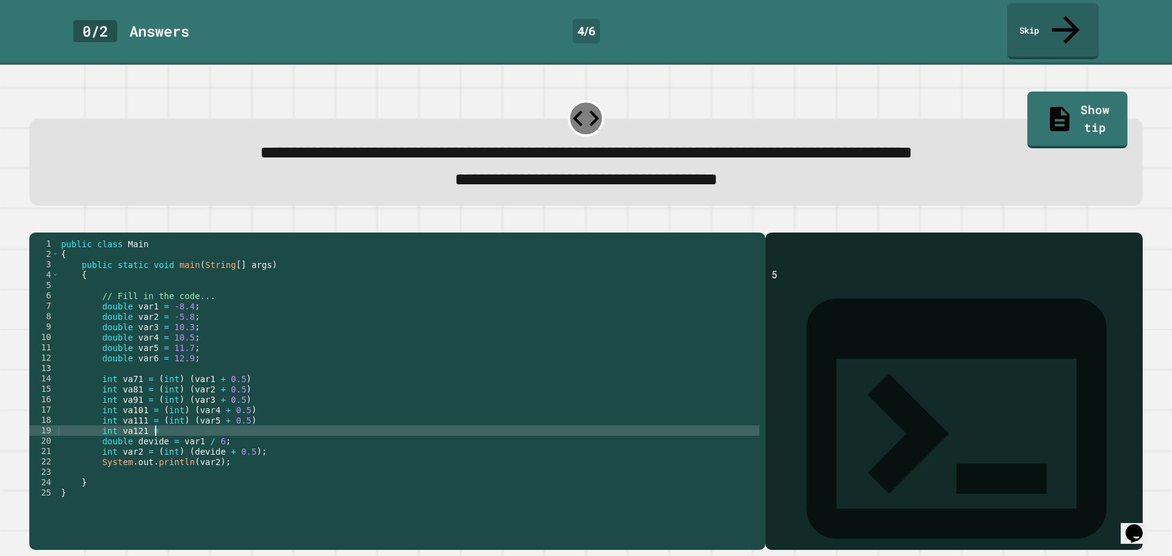
scroll to position [0, 6]
paste textarea "**********"
click at [205, 421] on div "public class Main { public static void main ( String [ ] args ) { // Fill in th…" at bounding box center [409, 389] width 700 height 301
click at [223, 430] on div "public class Main { public static void main ( String [ ] args ) { // Fill in th…" at bounding box center [409, 389] width 700 height 301
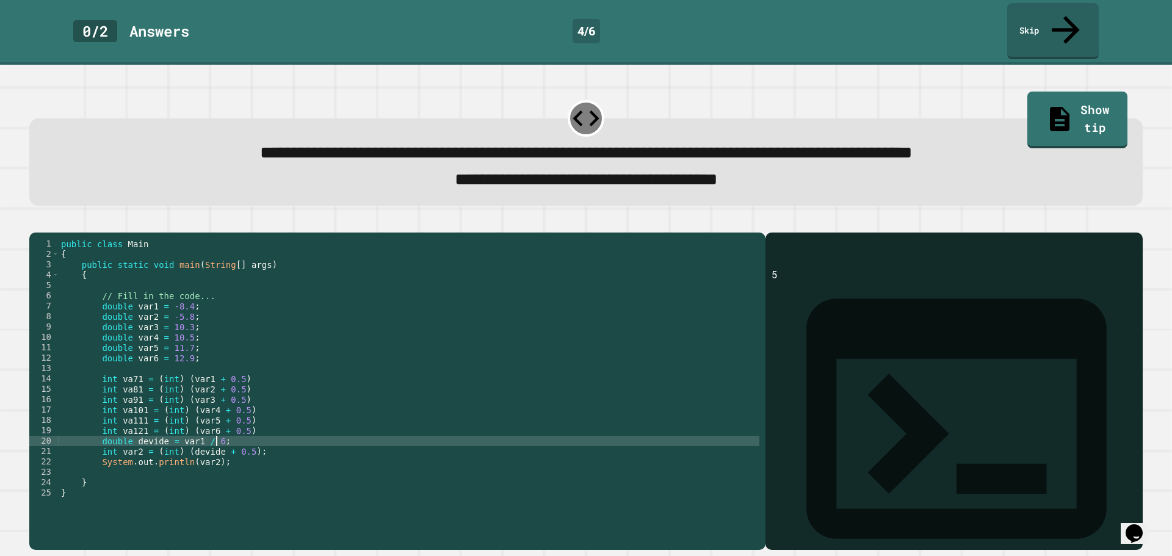
click at [231, 435] on div "public class Main { public static void main ( String [ ] args ) { // Fill in th…" at bounding box center [409, 389] width 700 height 301
drag, startPoint x: 228, startPoint y: 434, endPoint x: 98, endPoint y: 434, distance: 130.0
click at [98, 434] on div "public class Main { public static void main ( String [ ] args ) { // Fill in th…" at bounding box center [409, 389] width 700 height 301
click at [251, 434] on div "public class Main { public static void main ( String [ ] args ) { // Fill in th…" at bounding box center [409, 379] width 700 height 280
drag, startPoint x: 257, startPoint y: 445, endPoint x: 95, endPoint y: 434, distance: 162.7
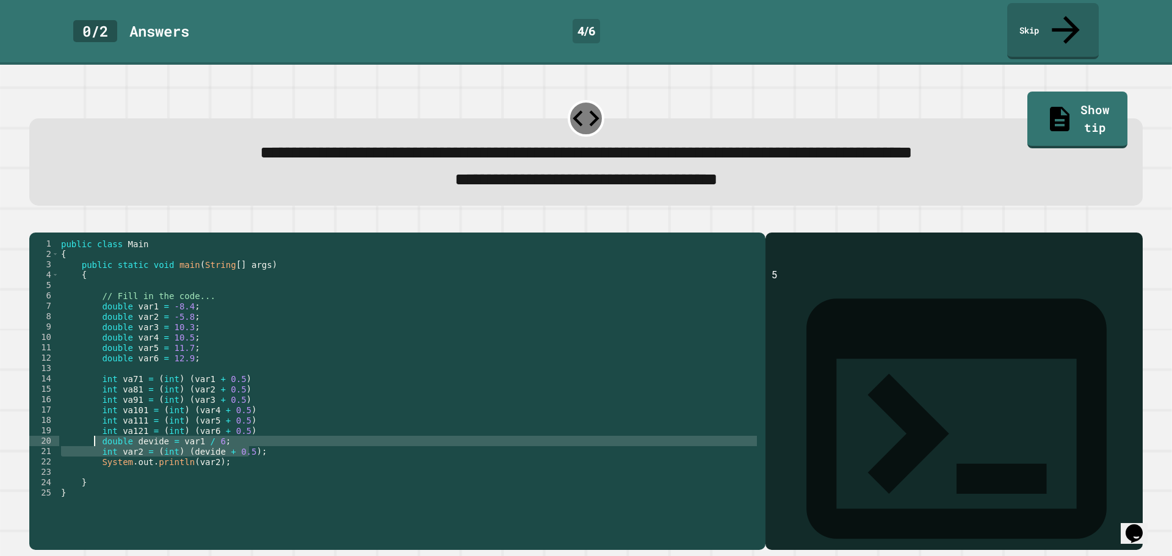
click at [95, 434] on div "public class Main { public static void main ( String [ ] args ) { // Fill in th…" at bounding box center [409, 389] width 700 height 301
type textarea "**********"
type textarea "*"
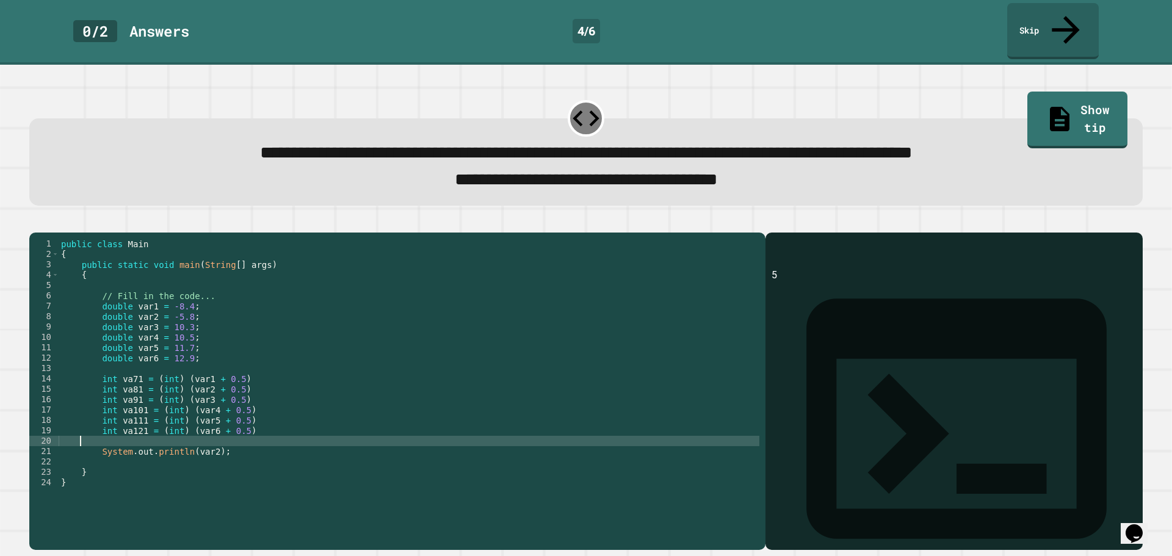
scroll to position [0, 0]
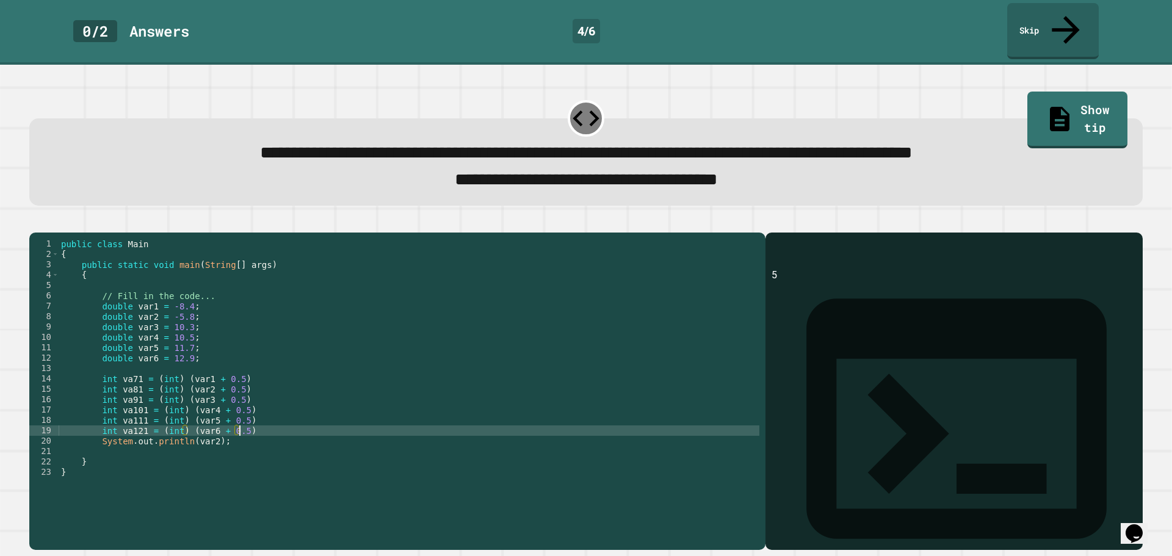
click at [248, 431] on div "public class Main { public static void main ( String [ ] args ) { // Fill in th…" at bounding box center [409, 389] width 700 height 301
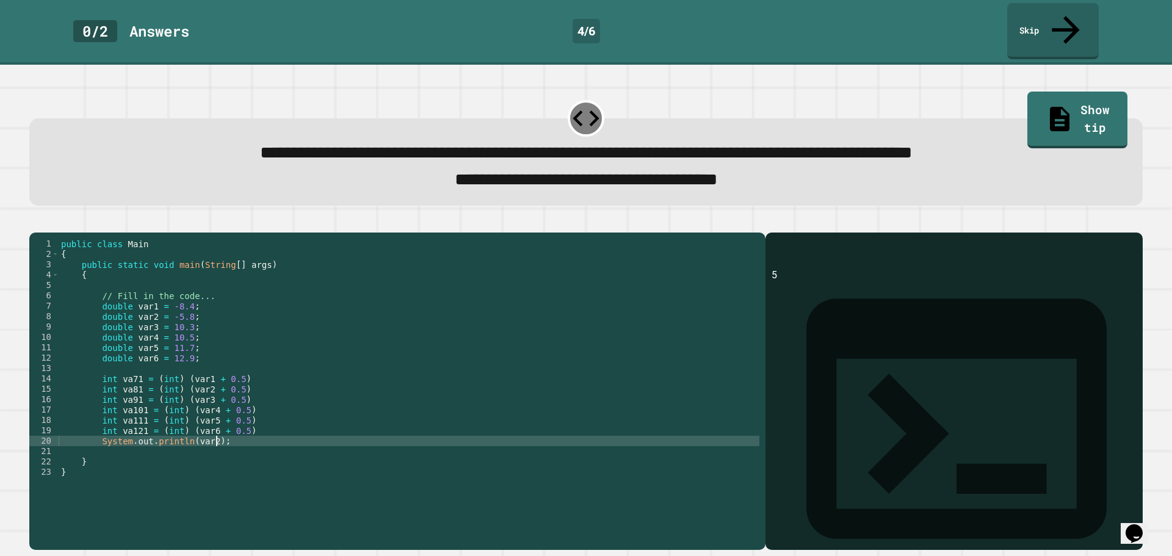
type textarea "**********"
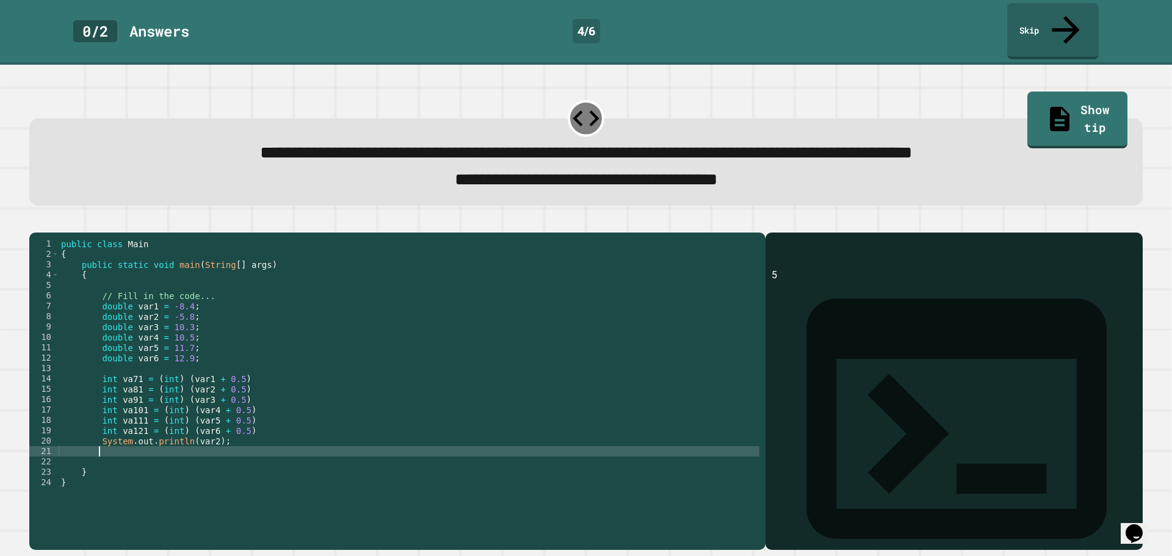
type textarea "*"
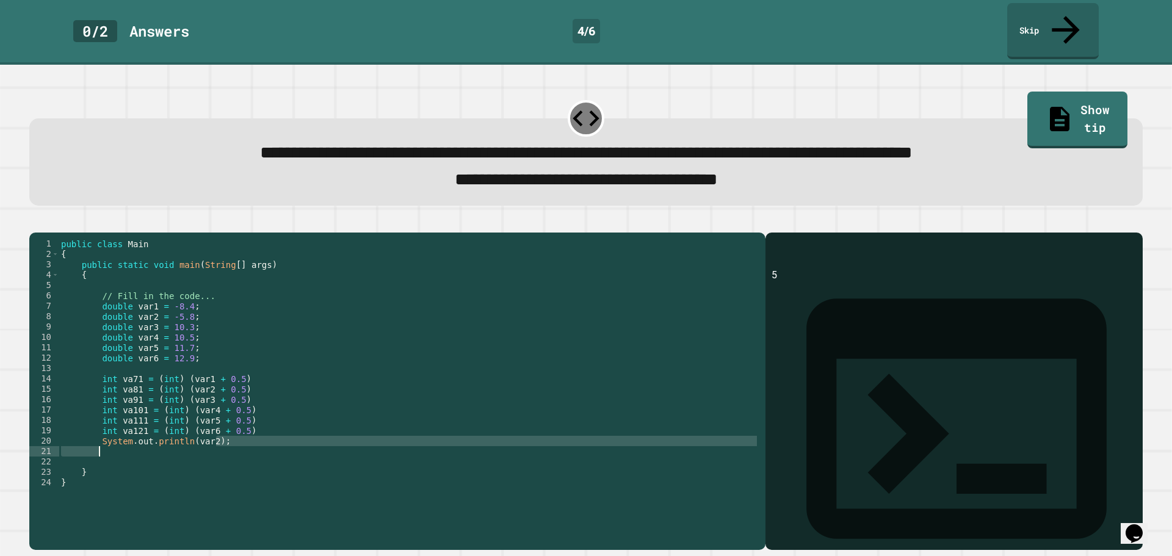
drag, startPoint x: 247, startPoint y: 434, endPoint x: 164, endPoint y: 438, distance: 83.1
click at [164, 438] on div "public class Main { public static void main ( String [ ] args ) { // Fill in th…" at bounding box center [409, 389] width 700 height 301
click at [205, 434] on div "public class Main { public static void main ( String [ ] args ) { // Fill in th…" at bounding box center [409, 389] width 700 height 301
type textarea "**********"
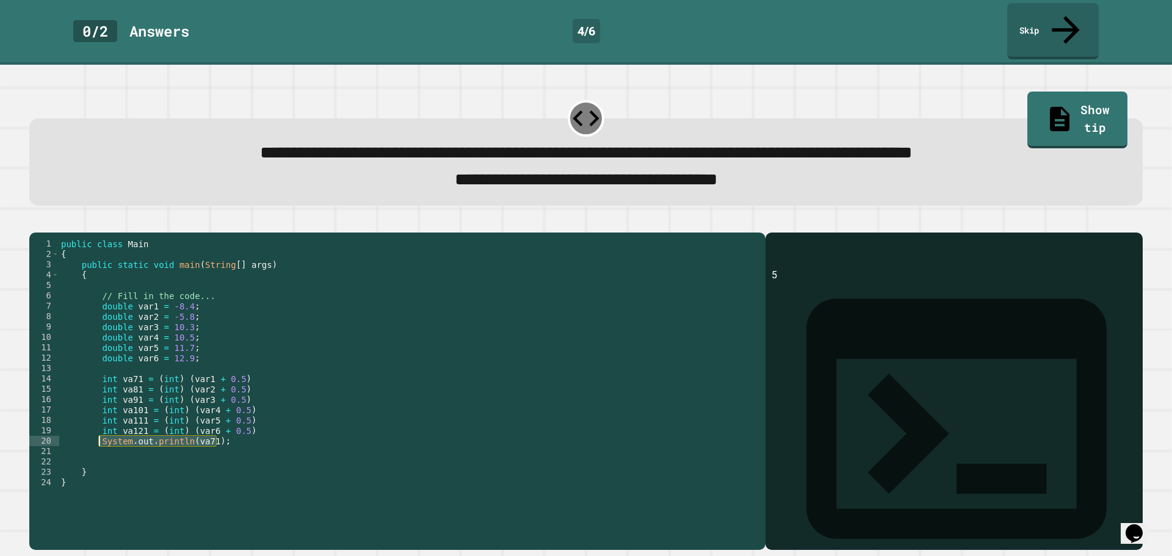
drag, startPoint x: 232, startPoint y: 433, endPoint x: 98, endPoint y: 431, distance: 133.6
click at [98, 431] on div "public class Main { public static void main ( String [ ] args ) { // Fill in th…" at bounding box center [409, 389] width 700 height 301
click at [113, 438] on div "public class Main { public static void main ( String [ ] args ) { // Fill in th…" at bounding box center [409, 389] width 700 height 301
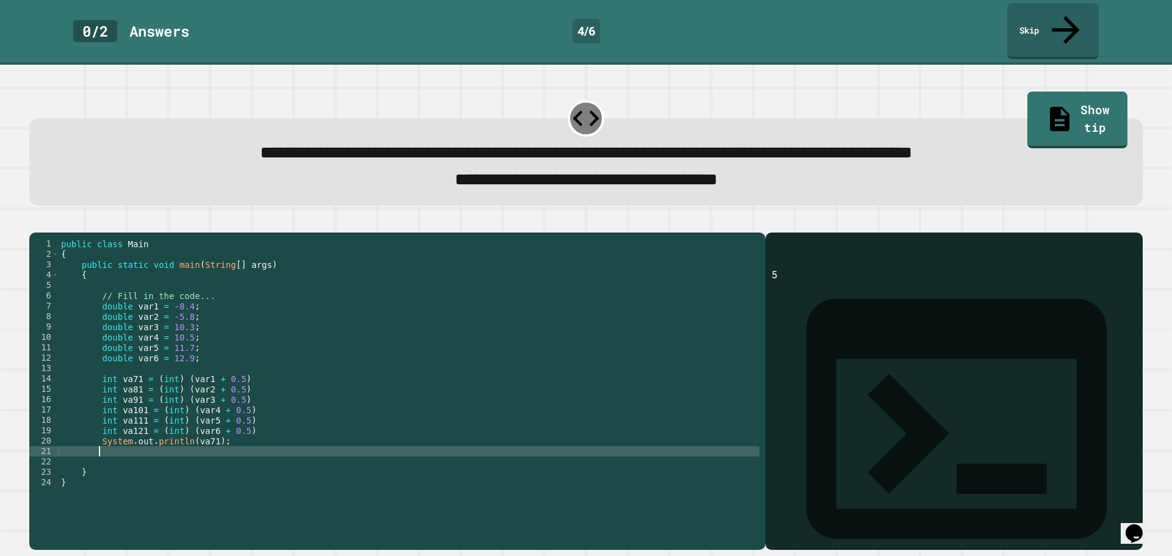
scroll to position [0, 2]
paste textarea "**********"
type textarea "**********"
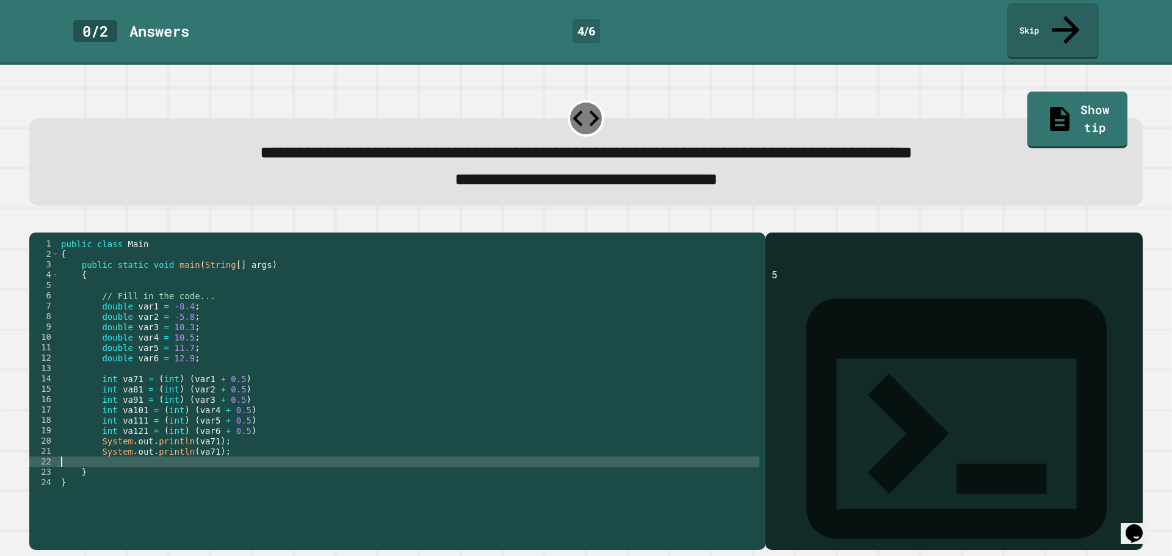
click at [135, 455] on div "public class Main { public static void main ( String [ ] args ) { // Fill in th…" at bounding box center [409, 389] width 700 height 301
paste textarea "**********"
type textarea "**********"
click at [239, 445] on div "public class Main { public static void main ( String [ ] args ) { // Fill in th…" at bounding box center [409, 389] width 700 height 301
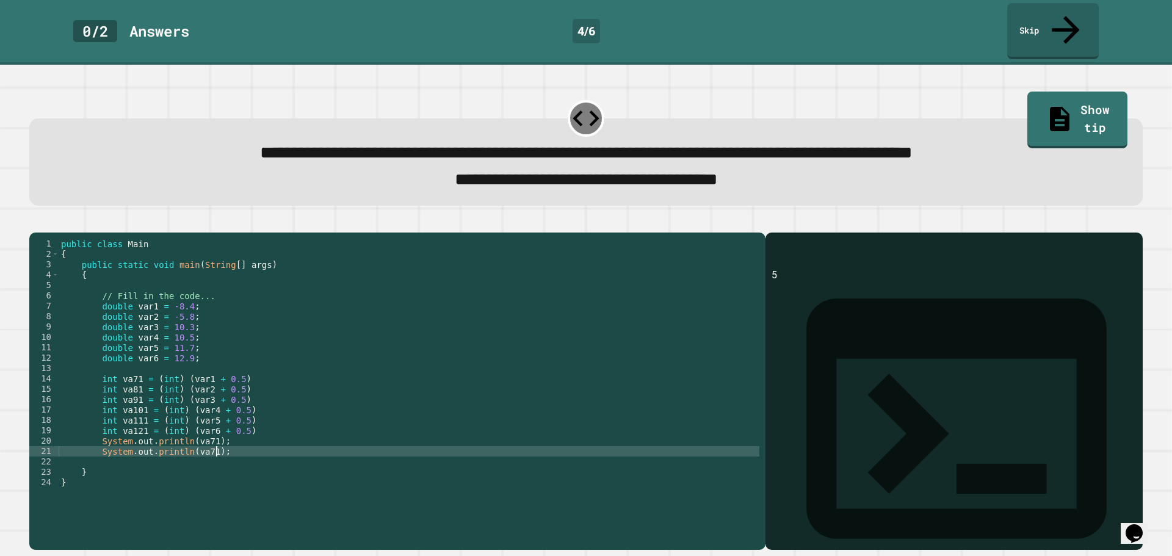
type textarea "**********"
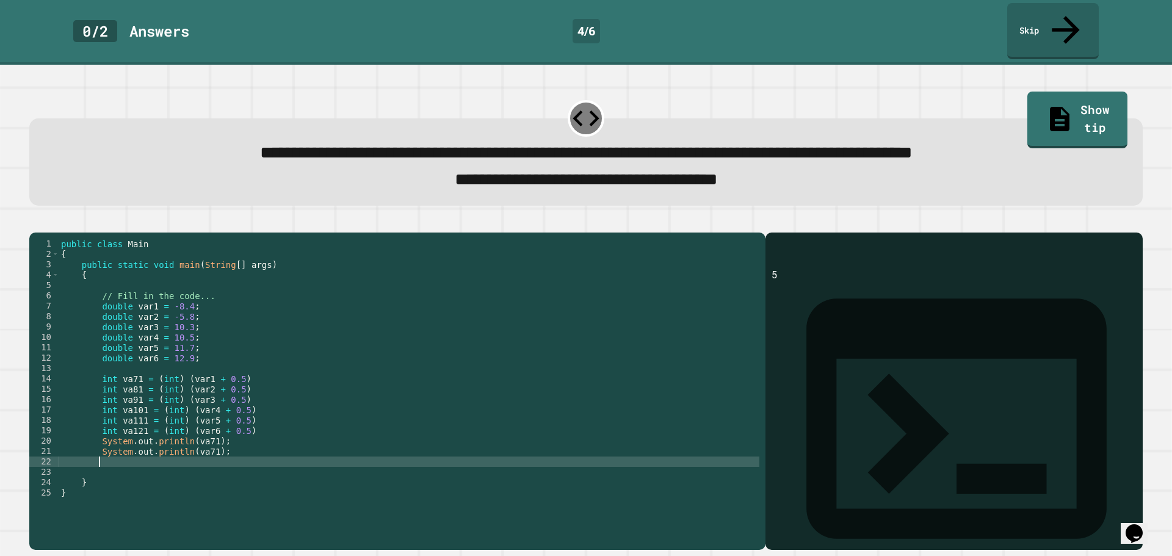
scroll to position [0, 2]
paste textarea "**********"
type textarea "**********"
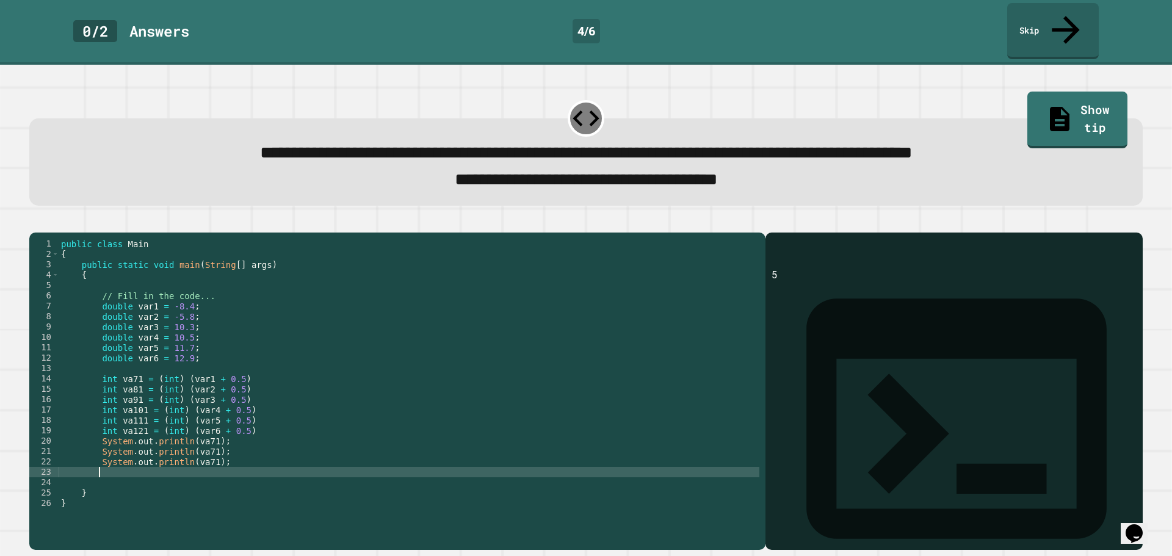
paste textarea "**********"
type textarea "**********"
paste textarea "**********"
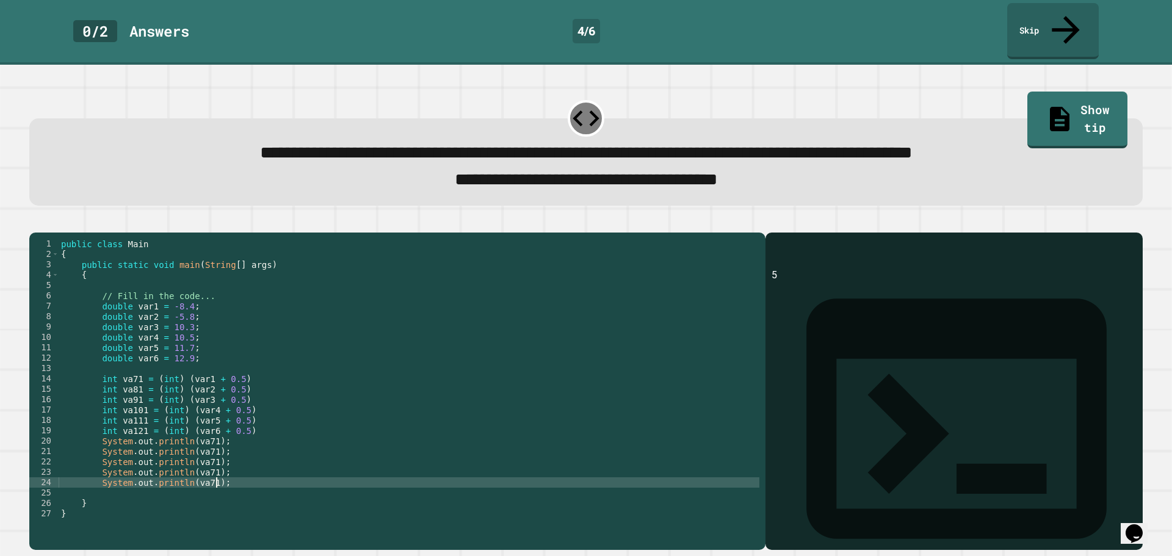
type textarea "**********"
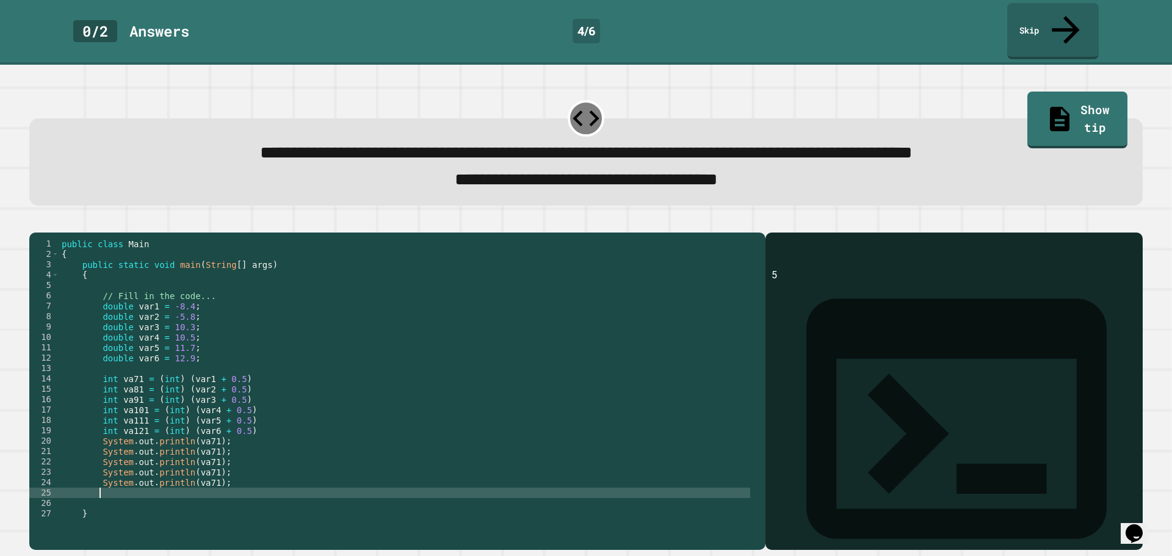
paste textarea "**********"
type textarea "**********"
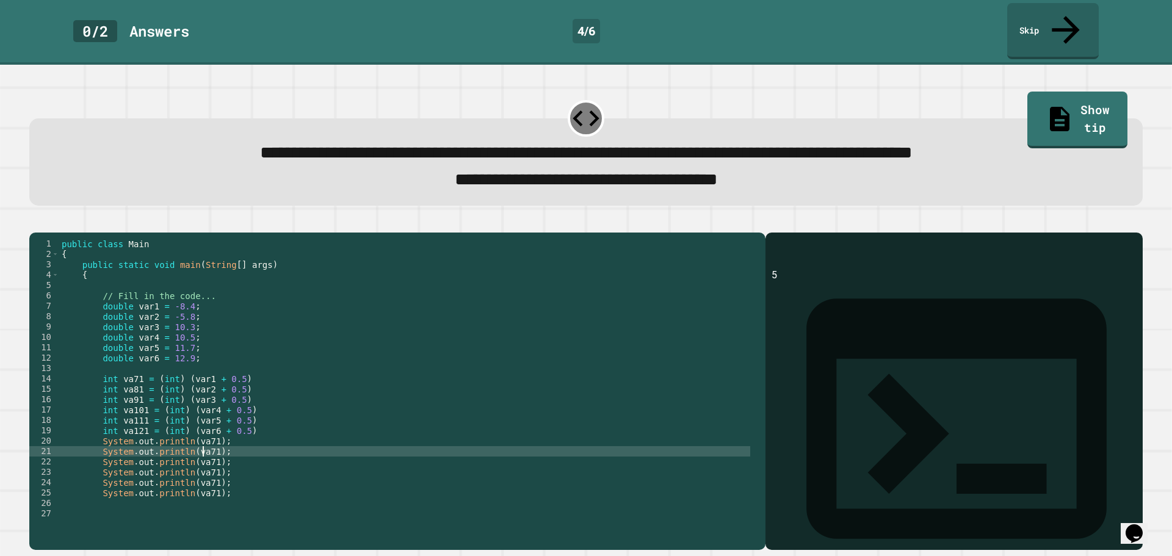
click at [203, 439] on div "public class Main { public static void main ( String [ ] args ) { // Fill in th…" at bounding box center [404, 389] width 691 height 301
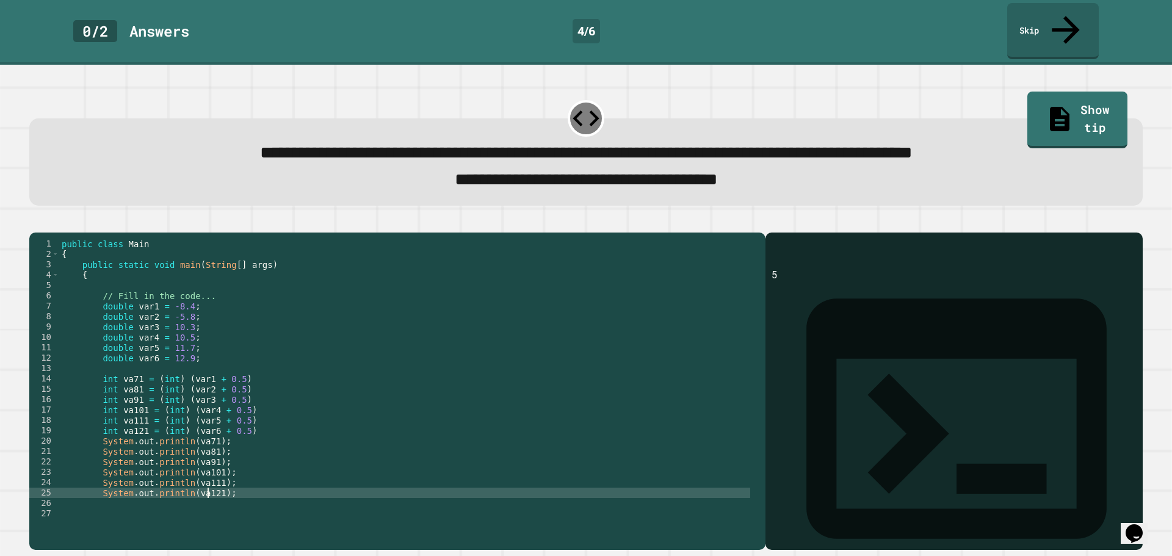
scroll to position [0, 10]
type textarea "**********"
click at [45, 218] on div at bounding box center [585, 225] width 1113 height 15
click at [35, 222] on icon "button" at bounding box center [35, 222] width 0 height 0
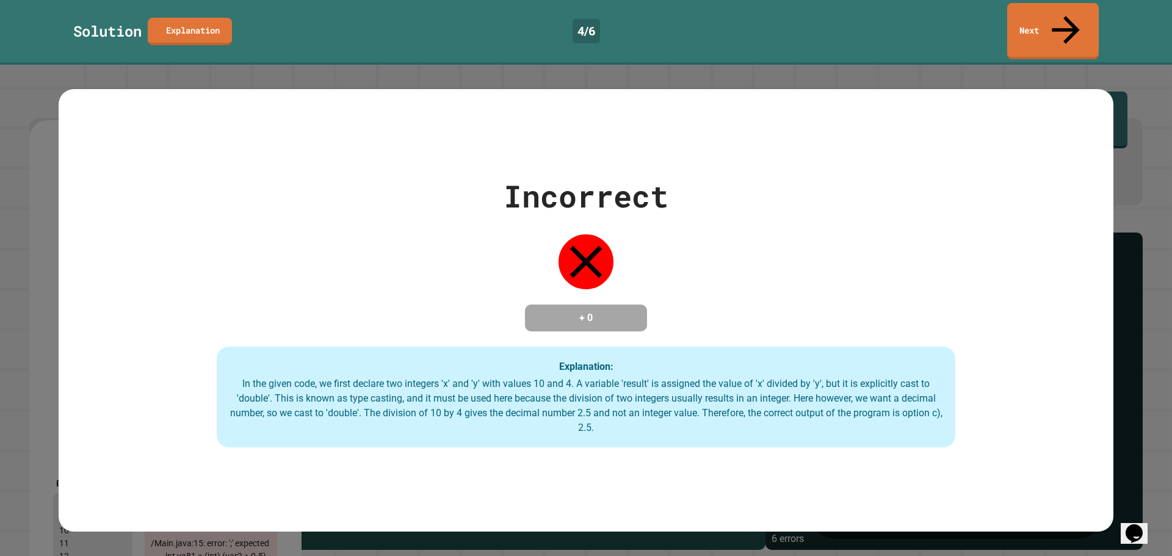
click at [1033, 25] on link "Next" at bounding box center [1053, 31] width 92 height 56
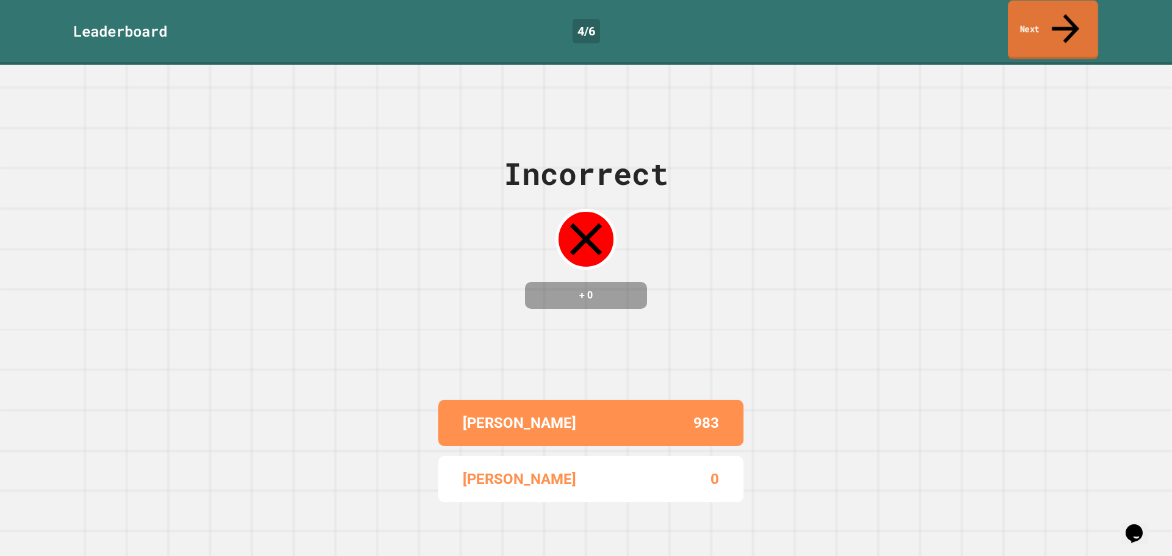
click at [1028, 25] on link "Next" at bounding box center [1052, 30] width 90 height 59
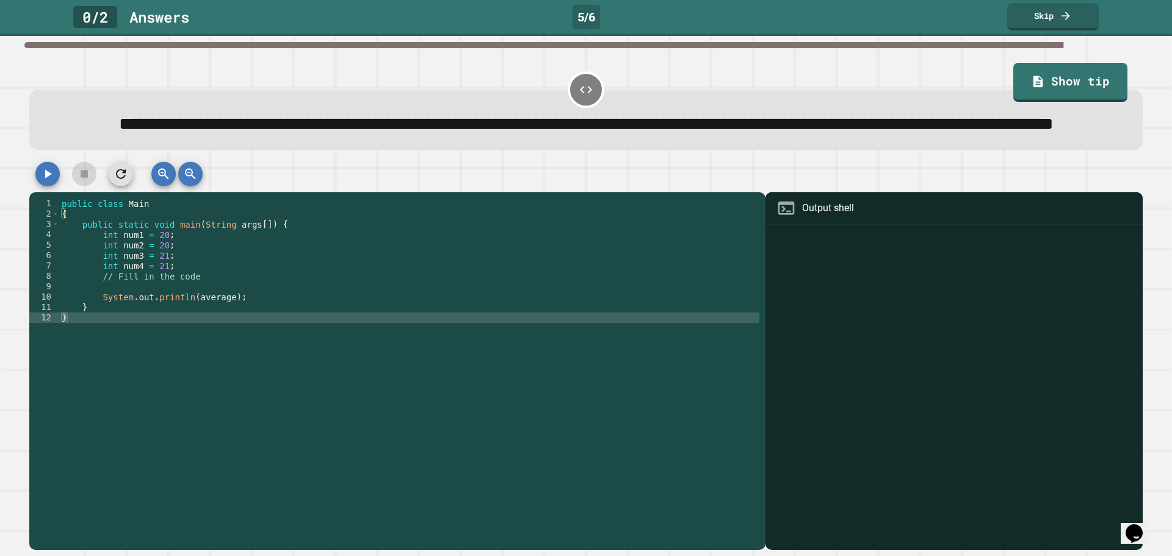
drag, startPoint x: 82, startPoint y: 13, endPoint x: 212, endPoint y: 11, distance: 130.6
click at [85, 12] on div "0 / 2" at bounding box center [95, 17] width 44 height 22
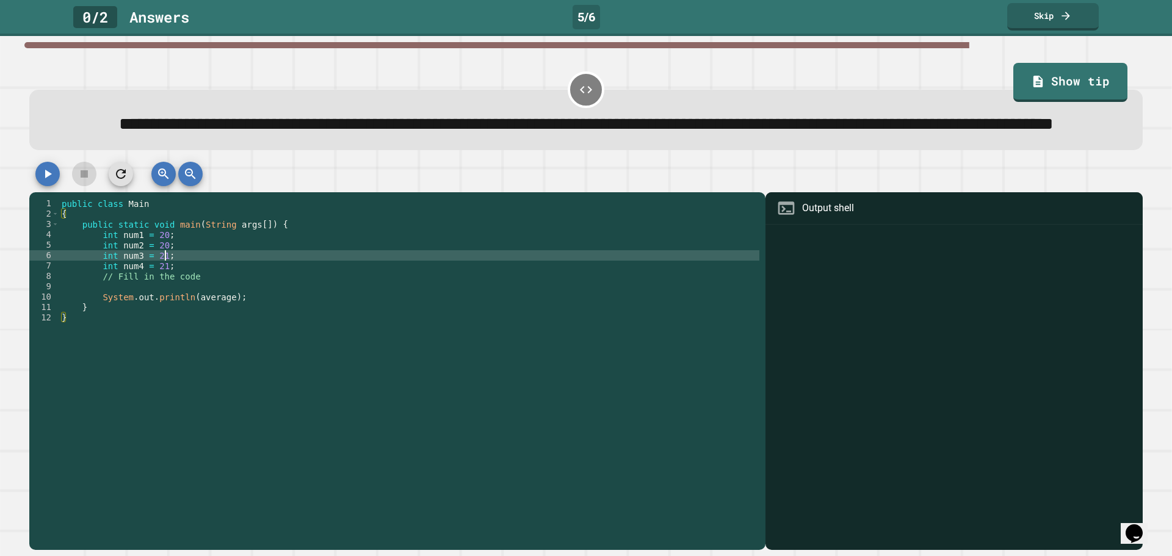
click at [203, 287] on div "public class Main { public static void main ( String args [ ]) { int num1 = 20 …" at bounding box center [409, 348] width 700 height 301
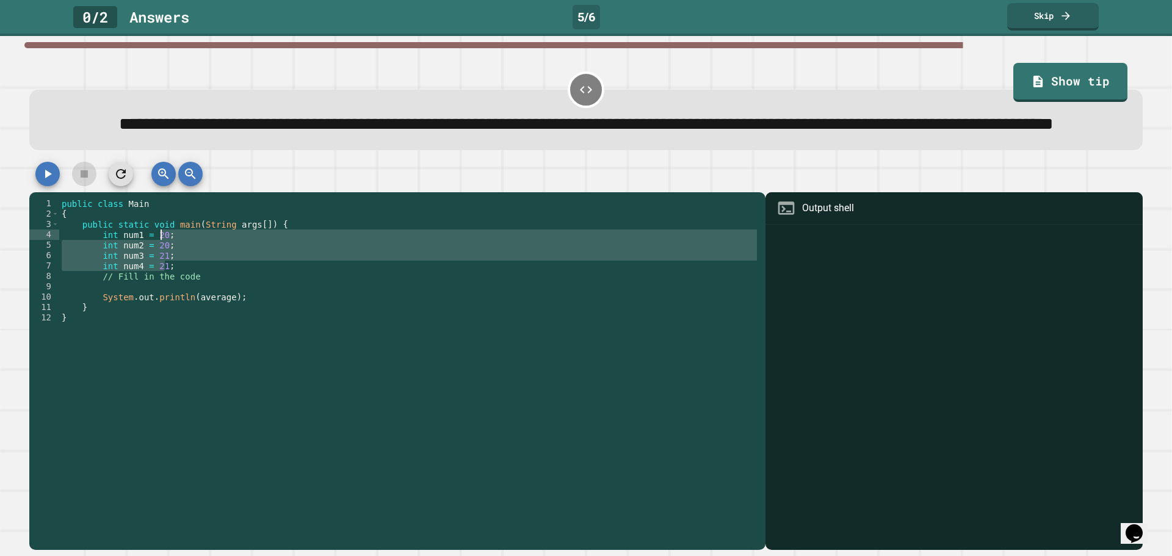
drag, startPoint x: 192, startPoint y: 293, endPoint x: 162, endPoint y: 269, distance: 39.1
click at [162, 269] on div "public class Main { public static void main ( String args [ ]) { int num1 = 20 …" at bounding box center [409, 348] width 700 height 301
click at [162, 269] on div "public class Main { public static void main ( String args [ ]) { int num1 = 20 …" at bounding box center [409, 338] width 700 height 280
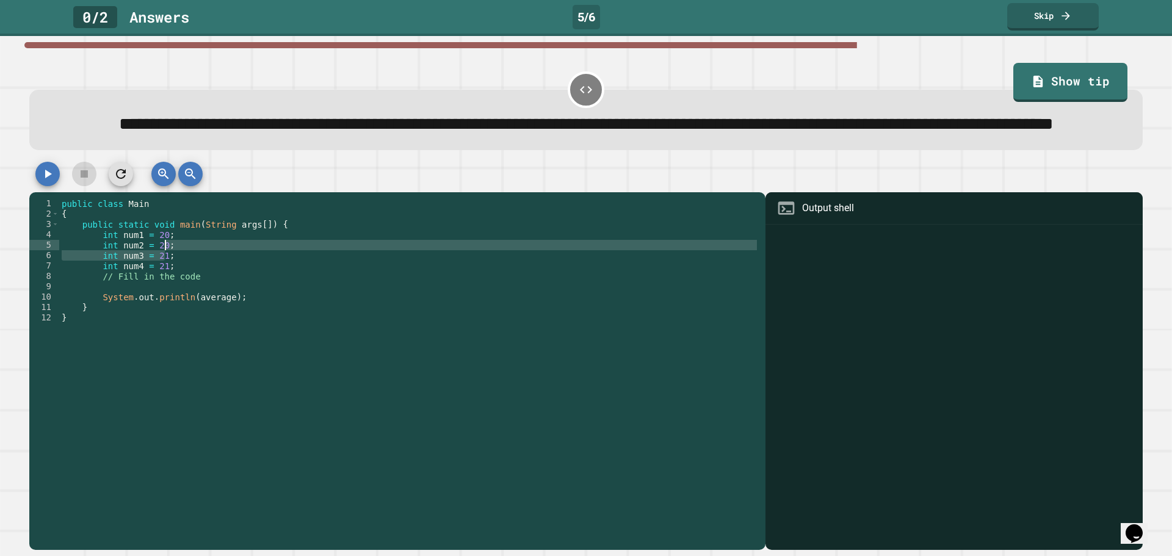
click at [323, 281] on div "public class Main { public static void main ( String args [ ]) { int num1 = 20 …" at bounding box center [409, 348] width 700 height 301
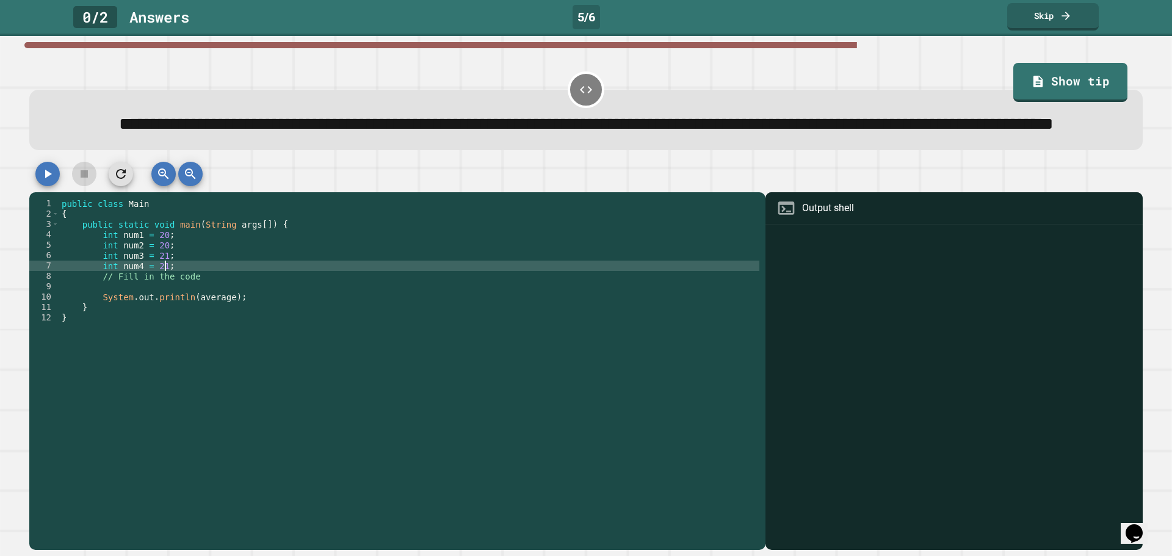
click at [301, 293] on div "public class Main { public static void main ( String args [ ]) { int num1 = 20 …" at bounding box center [409, 348] width 700 height 301
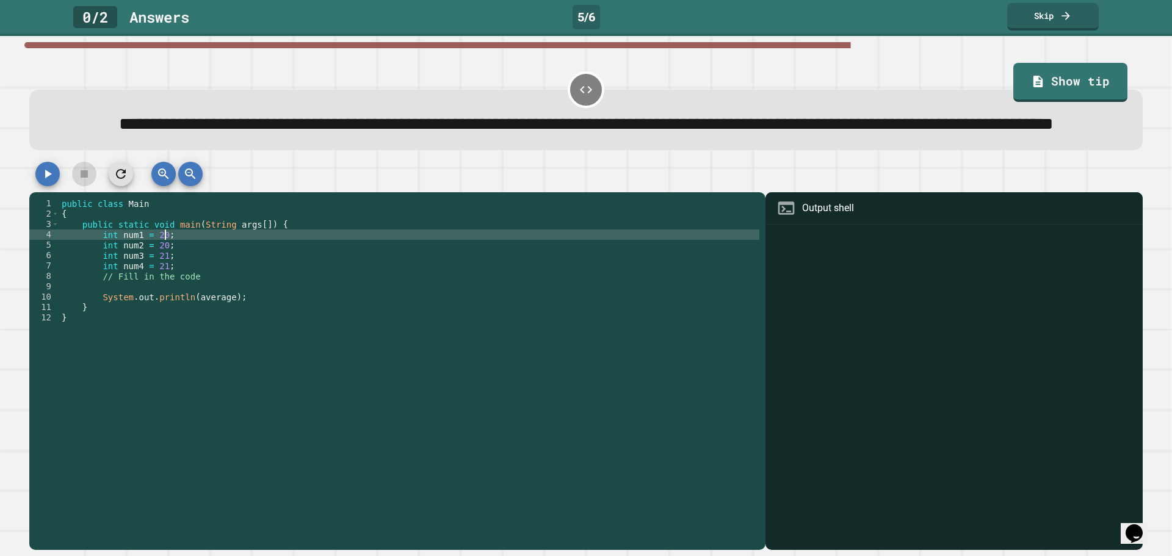
click at [262, 266] on div "public class Main { public static void main ( String args [ ]) { int num1 = 20 …" at bounding box center [409, 348] width 700 height 301
click at [254, 245] on div "public class Main { public static void main ( String args [ ]) { int num1 = 20 …" at bounding box center [409, 348] width 700 height 301
click at [207, 266] on div "public class Main { public static void main ( String args [ ]) { int num1 = 20 …" at bounding box center [409, 348] width 700 height 301
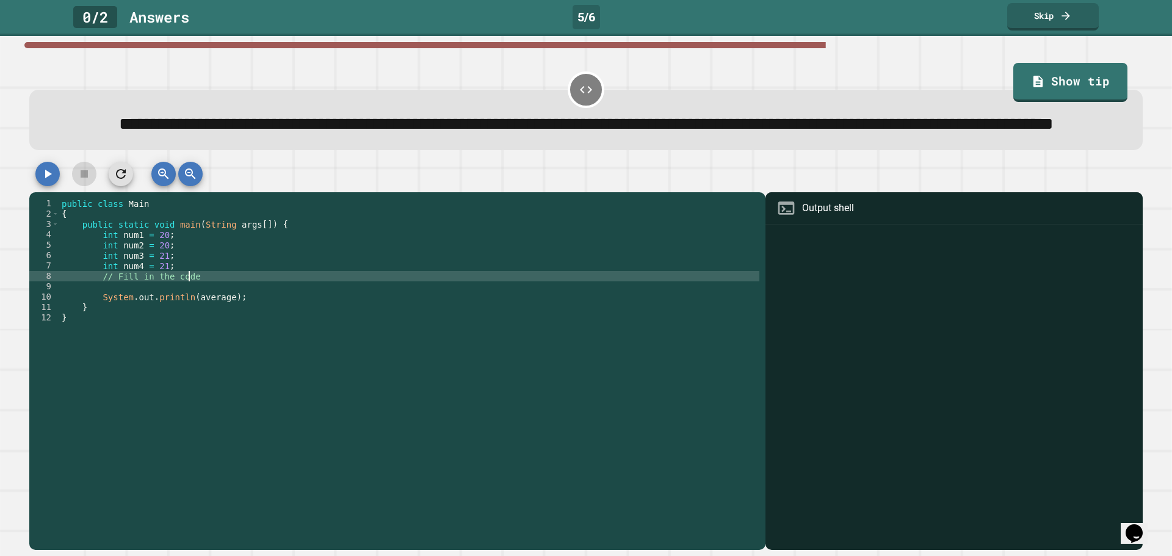
click at [228, 306] on div "public class Main { public static void main ( String args [ ]) { int num1 = 20 …" at bounding box center [409, 348] width 700 height 301
type textarea "**********"
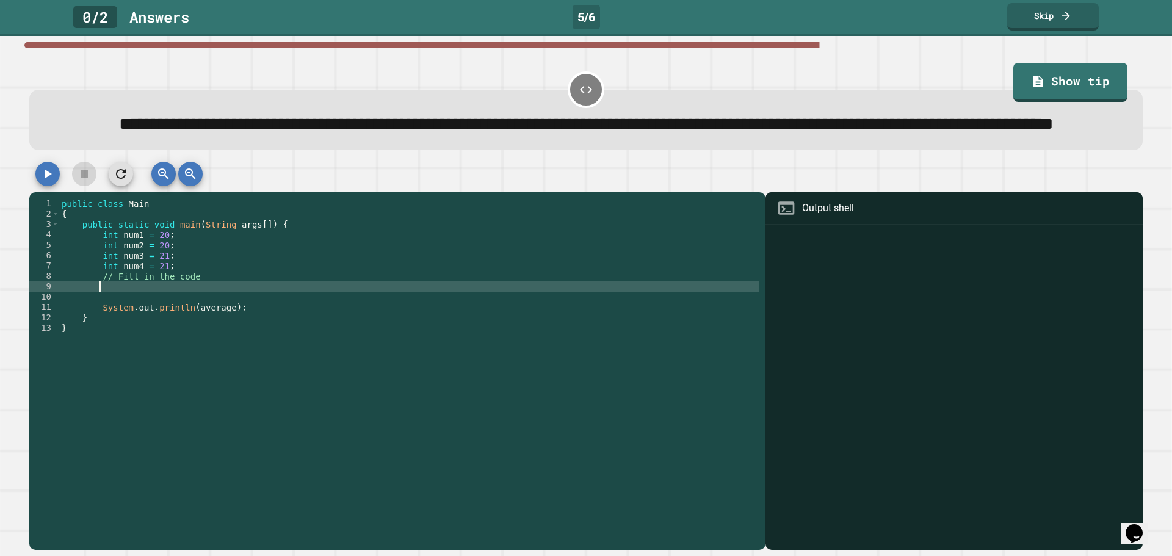
scroll to position [0, 2]
type textarea "*"
type textarea "********"
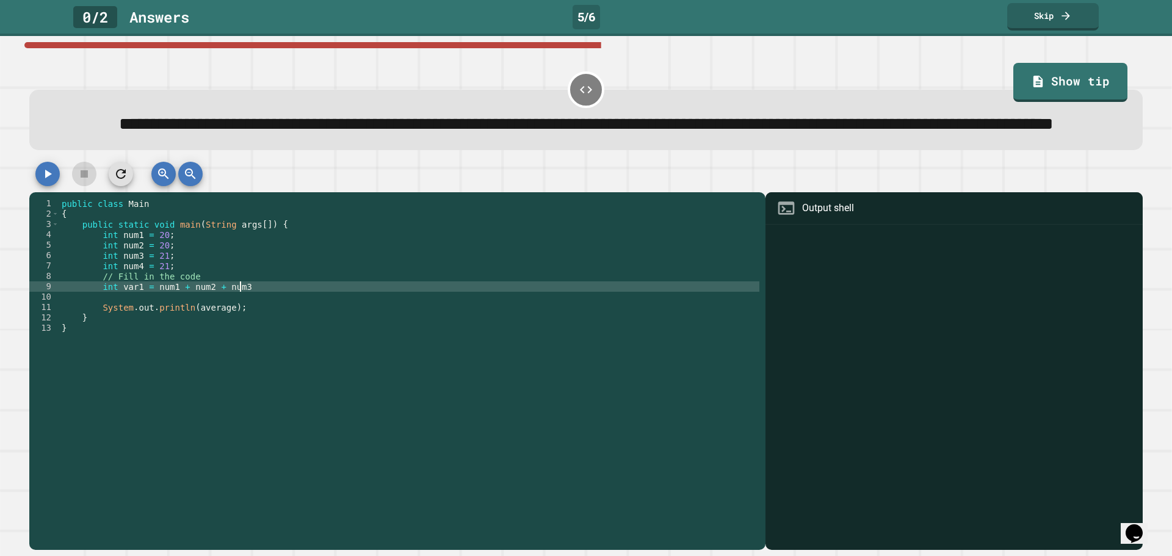
scroll to position [0, 12]
type textarea "**********"
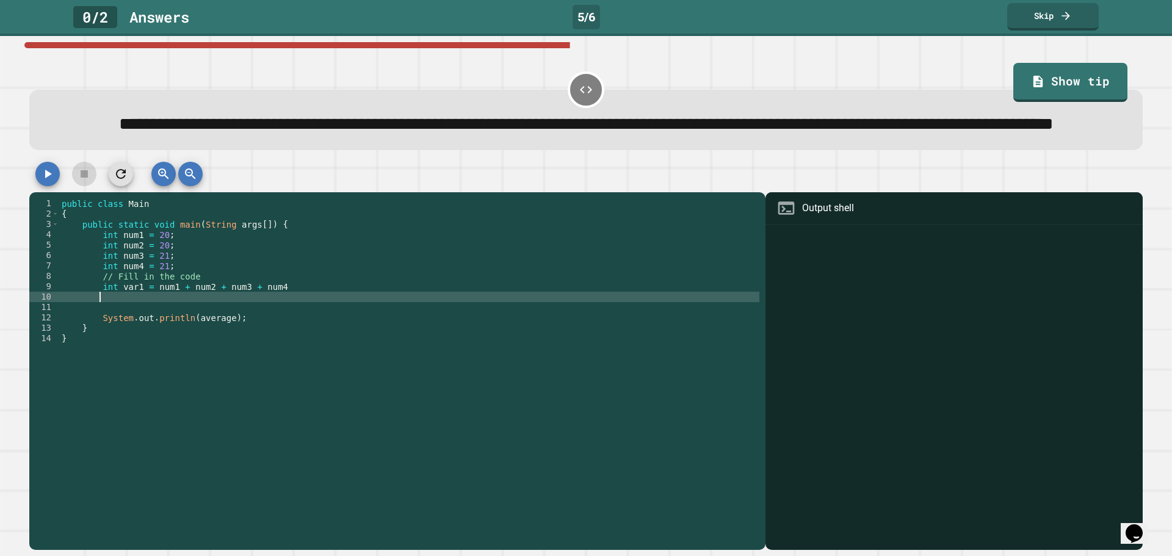
type textarea "*"
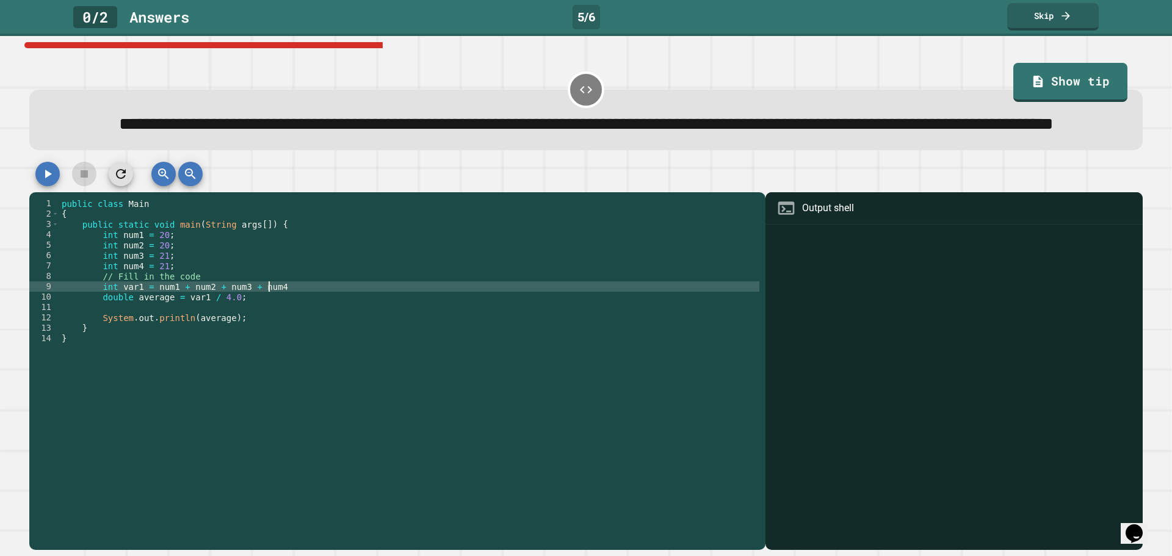
click at [273, 321] on div "public class Main { public static void main ( String args [ ]) { int num1 = 20 …" at bounding box center [409, 348] width 700 height 301
type textarea "**********"
click at [60, 192] on div at bounding box center [585, 177] width 1113 height 31
click at [59, 186] on button "button" at bounding box center [47, 174] width 24 height 24
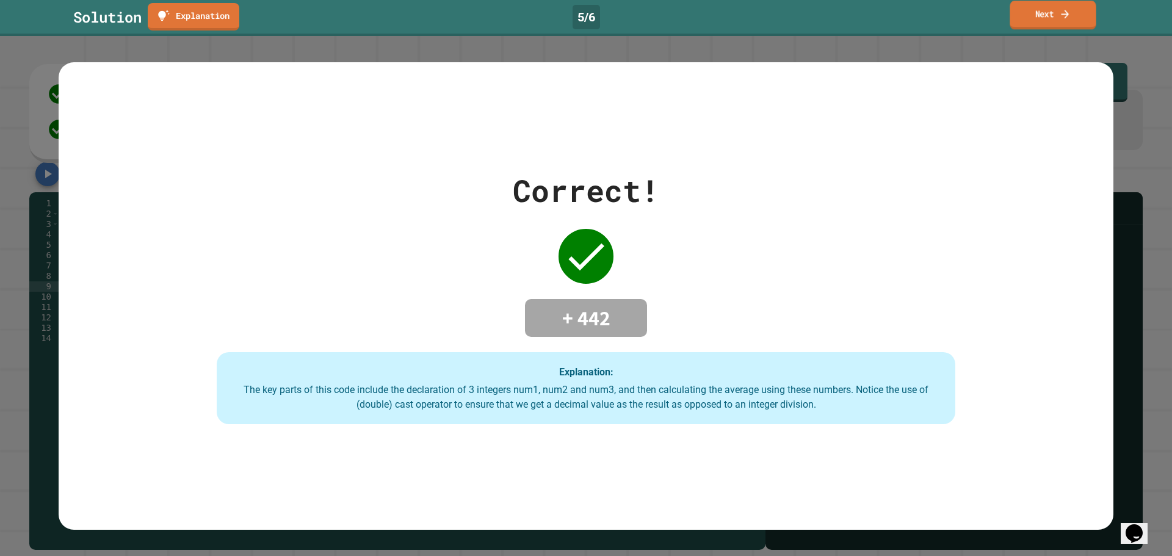
click at [1033, 16] on link "Next" at bounding box center [1052, 15] width 86 height 29
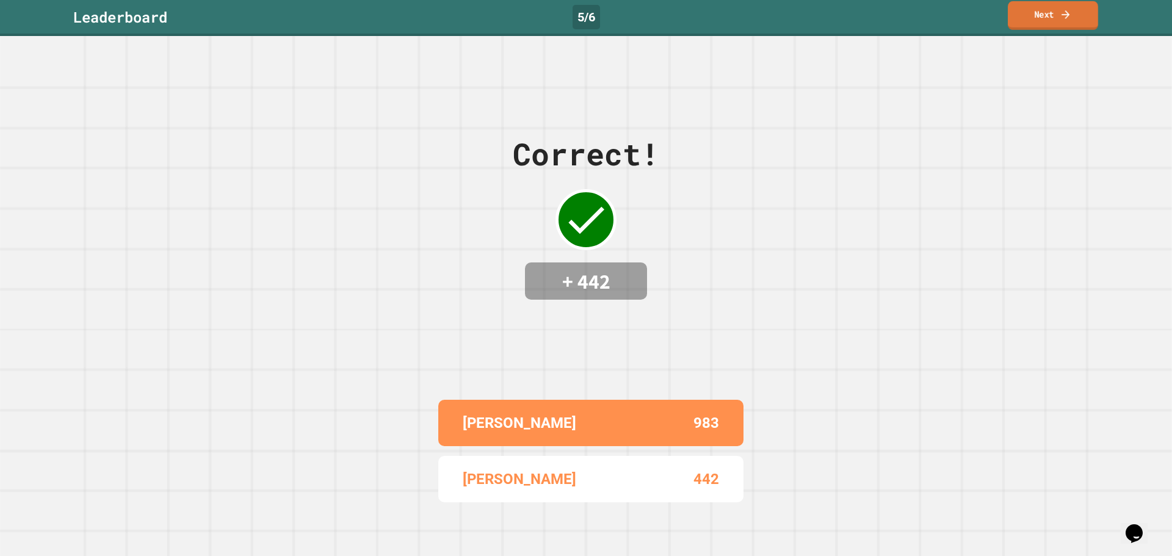
click at [1033, 16] on link "Next" at bounding box center [1052, 15] width 90 height 29
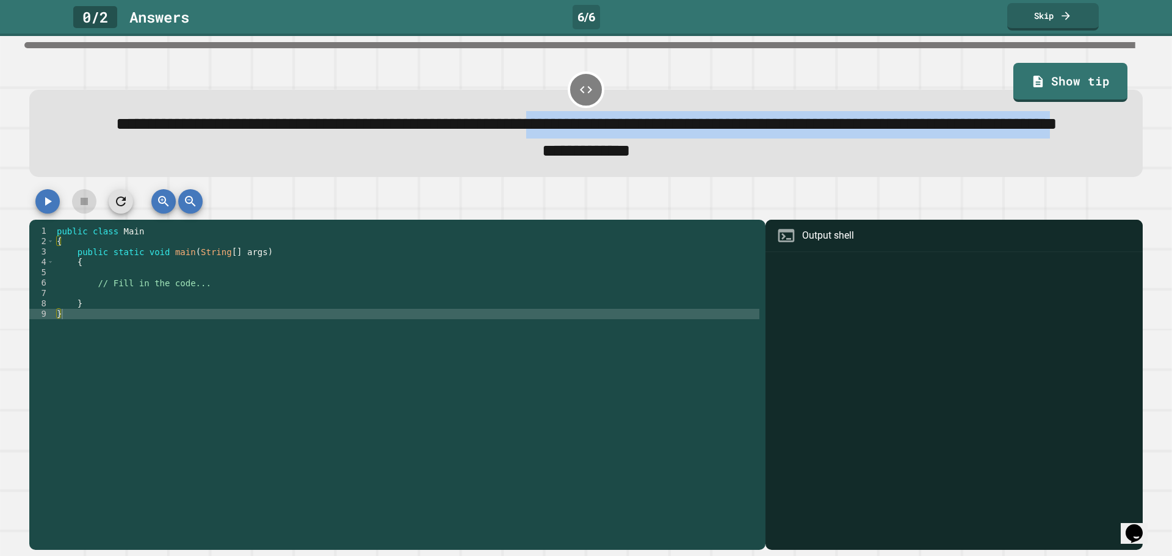
drag, startPoint x: 707, startPoint y: 124, endPoint x: 788, endPoint y: 143, distance: 83.3
click at [788, 133] on span "**********" at bounding box center [586, 124] width 941 height 17
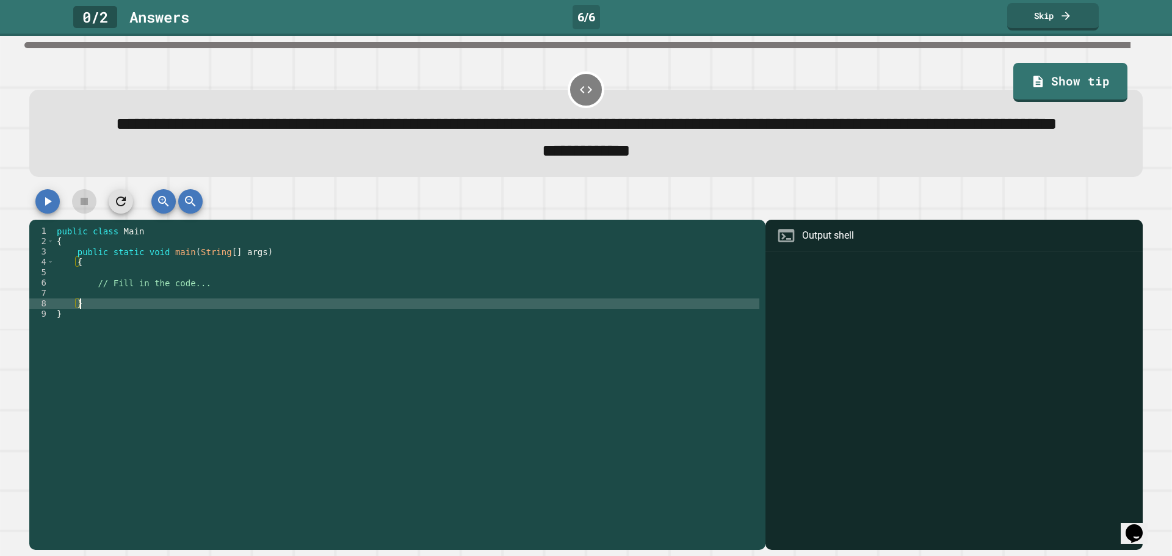
click at [225, 329] on div "public class Main { public static void main ( String [ ] args ) { // Fill in th…" at bounding box center [406, 366] width 705 height 280
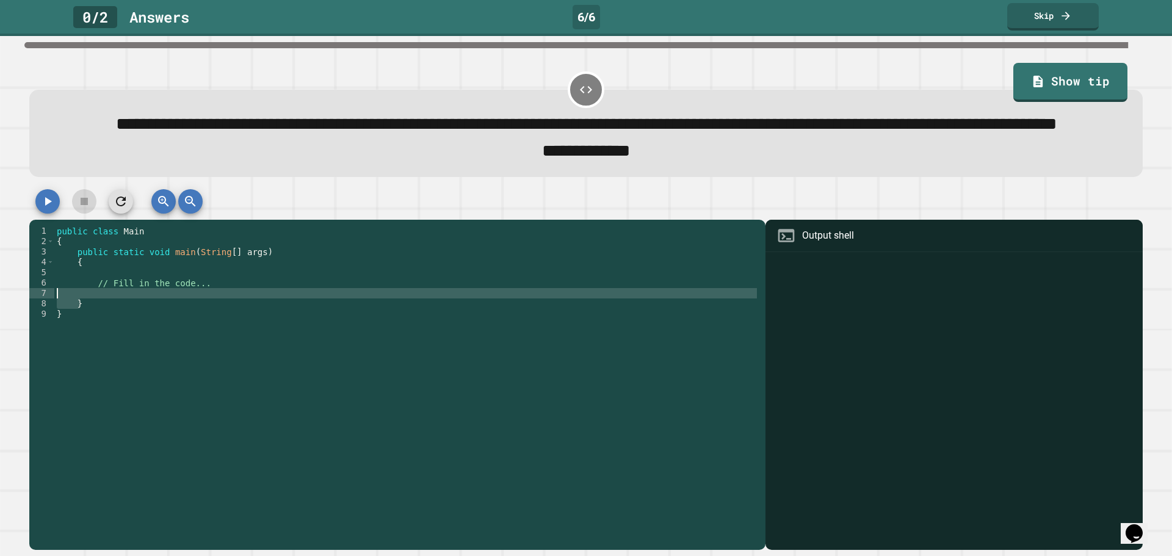
click at [240, 304] on div "public class Main { public static void main ( String [ ] args ) { // Fill in th…" at bounding box center [406, 366] width 705 height 280
click at [279, 328] on div "public class Main { public static void main ( String [ ] args ) { // Fill in th…" at bounding box center [406, 366] width 705 height 280
click at [276, 311] on div "public class Main { public static void main ( String [ ] args ) { // Fill in th…" at bounding box center [406, 366] width 705 height 280
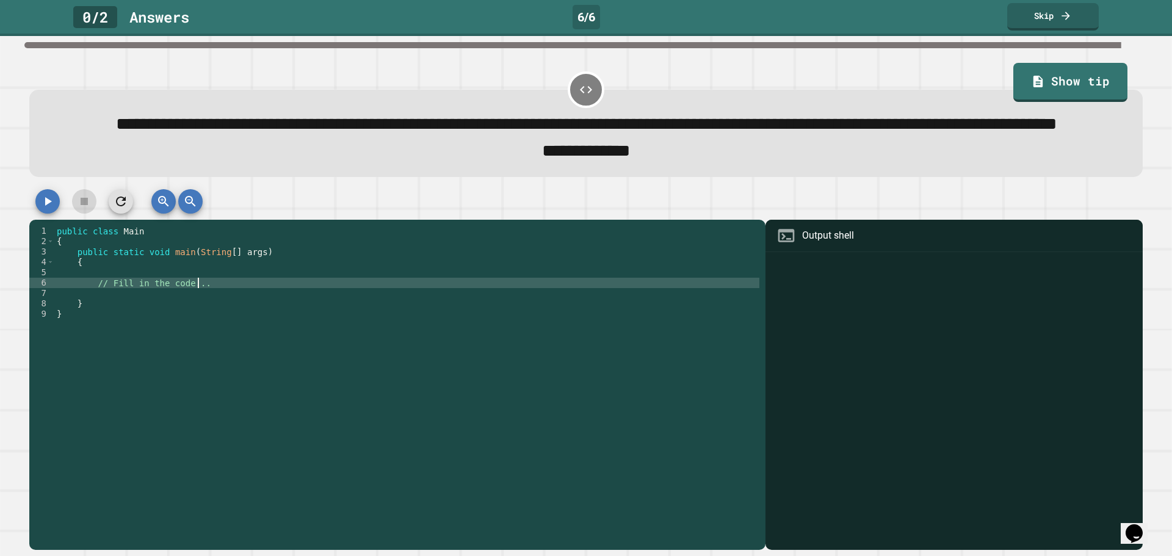
click at [286, 320] on div "public class Main { public static void main ( String [ ] args ) { // Fill in th…" at bounding box center [406, 366] width 705 height 280
type textarea "**********"
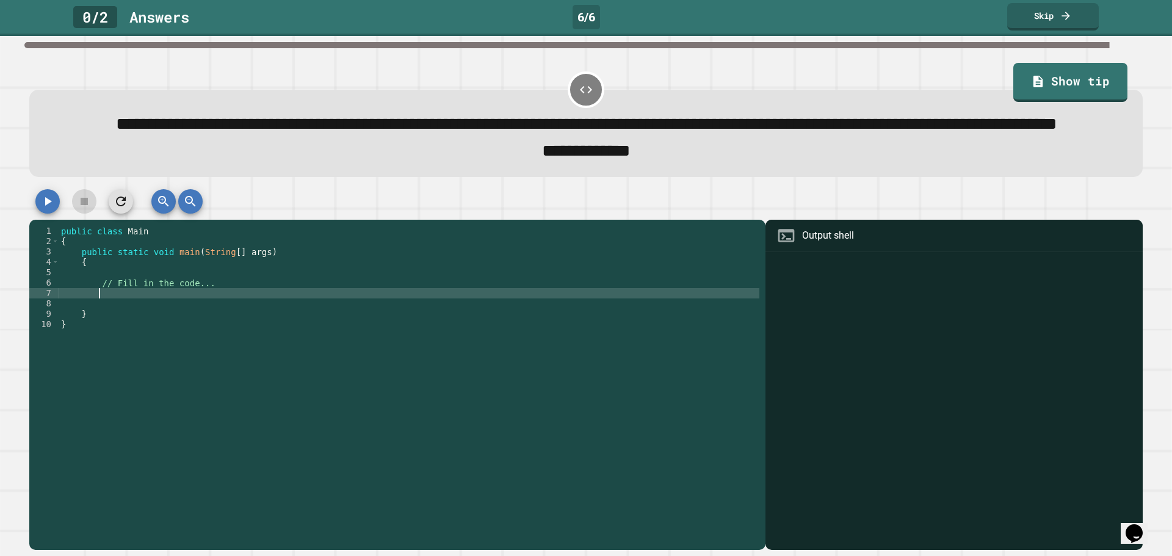
type textarea "*"
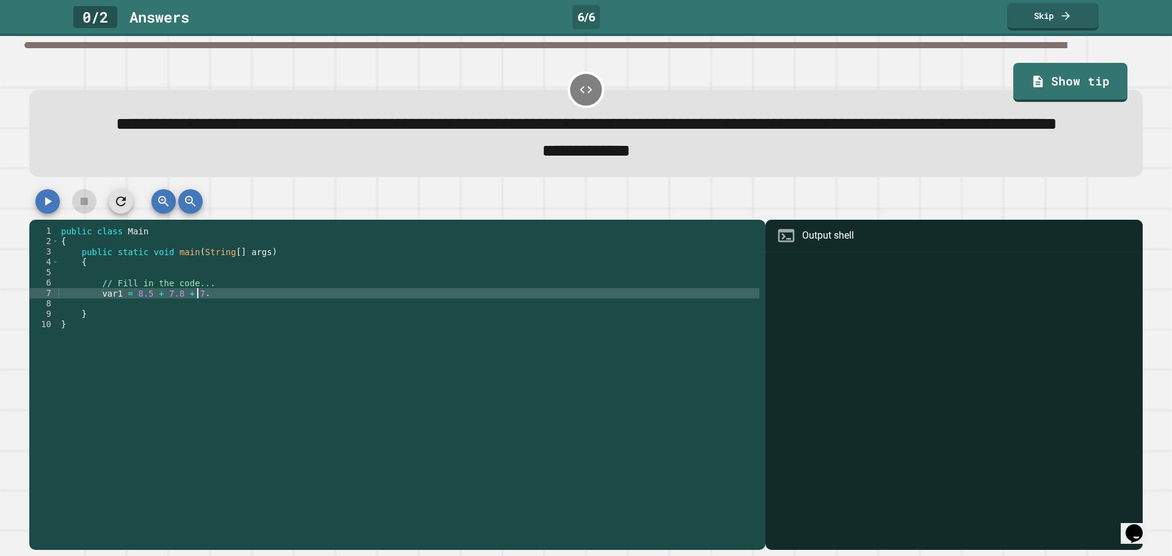
type textarea "**********"
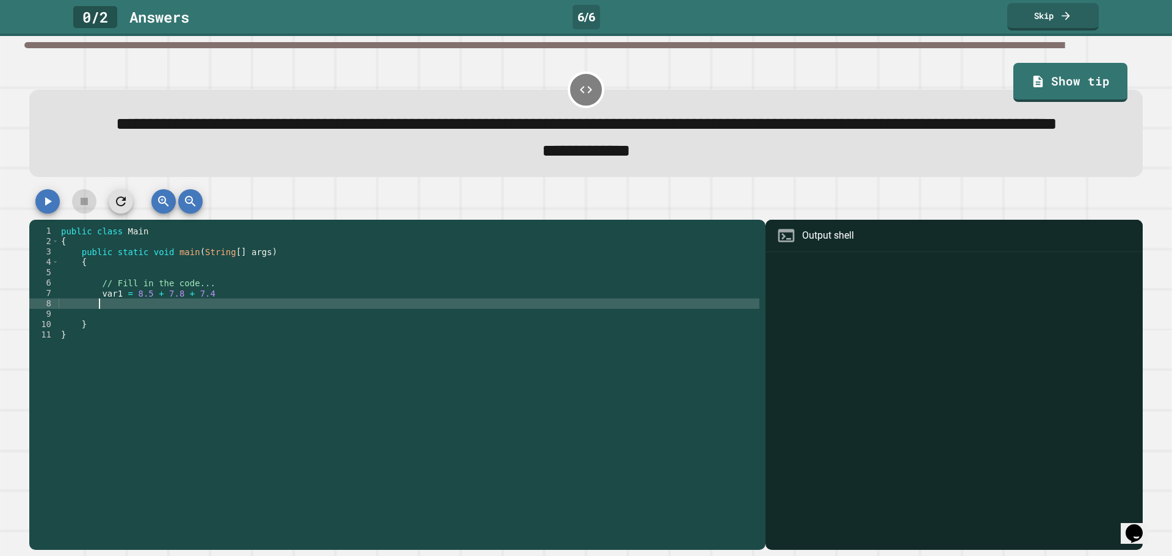
scroll to position [0, 2]
type textarea "*"
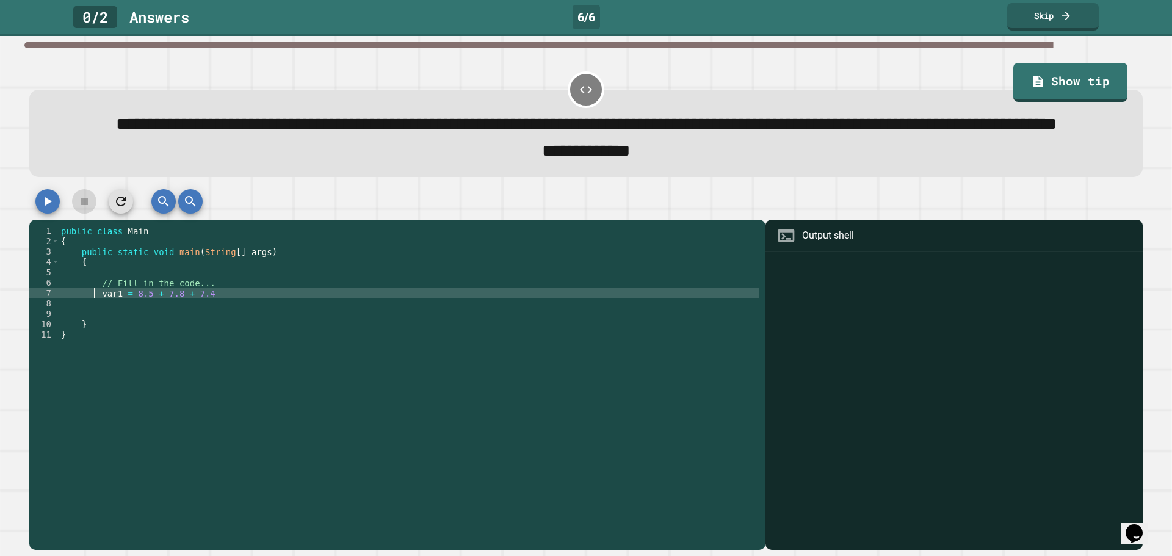
click at [95, 329] on div "public class Main { public static void main ( String [ ] args ) { // Fill in th…" at bounding box center [409, 366] width 700 height 280
click at [99, 324] on div "public class Main { public static void main ( String [ ] args ) { // Fill in th…" at bounding box center [409, 366] width 700 height 280
type textarea "**********"
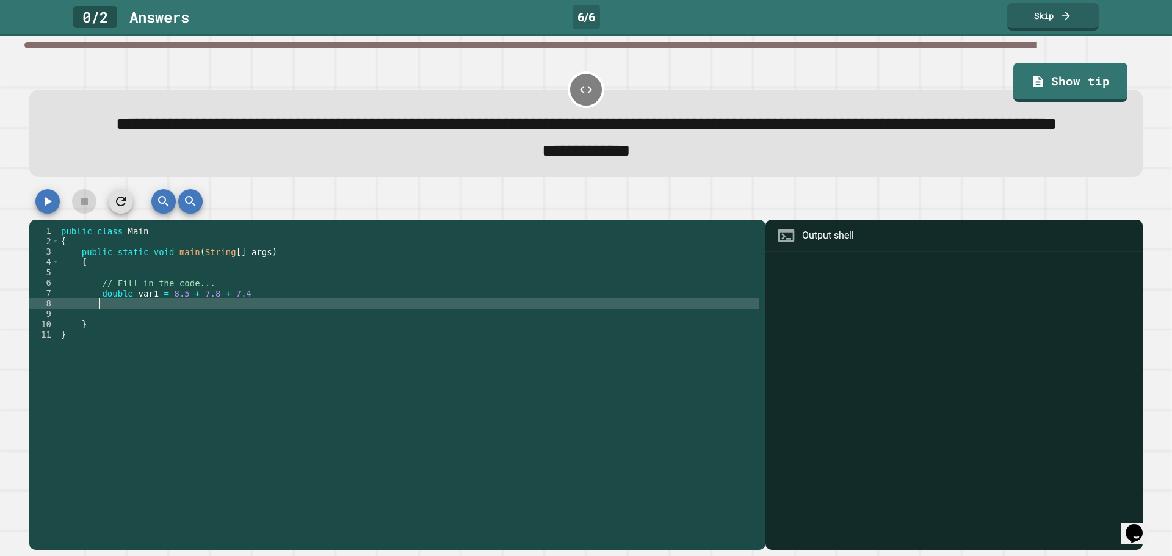
click at [125, 334] on div "public class Main { public static void main ( String [ ] args ) { // Fill in th…" at bounding box center [409, 366] width 700 height 280
type textarea "*"
click at [243, 325] on div "public class Main { public static void main ( String [ ] args ) { // Fill in th…" at bounding box center [409, 366] width 700 height 280
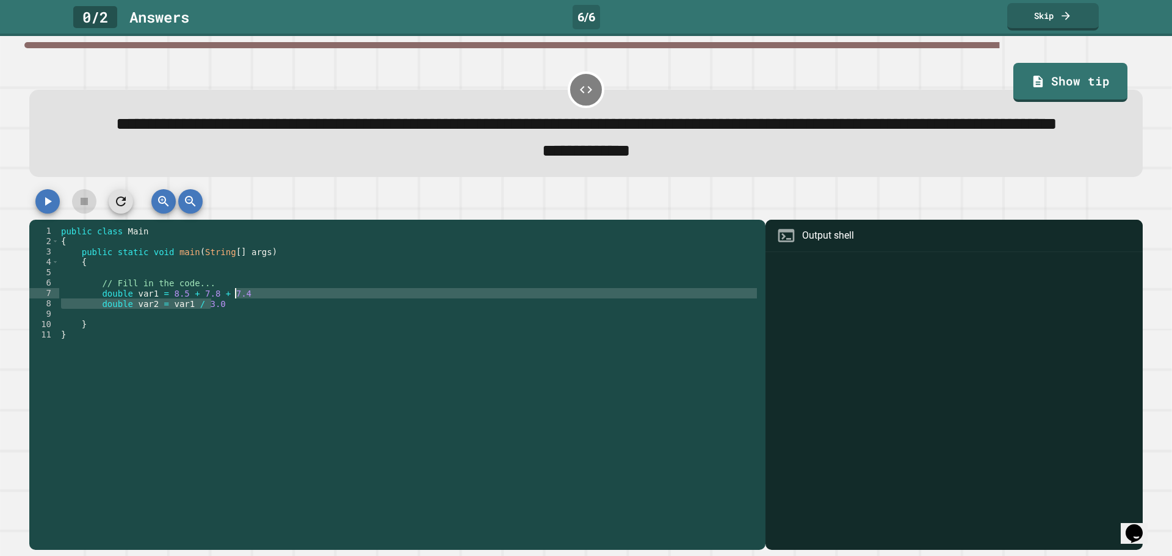
click at [243, 324] on div "public class Main { public static void main ( String [ ] args ) { // Fill in th…" at bounding box center [409, 355] width 700 height 259
click at [243, 324] on div "public class Main { public static void main ( String [ ] args ) { // Fill in th…" at bounding box center [409, 366] width 700 height 280
drag, startPoint x: 249, startPoint y: 328, endPoint x: 250, endPoint y: 334, distance: 6.7
click at [250, 334] on div "public class Main { public static void main ( String [ ] args ) { // Fill in th…" at bounding box center [409, 366] width 700 height 280
click at [250, 334] on div "public class Main { public static void main ( String [ ] args ) { // Fill in th…" at bounding box center [409, 355] width 700 height 259
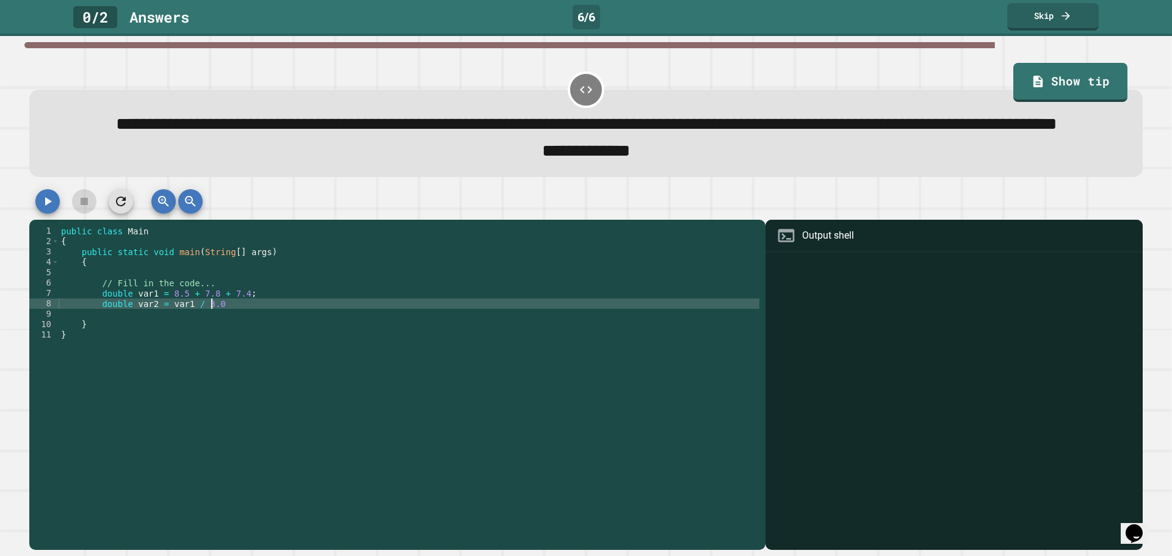
scroll to position [0, 10]
type textarea "**********"
click at [256, 339] on div "public class Main { public static void main ( String [ ] args ) { // Fill in th…" at bounding box center [409, 366] width 700 height 280
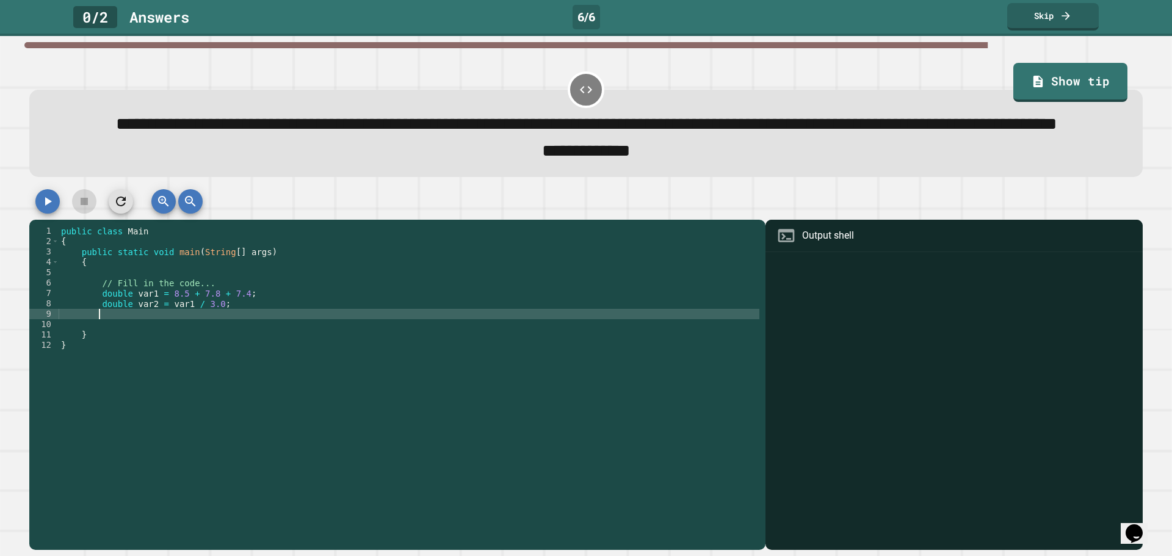
type textarea "*"
type textarea "**********"
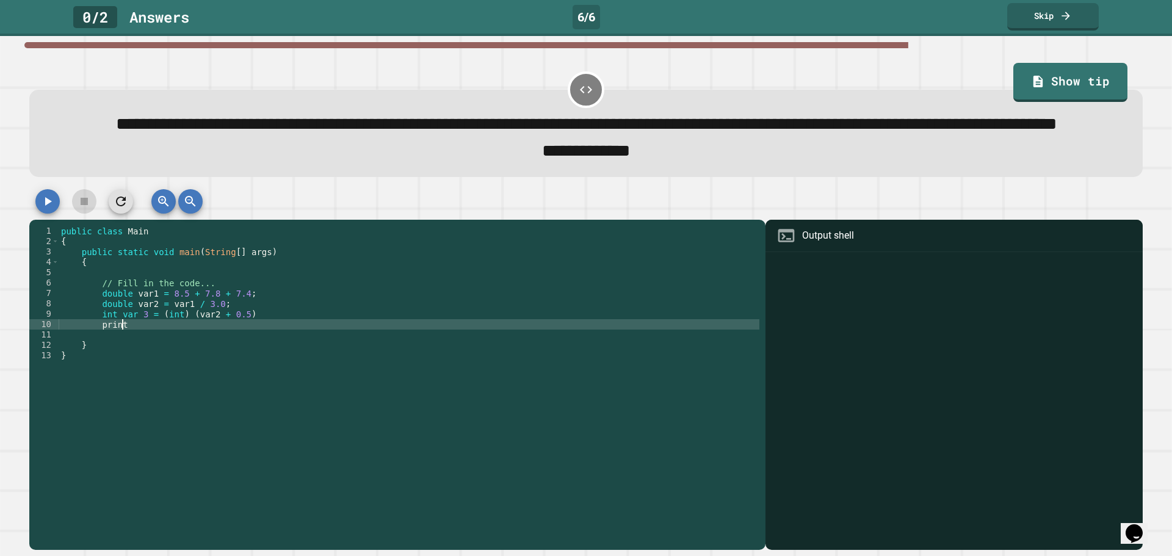
scroll to position [0, 4]
type textarea "*"
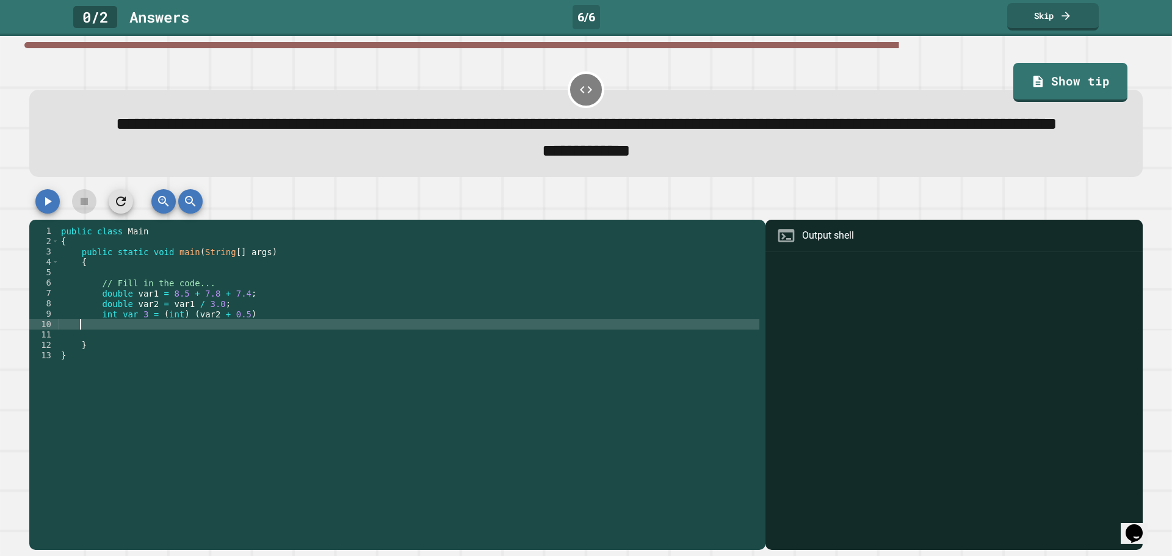
type textarea "*"
type textarea "****"
type textarea "*"
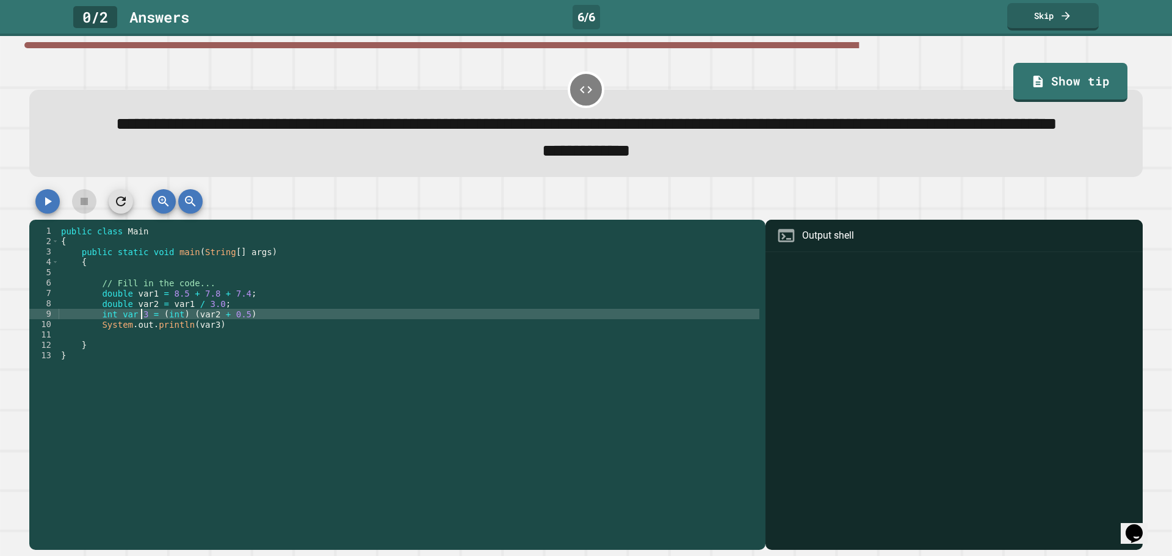
click at [139, 344] on div "public class Main { public static void main ( String [ ] args ) { // Fill in th…" at bounding box center [409, 366] width 700 height 280
click at [136, 344] on div "public class Main { public static void main ( String [ ] args ) { // Fill in th…" at bounding box center [409, 366] width 700 height 280
click at [59, 214] on button "button" at bounding box center [47, 201] width 24 height 24
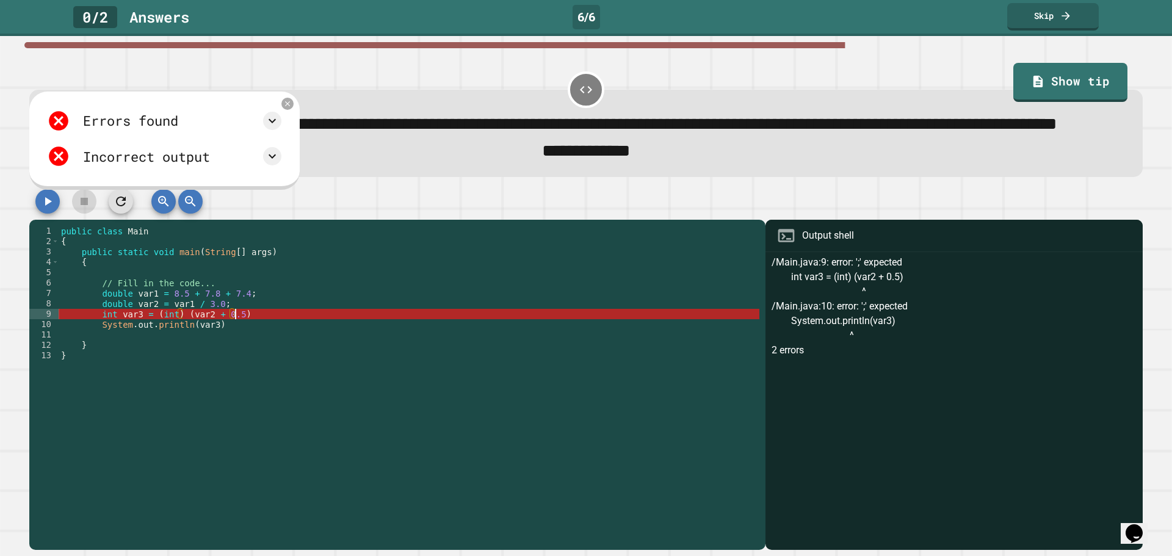
click at [303, 349] on div "public class Main { public static void main ( String [ ] args ) { // Fill in th…" at bounding box center [409, 366] width 700 height 280
type textarea "**********"
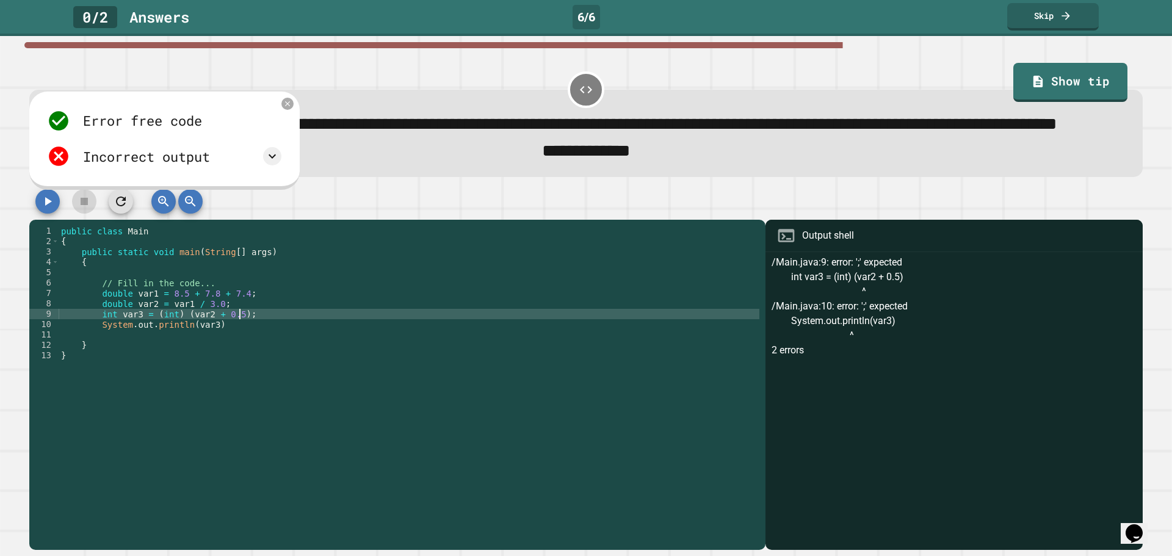
scroll to position [0, 12]
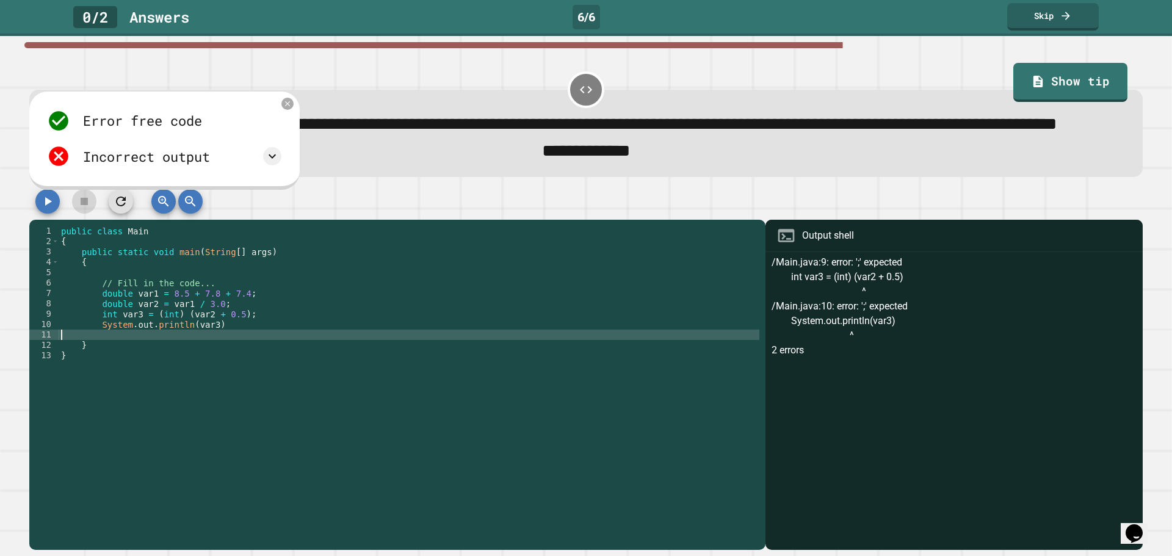
click at [292, 363] on div "public class Main { public static void main ( String [ ] args ) { // Fill in th…" at bounding box center [409, 366] width 700 height 280
type textarea "*"
click at [279, 354] on div "public class Main { public static void main ( String [ ] args ) { // Fill in th…" at bounding box center [409, 366] width 700 height 280
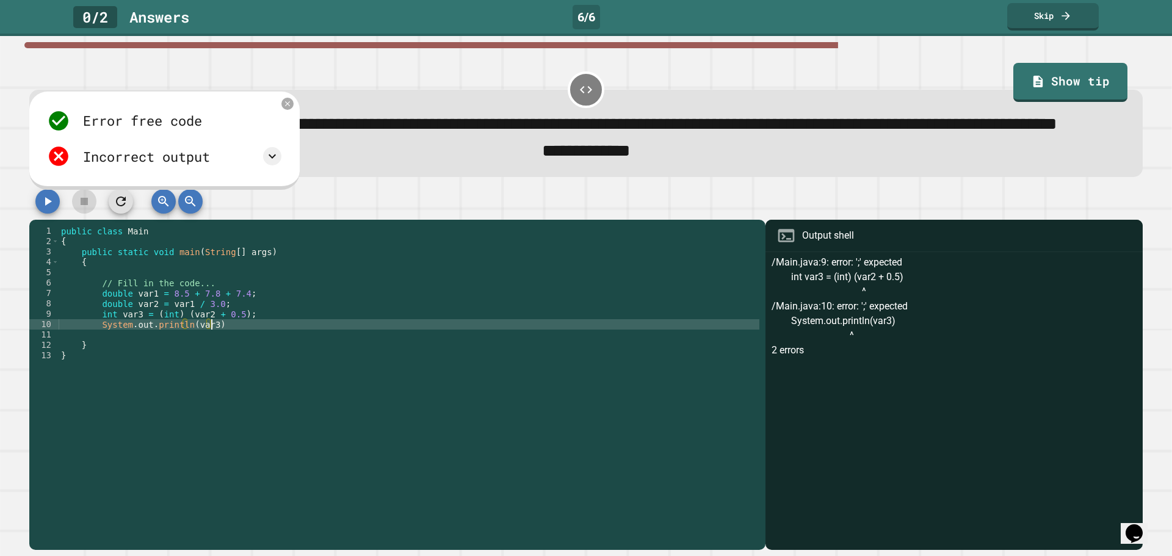
scroll to position [0, 10]
type textarea "**********"
click at [34, 220] on div at bounding box center [585, 204] width 1113 height 31
click at [37, 214] on button "button" at bounding box center [47, 201] width 24 height 24
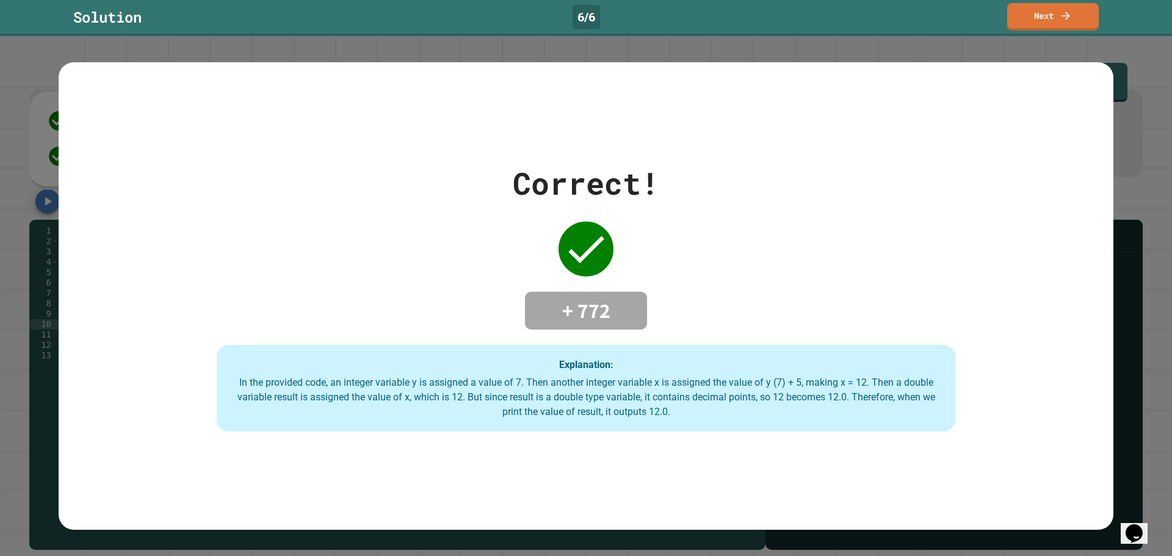
click at [1001, 26] on div "Solution 6 / 6 Next" at bounding box center [586, 16] width 1172 height 27
click at [1017, 15] on link "Next" at bounding box center [1052, 15] width 86 height 29
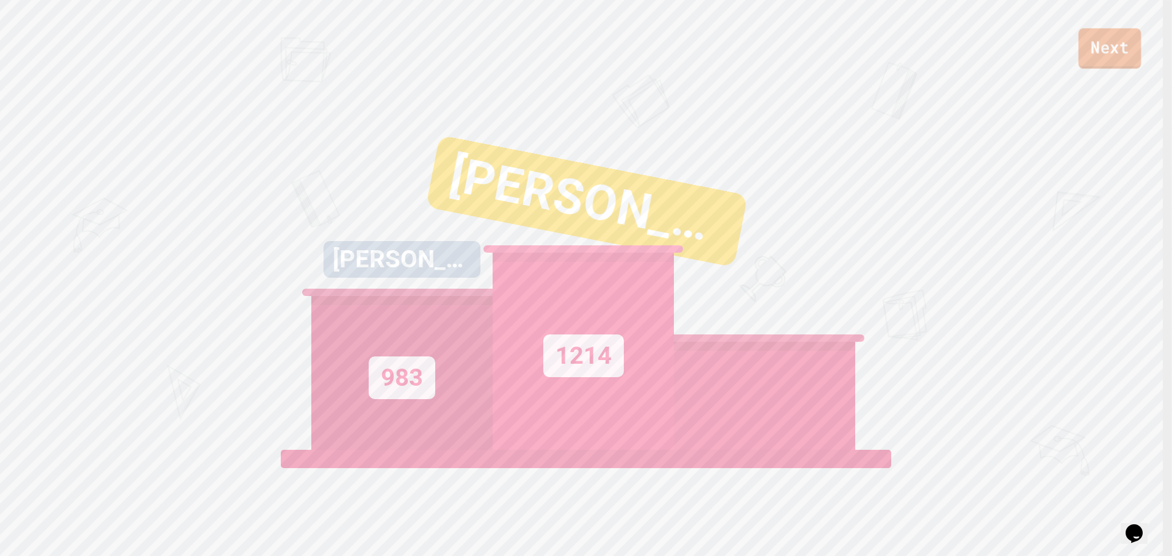
click at [1095, 55] on link "Next" at bounding box center [1109, 48] width 63 height 40
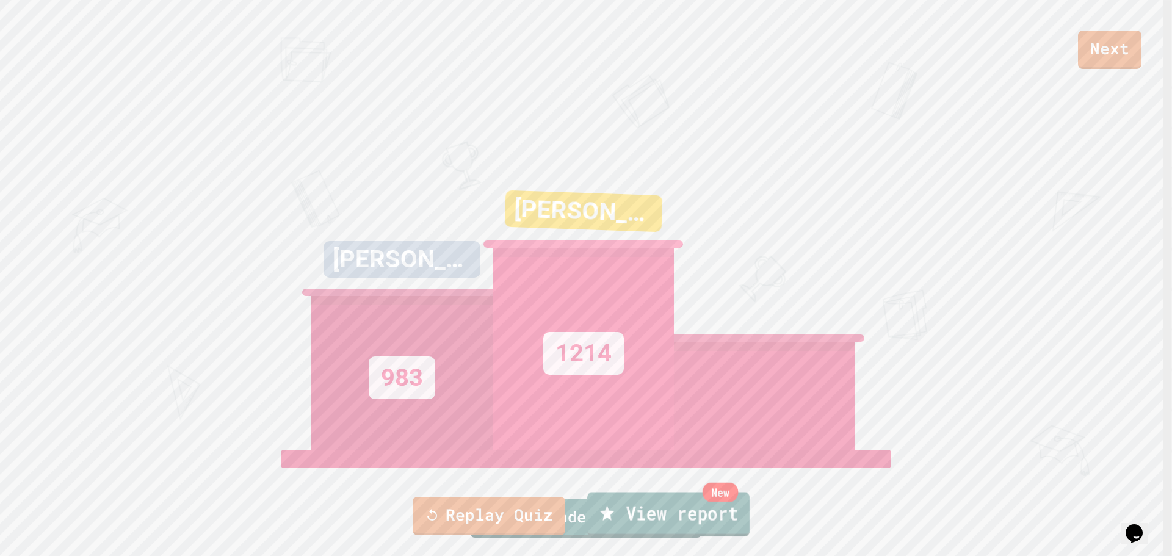
click at [703, 505] on link "New View report" at bounding box center [668, 514] width 162 height 44
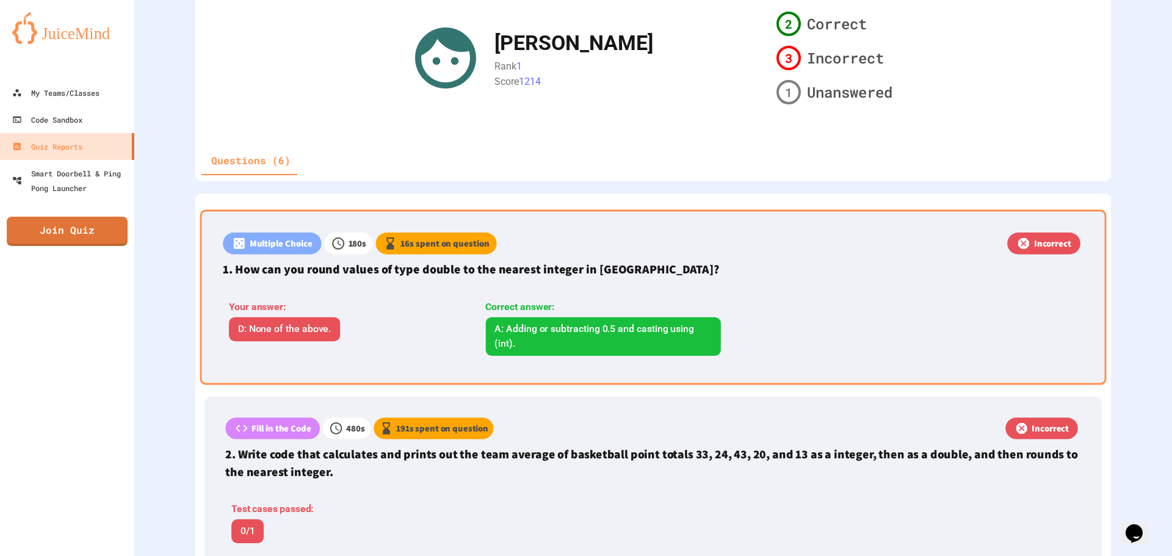
scroll to position [549, 0]
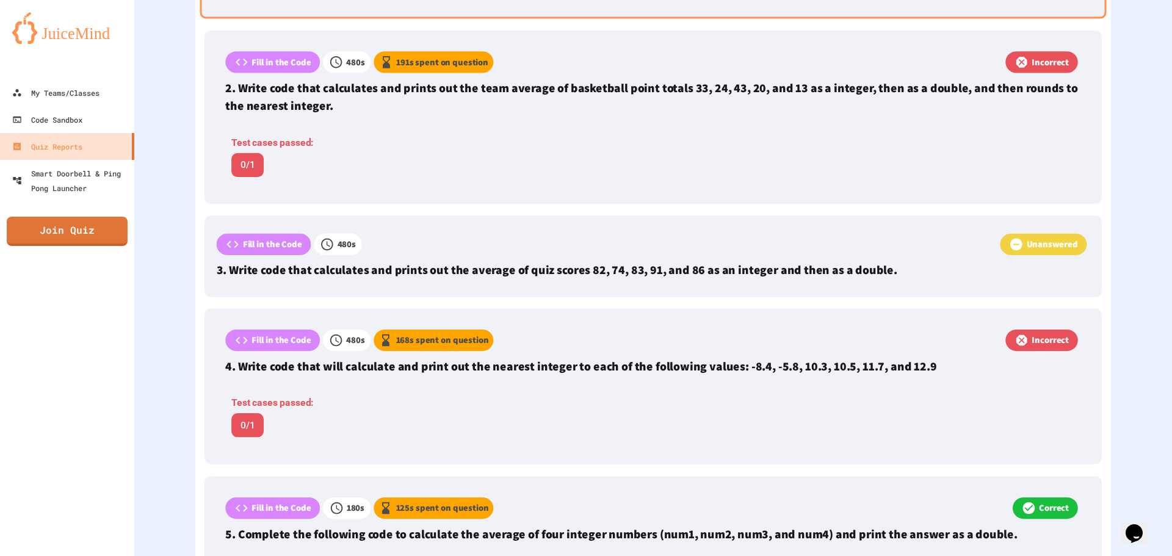
click at [488, 161] on div "Test cases passed: 0/1" at bounding box center [475, 155] width 501 height 41
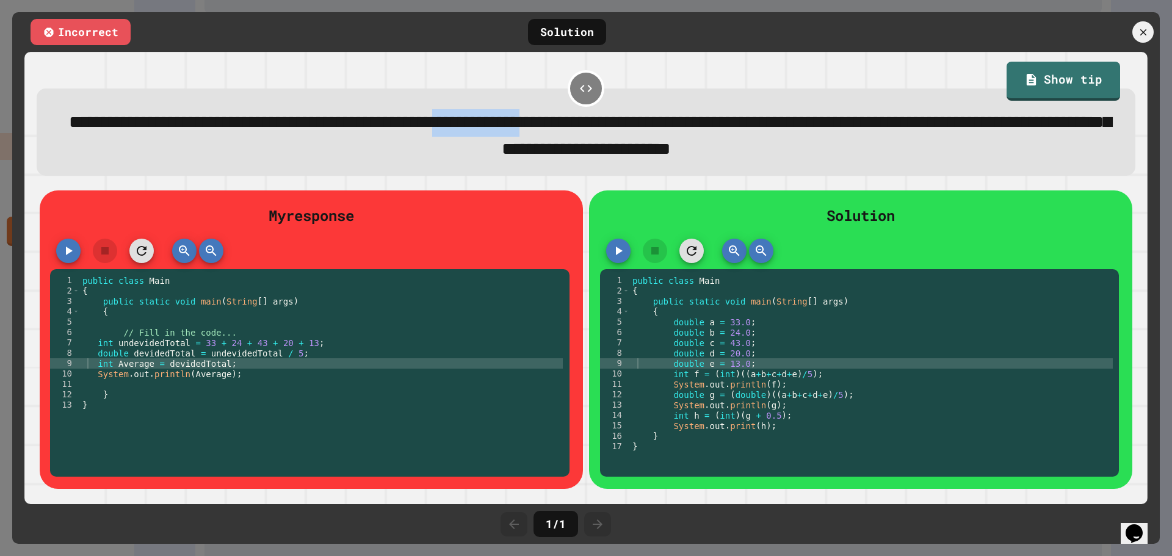
drag, startPoint x: 664, startPoint y: 129, endPoint x: 775, endPoint y: 136, distance: 111.3
click at [775, 136] on span "**********" at bounding box center [590, 136] width 1042 height 44
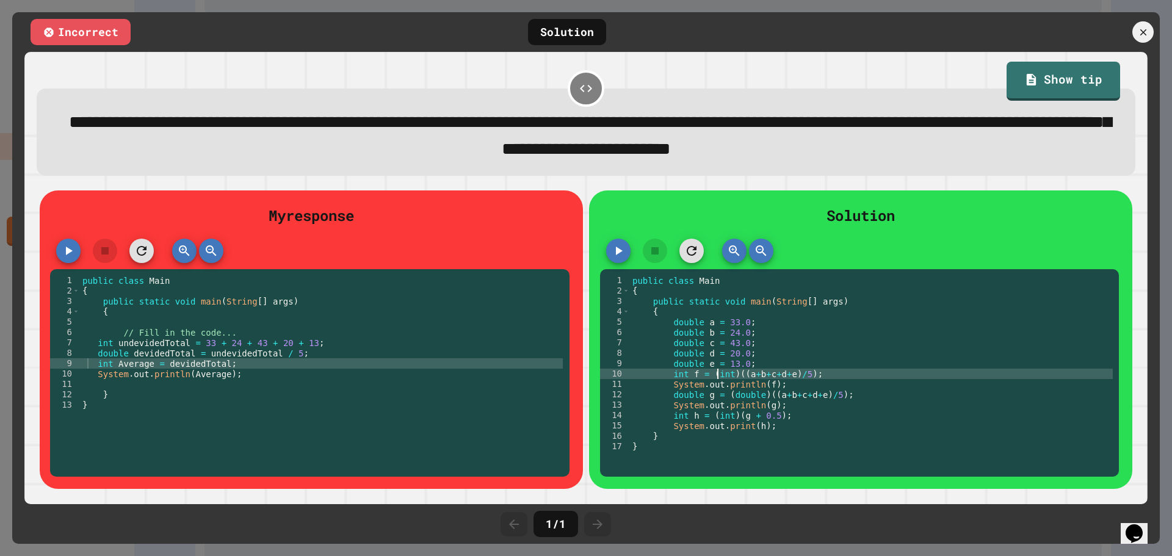
drag, startPoint x: 713, startPoint y: 375, endPoint x: 731, endPoint y: 387, distance: 21.5
click at [731, 387] on div "public class Main { public static void main ( String [ ] args ) { double a = 33…" at bounding box center [871, 373] width 483 height 197
click at [731, 387] on div "public class Main { public static void main ( String [ ] args ) { double a = 33…" at bounding box center [871, 363] width 483 height 176
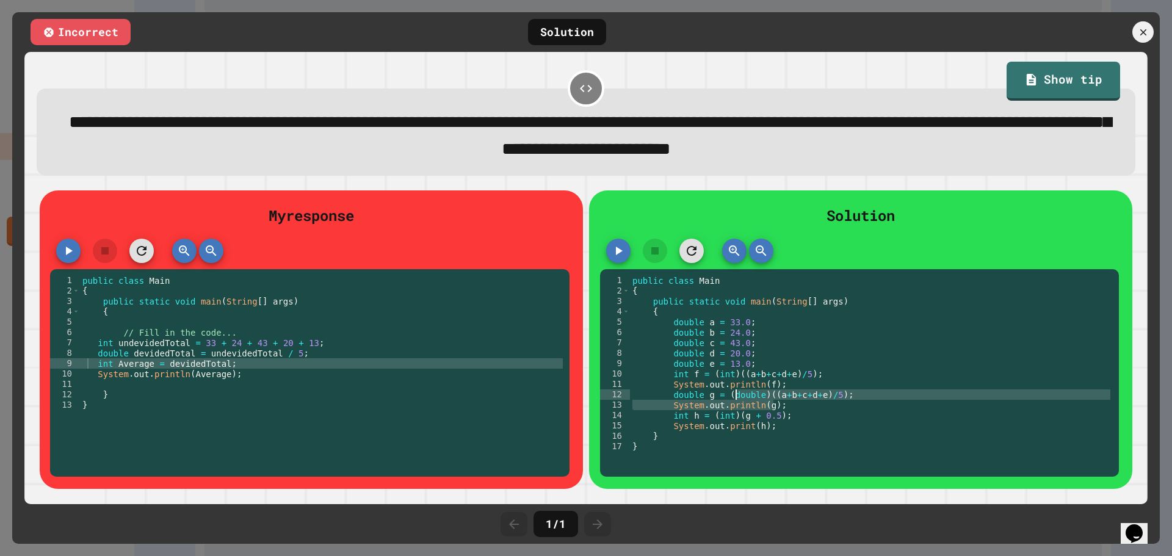
drag, startPoint x: 768, startPoint y: 408, endPoint x: 725, endPoint y: 387, distance: 47.5
click at [725, 391] on div "public class Main { public static void main ( String [ ] args ) { double a = 33…" at bounding box center [871, 373] width 483 height 197
click at [725, 387] on div "public class Main { public static void main ( String [ ] args ) { double a = 33…" at bounding box center [871, 363] width 483 height 176
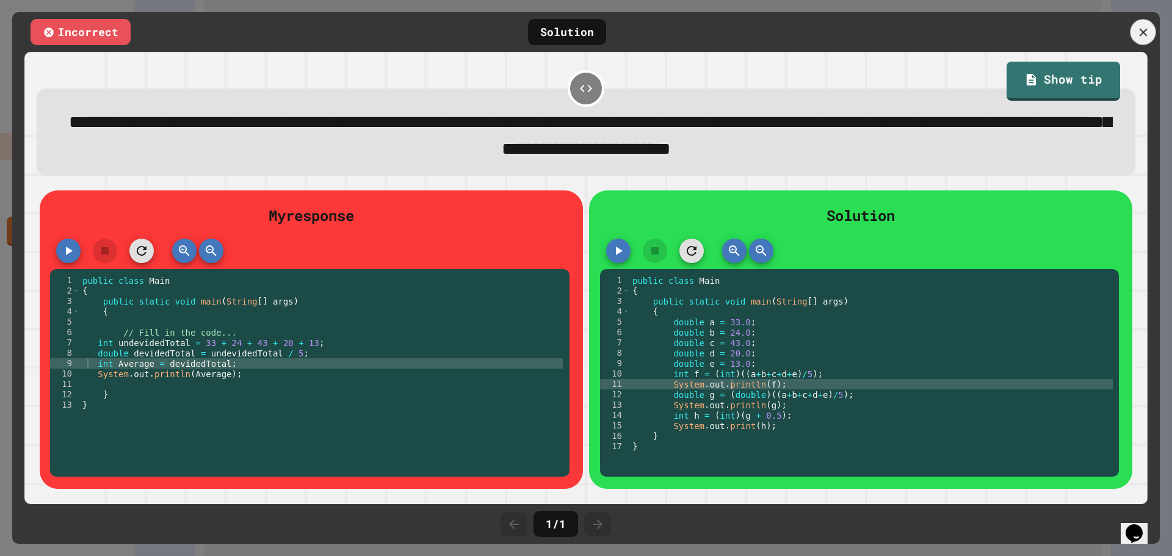
click at [1144, 26] on icon at bounding box center [1142, 32] width 13 height 13
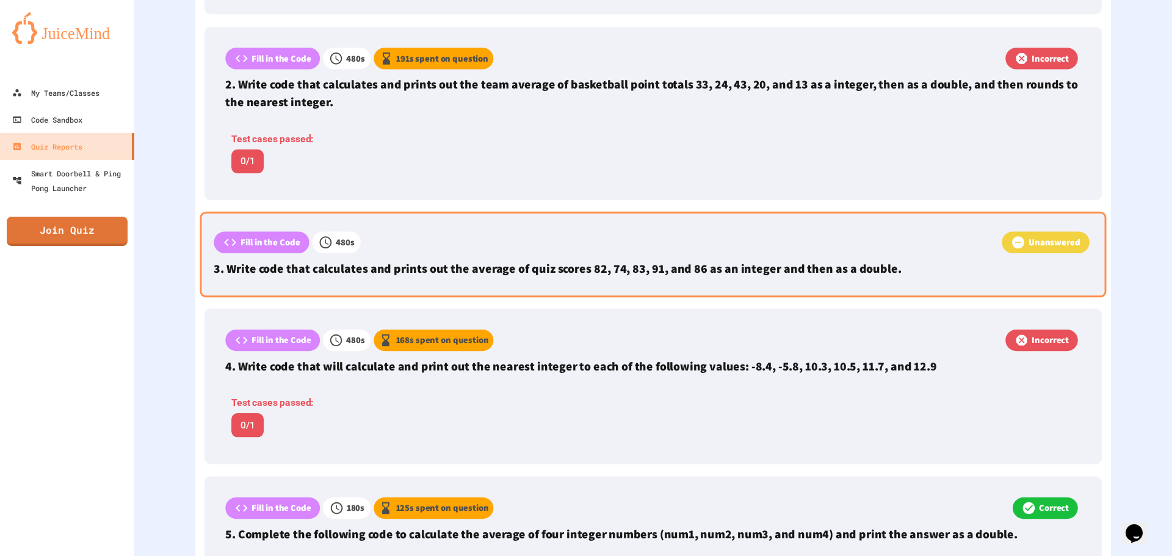
scroll to position [610, 0]
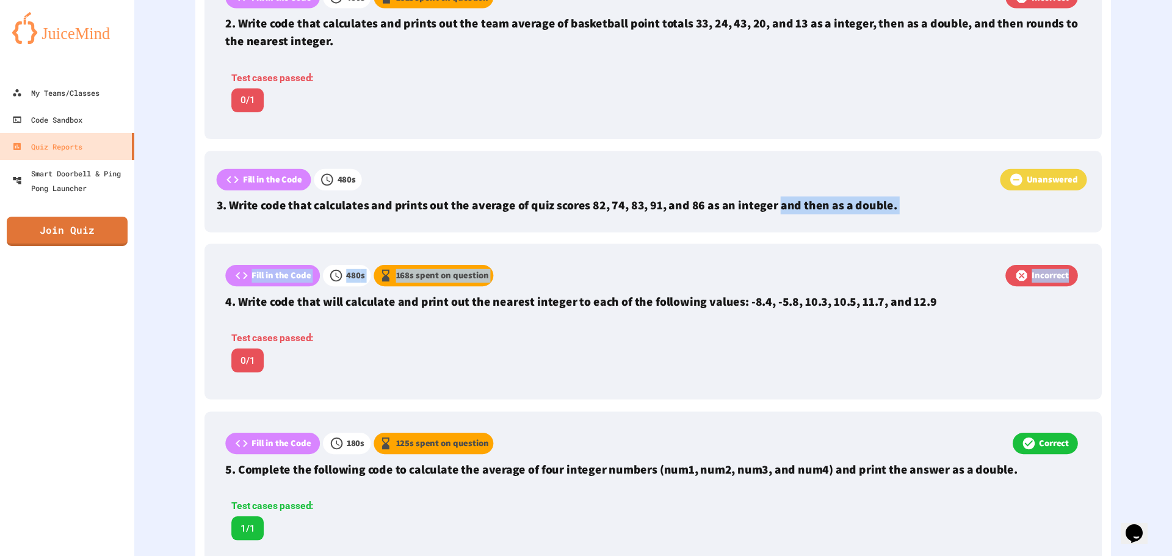
drag, startPoint x: 778, startPoint y: 214, endPoint x: 1228, endPoint y: 251, distance: 451.3
click at [1171, 251] on html "We are updating our servers at 7PM EST [DATE]. [PERSON_NAME] should continue to…" at bounding box center [586, 278] width 1172 height 556
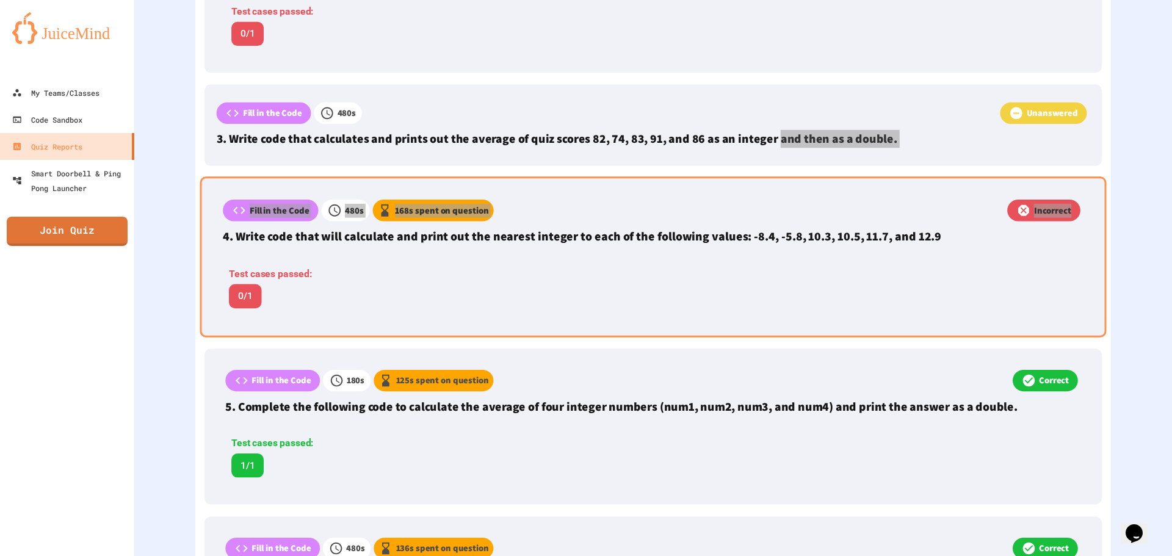
scroll to position [647, 0]
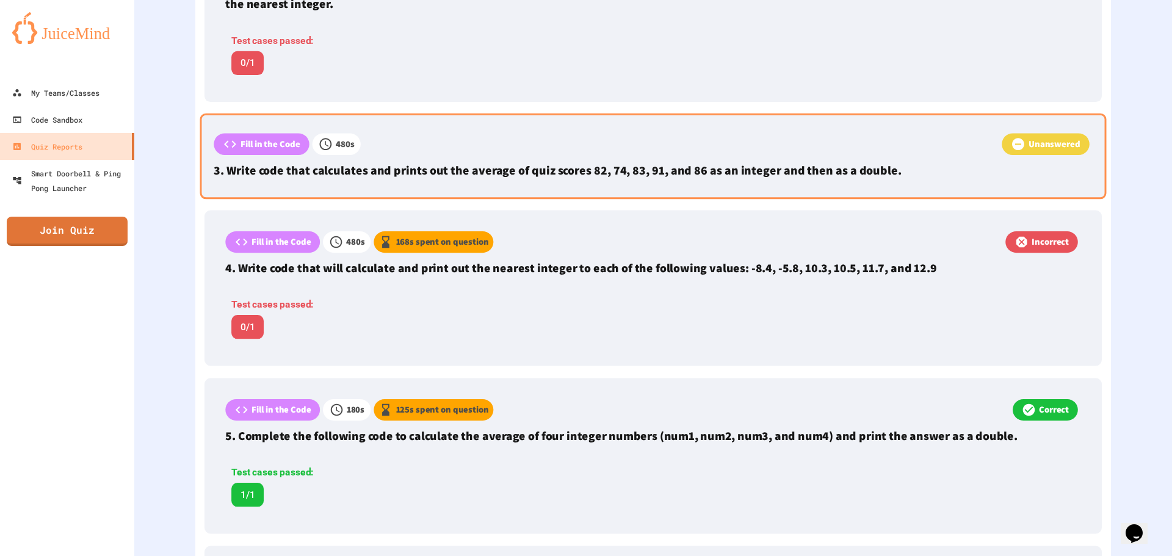
click at [650, 168] on p "3. Write code that calculates and prints out the average of quiz scores 82, 74,…" at bounding box center [653, 170] width 878 height 18
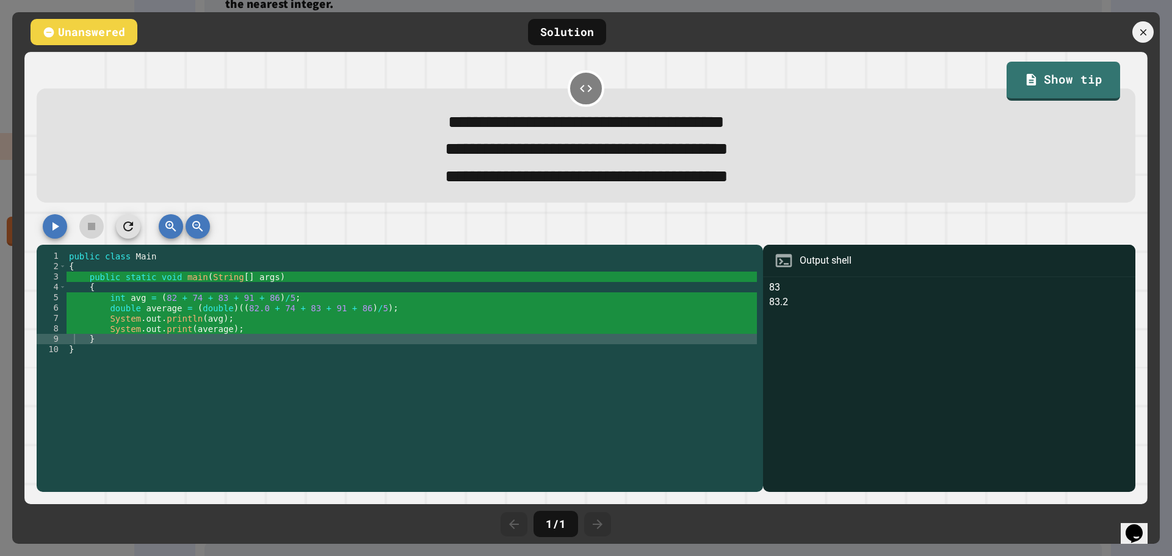
drag, startPoint x: 835, startPoint y: 318, endPoint x: 815, endPoint y: 311, distance: 20.9
click at [828, 317] on div "83 83.2" at bounding box center [949, 386] width 360 height 212
click at [661, 336] on div "public class Main { public static void main ( String [ ] args ) { int avg = ( 8…" at bounding box center [412, 365] width 691 height 228
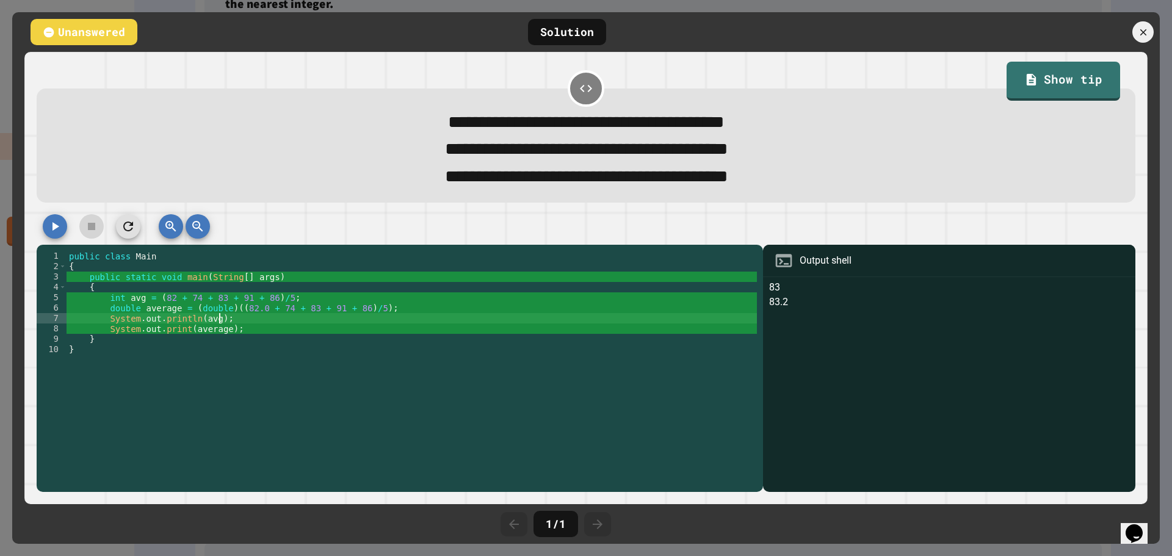
click at [663, 324] on div "public class Main { public static void main ( String [ ] args ) { int avg = ( 8…" at bounding box center [412, 365] width 691 height 228
click at [653, 272] on div "public class Main { public static void main ( String [ ] args ) { int avg = ( 8…" at bounding box center [412, 365] width 691 height 228
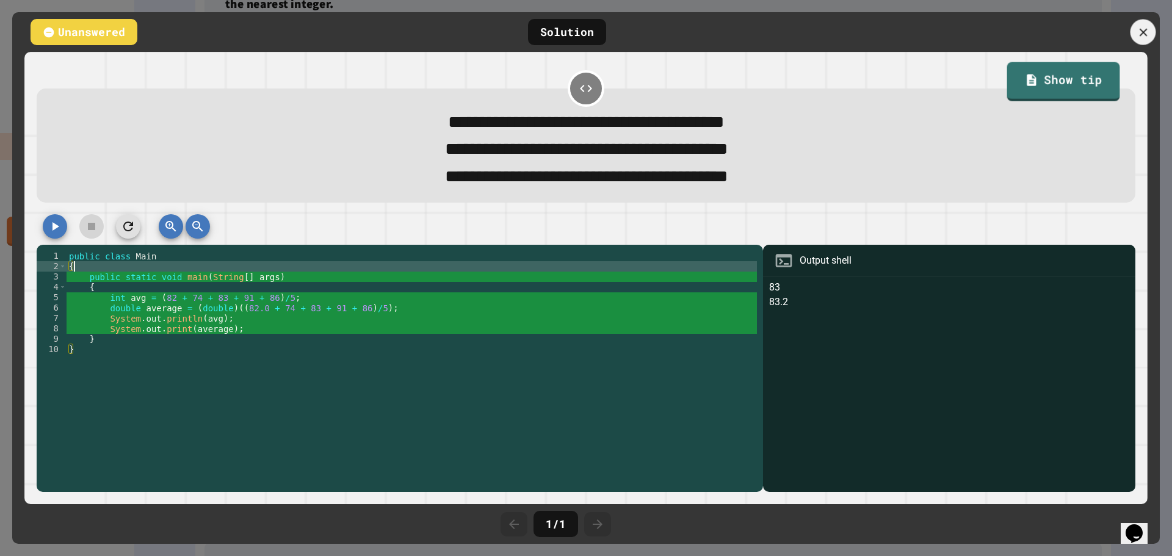
click at [1142, 36] on icon at bounding box center [1142, 32] width 13 height 13
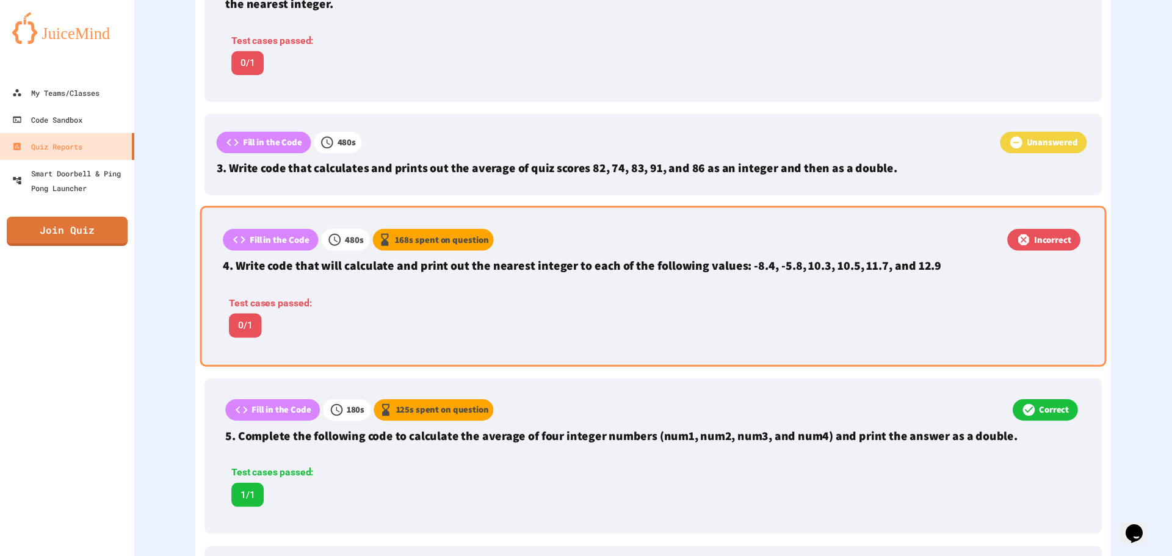
click at [568, 316] on div "Test cases passed: 0/1" at bounding box center [475, 316] width 504 height 41
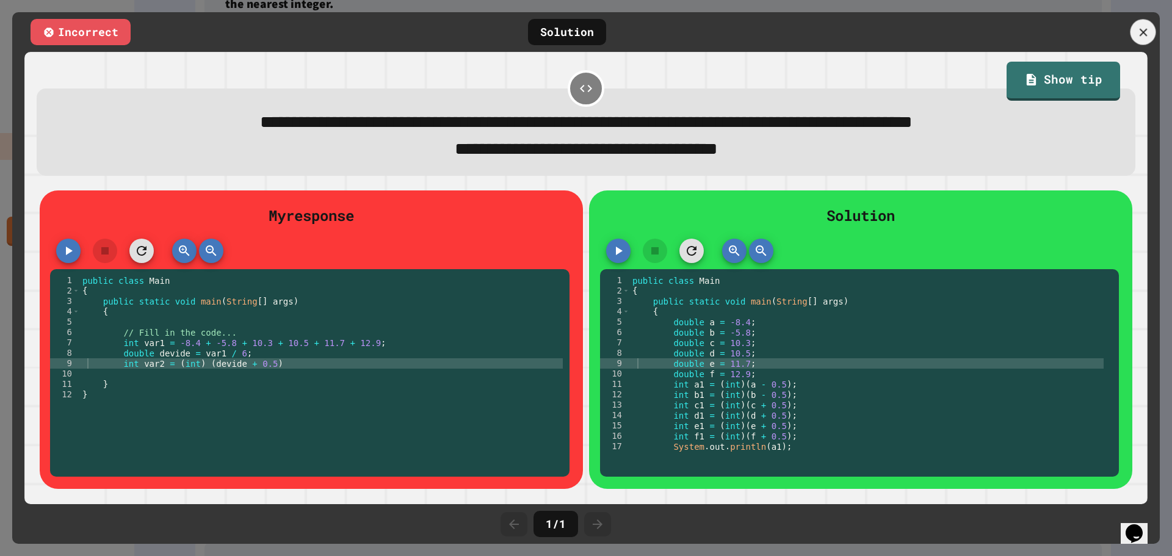
click at [1145, 28] on icon at bounding box center [1142, 32] width 13 height 13
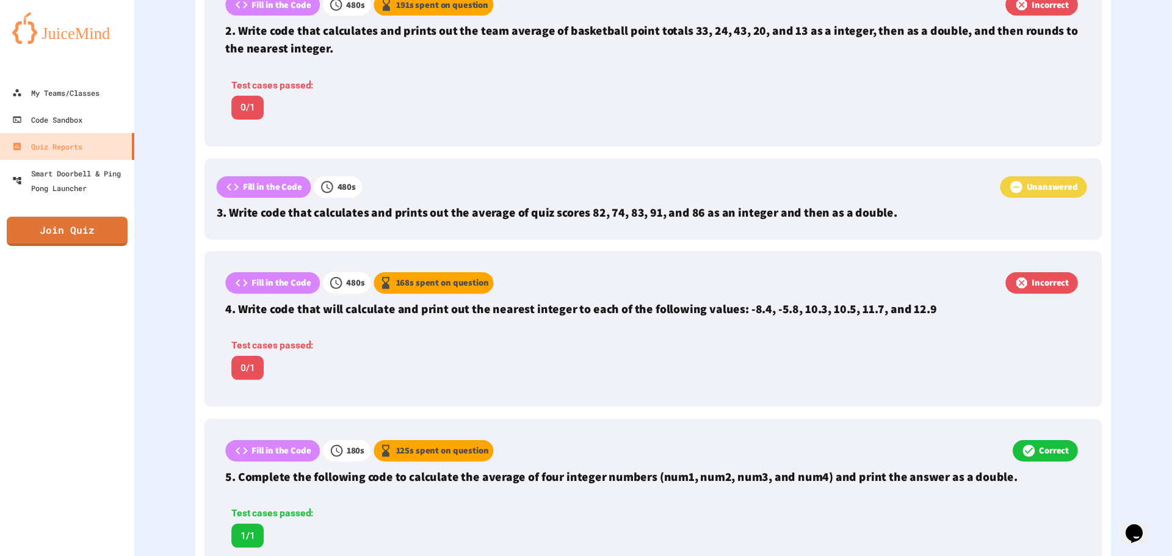
scroll to position [830, 0]
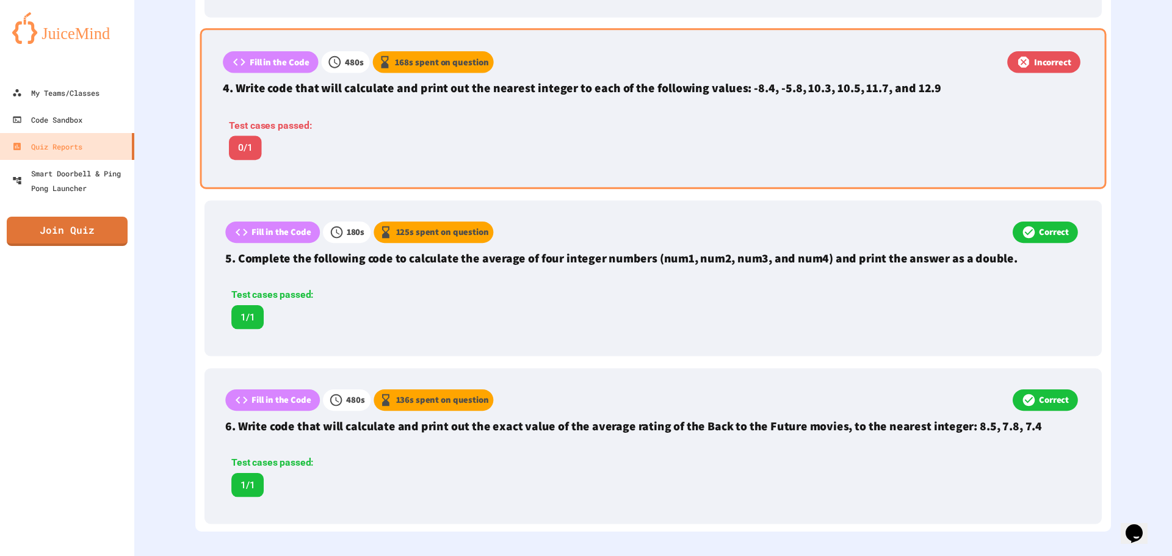
click at [402, 101] on div "Fill in the Code 480 s 168 s spent on question Incorrect 4. Write code that wil…" at bounding box center [653, 108] width 906 height 160
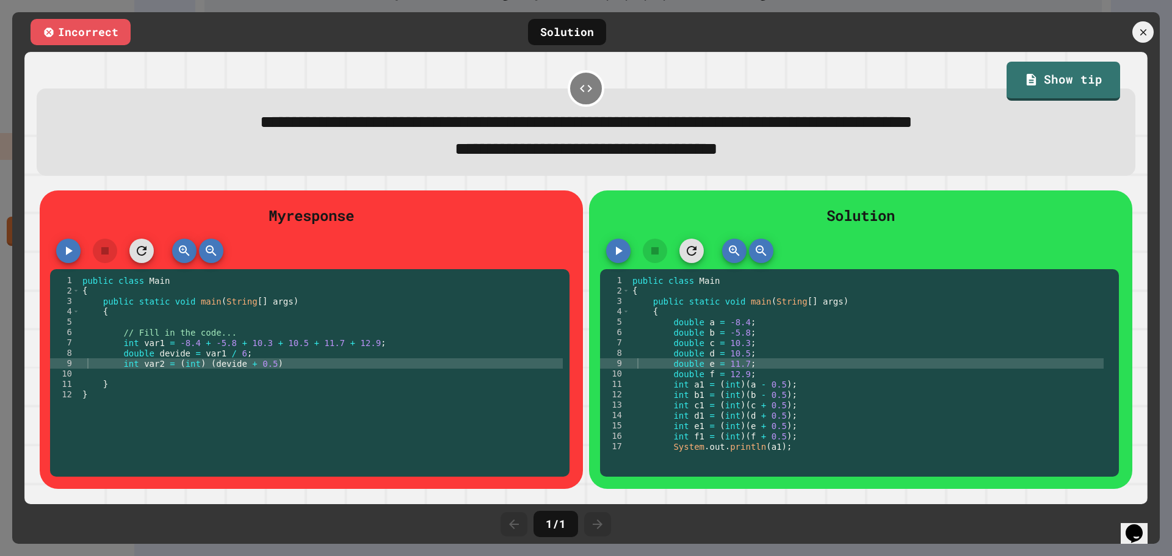
scroll to position [0, 0]
click at [1131, 42] on div "Incorrect Solution" at bounding box center [585, 32] width 1147 height 40
click at [1142, 37] on icon at bounding box center [1142, 32] width 13 height 13
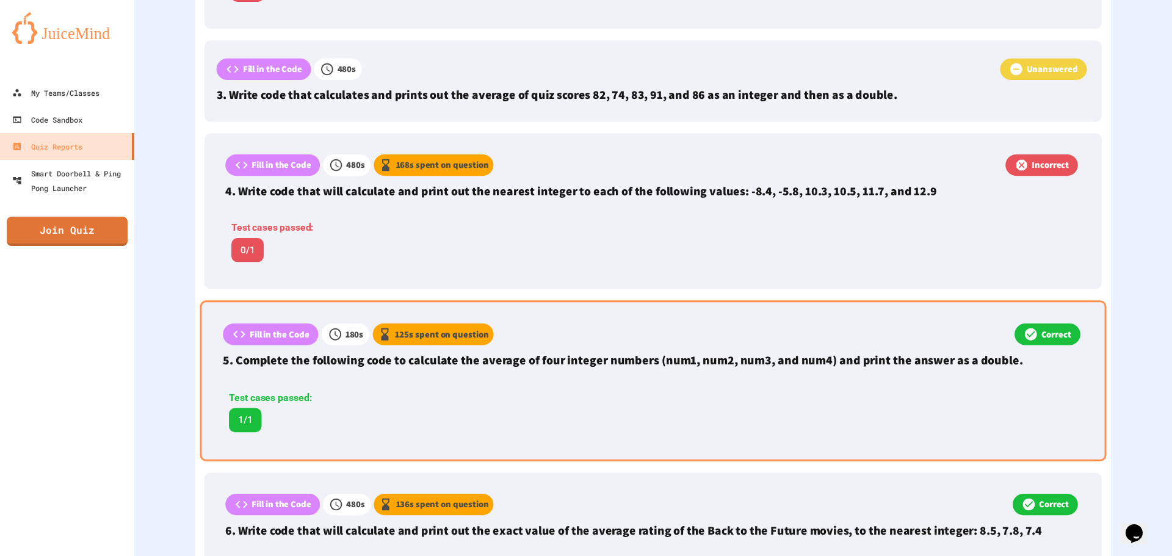
scroll to position [708, 0]
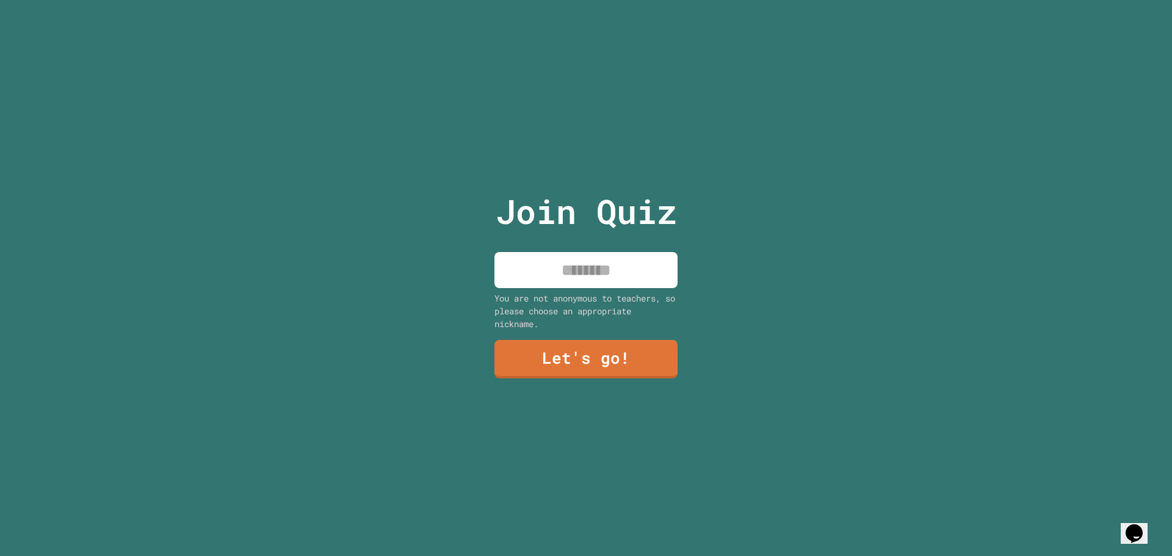
click at [549, 270] on input at bounding box center [585, 270] width 183 height 36
type input "*"
type input "*****"
click at [599, 320] on div "You are not anonymous to teachers, so please choose an appropriate nickname." at bounding box center [585, 311] width 183 height 38
click at [629, 344] on link "Let's go!" at bounding box center [585, 358] width 185 height 39
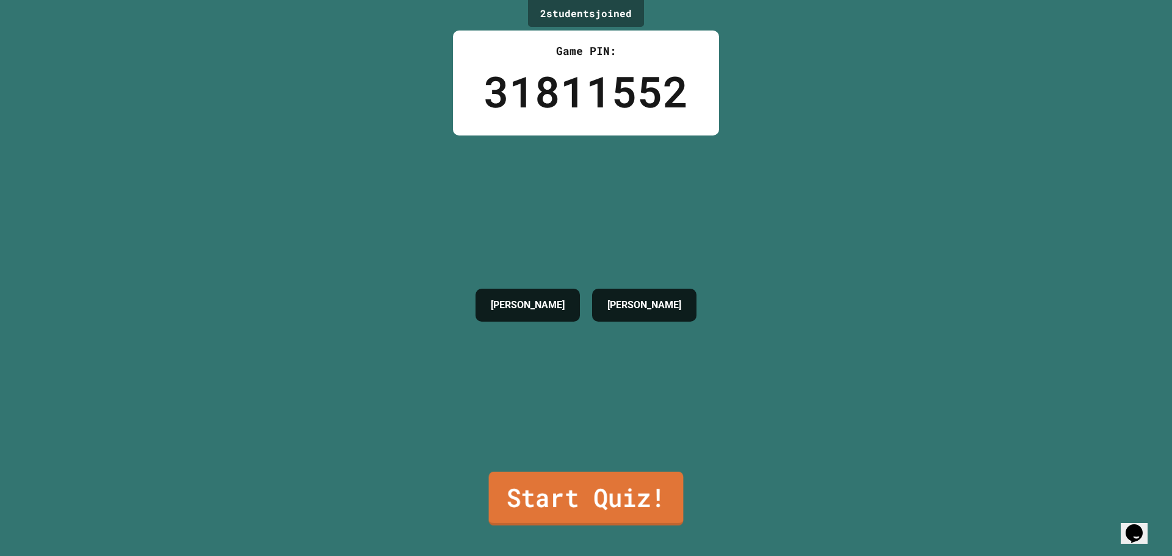
click at [628, 480] on link "Start Quiz!" at bounding box center [586, 499] width 195 height 54
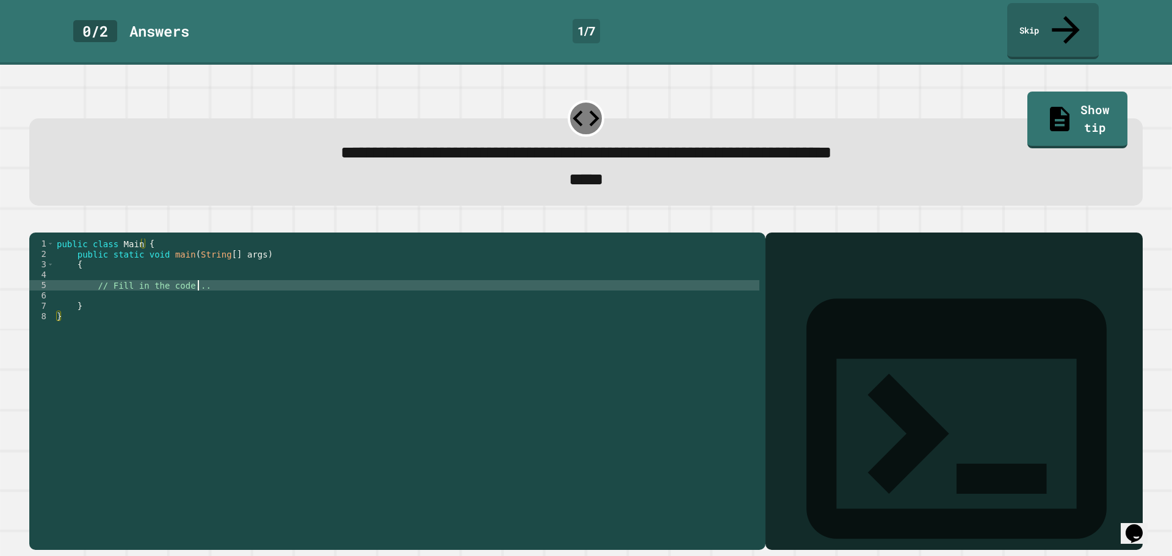
click at [342, 278] on div "public class Main { public static void main ( String [ ] args ) { // Fill in th…" at bounding box center [406, 389] width 705 height 301
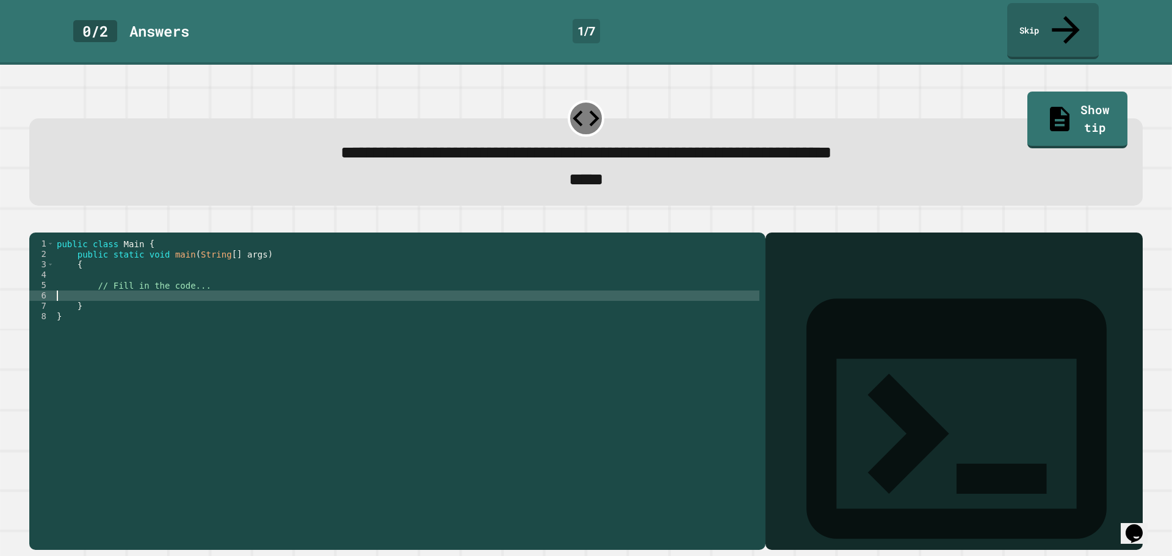
click at [351, 283] on div "public class Main { public static void main ( String [ ] args ) { // Fill in th…" at bounding box center [406, 389] width 705 height 301
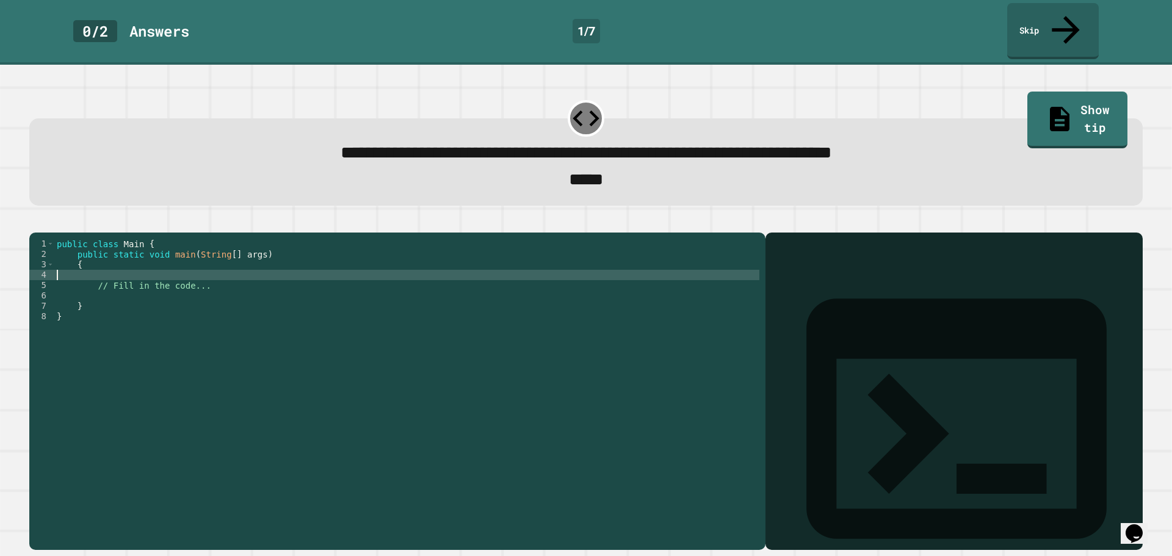
click at [345, 268] on div "public class Main { public static void main ( String [ ] args ) { // Fill in th…" at bounding box center [406, 389] width 705 height 301
click at [285, 271] on div "public class Main { public static void main ( String [ ] args ) { // Fill in th…" at bounding box center [406, 389] width 705 height 301
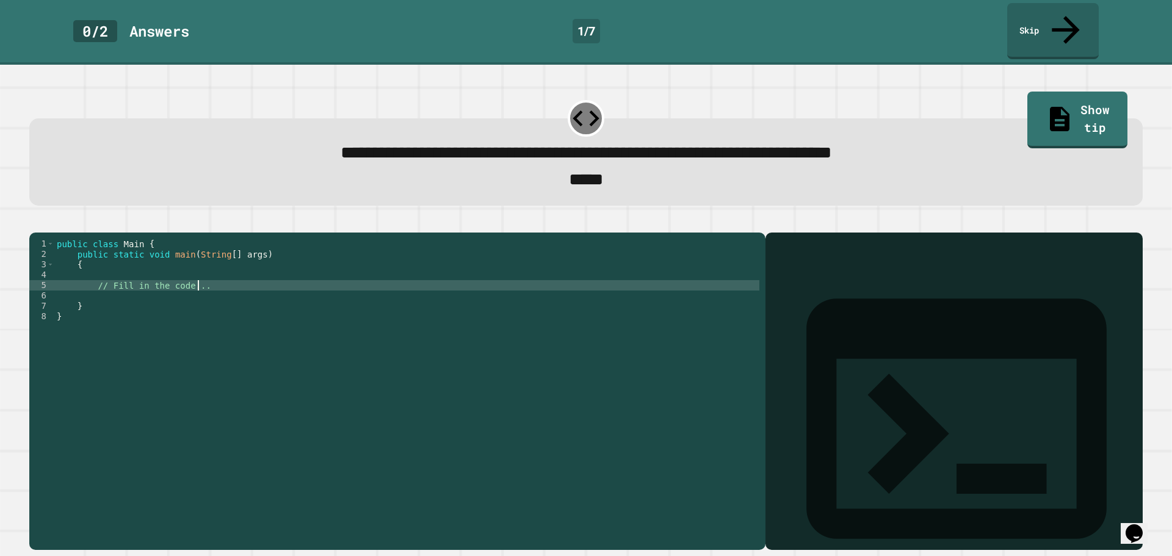
type textarea "**********"
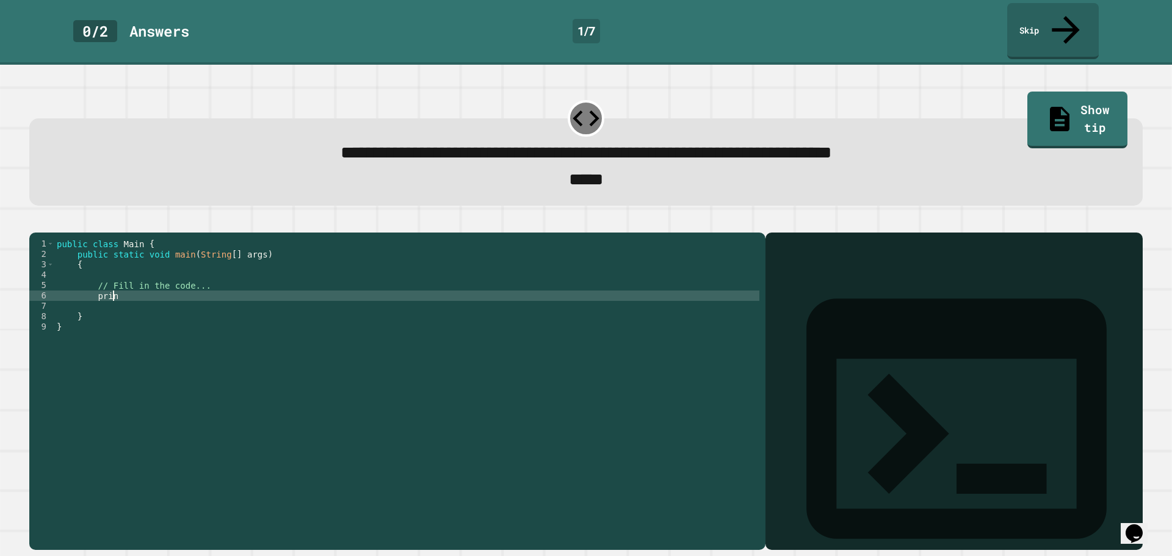
scroll to position [0, 4]
type textarea "*"
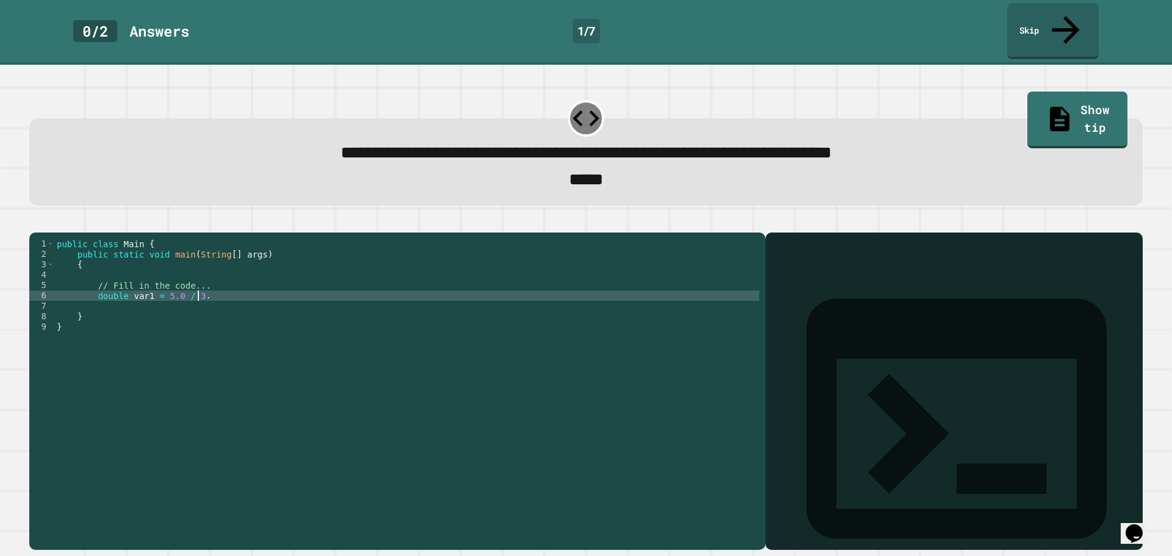
scroll to position [0, 10]
type textarea "**********"
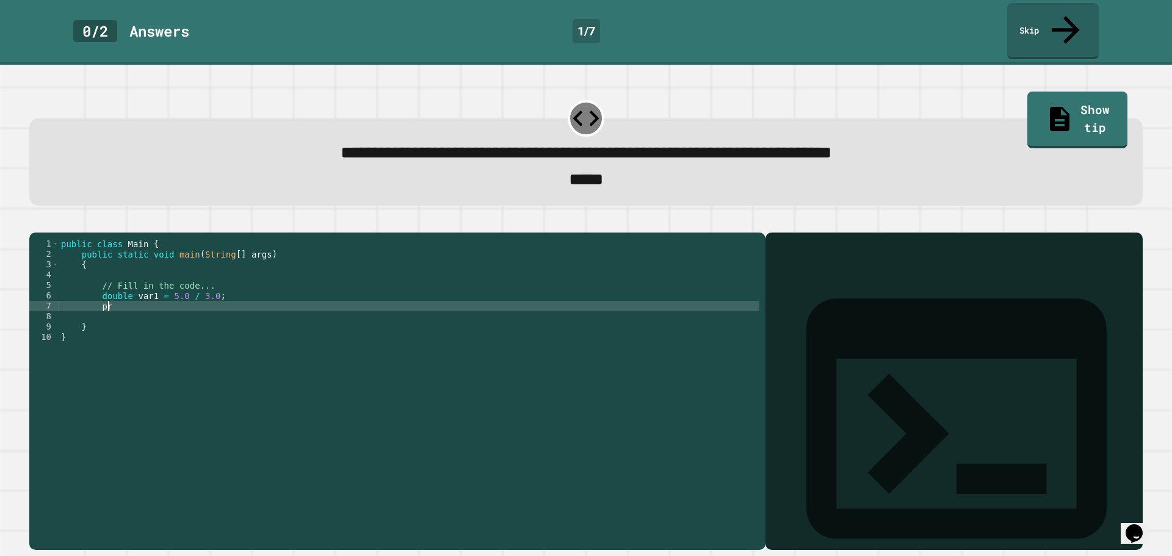
type textarea "*"
click at [35, 222] on icon "button" at bounding box center [35, 222] width 0 height 0
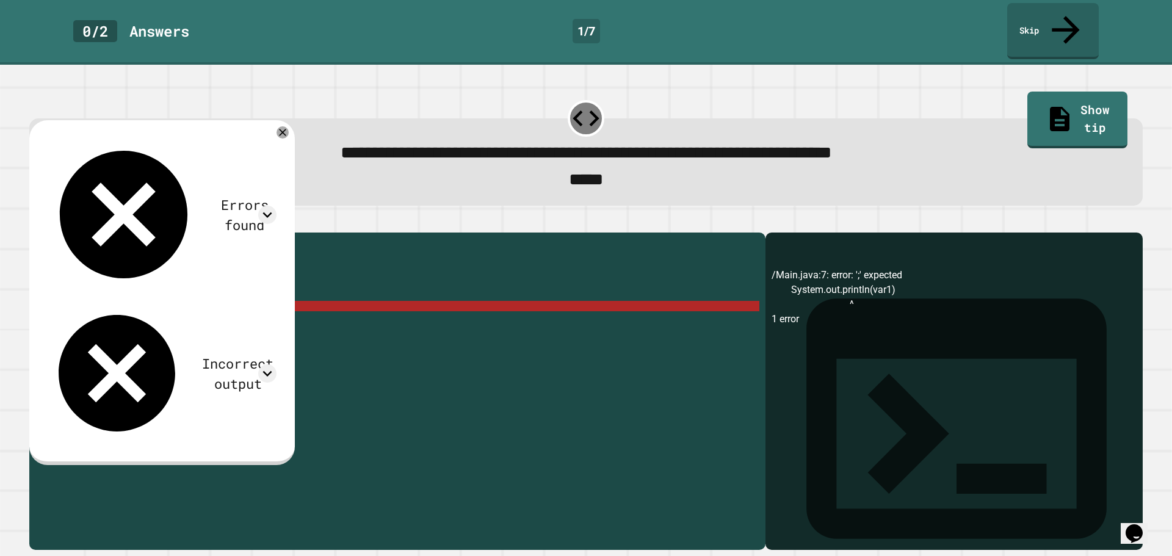
click at [243, 292] on div "public class Main { public static void main ( String [ ] args ) { // Fill in th…" at bounding box center [409, 389] width 700 height 301
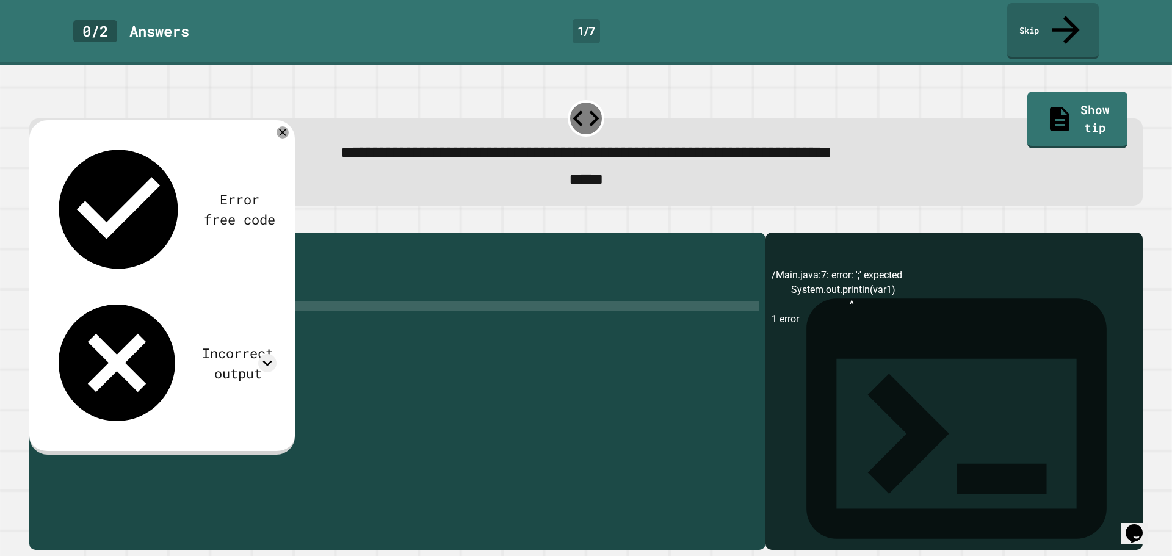
scroll to position [0, 10]
click at [35, 222] on icon "button" at bounding box center [35, 222] width 0 height 0
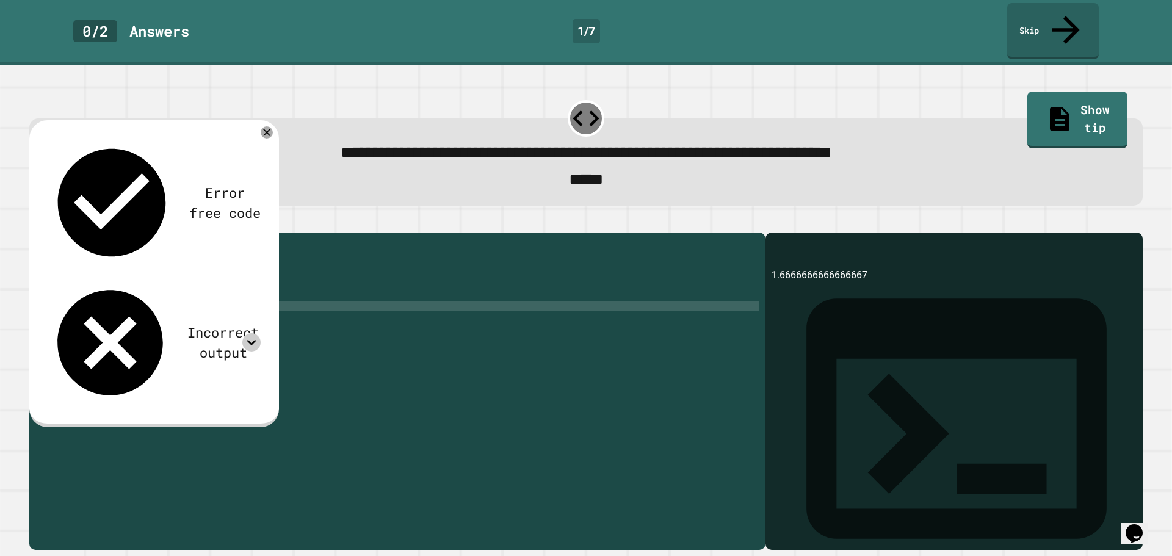
click at [253, 333] on icon at bounding box center [251, 342] width 18 height 18
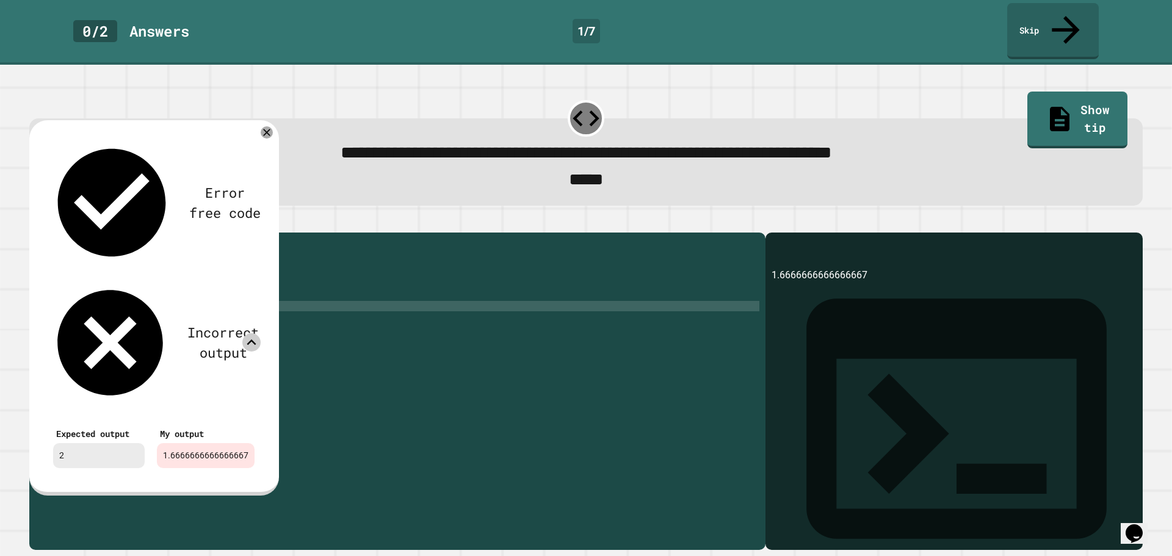
scroll to position [0, 10]
click at [322, 278] on div "public class Main { public static void main ( String [ ] args ) { // Fill in th…" at bounding box center [409, 389] width 700 height 301
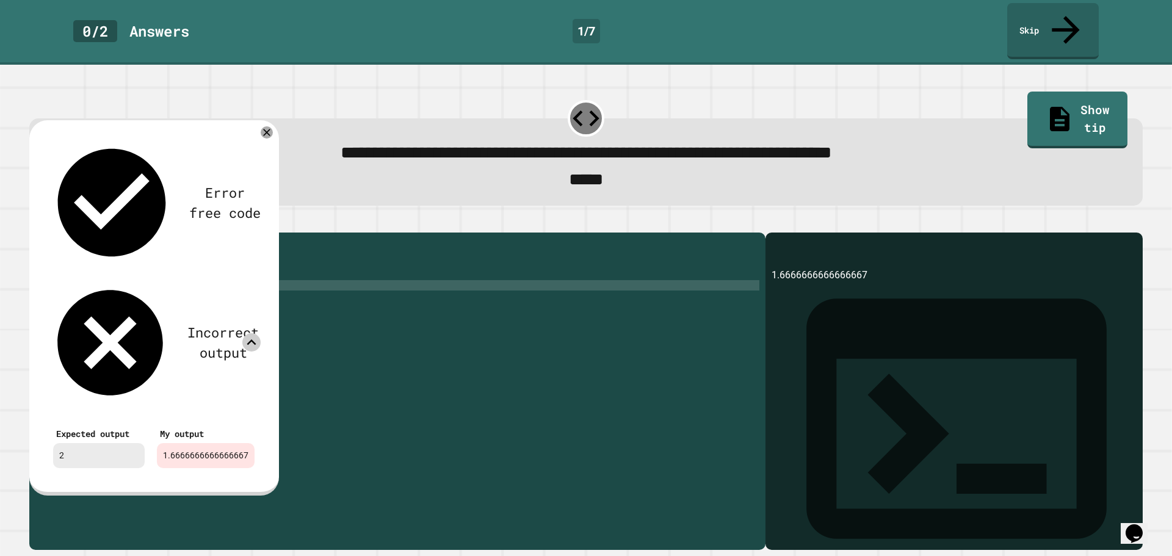
click at [287, 293] on div "public class Main { public static void main ( String [ ] args ) { // Fill in th…" at bounding box center [409, 389] width 700 height 301
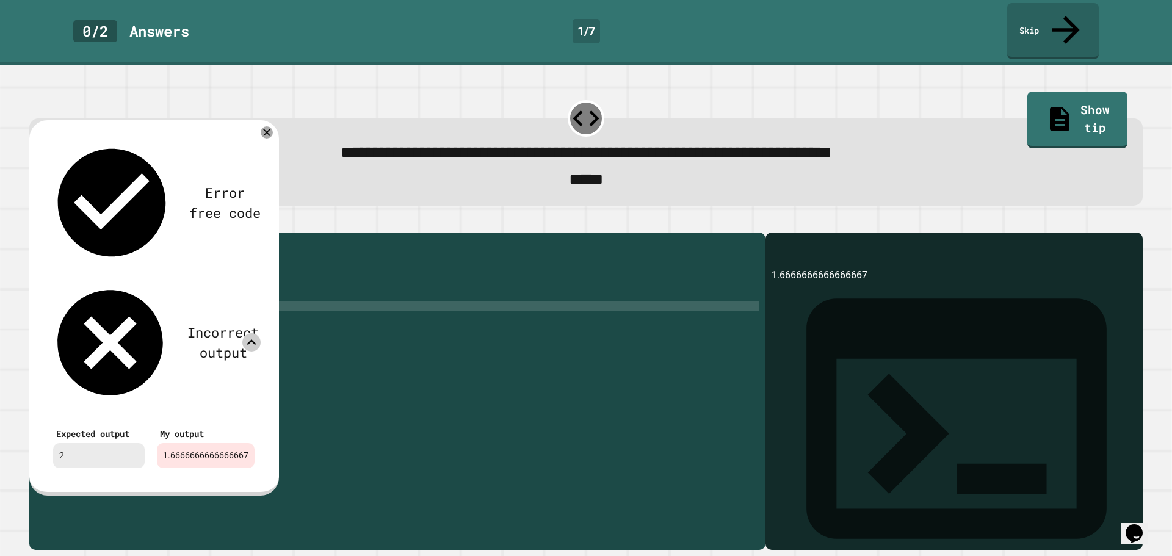
click at [178, 290] on div "public class Main { public static void main ( String [ ] args ) { // Fill in th…" at bounding box center [409, 389] width 700 height 301
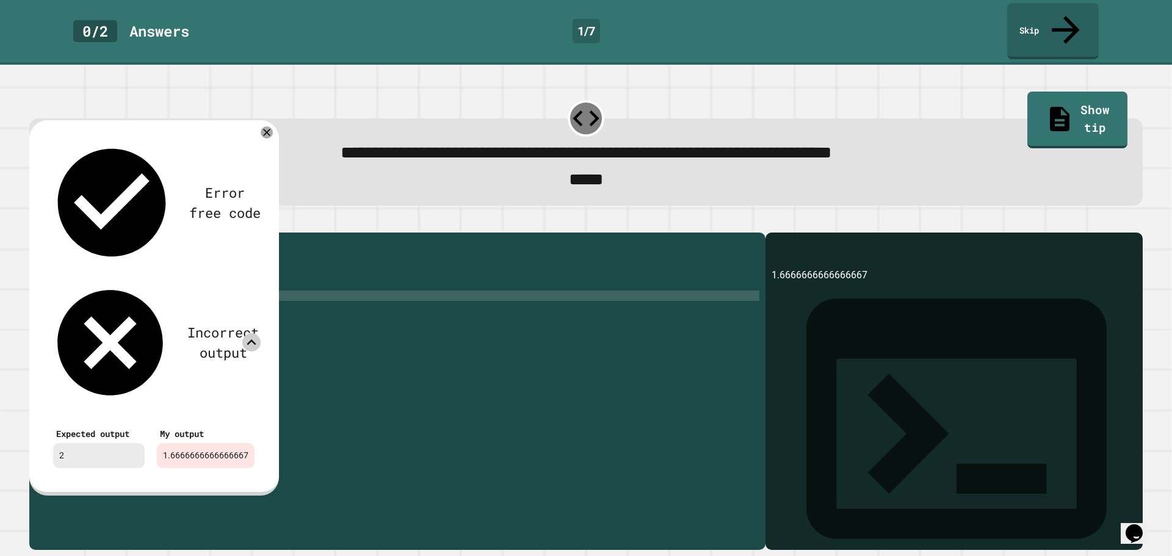
click at [201, 287] on div "public class Main { public static void main ( String [ ] args ) { // Fill in th…" at bounding box center [409, 389] width 700 height 301
click at [198, 287] on div "public class Main { public static void main ( String [ ] args ) { // Fill in th…" at bounding box center [409, 389] width 700 height 301
click at [120, 284] on div "public class Main { public static void main ( String [ ] args ) { // Fill in th…" at bounding box center [409, 389] width 700 height 301
click at [124, 285] on div "public class Main { public static void main ( String [ ] args ) { // Fill in th…" at bounding box center [409, 389] width 700 height 301
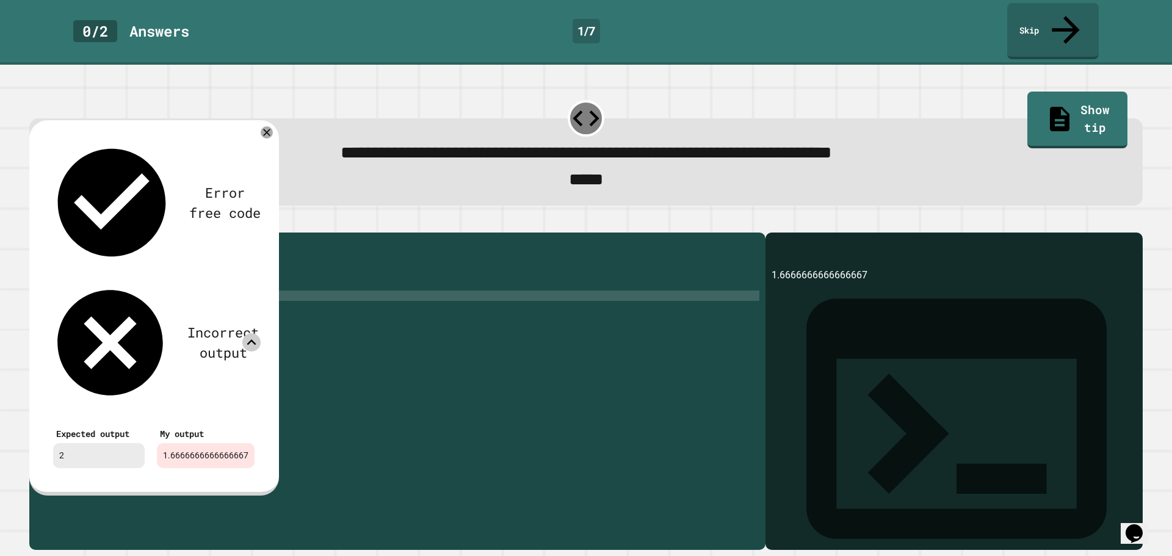
click at [128, 286] on div "public class Main { public static void main ( String [ ] args ) { // Fill in th…" at bounding box center [409, 389] width 700 height 301
click at [262, 125] on icon at bounding box center [266, 132] width 15 height 15
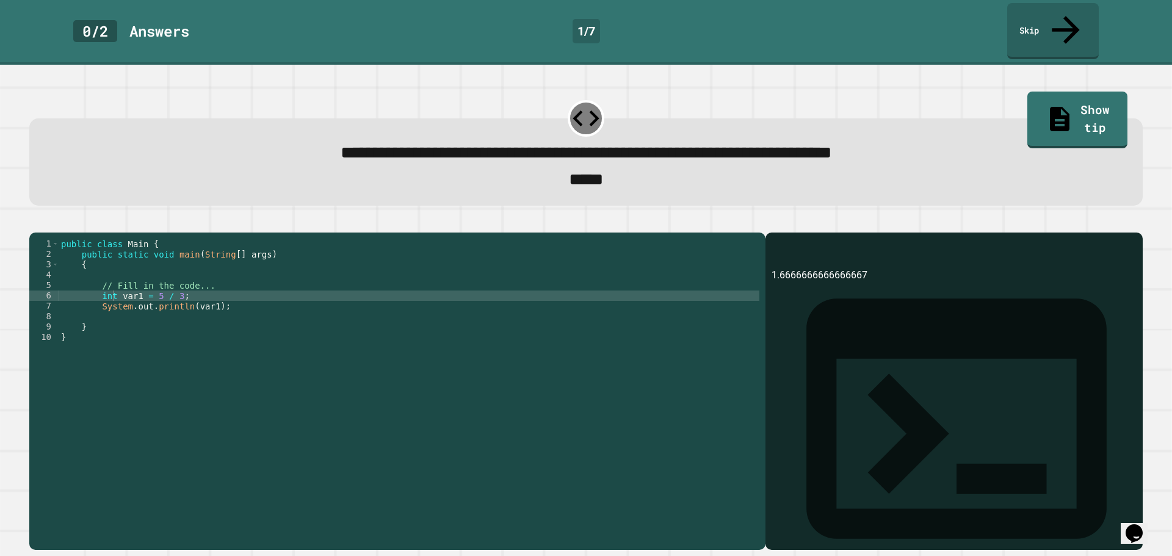
click at [51, 218] on div at bounding box center [585, 225] width 1113 height 15
click at [35, 222] on button "button" at bounding box center [35, 222] width 0 height 0
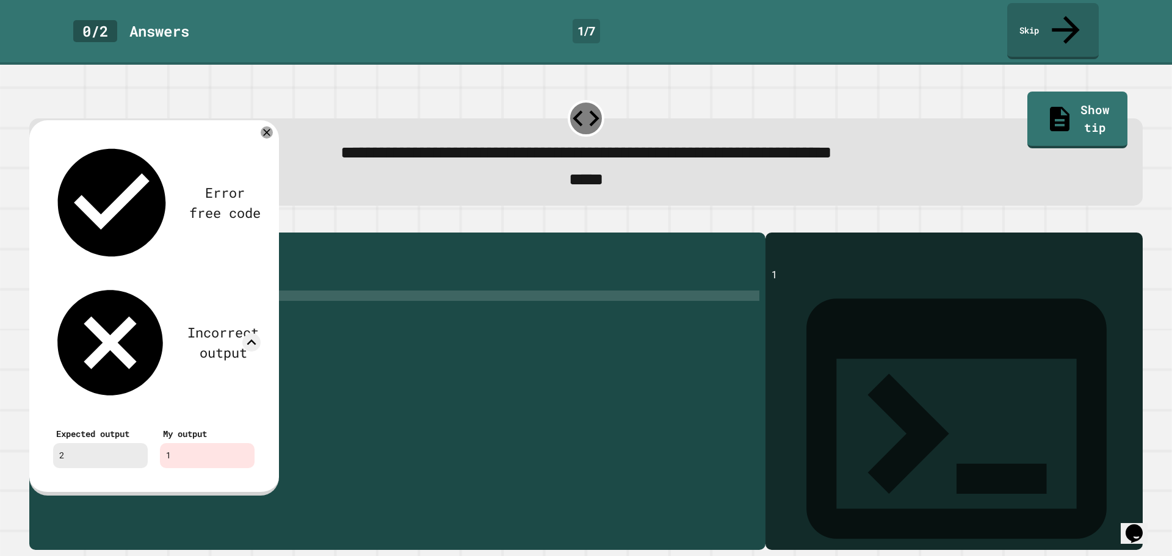
click at [275, 282] on div "public class Main { public static void main ( String [ ] args ) { // Fill in th…" at bounding box center [409, 389] width 700 height 301
click at [275, 120] on div "Error free code 1 Incorrect output Expected output 2 My output 1" at bounding box center [154, 307] width 250 height 375
click at [163, 286] on div "public class Main { public static void main ( String [ ] args ) { // Fill in th…" at bounding box center [409, 389] width 700 height 301
type textarea "**********"
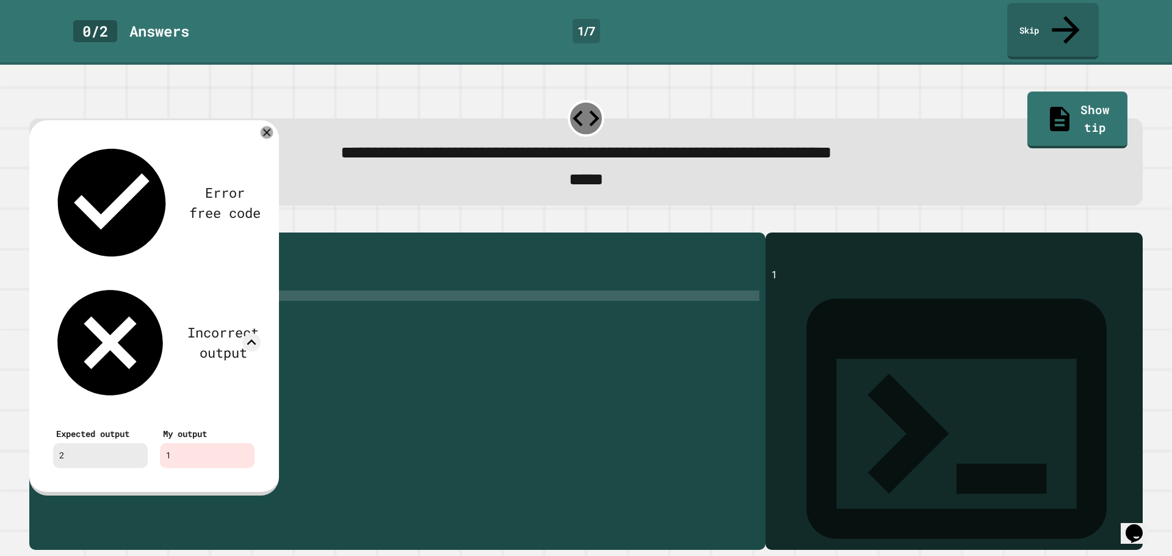
click at [261, 126] on div at bounding box center [267, 132] width 13 height 13
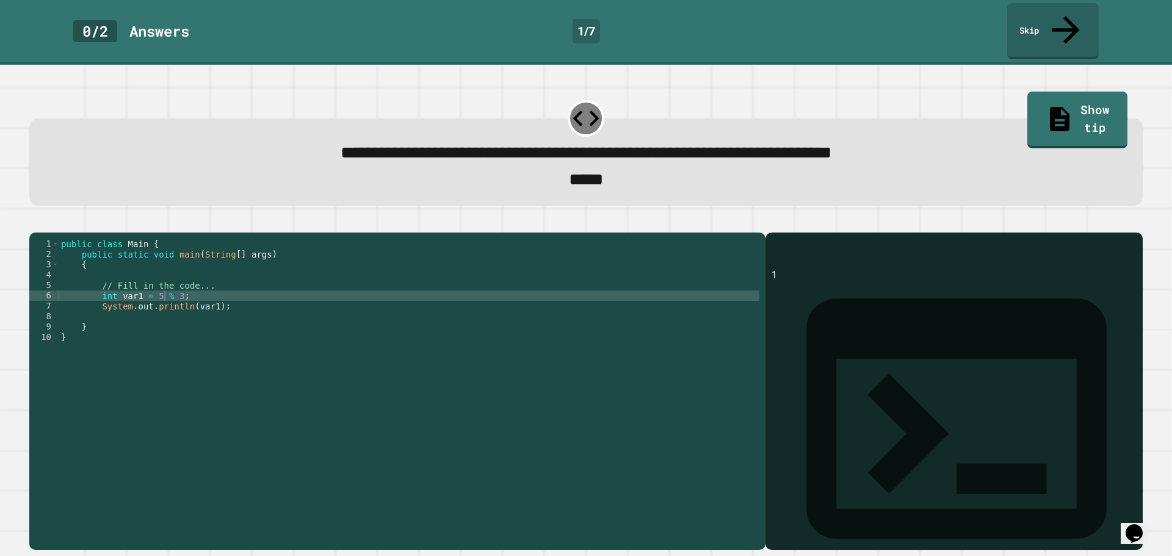
click at [31, 218] on div at bounding box center [585, 225] width 1113 height 15
click at [34, 218] on div at bounding box center [585, 225] width 1113 height 15
click at [35, 222] on icon "button" at bounding box center [35, 222] width 0 height 0
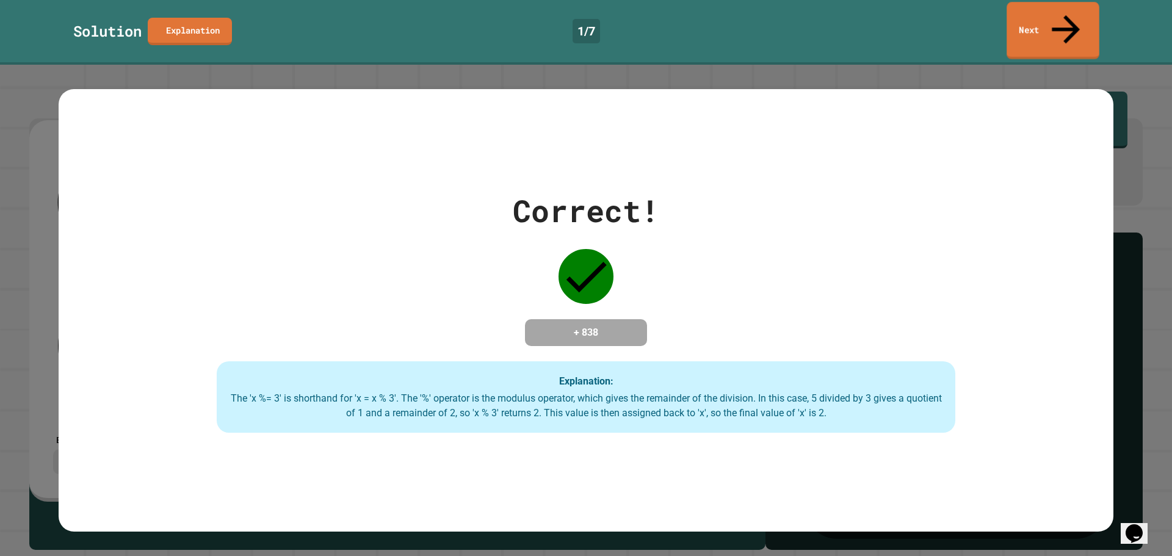
click at [1037, 17] on link "Next" at bounding box center [1052, 30] width 93 height 57
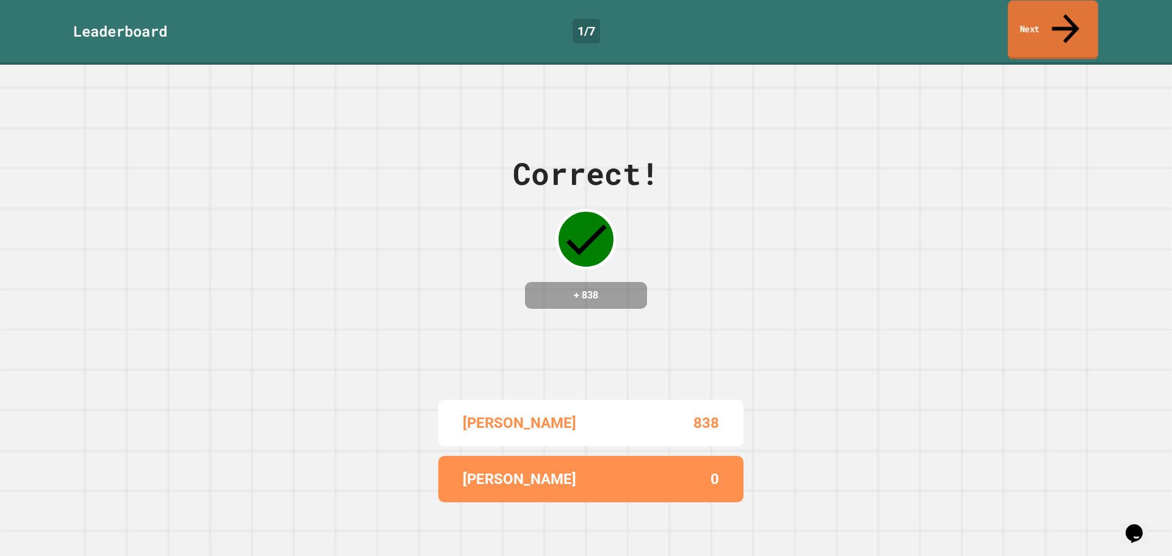
click at [1037, 17] on link "Next" at bounding box center [1052, 30] width 90 height 59
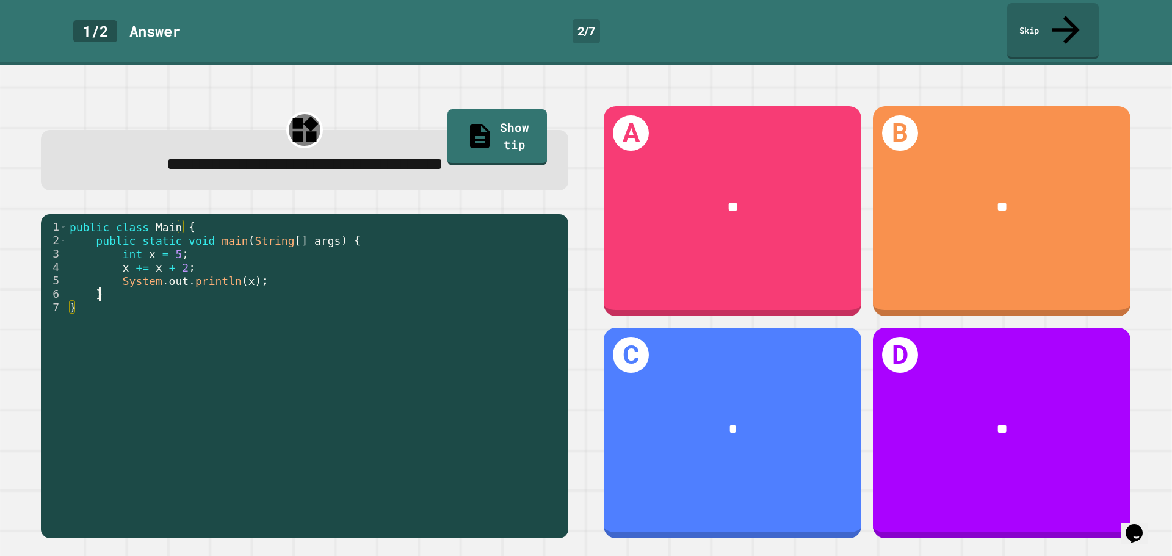
click at [275, 265] on div "public class Main { public static void main ( String [ ] args ) { int x = 5 ; x…" at bounding box center [314, 388] width 495 height 336
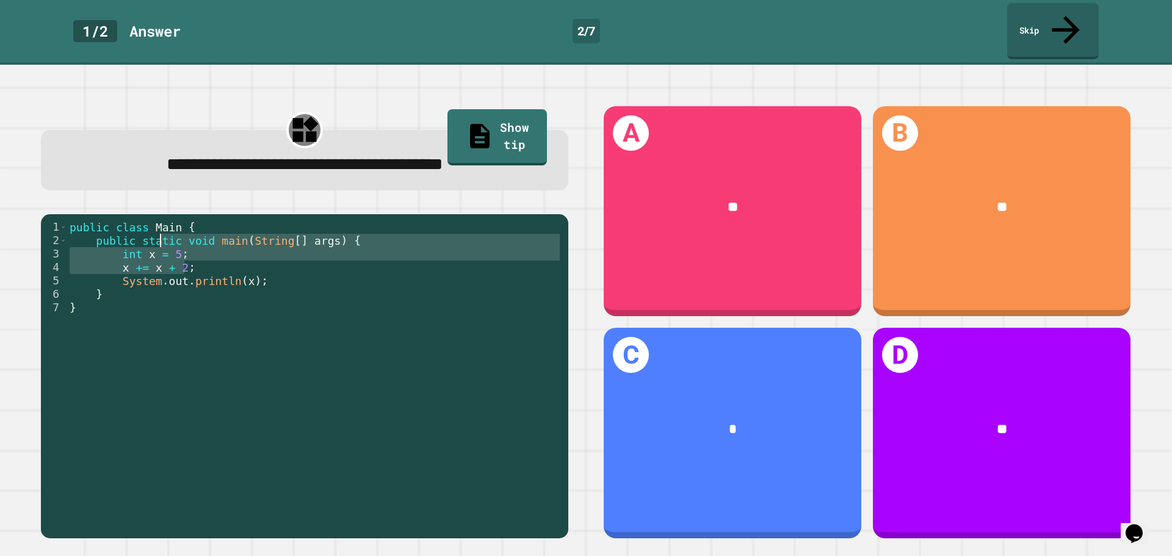
drag, startPoint x: 200, startPoint y: 245, endPoint x: 131, endPoint y: 243, distance: 68.4
click at [157, 220] on div "public class Main { public static void main ( String [ ] args ) { int x = 5 ; x…" at bounding box center [314, 388] width 495 height 336
click at [131, 243] on div "public class Main { public static void main ( String [ ] args ) { int x = 5 ; x…" at bounding box center [314, 374] width 495 height 309
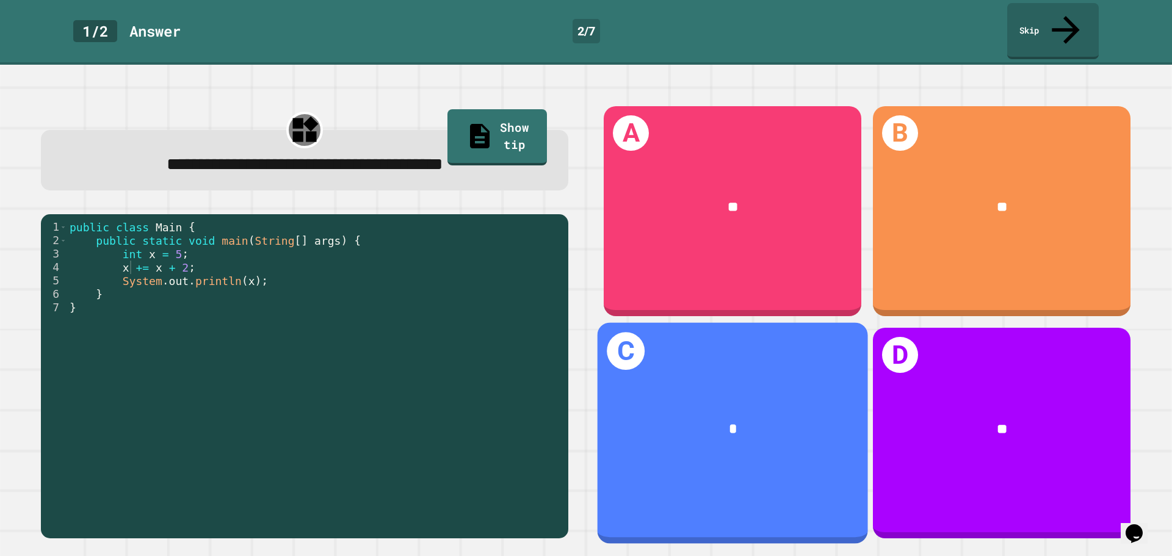
click at [770, 391] on div "*" at bounding box center [732, 430] width 270 height 79
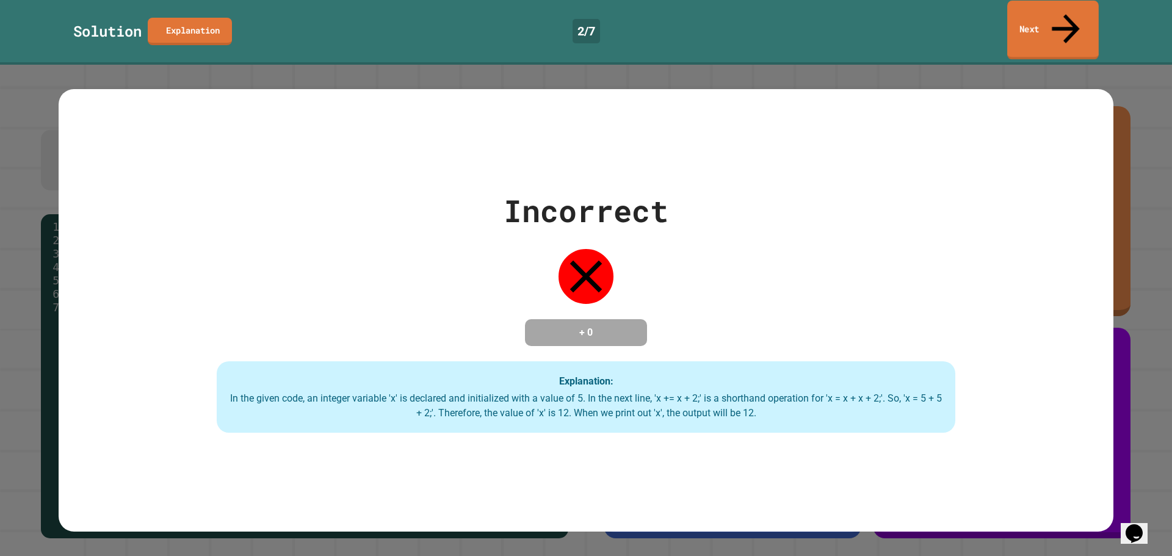
click at [1029, 7] on link "Next" at bounding box center [1053, 30] width 92 height 59
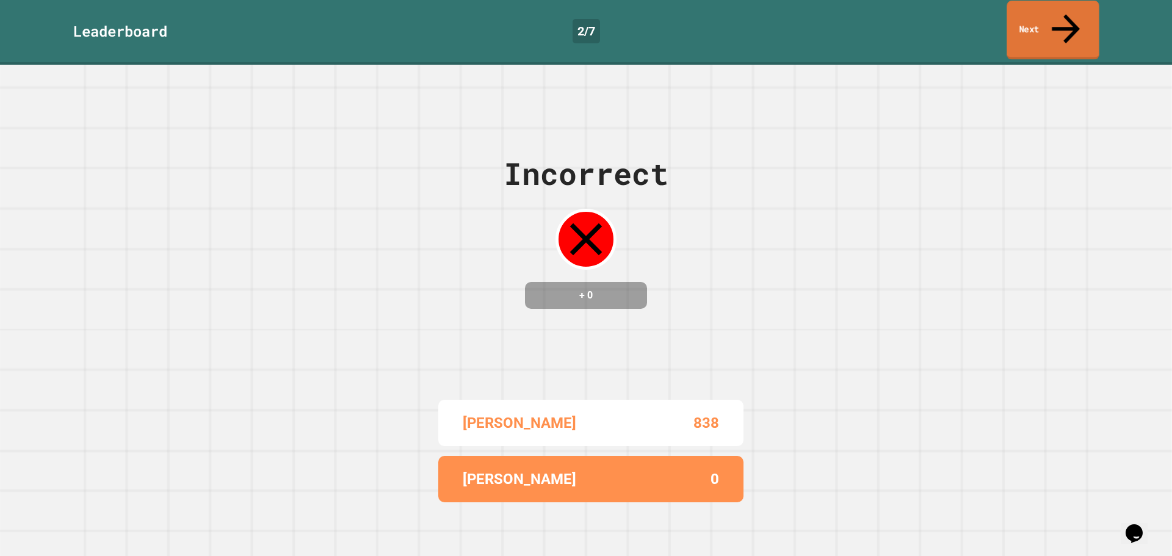
click at [1048, 6] on link "Next" at bounding box center [1052, 30] width 92 height 59
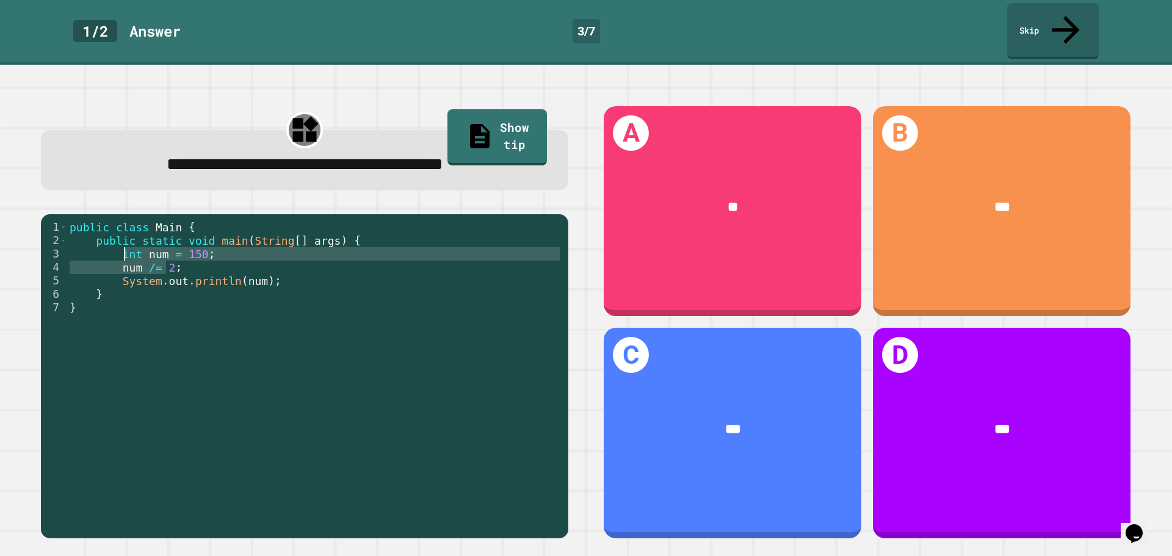
drag, startPoint x: 167, startPoint y: 240, endPoint x: 129, endPoint y: 220, distance: 43.1
click at [128, 220] on div "public class Main { public static void main ( String [ ] args ) { int num = 150…" at bounding box center [314, 388] width 495 height 336
click at [129, 220] on div "public class Main { public static void main ( String [ ] args ) { int num = 150…" at bounding box center [314, 374] width 495 height 309
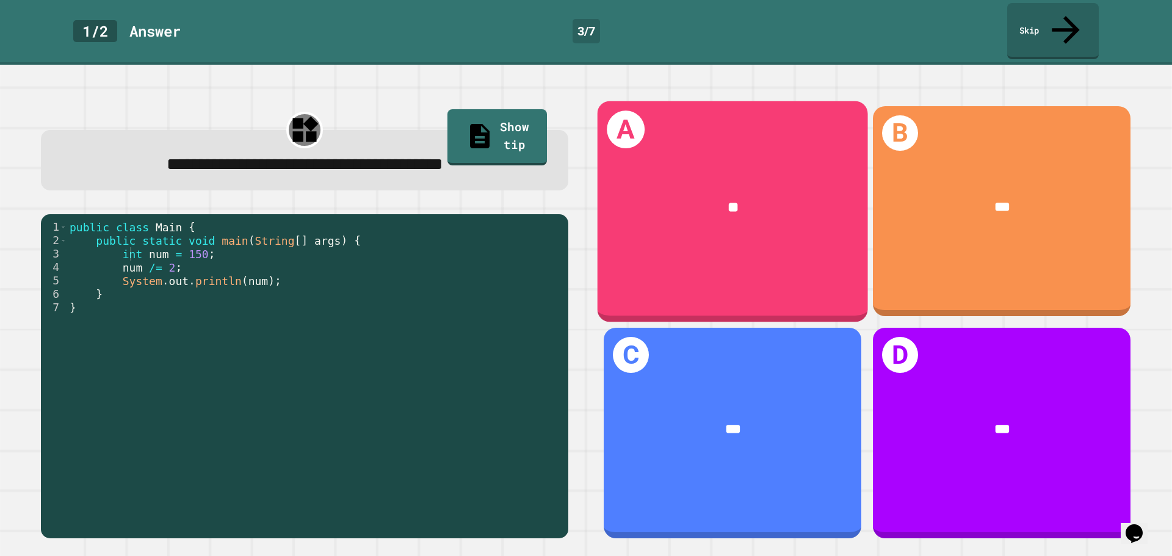
click at [665, 225] on div "A **" at bounding box center [732, 211] width 270 height 221
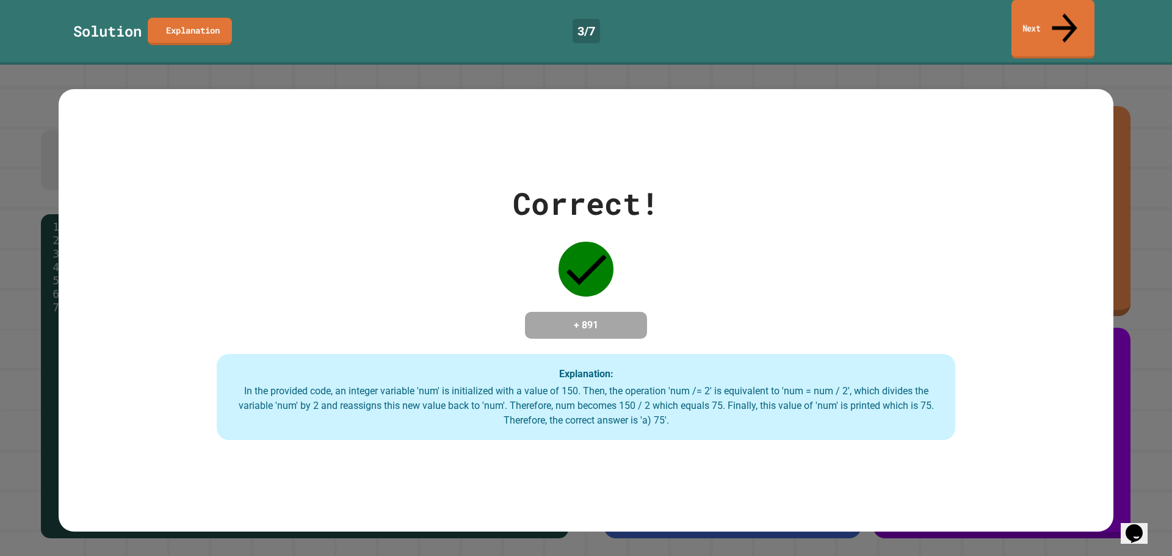
click at [1064, 20] on icon at bounding box center [1064, 27] width 38 height 43
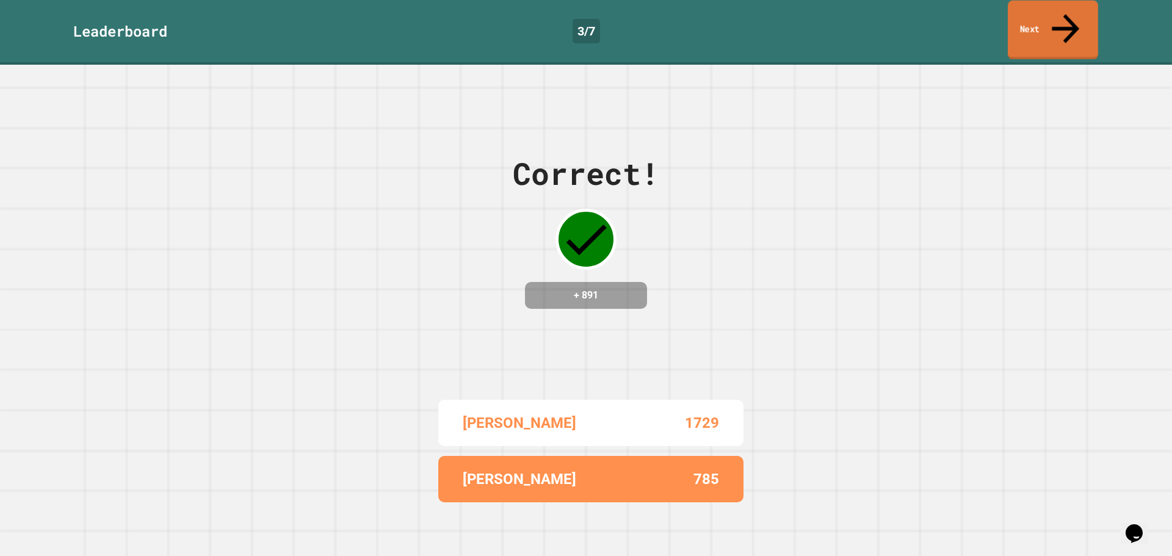
click at [1044, 21] on link "Next" at bounding box center [1052, 30] width 90 height 59
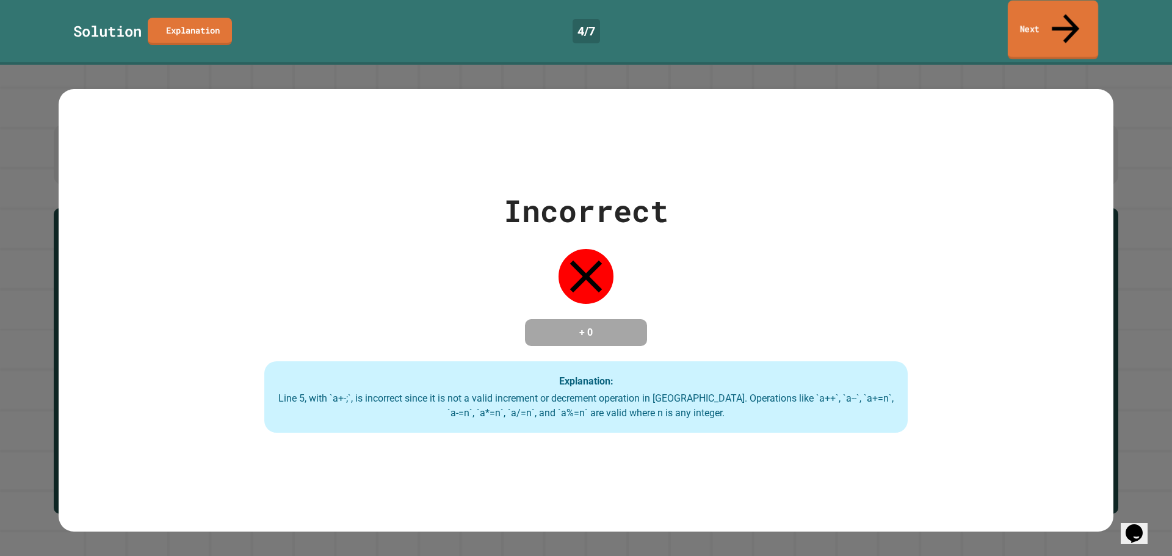
click at [1021, 15] on link "Next" at bounding box center [1052, 30] width 90 height 59
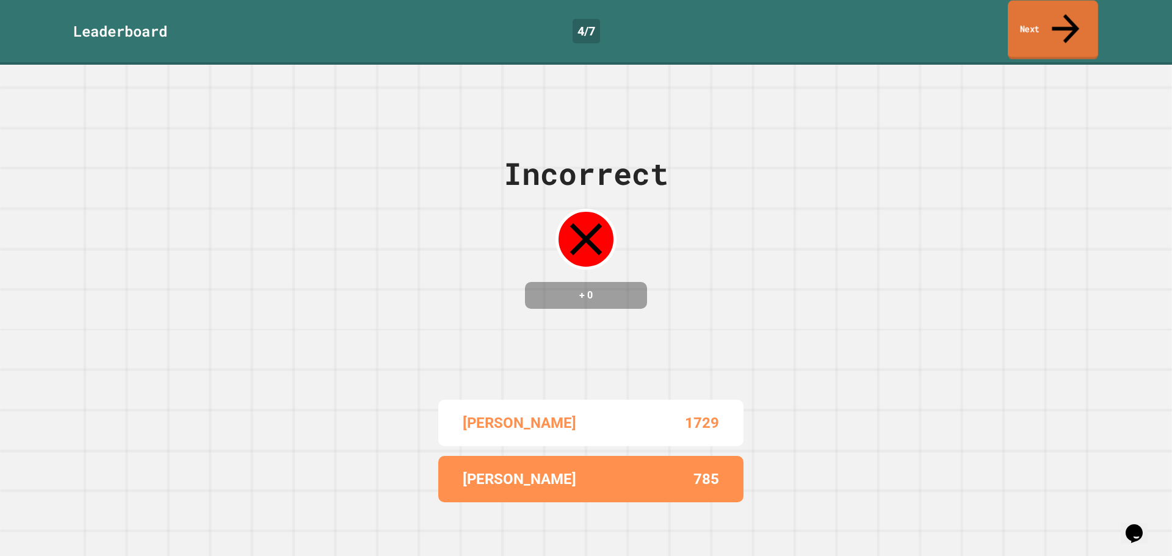
click at [1021, 15] on link "Next" at bounding box center [1052, 30] width 90 height 59
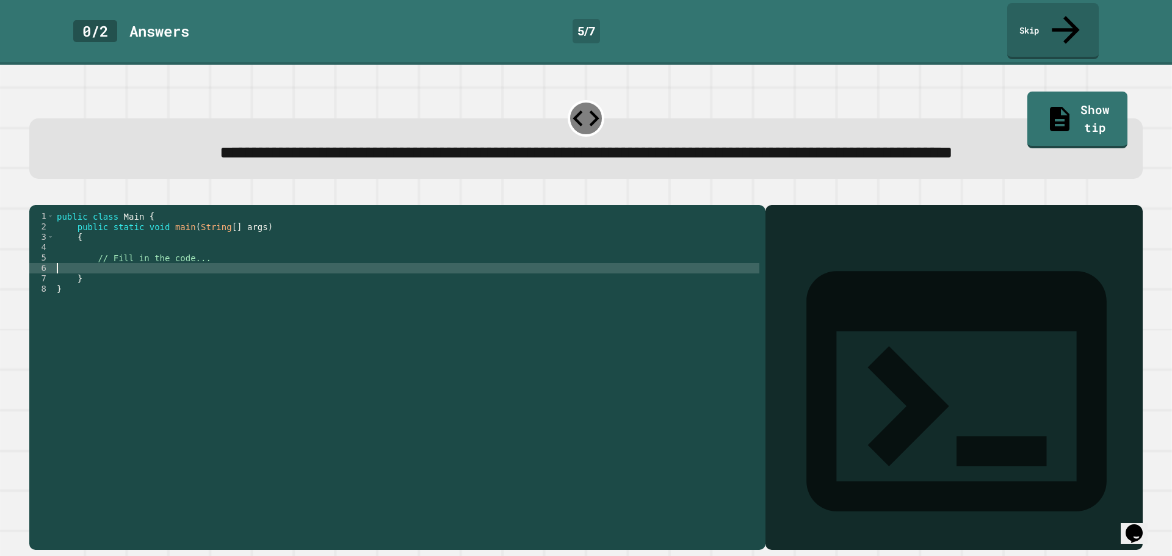
click at [344, 285] on div "public class Main { public static void main ( String [ ] args ) { // Fill in th…" at bounding box center [406, 361] width 705 height 301
click at [319, 282] on div "public class Main { public static void main ( String [ ] args ) { // Fill in th…" at bounding box center [406, 361] width 705 height 301
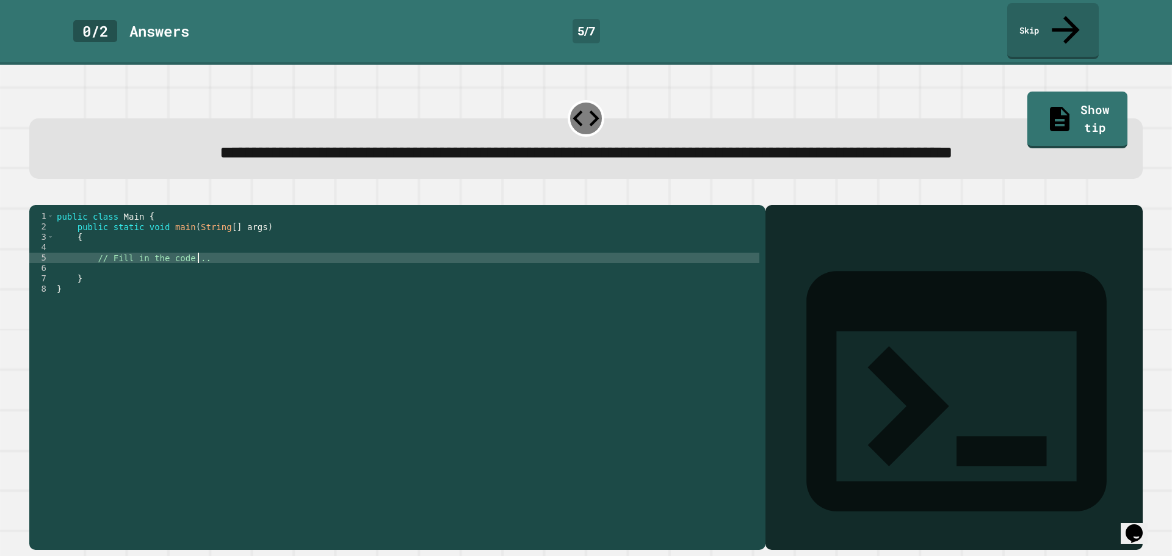
click at [320, 272] on div "public class Main { public static void main ( String [ ] args ) { // Fill in th…" at bounding box center [406, 361] width 705 height 301
click at [310, 279] on div "public class Main { public static void main ( String [ ] args ) { // Fill in th…" at bounding box center [406, 361] width 705 height 301
type textarea "**********"
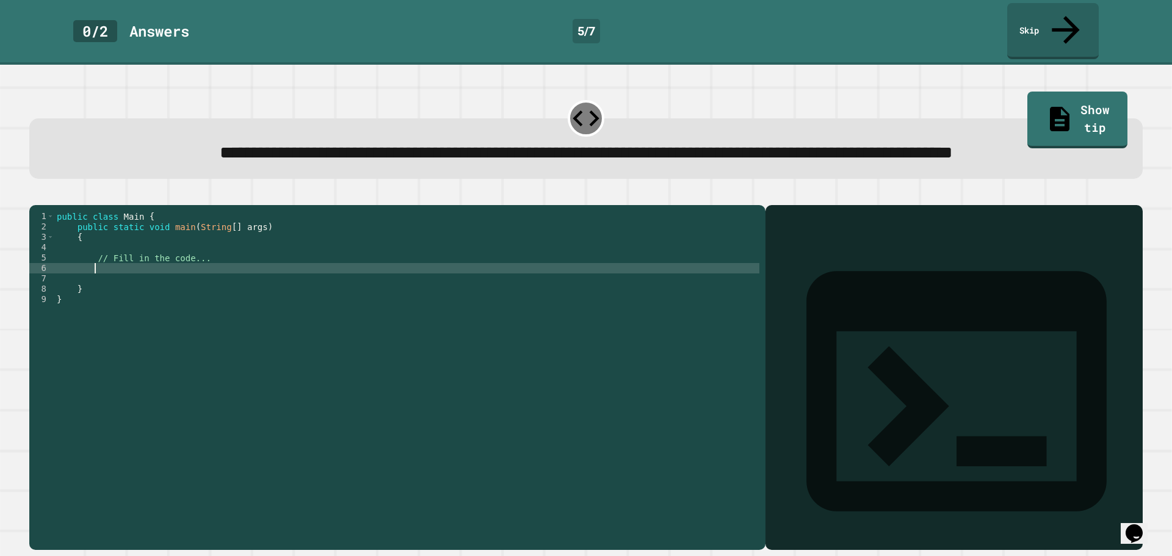
scroll to position [0, 2]
type textarea "*"
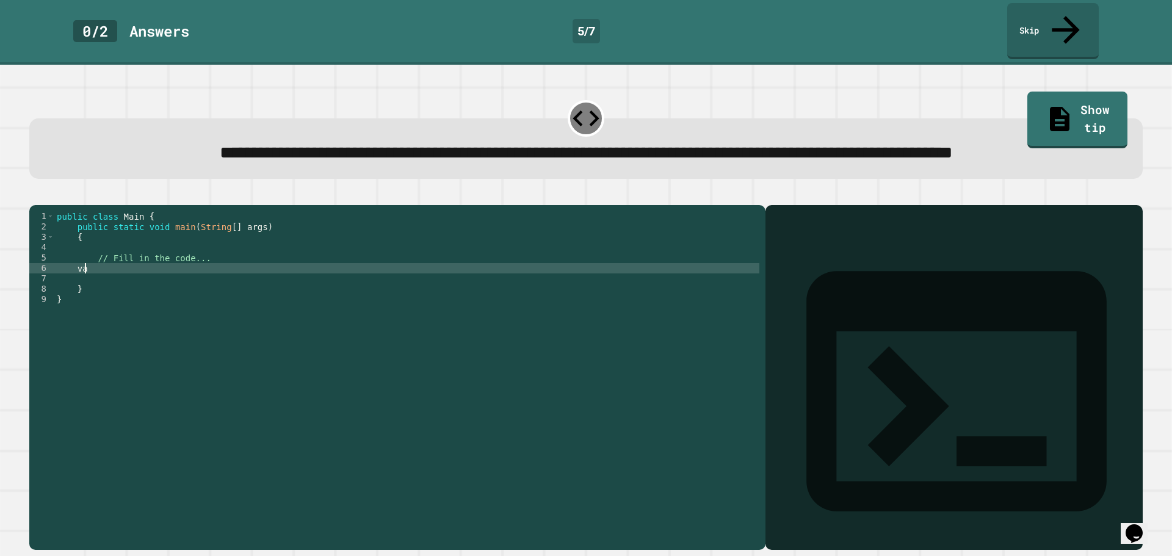
type textarea "*"
type textarea "**********"
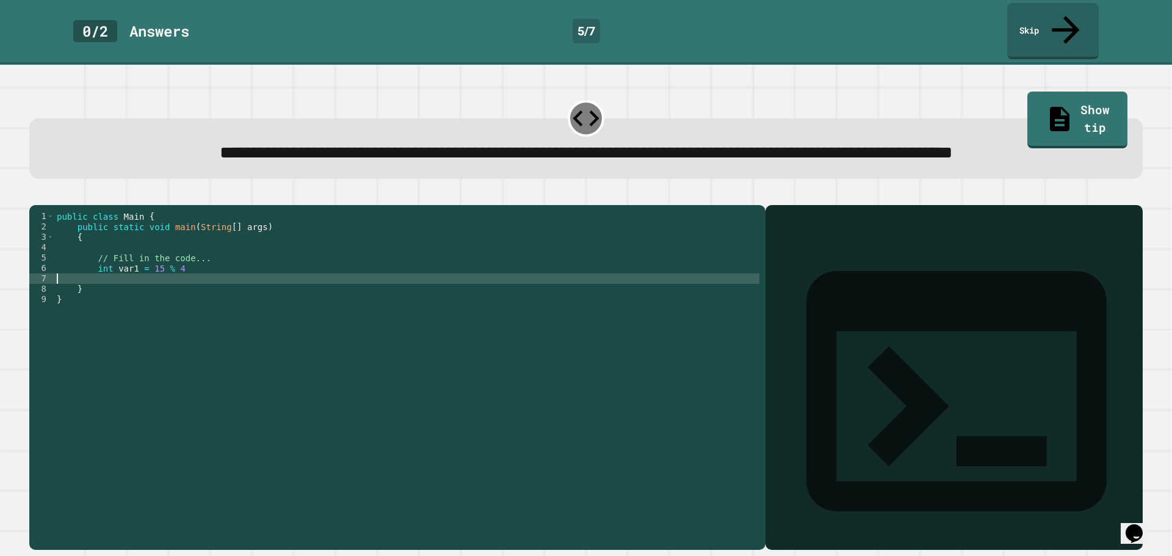
scroll to position [0, 0]
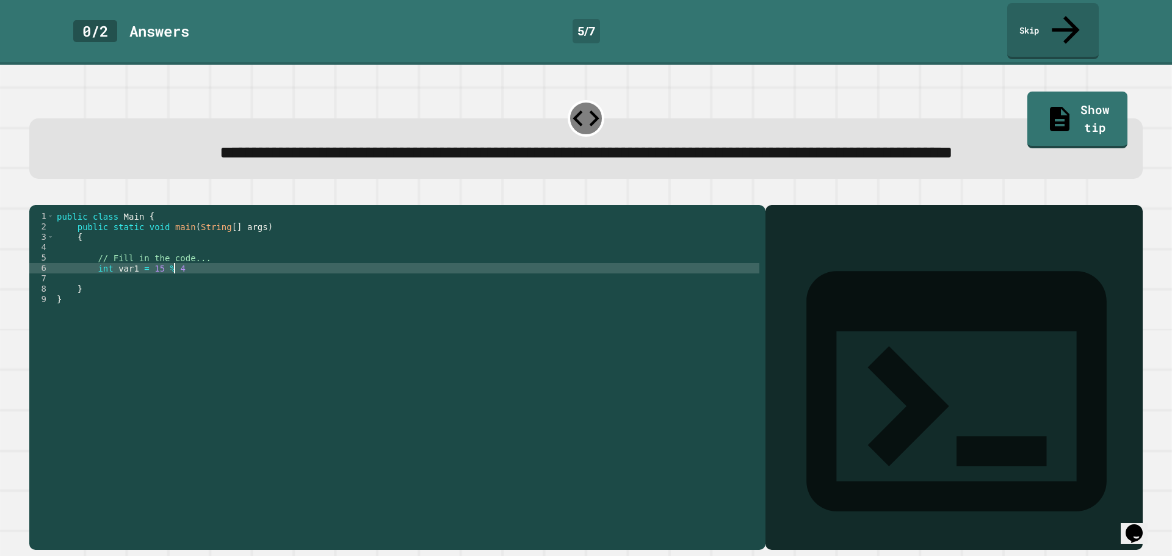
type textarea "**********"
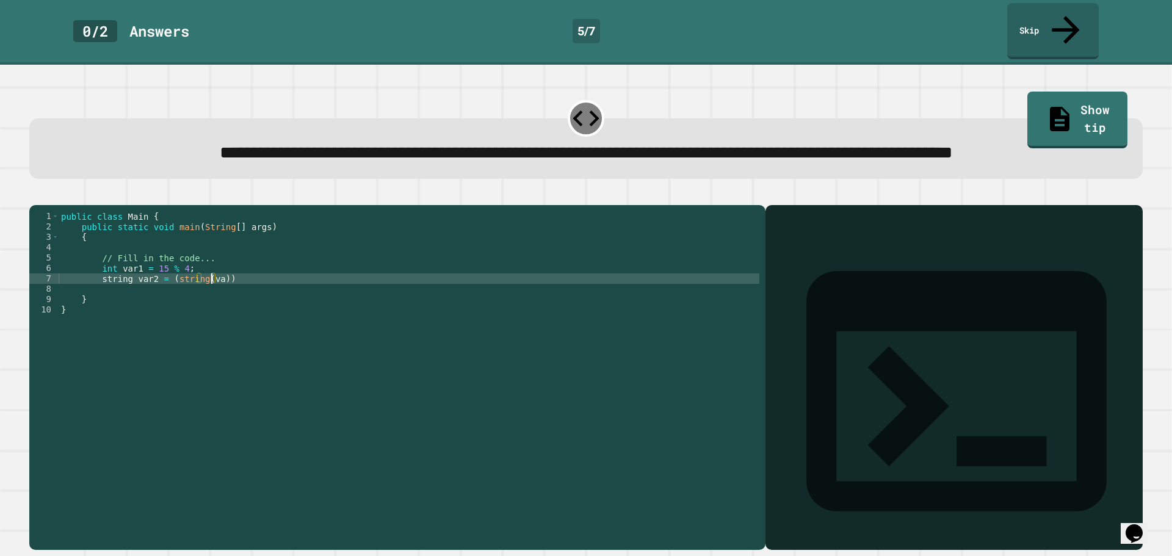
scroll to position [0, 11]
click at [35, 195] on button "button" at bounding box center [35, 195] width 0 height 0
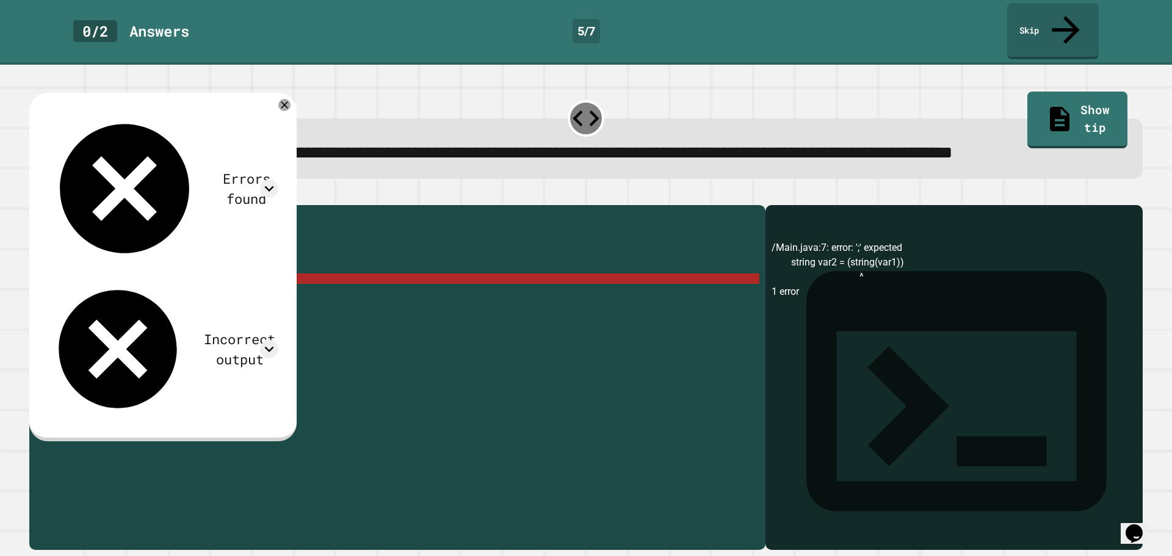
click at [268, 297] on div "public class Main { public static void main ( String [ ] args ) { // Fill in th…" at bounding box center [409, 361] width 700 height 301
drag, startPoint x: 237, startPoint y: 297, endPoint x: 224, endPoint y: 297, distance: 13.4
click at [224, 297] on div "public class Main { public static void main ( String [ ] args ) { // Fill in th…" at bounding box center [409, 361] width 700 height 301
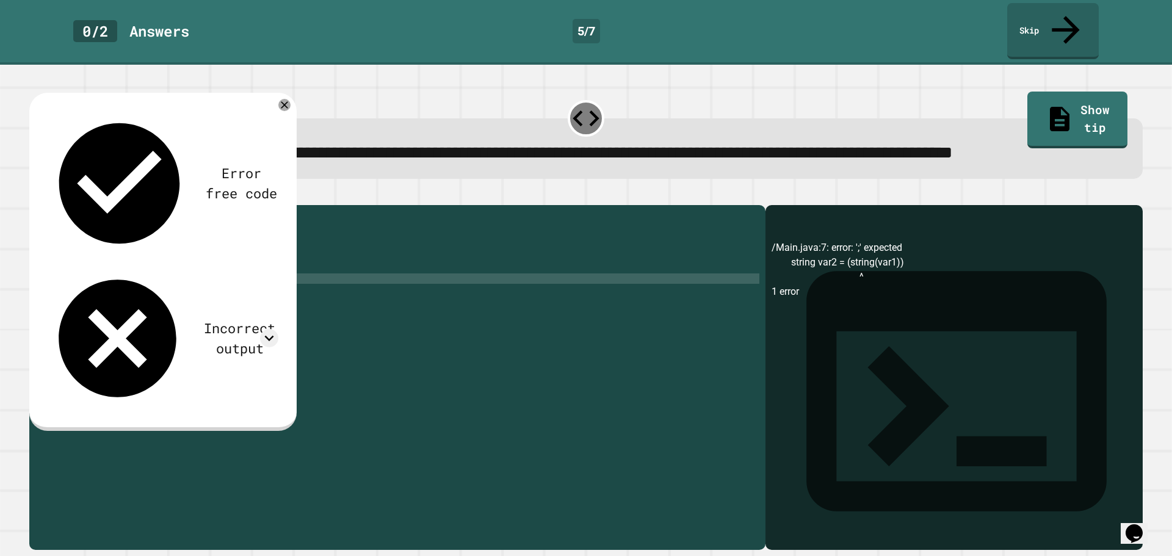
scroll to position [0, 9]
type textarea "**********"
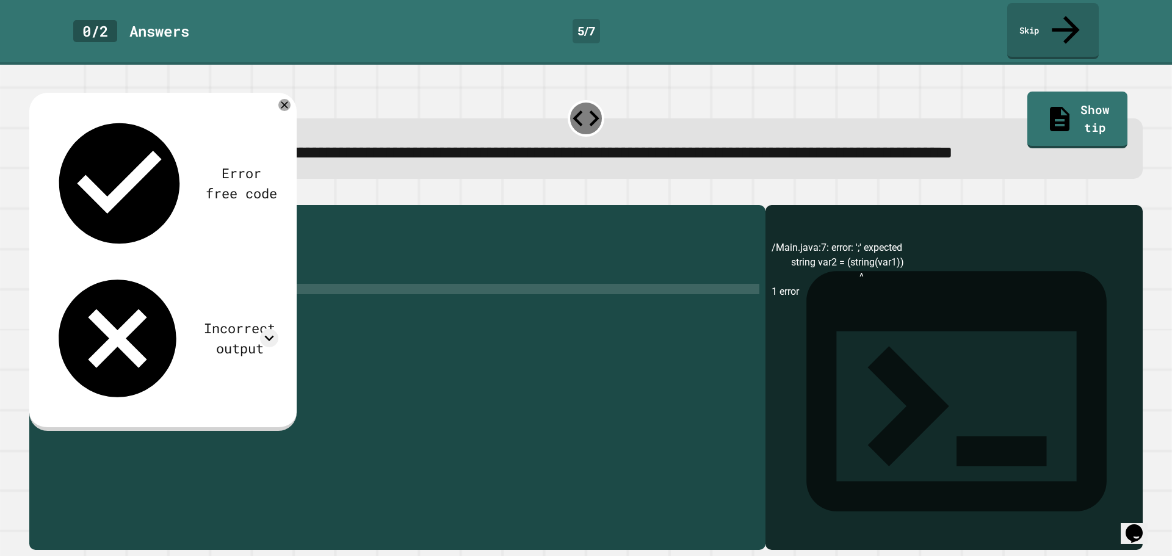
scroll to position [0, 0]
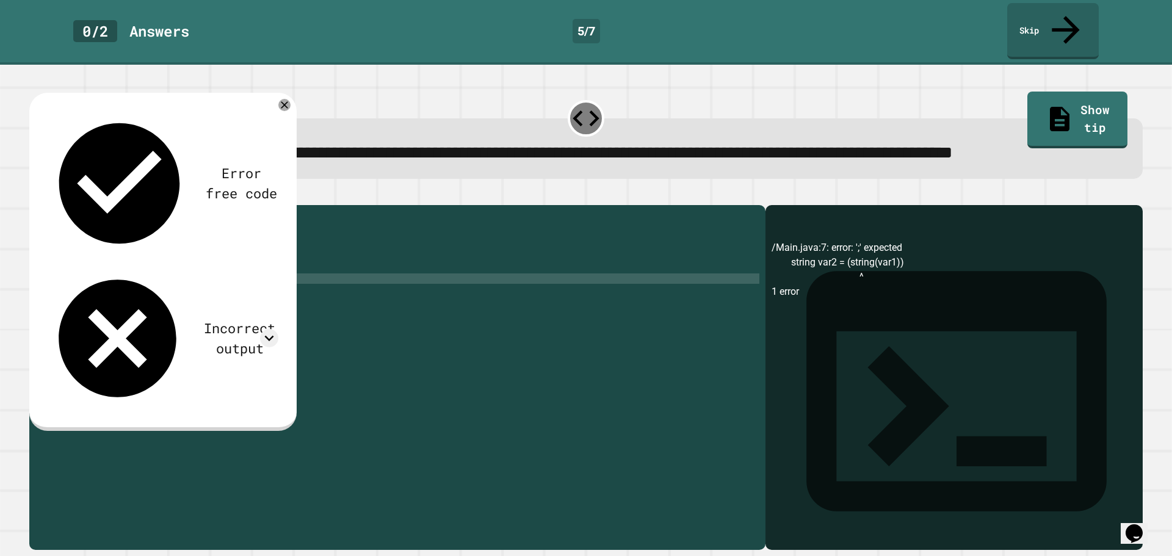
type textarea "**********"
drag, startPoint x: 306, startPoint y: 102, endPoint x: 288, endPoint y: 111, distance: 20.5
click at [297, 108] on div "Error free code /Main.java:7: error: ';' expected string var2 = (string(var1)) …" at bounding box center [162, 261] width 267 height 337
click at [284, 111] on div "Error free code /Main.java:7: error: ';' expected string var2 = (string(var1)) …" at bounding box center [162, 260] width 243 height 311
click at [290, 110] on icon at bounding box center [284, 105] width 12 height 12
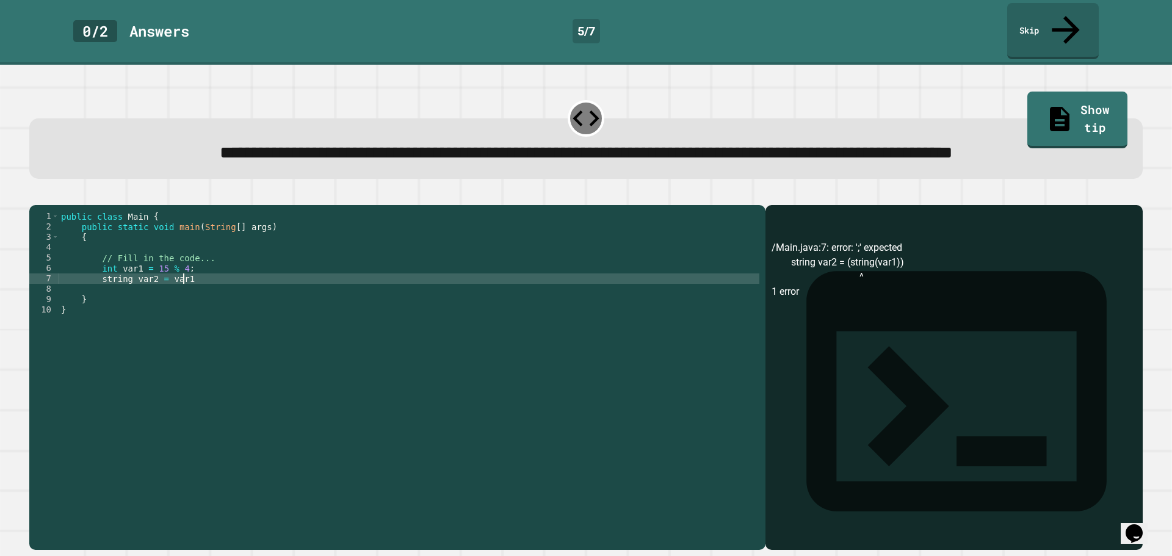
click at [226, 297] on div "public class Main { public static void main ( String [ ] args ) { // Fill in th…" at bounding box center [409, 361] width 700 height 301
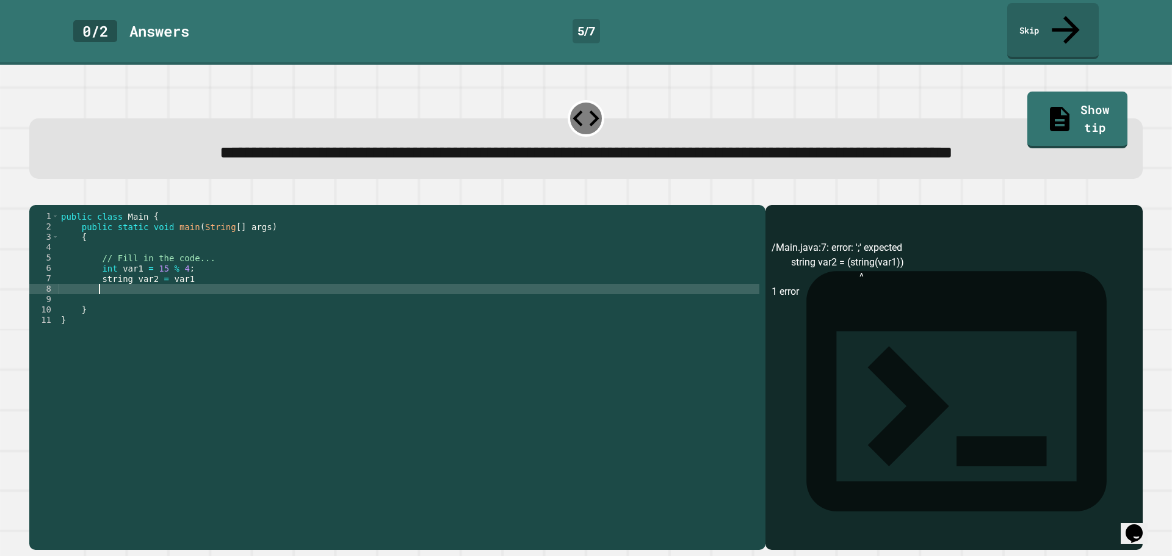
click at [100, 298] on div "public class Main { public static void main ( String [ ] args ) { // Fill in th…" at bounding box center [409, 361] width 700 height 301
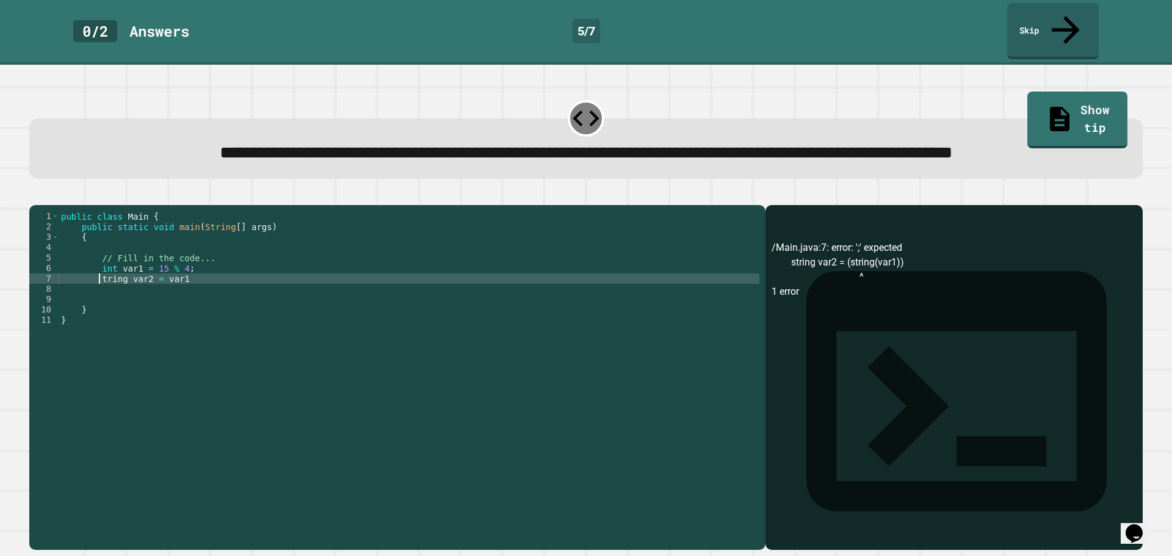
type textarea "**********"
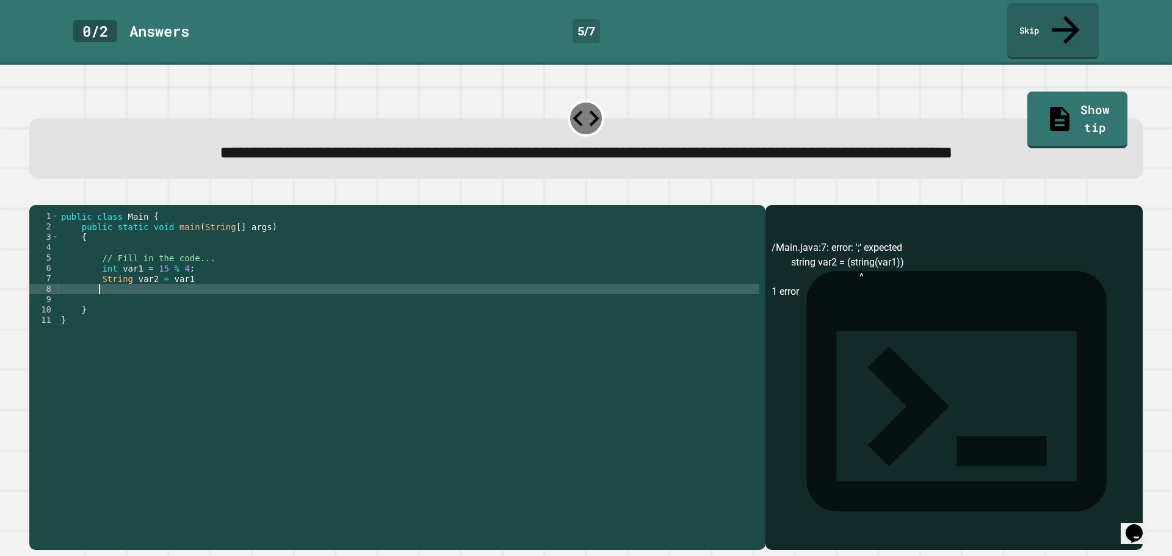
click at [137, 305] on div "public class Main { public static void main ( String [ ] args ) { // Fill in th…" at bounding box center [409, 361] width 700 height 301
type textarea "*"
click at [35, 195] on icon "button" at bounding box center [35, 195] width 0 height 0
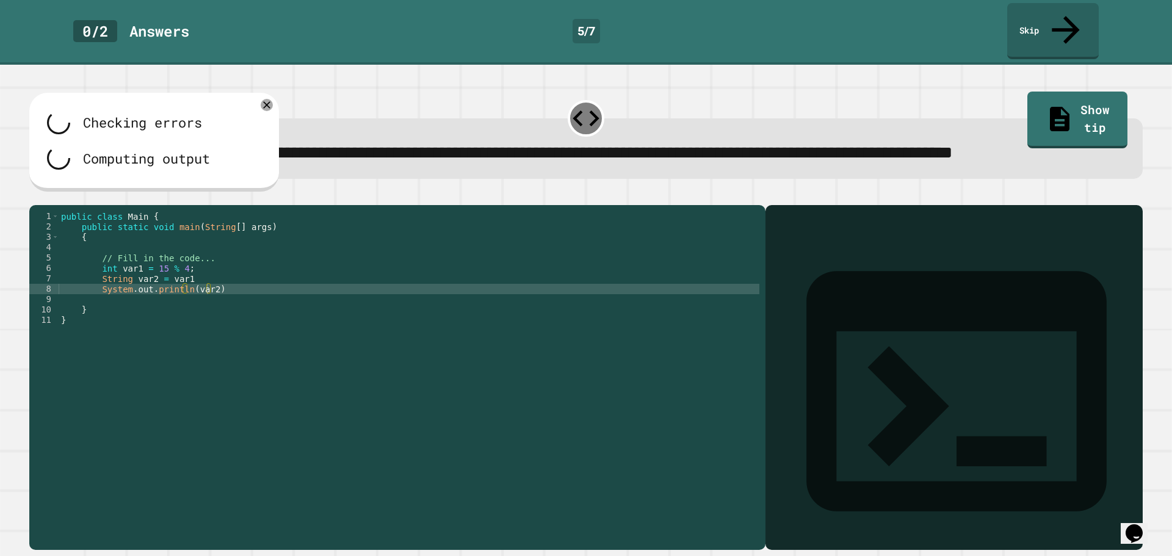
click at [187, 299] on div "public class Main { public static void main ( String [ ] args ) { // Fill in th…" at bounding box center [409, 361] width 700 height 301
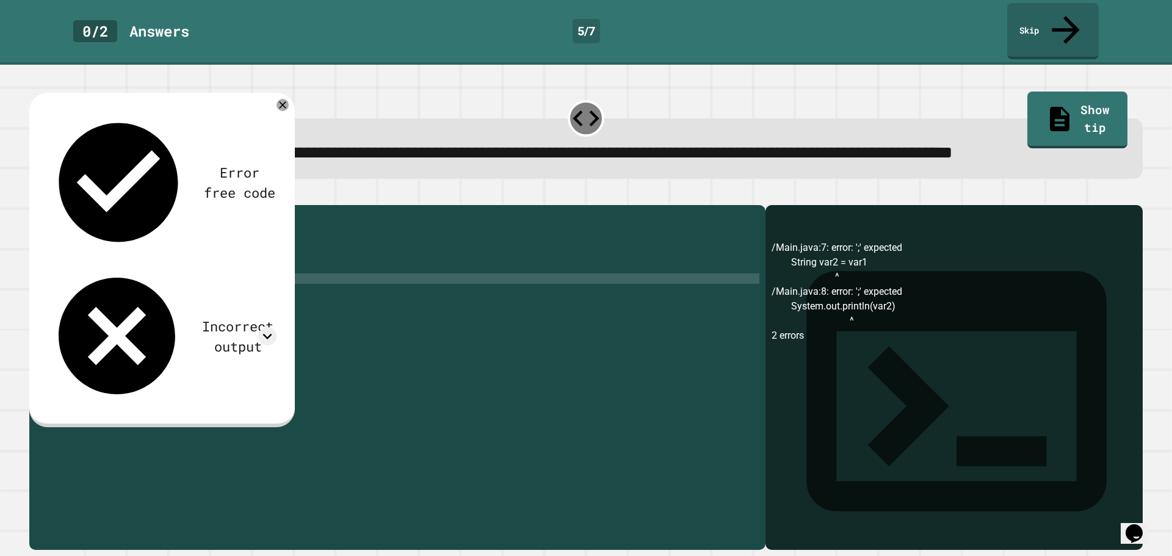
click at [250, 309] on div "public class Main { public static void main ( String [ ] args ) { // Fill in th…" at bounding box center [409, 361] width 700 height 301
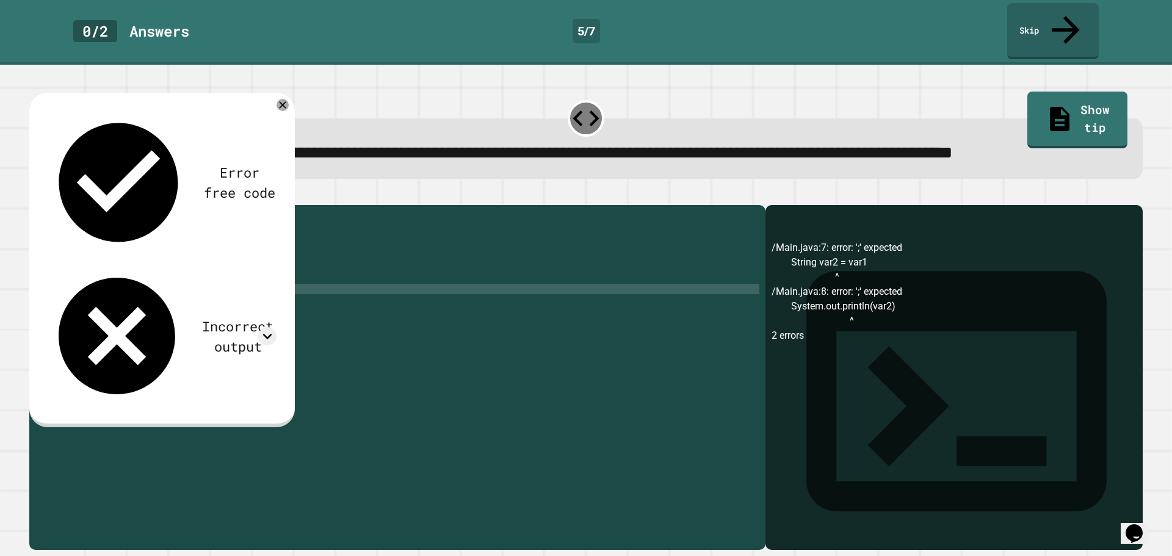
scroll to position [0, 10]
click at [37, 195] on div at bounding box center [585, 197] width 1113 height 15
click at [33, 204] on div at bounding box center [585, 197] width 1113 height 15
click at [35, 195] on button "button" at bounding box center [35, 195] width 0 height 0
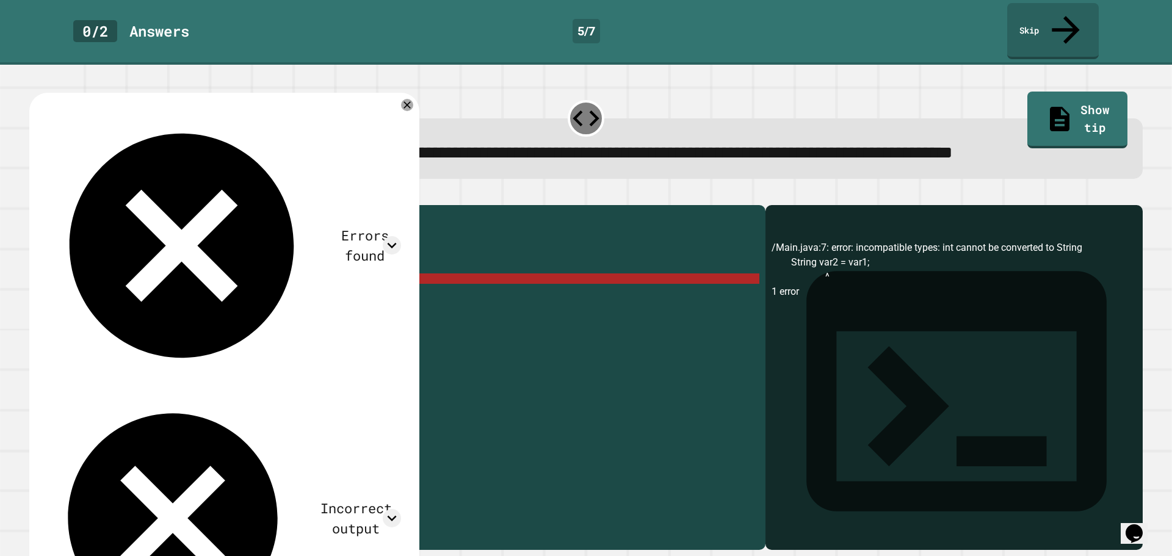
scroll to position [0, 9]
click at [165, 297] on div "public class Main { public static void main ( String [ ] args ) { // Fill in th…" at bounding box center [409, 361] width 700 height 301
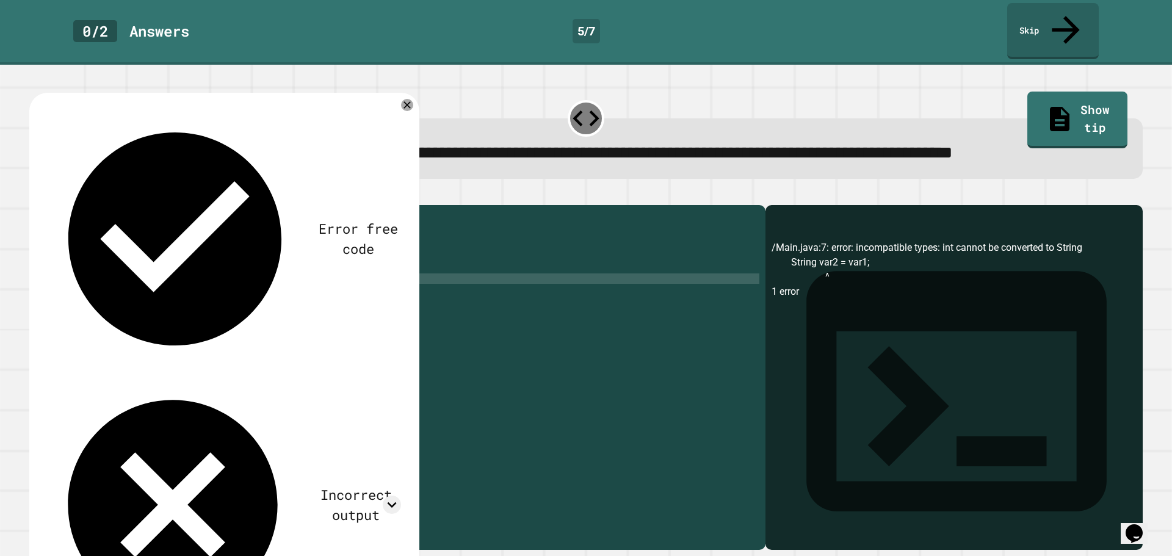
scroll to position [0, 10]
click at [35, 195] on button "button" at bounding box center [35, 195] width 0 height 0
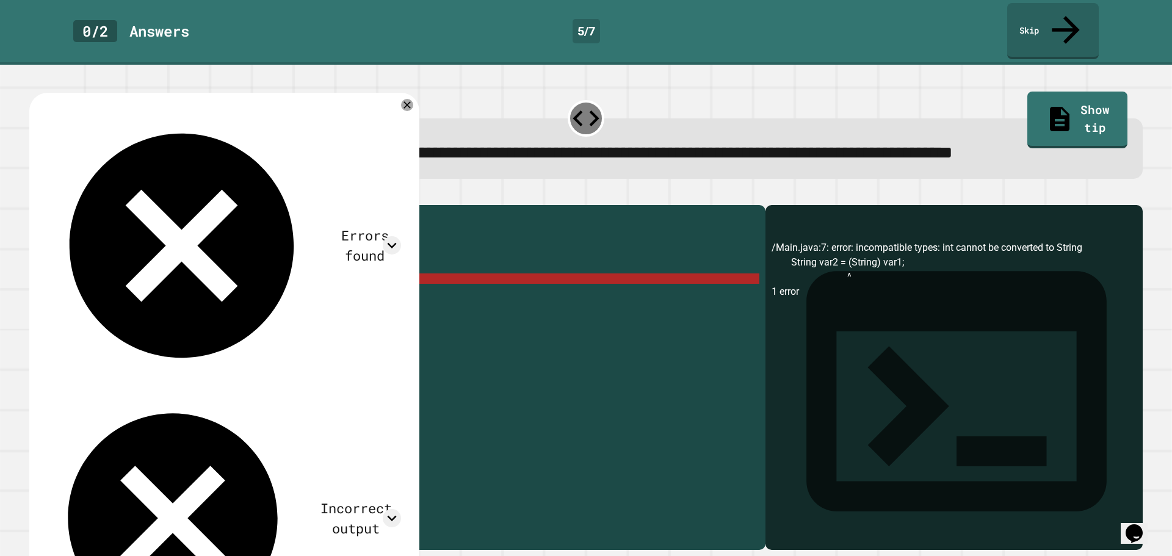
click at [164, 298] on div "public class Main { public static void main ( String [ ] args ) { // Fill in th…" at bounding box center [409, 361] width 700 height 301
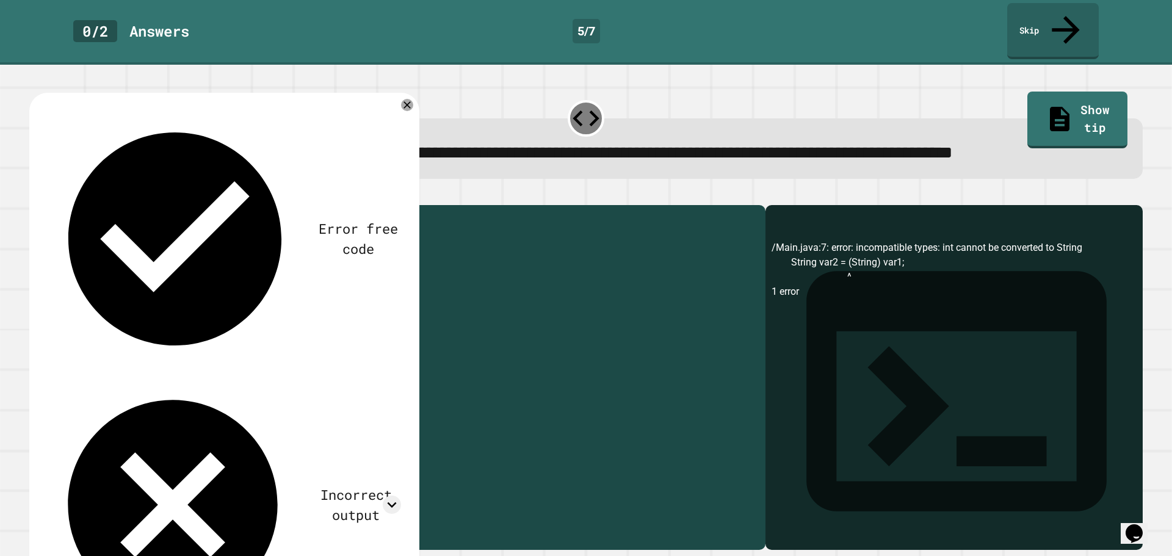
drag, startPoint x: 224, startPoint y: 297, endPoint x: 167, endPoint y: 300, distance: 57.5
click at [167, 300] on div "public class Main { public static void main ( String [ ] args ) { // Fill in th…" at bounding box center [409, 361] width 700 height 301
click at [386, 495] on icon at bounding box center [392, 504] width 18 height 18
click at [499, 291] on div "public class Main { public static void main ( String [ ] args ) { // Fill in th…" at bounding box center [409, 361] width 700 height 301
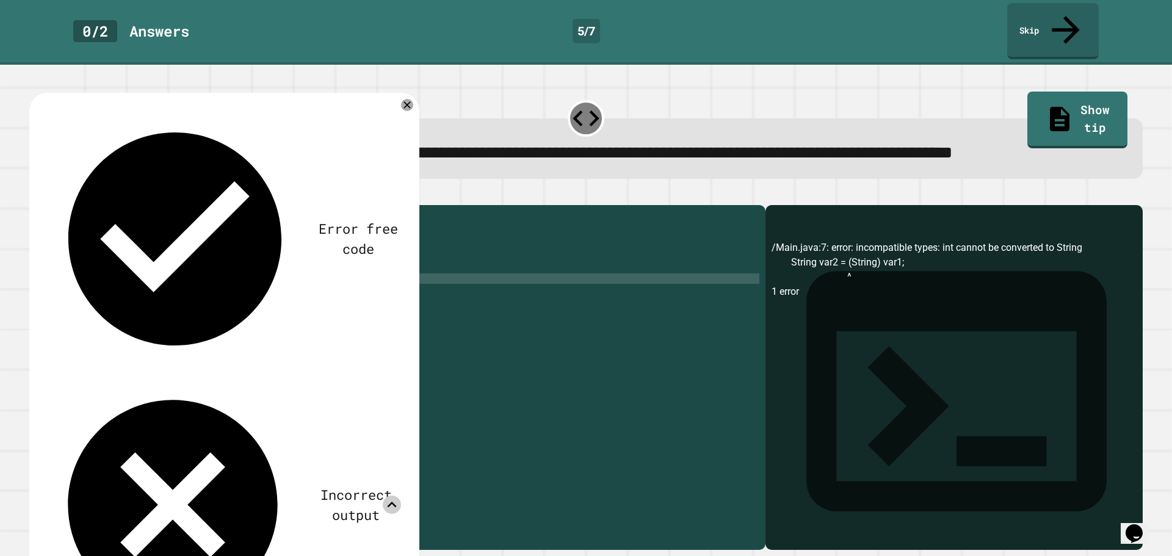
scroll to position [0, 8]
click at [405, 100] on div "Error free code /Main.java:7: error: incompatible types: int cannot be converte…" at bounding box center [224, 426] width 390 height 666
click at [403, 102] on div at bounding box center [407, 105] width 14 height 14
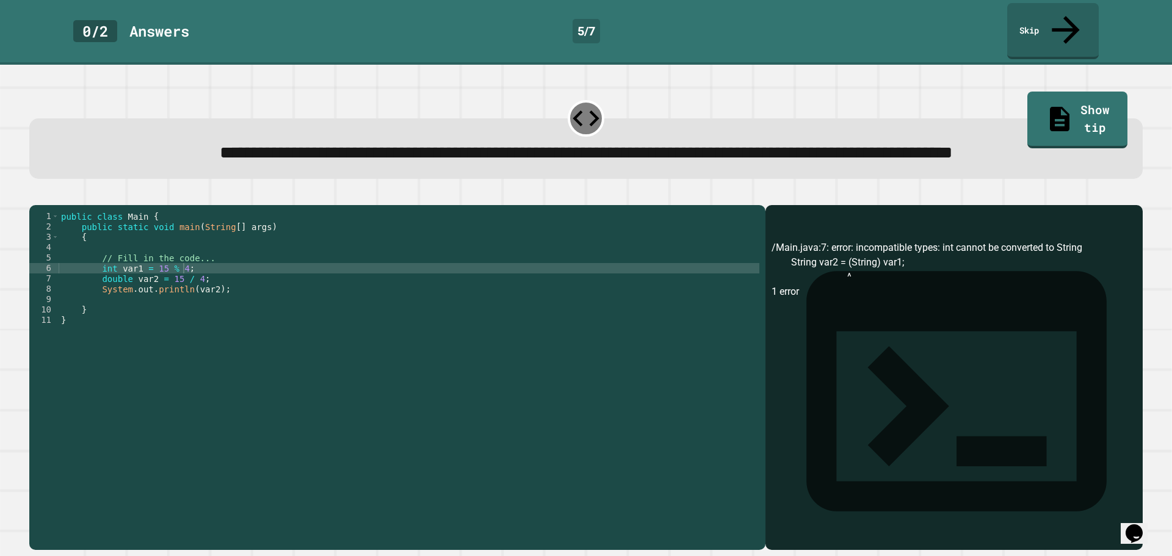
click at [48, 205] on div at bounding box center [585, 197] width 1113 height 15
click at [35, 195] on icon "button" at bounding box center [35, 195] width 0 height 0
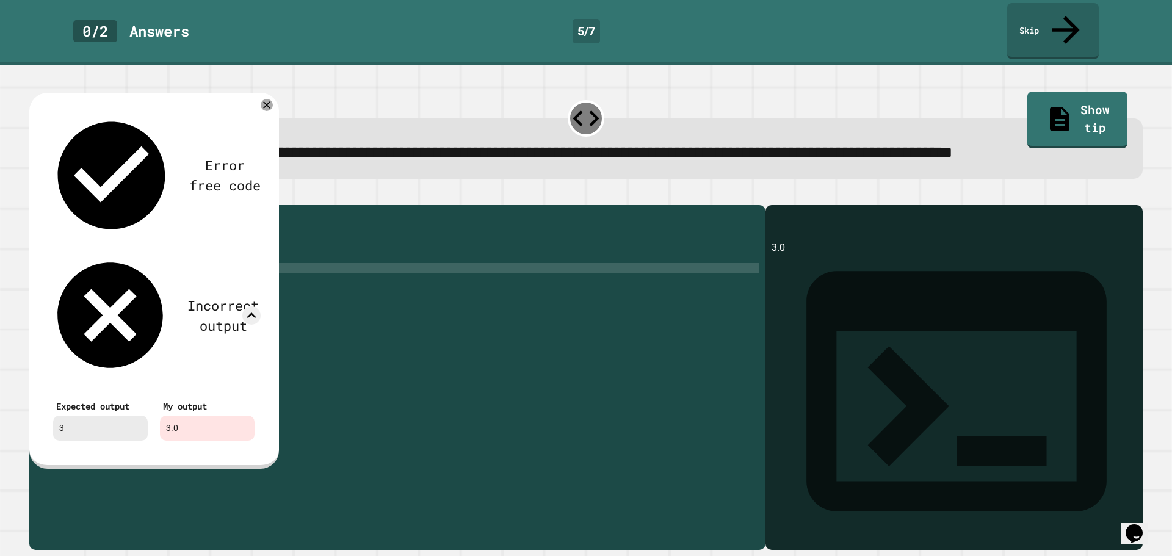
click at [206, 312] on div "public class Main { public static void main ( String [ ] args ) { // Fill in th…" at bounding box center [409, 361] width 700 height 301
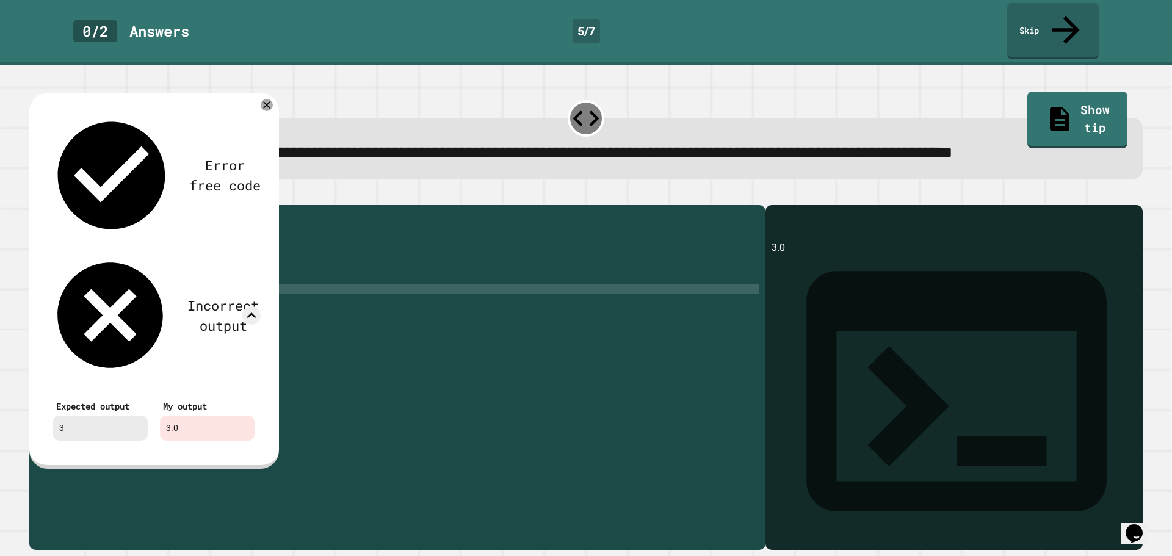
click at [146, 309] on div "public class Main { public static void main ( String [ ] args ) { // Fill in th…" at bounding box center [409, 361] width 700 height 301
click at [209, 308] on div "public class Main { public static void main ( String [ ] args ) { // Fill in th…" at bounding box center [409, 361] width 700 height 301
click at [261, 109] on div at bounding box center [267, 105] width 12 height 12
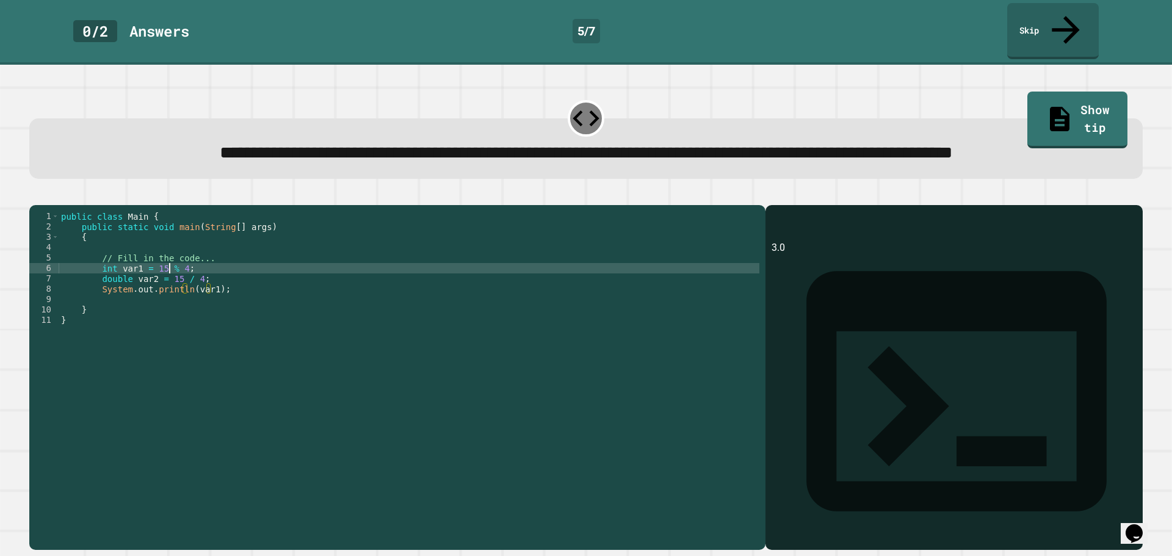
click at [168, 289] on div "public class Main { public static void main ( String [ ] args ) { // Fill in th…" at bounding box center [409, 361] width 700 height 301
type textarea "**********"
click at [35, 195] on icon "button" at bounding box center [35, 195] width 0 height 0
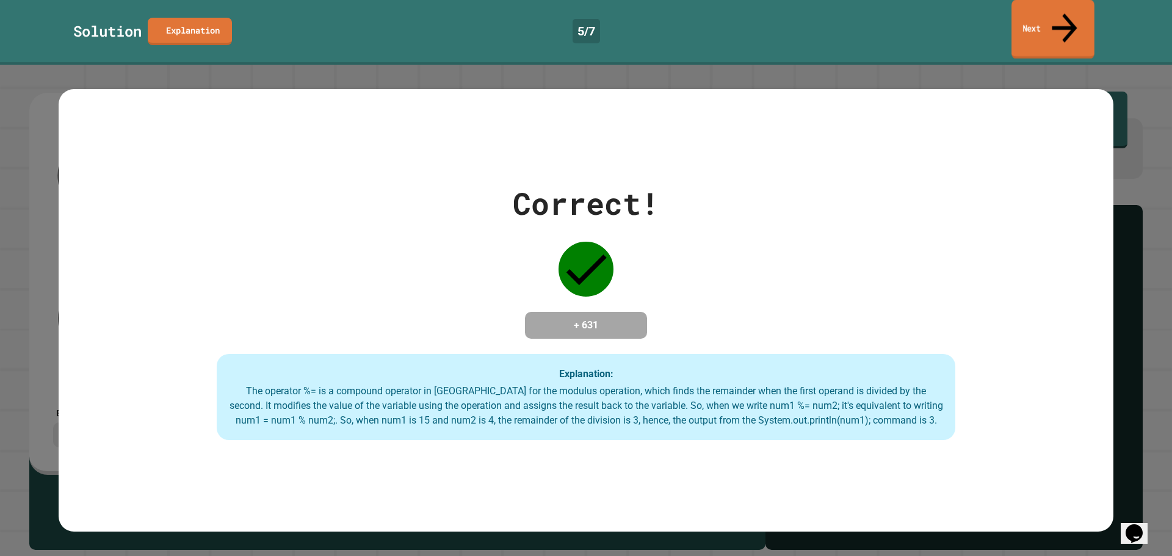
click at [1023, 5] on link "Next" at bounding box center [1052, 29] width 83 height 59
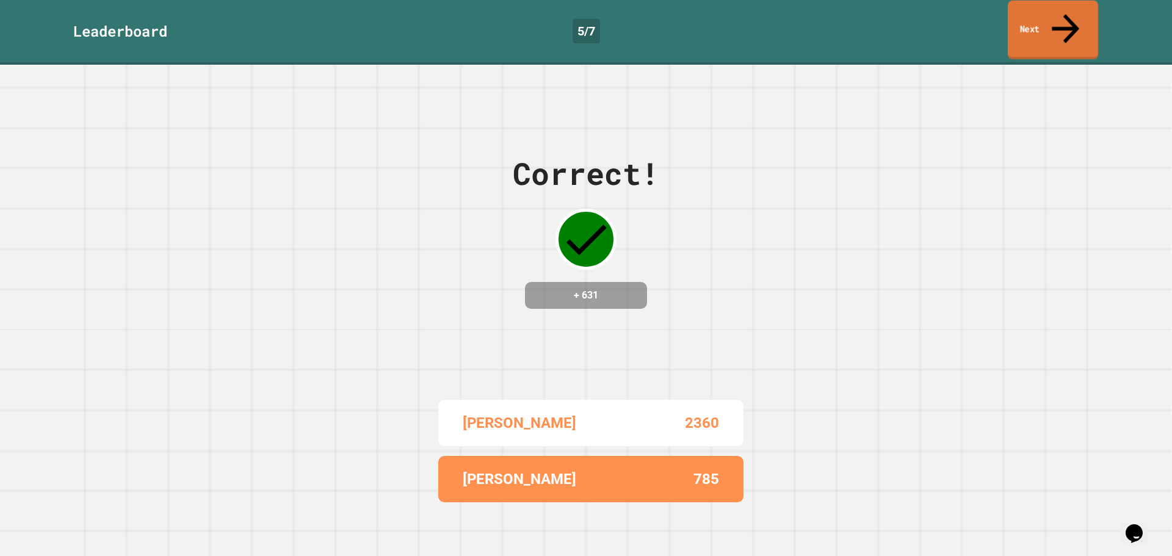
click at [1023, 5] on link "Next" at bounding box center [1052, 30] width 90 height 59
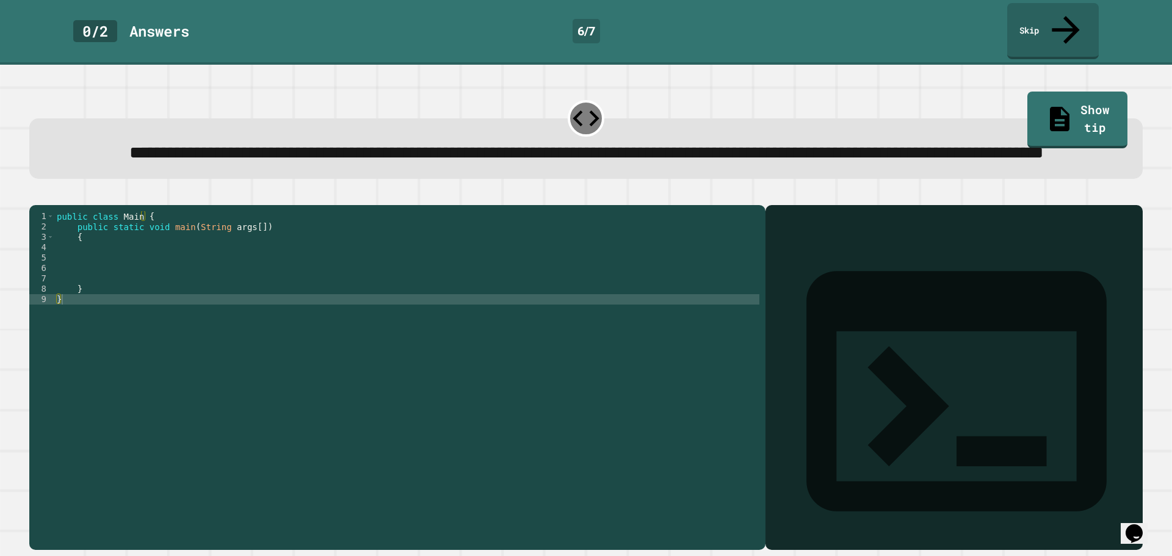
click at [308, 272] on div "public class Main { public static void main ( String args [ ]) { } }" at bounding box center [406, 361] width 705 height 301
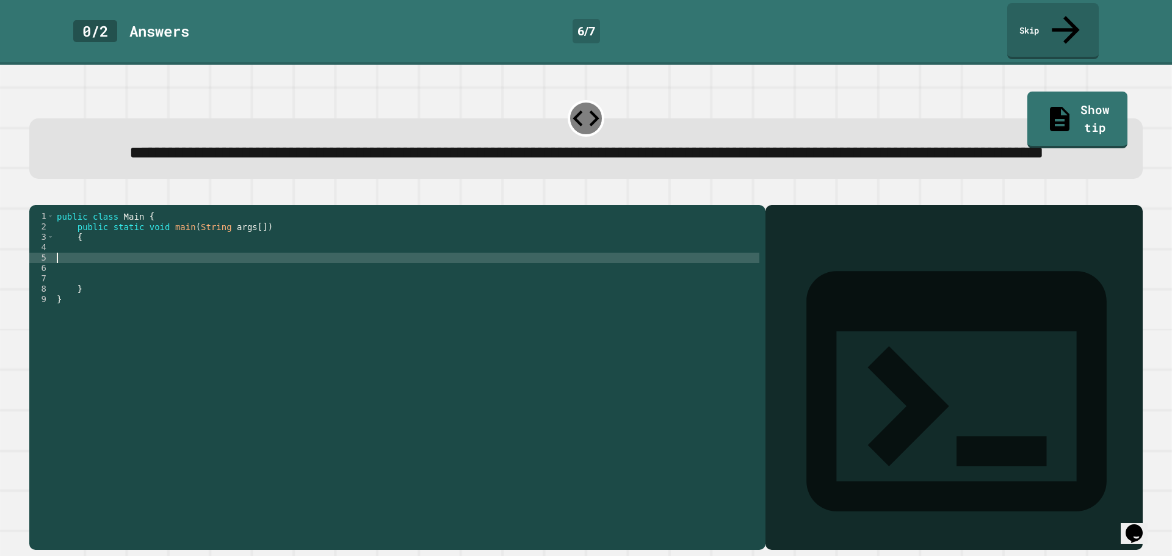
click at [307, 254] on div "public class Main { public static void main ( String args [ ]) { } }" at bounding box center [406, 361] width 705 height 301
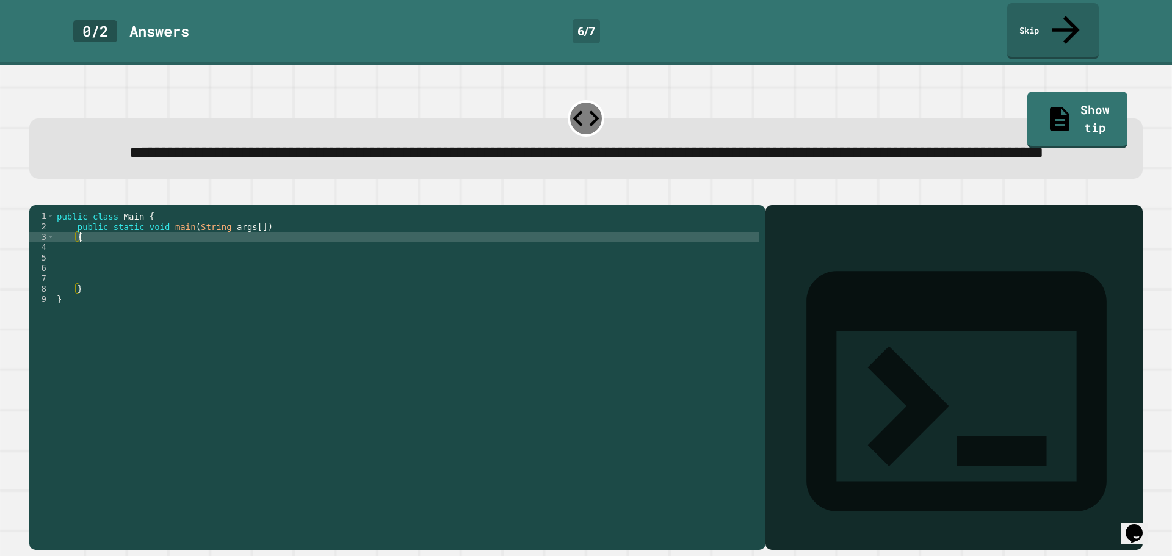
click at [306, 259] on div "public class Main { public static void main ( String args [ ]) { } }" at bounding box center [406, 361] width 705 height 301
click at [319, 263] on div "public class Main { public static void main ( String args [ ]) { } }" at bounding box center [406, 361] width 705 height 301
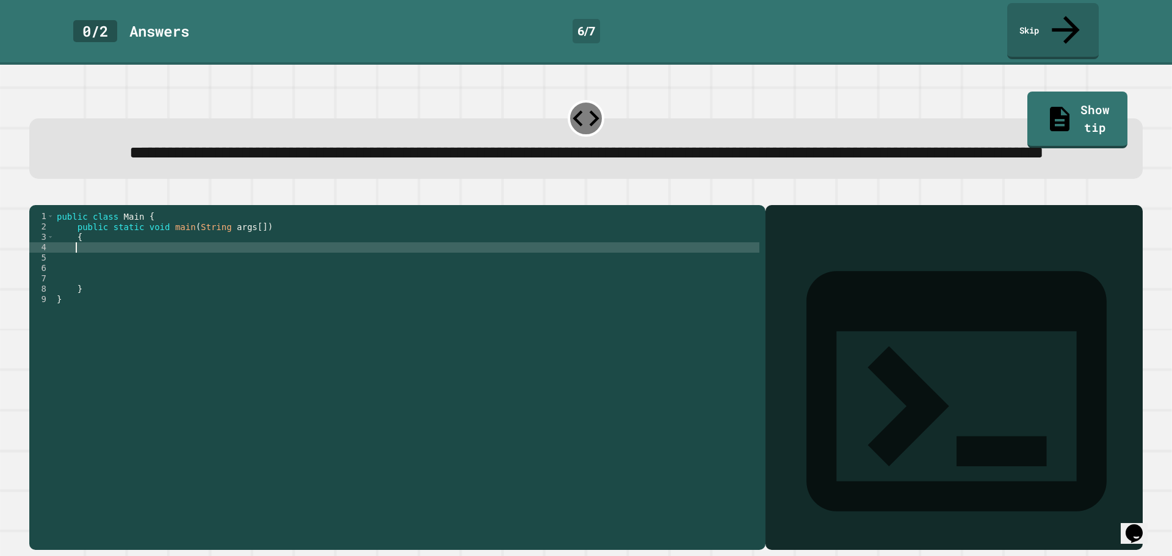
type textarea "*"
drag, startPoint x: 83, startPoint y: 254, endPoint x: 79, endPoint y: 260, distance: 7.0
click at [79, 260] on div "public class Main { public static void main ( String args [ ]) { var1 = } }" at bounding box center [406, 361] width 705 height 301
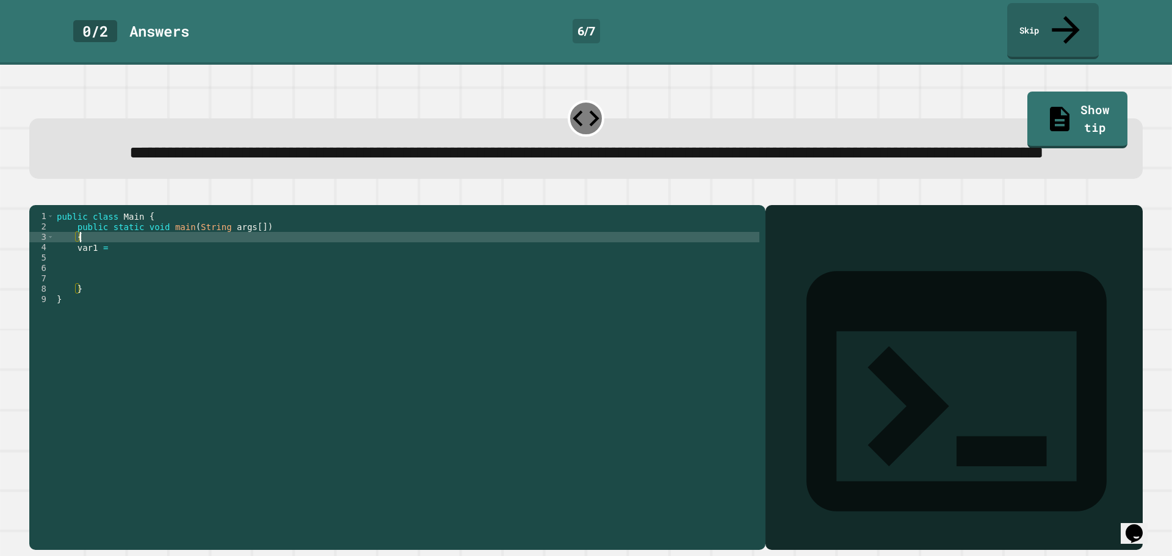
scroll to position [0, 1]
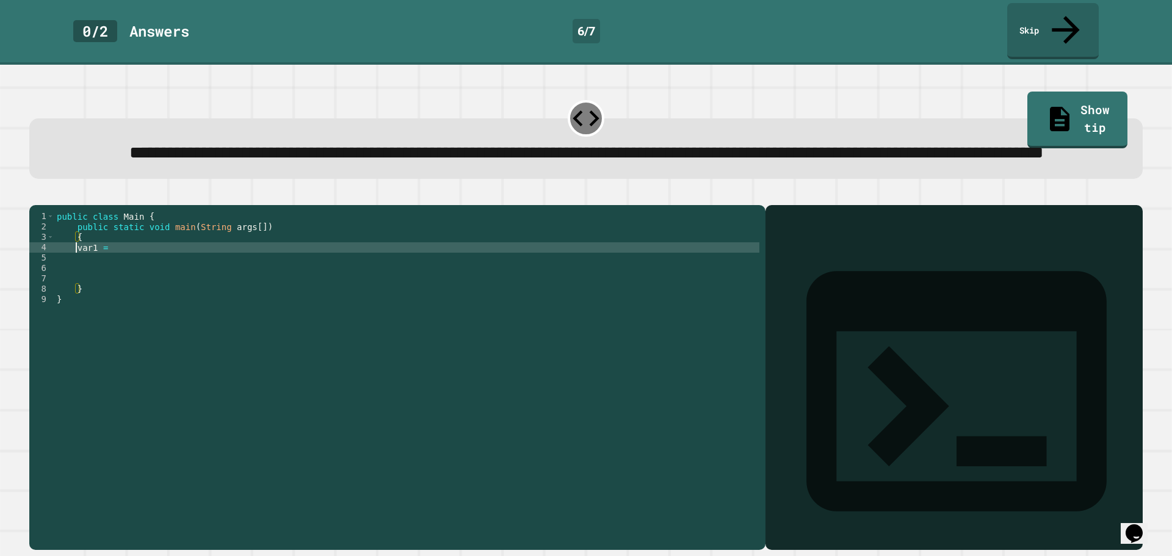
click at [74, 265] on div "public class Main { public static void main ( String args [ ]) { var1 = } }" at bounding box center [406, 361] width 705 height 301
click at [164, 271] on div "public class Main { public static void main ( String args [ ]) { var1 = } }" at bounding box center [406, 361] width 705 height 301
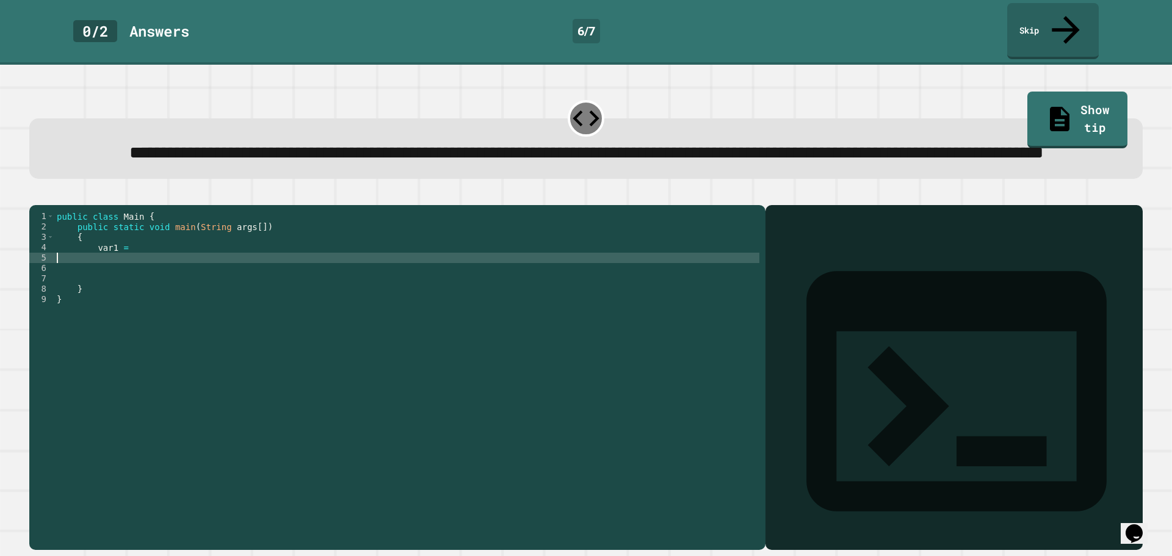
scroll to position [0, 0]
click at [155, 265] on div "public class Main { public static void main ( String args [ ]) { var1 = } }" at bounding box center [406, 361] width 705 height 301
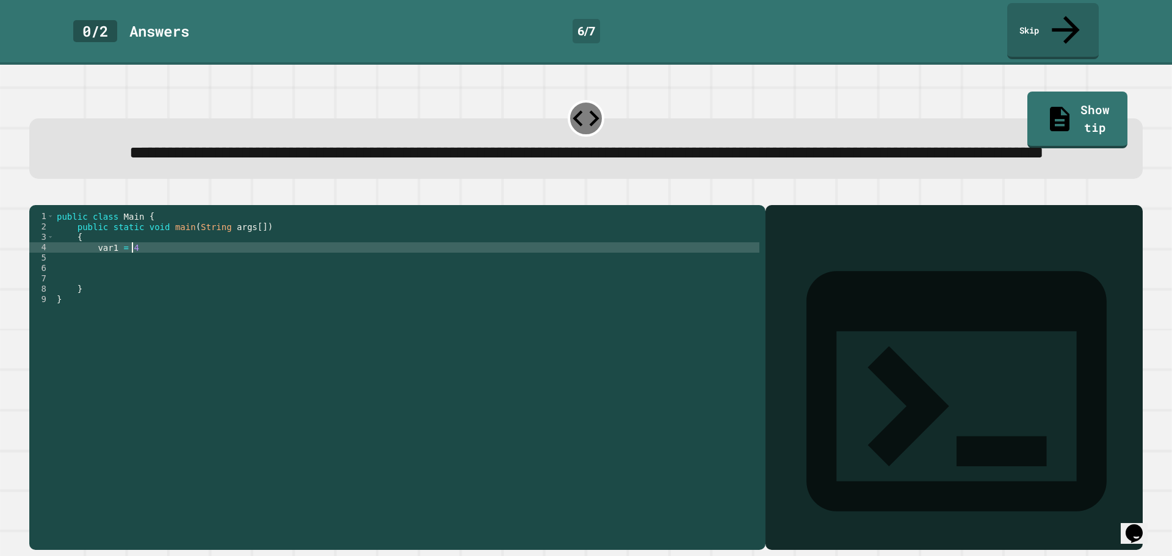
scroll to position [0, 4]
type textarea "**********"
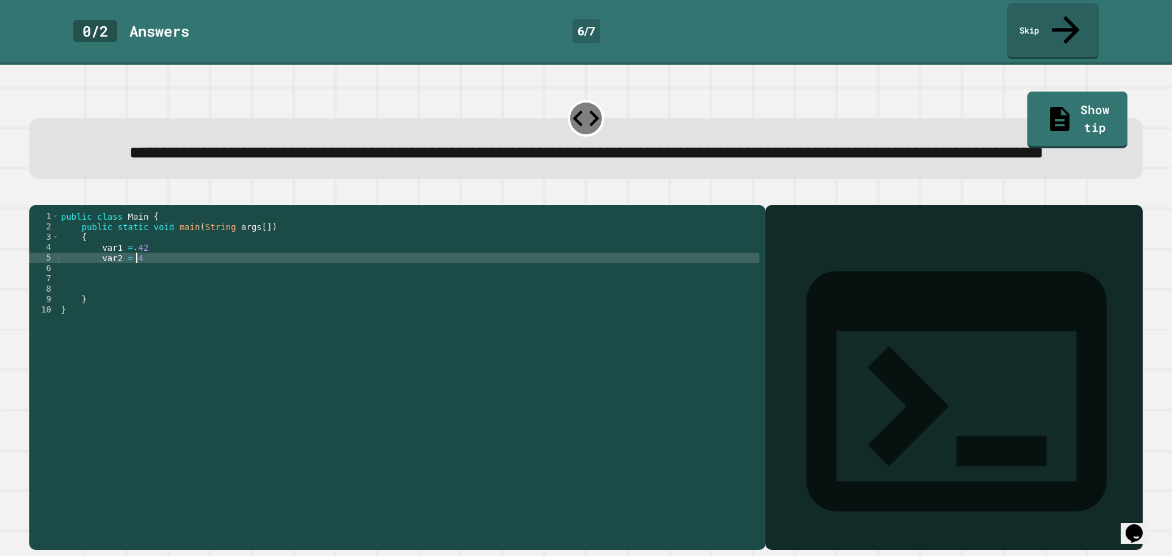
scroll to position [0, 5]
type textarea "*********"
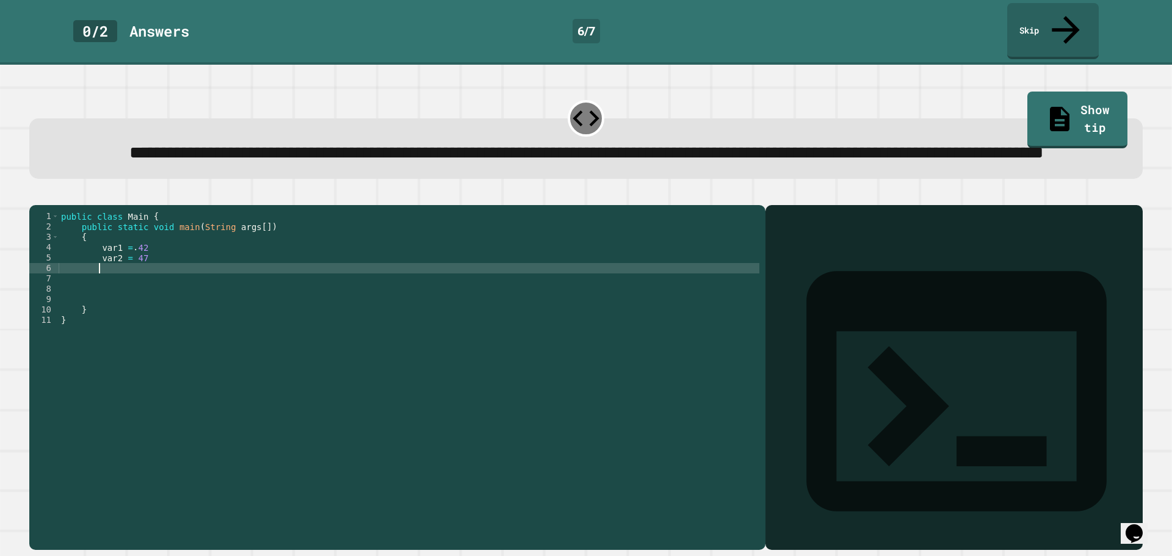
type textarea "*"
click at [93, 262] on div "public class Main { public static void main ( String args [ ]) { var1 = . 42 va…" at bounding box center [409, 361] width 700 height 301
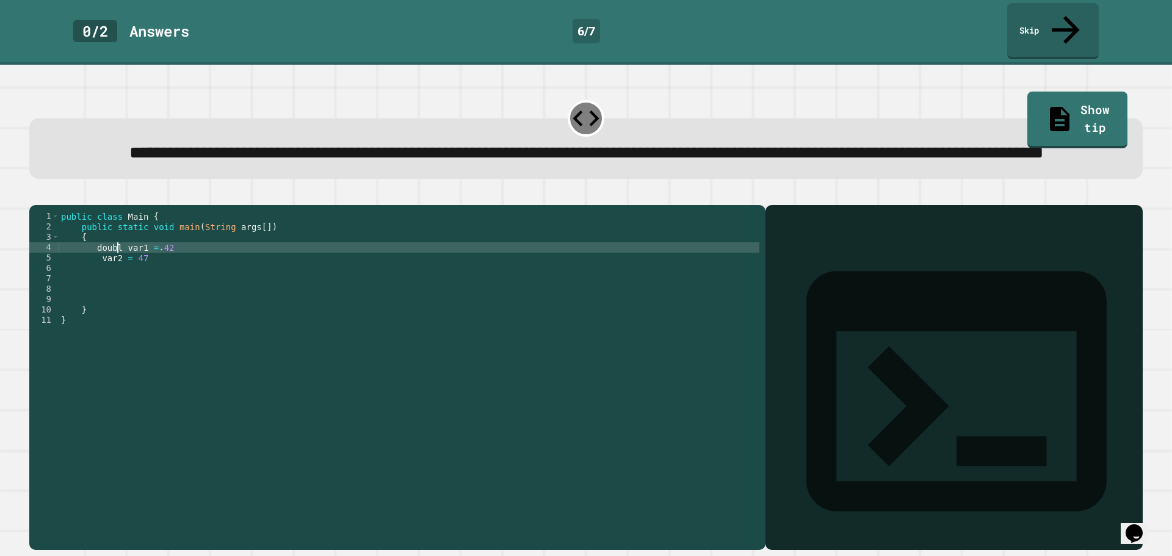
scroll to position [0, 4]
click at [90, 276] on div "public class Main { public static void main ( String args [ ]) { double var1 = …" at bounding box center [409, 361] width 700 height 301
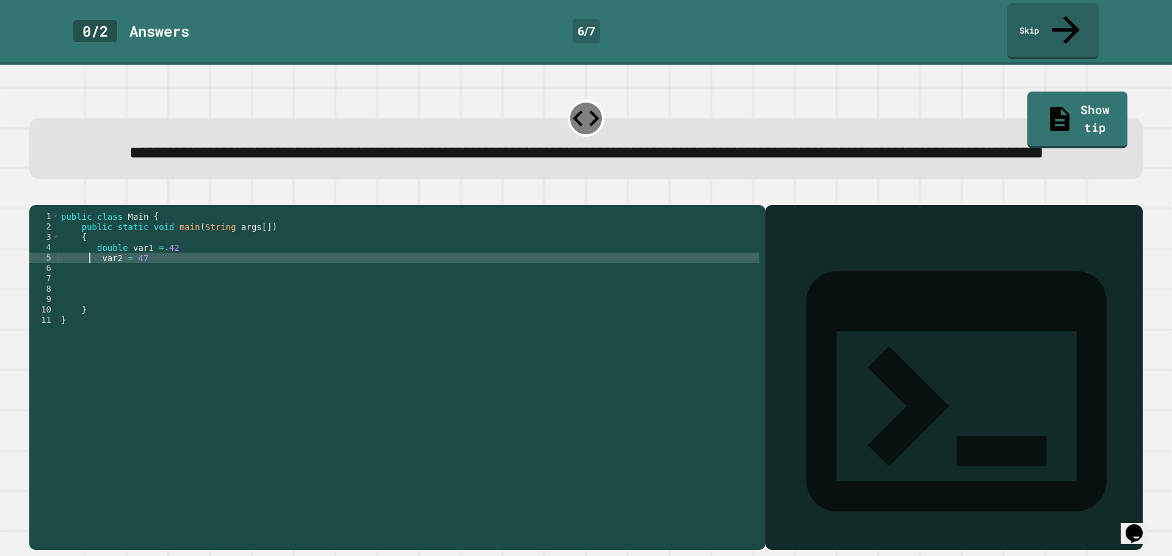
click at [96, 275] on div "public class Main { public static void main ( String args [ ]) { double var1 = …" at bounding box center [409, 361] width 700 height 301
type textarea "**********"
click at [211, 271] on div "public class Main { public static void main ( String args [ ]) { double var1 = …" at bounding box center [409, 361] width 700 height 301
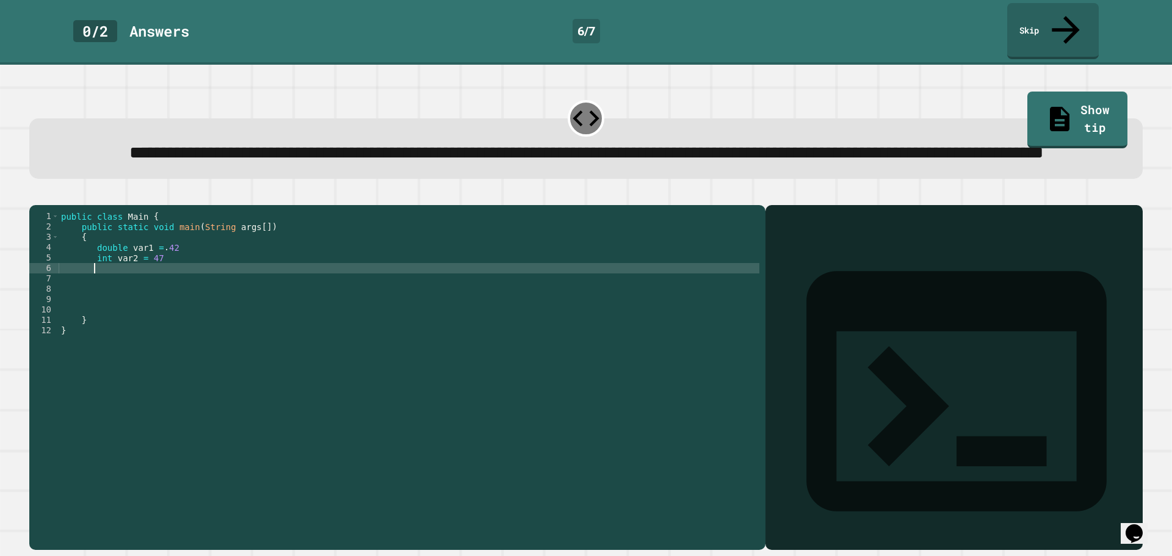
type textarea "*"
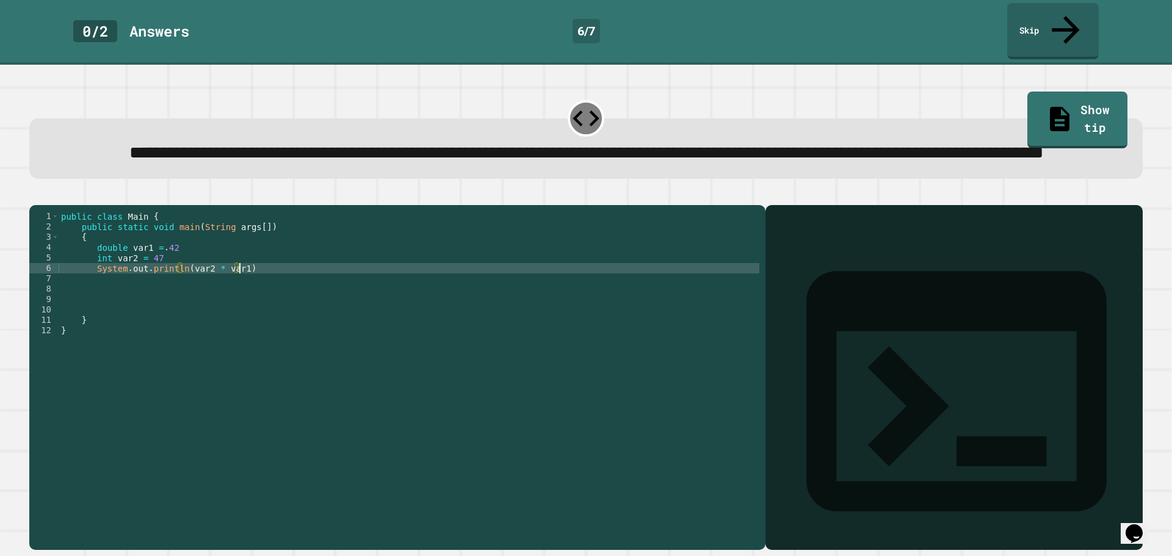
click at [261, 289] on div "public class Main { public static void main ( String args [ ]) { double var1 = …" at bounding box center [409, 361] width 700 height 301
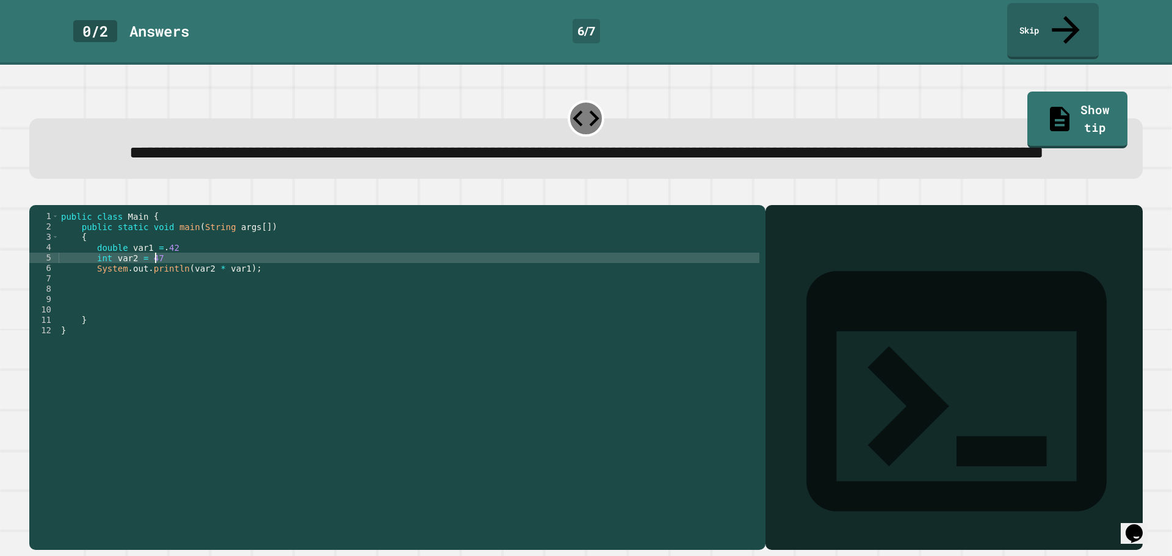
click at [195, 274] on div "public class Main { public static void main ( String args [ ]) { double var1 = …" at bounding box center [409, 361] width 700 height 301
click at [193, 268] on div "public class Main { public static void main ( String args [ ]) { double var1 = …" at bounding box center [409, 361] width 700 height 301
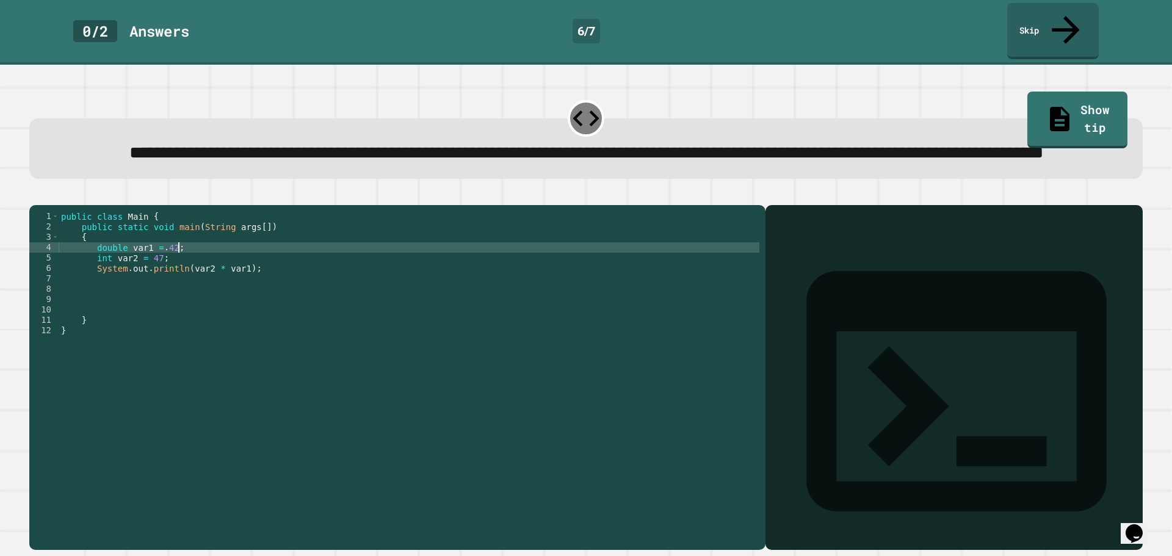
scroll to position [0, 7]
click at [35, 195] on icon "button" at bounding box center [35, 195] width 0 height 0
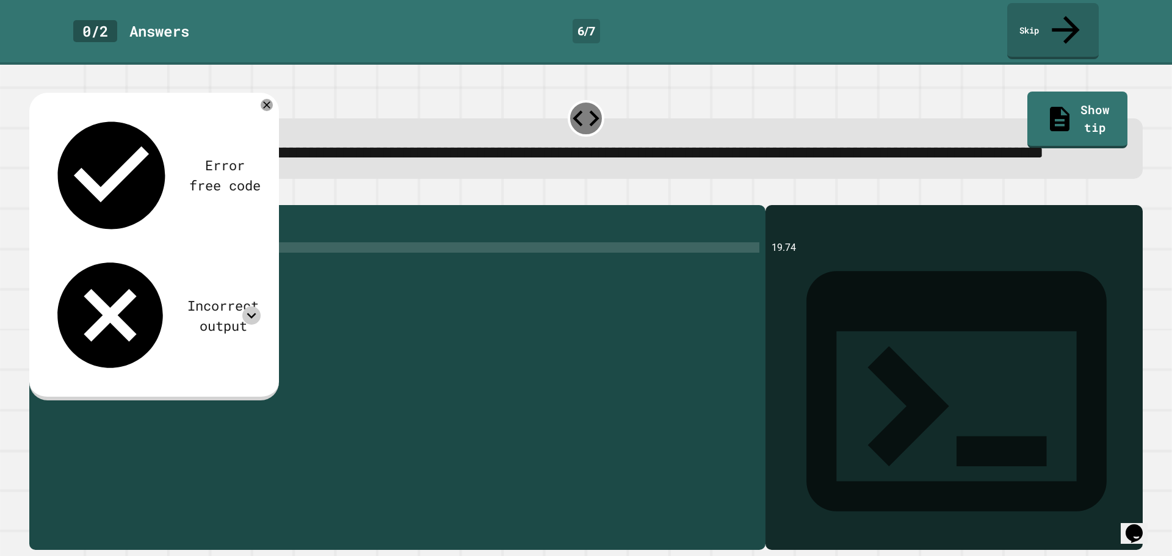
click at [249, 306] on icon at bounding box center [251, 315] width 18 height 18
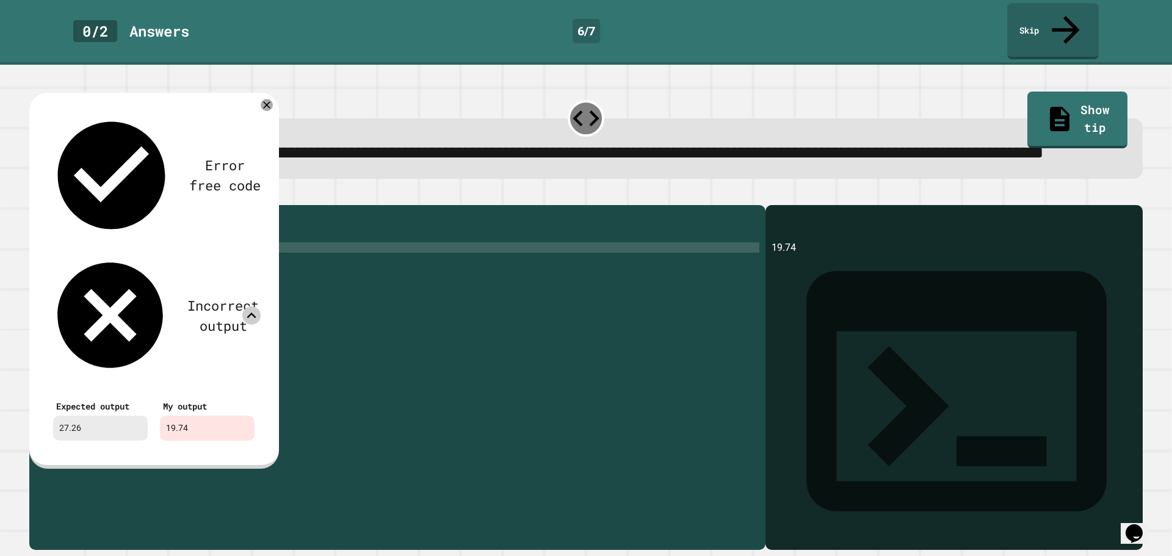
click at [278, 261] on div "public class Main { public static void main ( String args [ ]) { double var1 = …" at bounding box center [409, 361] width 700 height 301
click at [297, 266] on div "public class Main { public static void main ( String args [ ]) { double var1 = …" at bounding box center [409, 361] width 700 height 301
click at [270, 113] on div "Error free code 19.74 Incorrect output Expected output 27.26 My output 19.74" at bounding box center [154, 280] width 250 height 375
click at [267, 111] on icon at bounding box center [266, 105] width 15 height 15
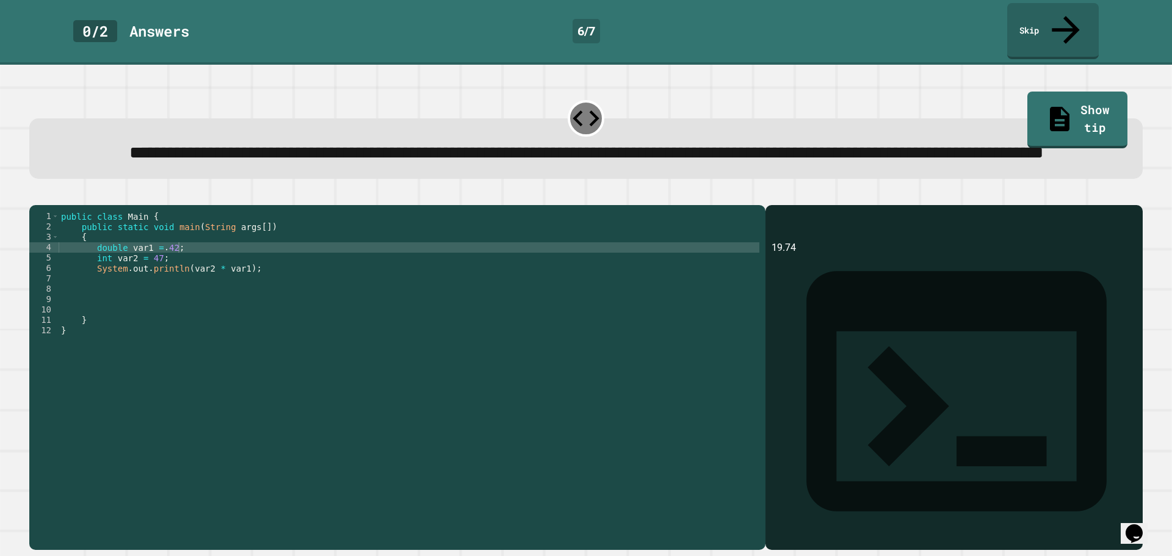
click at [35, 195] on button "button" at bounding box center [35, 195] width 0 height 0
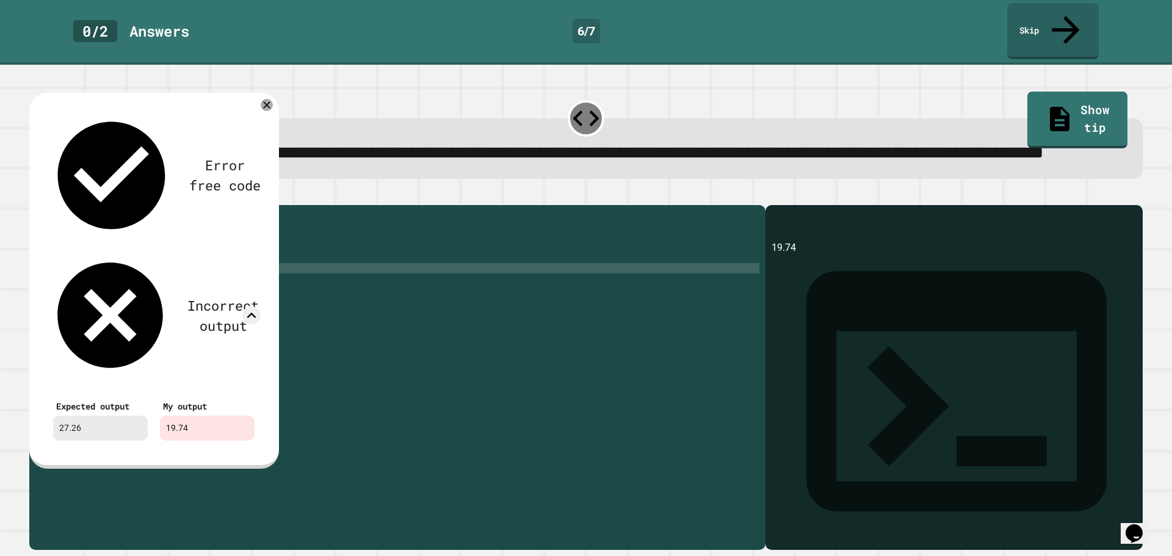
click at [563, 285] on div "public class Main { public static void main ( String args [ ]) { double var1 = …" at bounding box center [409, 361] width 700 height 301
click at [263, 112] on icon at bounding box center [266, 105] width 15 height 15
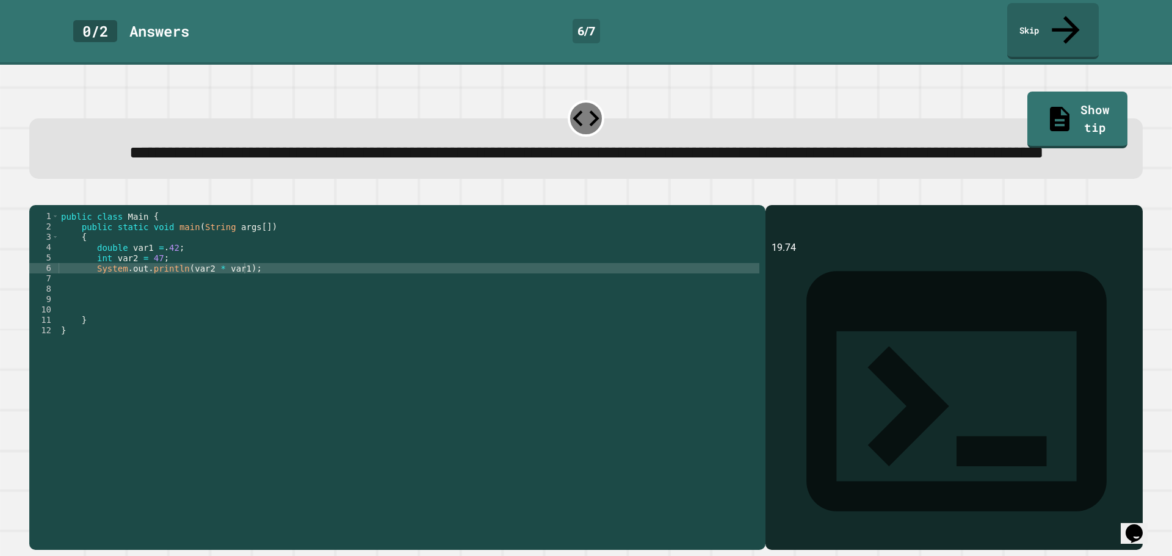
click at [173, 264] on div "public class Main { public static void main ( String args [ ]) { double var1 = …" at bounding box center [409, 361] width 700 height 301
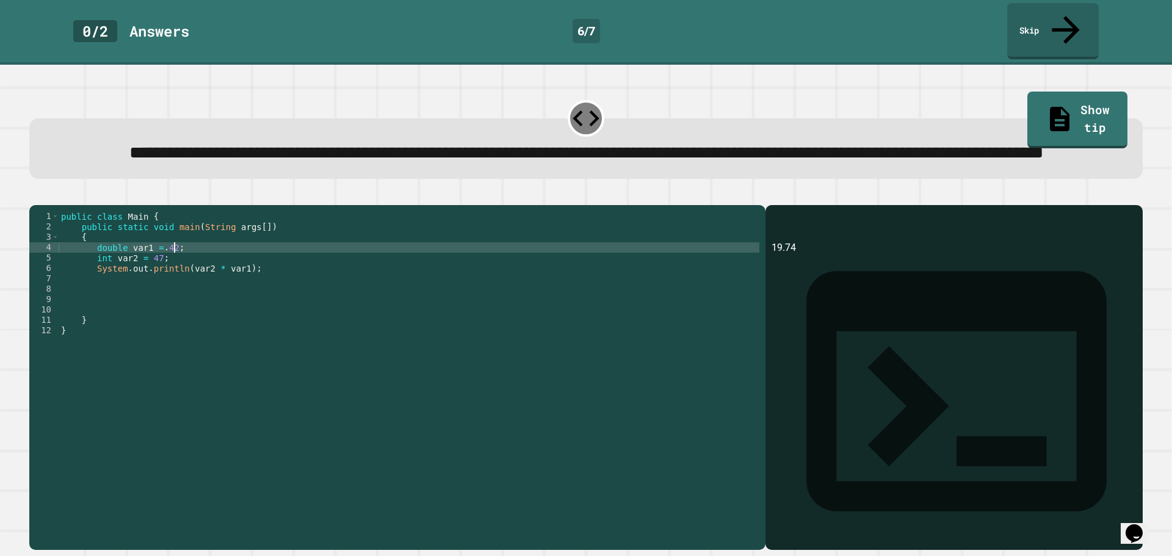
click at [157, 269] on div "public class Main { public static void main ( String args [ ]) { double var1 = …" at bounding box center [409, 361] width 700 height 301
drag, startPoint x: 161, startPoint y: 269, endPoint x: 173, endPoint y: 290, distance: 23.8
click at [162, 269] on div "public class Main { public static void main ( String args [ ]) { double var1 = …" at bounding box center [409, 361] width 700 height 301
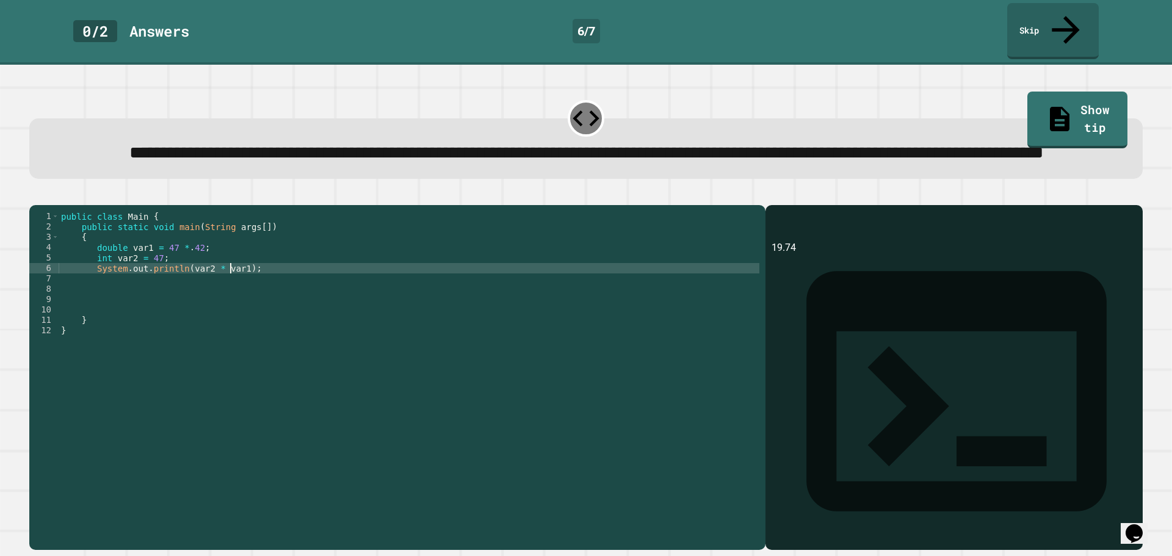
click at [234, 283] on div "public class Main { public static void main ( String args [ ]) { double var1 = …" at bounding box center [409, 361] width 700 height 301
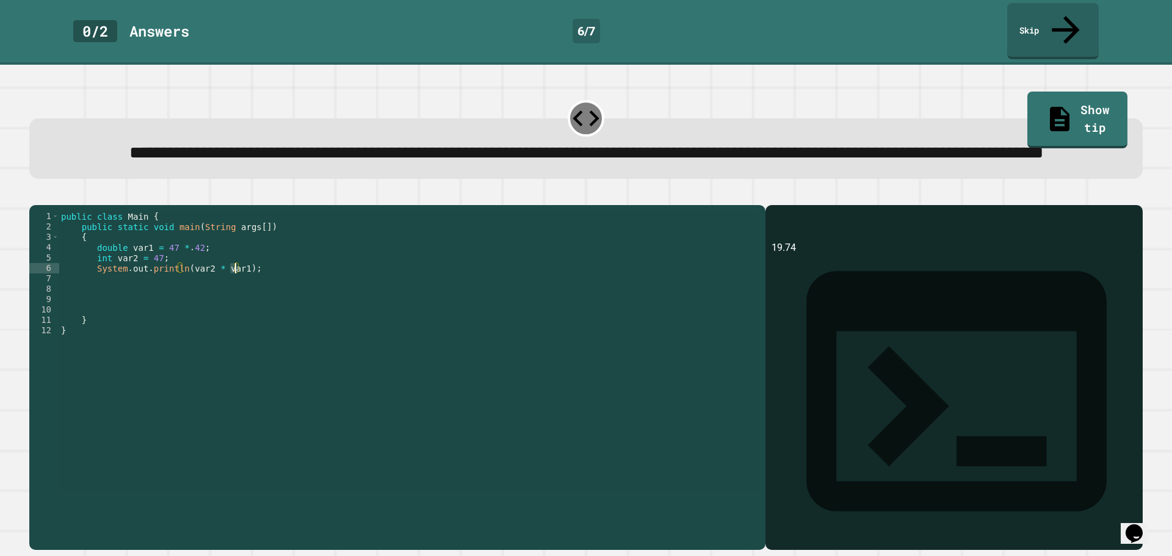
click at [234, 284] on div "public class Main { public static void main ( String args [ ]) { double var1 = …" at bounding box center [409, 351] width 700 height 280
drag, startPoint x: 234, startPoint y: 284, endPoint x: 206, endPoint y: 286, distance: 28.7
click at [206, 286] on div "public class Main { public static void main ( String args [ ]) { double var1 = …" at bounding box center [409, 361] width 700 height 301
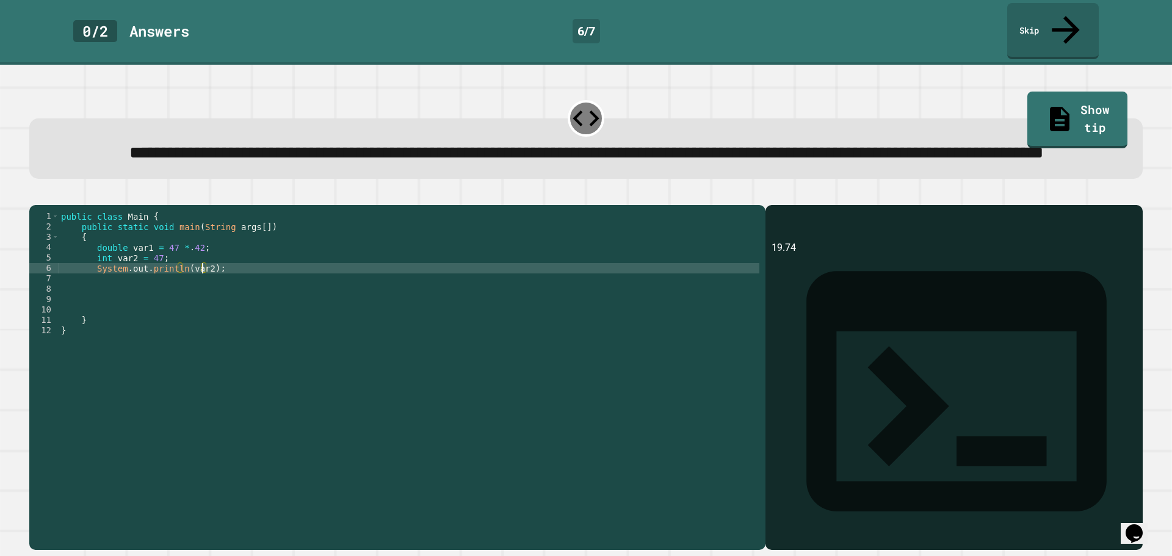
click at [154, 276] on div "public class Main { public static void main ( String args [ ]) { double var1 = …" at bounding box center [409, 361] width 700 height 301
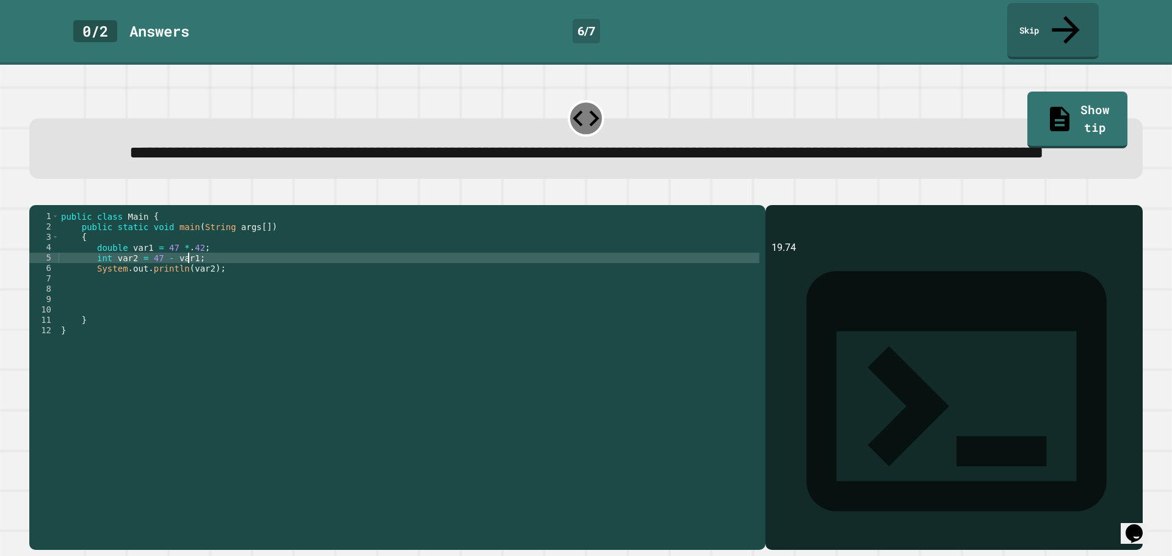
click at [200, 292] on div "public class Main { public static void main ( String args [ ]) { double var1 = …" at bounding box center [409, 361] width 700 height 301
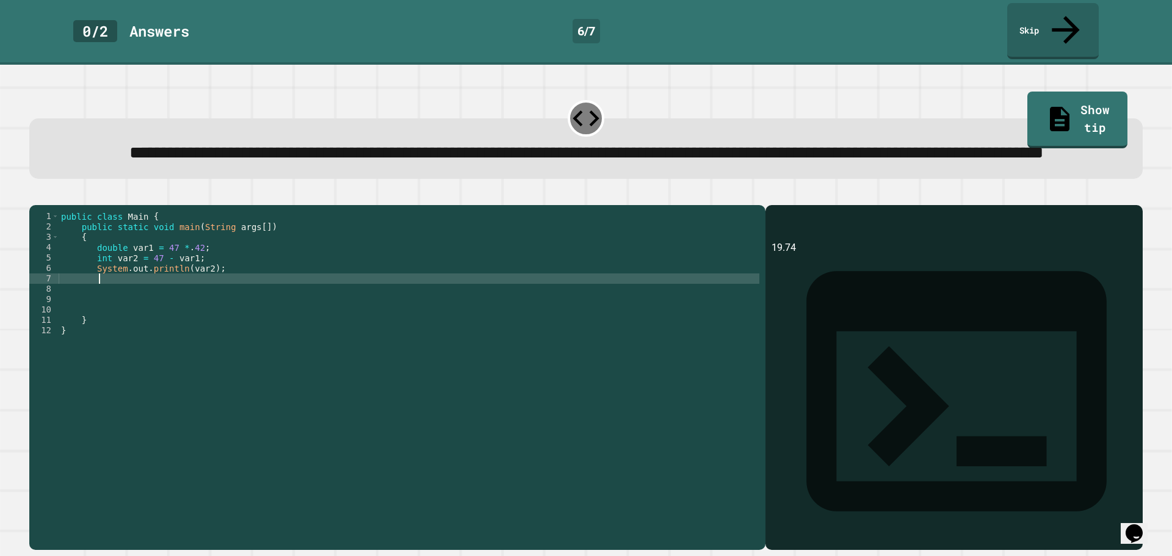
scroll to position [0, 2]
click at [157, 278] on div "public class Main { public static void main ( String args [ ]) { double var1 = …" at bounding box center [409, 361] width 700 height 301
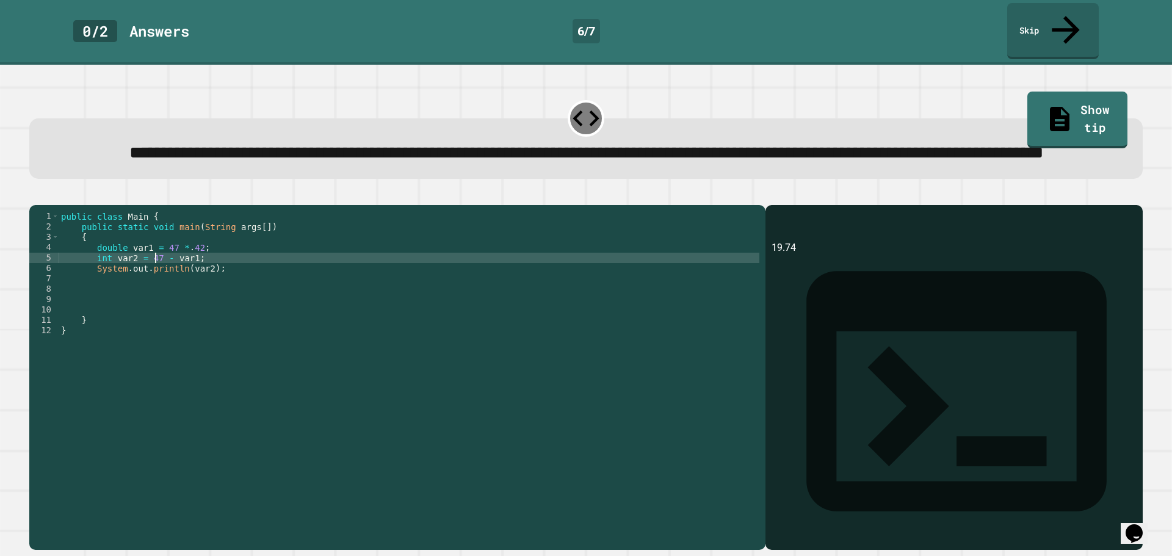
click at [35, 195] on icon "button" at bounding box center [35, 195] width 0 height 0
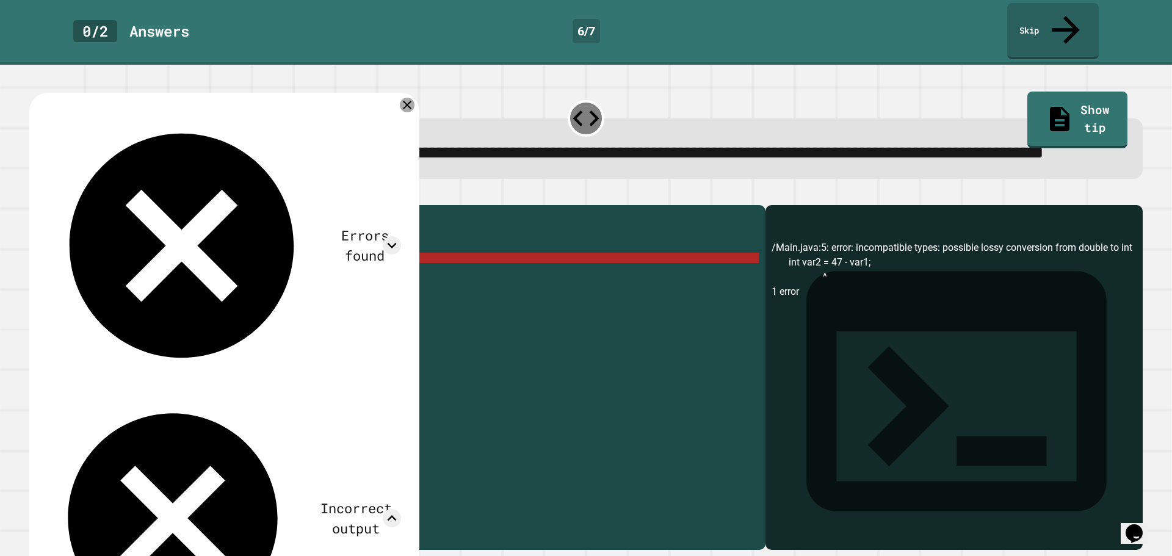
click at [409, 106] on icon at bounding box center [407, 105] width 9 height 9
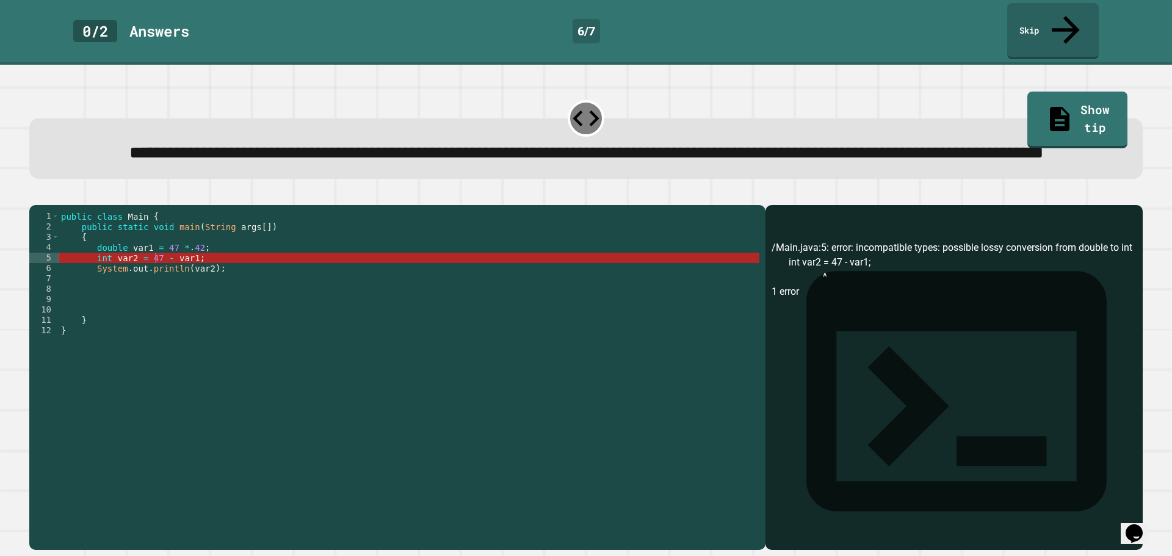
click at [168, 264] on div "public class Main { public static void main ( String args [ ]) { double var1 = …" at bounding box center [409, 361] width 700 height 301
click at [184, 265] on div "public class Main { public static void main ( String args [ ]) { double var1 = …" at bounding box center [409, 361] width 700 height 301
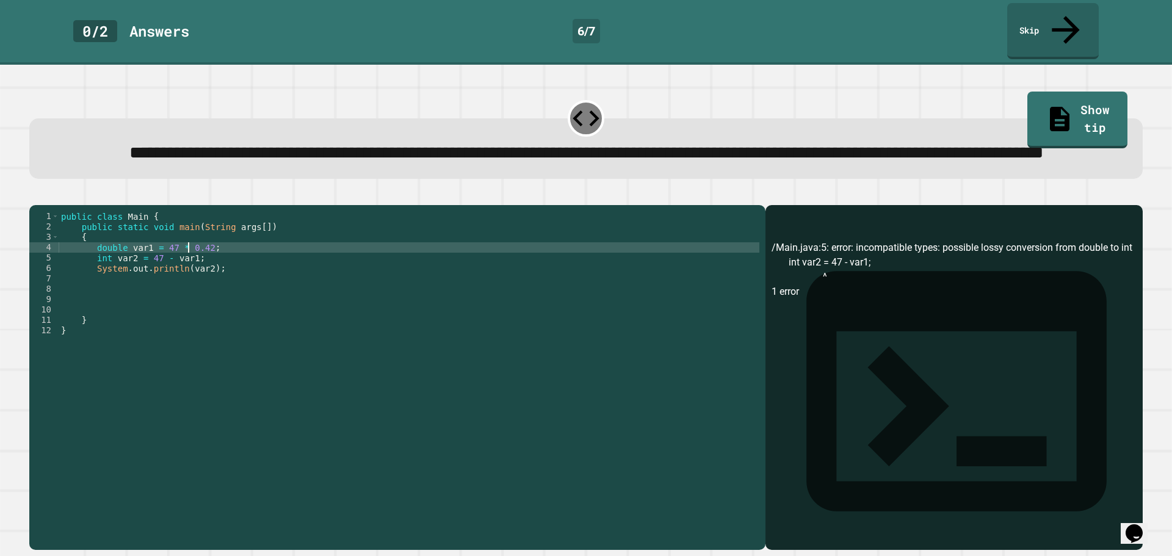
click at [167, 268] on div "public class Main { public static void main ( String args [ ]) { double var1 = …" at bounding box center [409, 361] width 700 height 301
click at [35, 195] on button "button" at bounding box center [35, 195] width 0 height 0
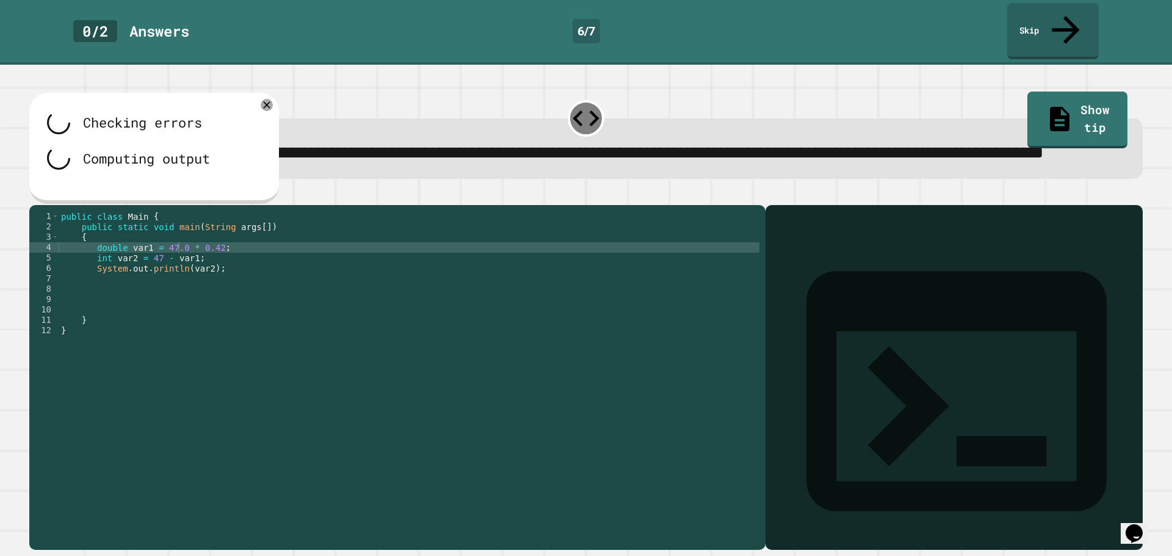
click at [114, 284] on div "public class Main { public static void main ( String args [ ]) { double var1 = …" at bounding box center [409, 361] width 700 height 301
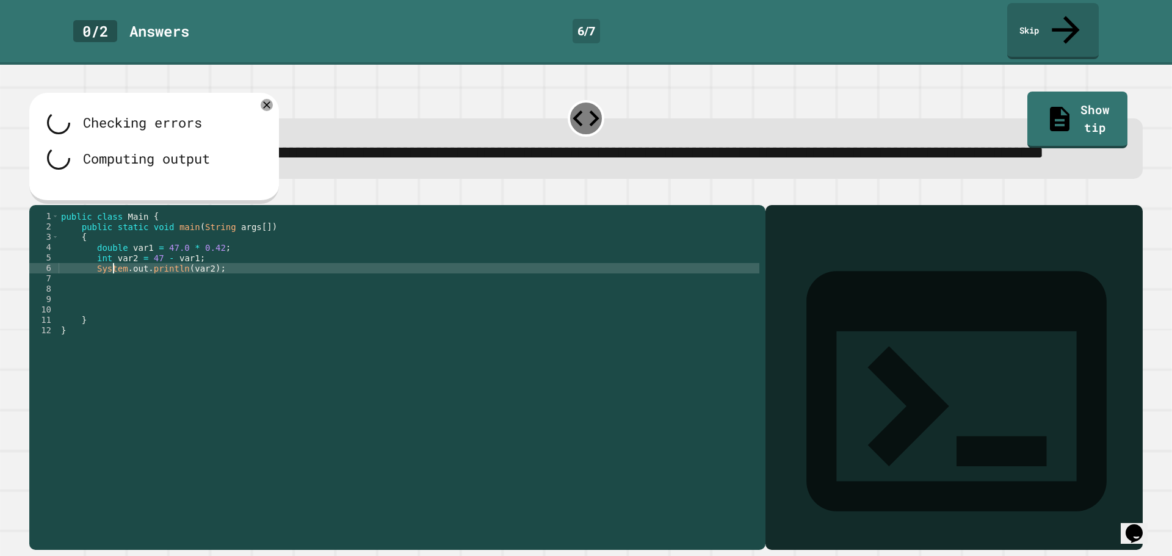
click at [109, 275] on div "public class Main { public static void main ( String args [ ]) { double var1 = …" at bounding box center [409, 361] width 700 height 301
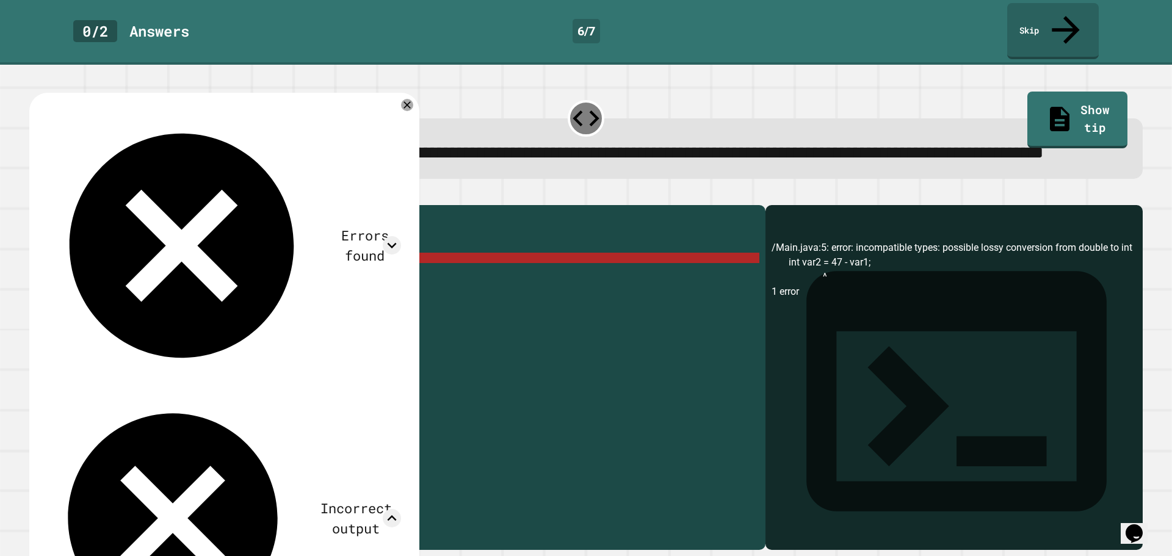
click at [408, 115] on div "Errors found /Main.java:5: error: incompatible types: possible lossy conversion…" at bounding box center [224, 432] width 390 height 679
click at [405, 110] on icon at bounding box center [407, 105] width 12 height 12
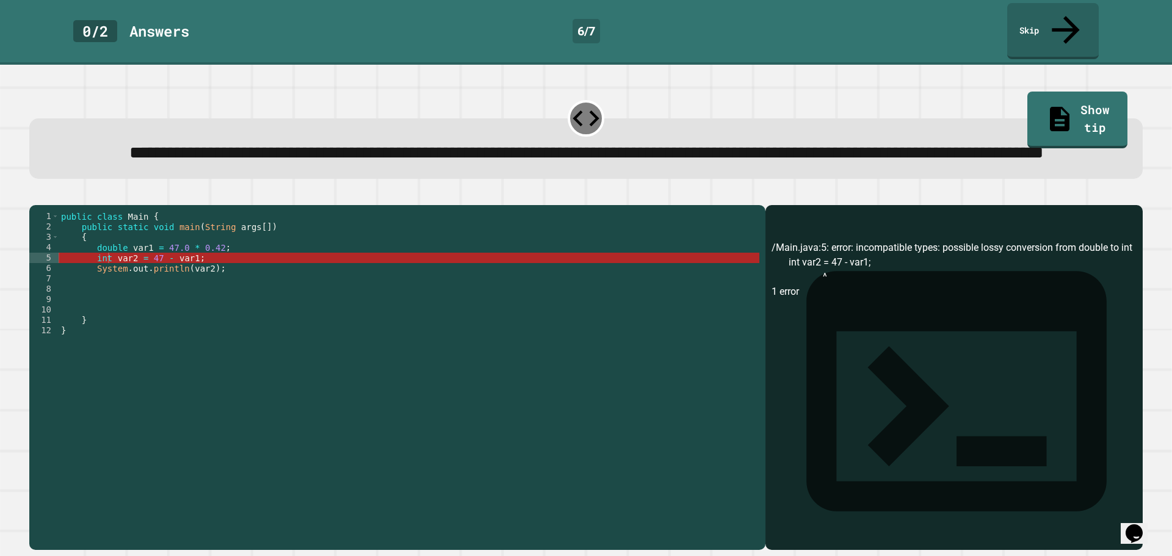
click at [104, 270] on div "public class Main { public static void main ( String args [ ]) { double var1 = …" at bounding box center [409, 361] width 700 height 301
click at [113, 276] on div "public class Main { public static void main ( String args [ ]) { double var1 = …" at bounding box center [409, 361] width 700 height 301
click at [107, 278] on div "public class Main { public static void main ( String args [ ]) { double var1 = …" at bounding box center [409, 361] width 700 height 301
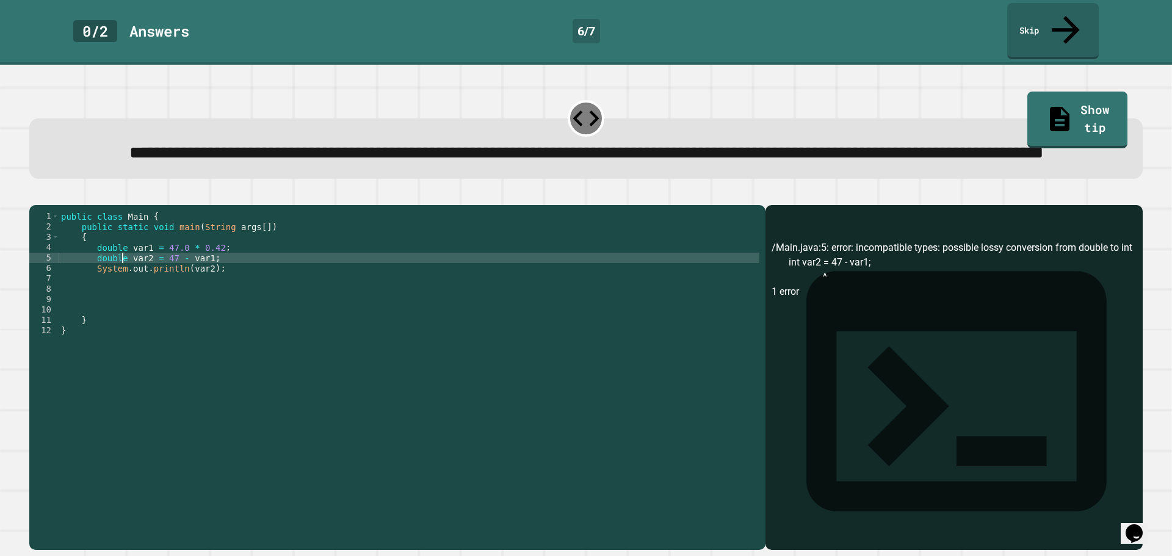
scroll to position [0, 4]
type textarea "**********"
click at [60, 199] on div at bounding box center [585, 197] width 1113 height 15
click at [35, 195] on button "button" at bounding box center [35, 195] width 0 height 0
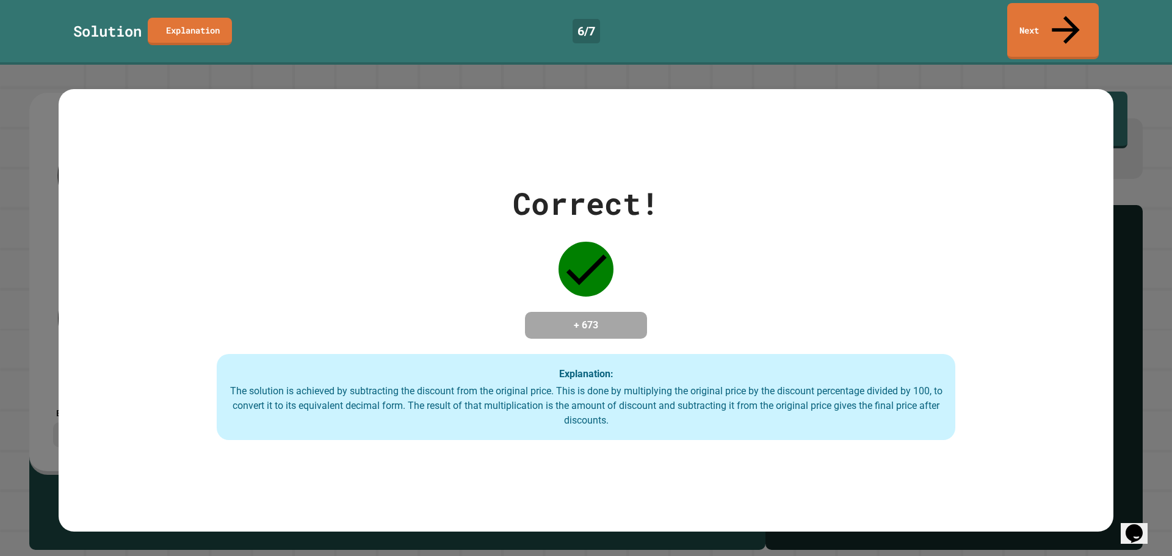
click at [1029, 6] on link "Next" at bounding box center [1053, 31] width 92 height 56
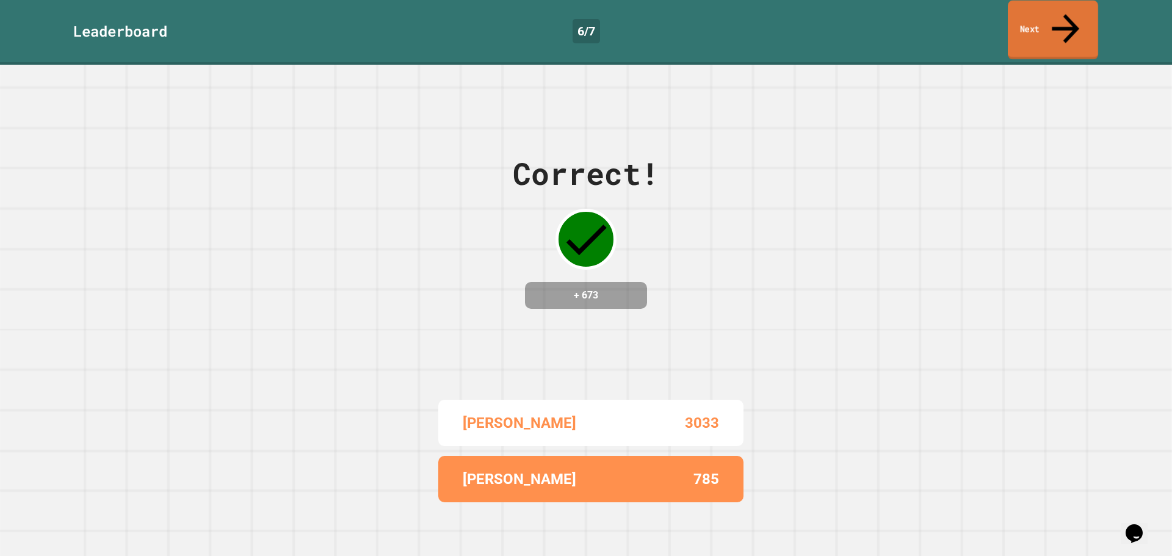
click at [1026, 12] on link "Next" at bounding box center [1052, 30] width 90 height 59
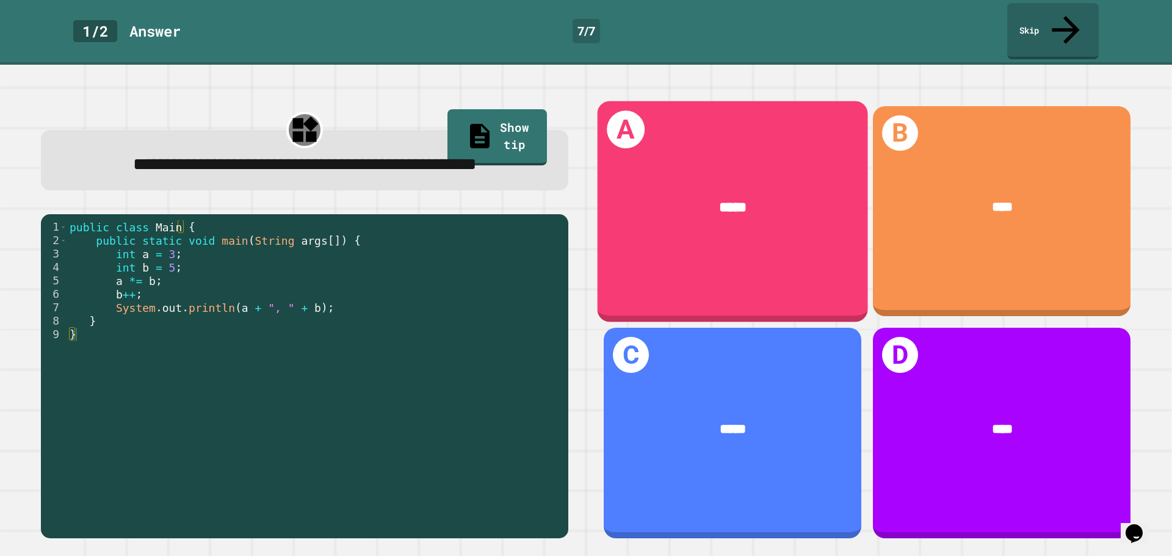
click at [735, 250] on div "A *****" at bounding box center [732, 211] width 270 height 221
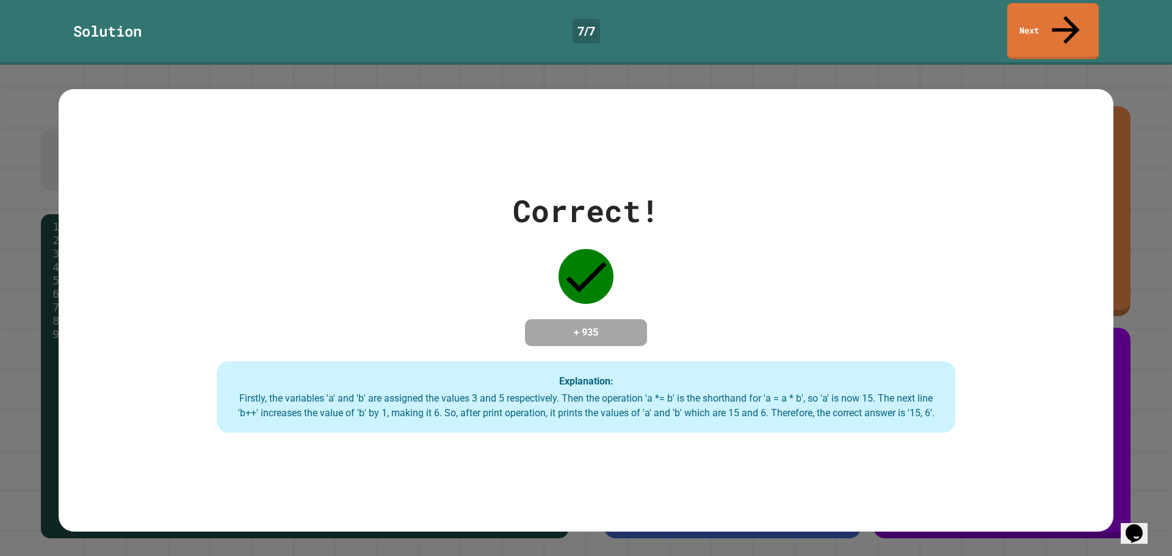
click at [1045, 23] on link "Next" at bounding box center [1053, 31] width 92 height 56
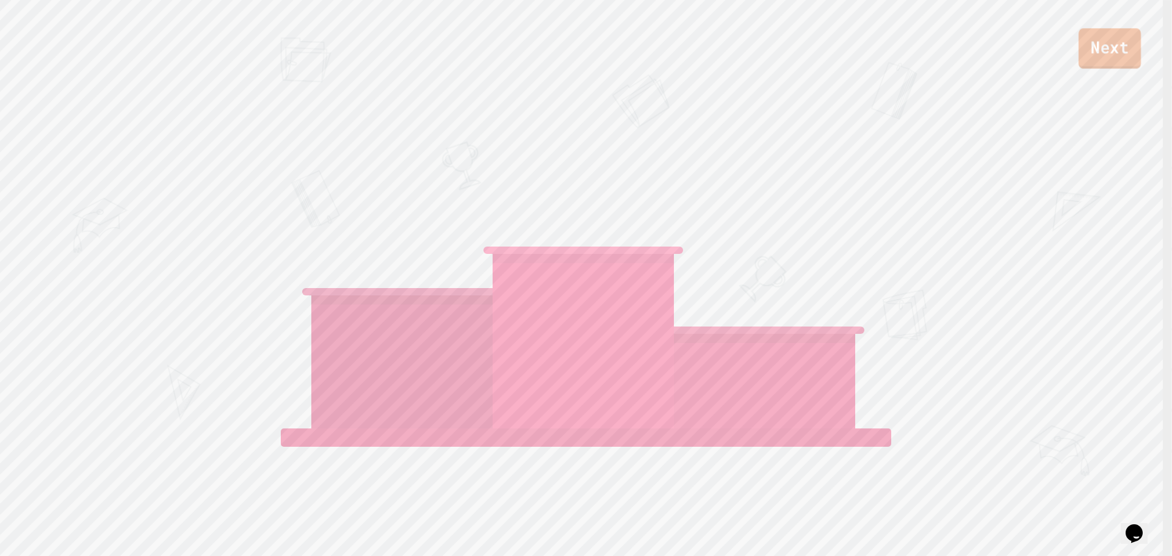
click at [1123, 51] on link "Next" at bounding box center [1109, 48] width 62 height 40
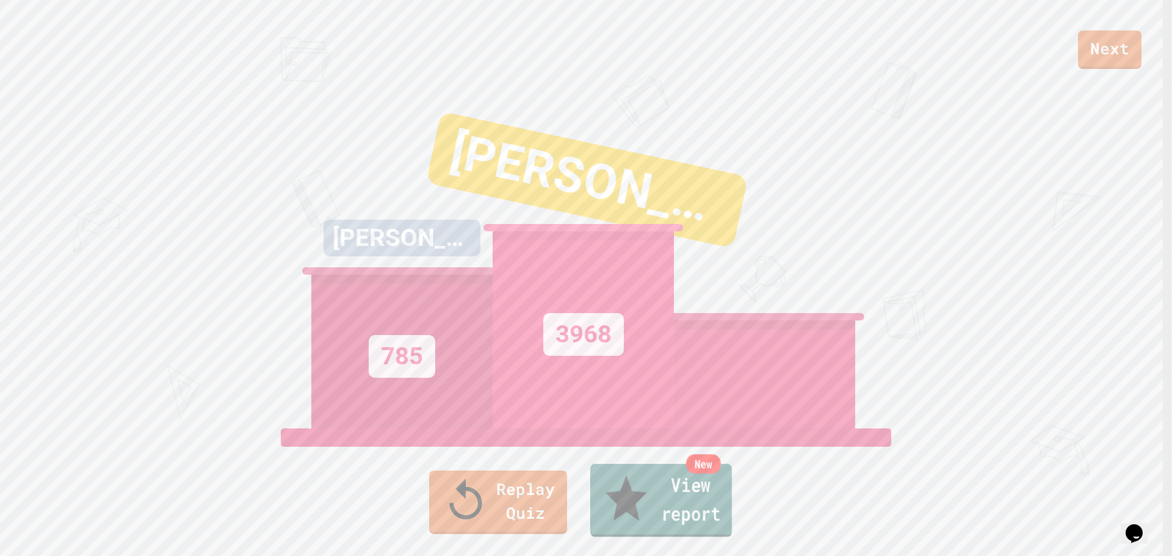
click at [716, 473] on div "New" at bounding box center [703, 464] width 35 height 20
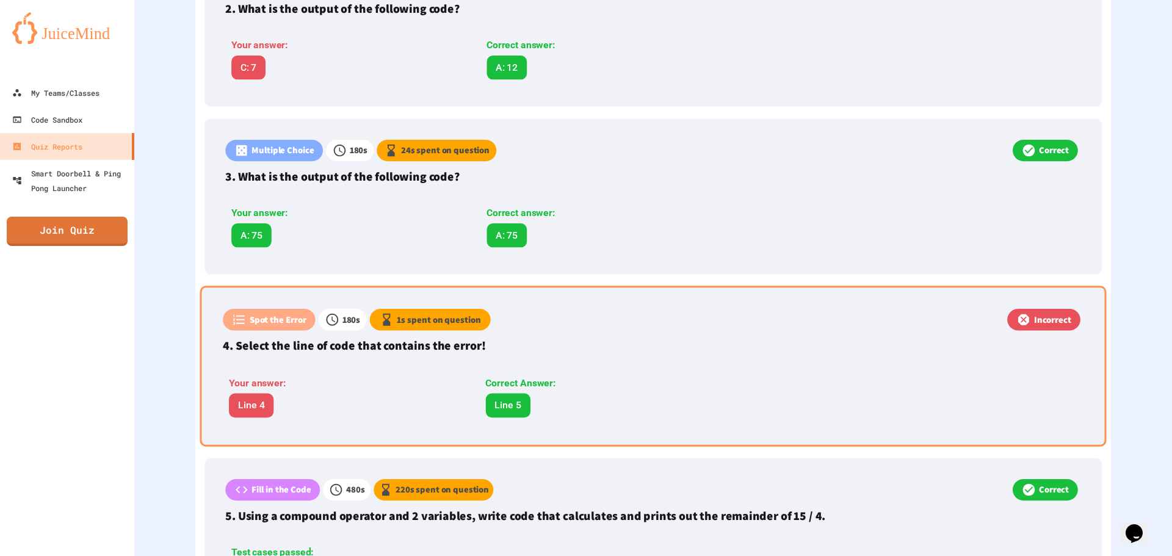
scroll to position [549, 0]
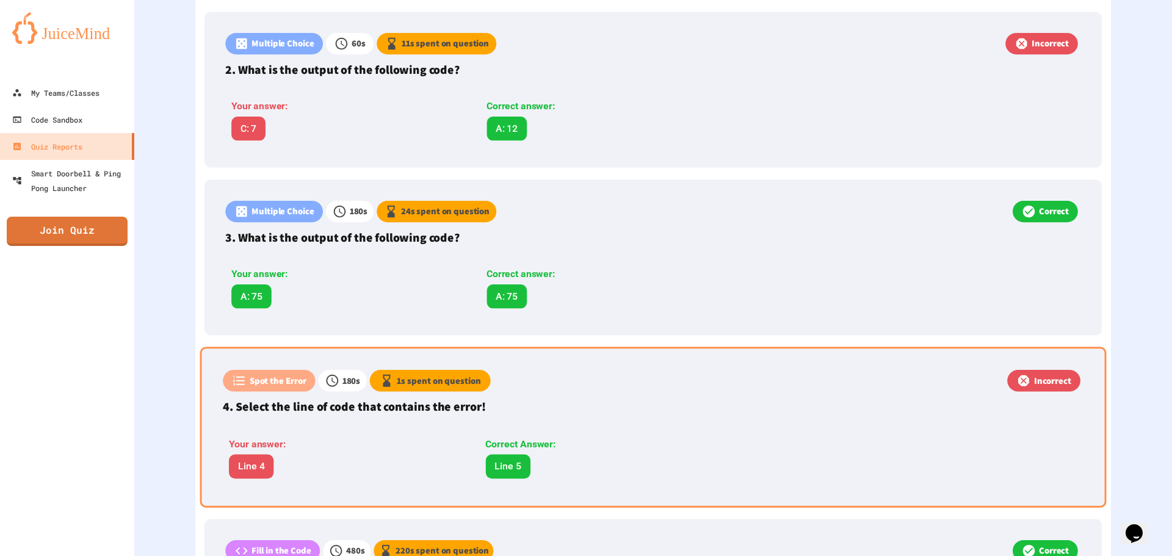
click at [478, 387] on p "1 s spent on question" at bounding box center [439, 380] width 84 height 13
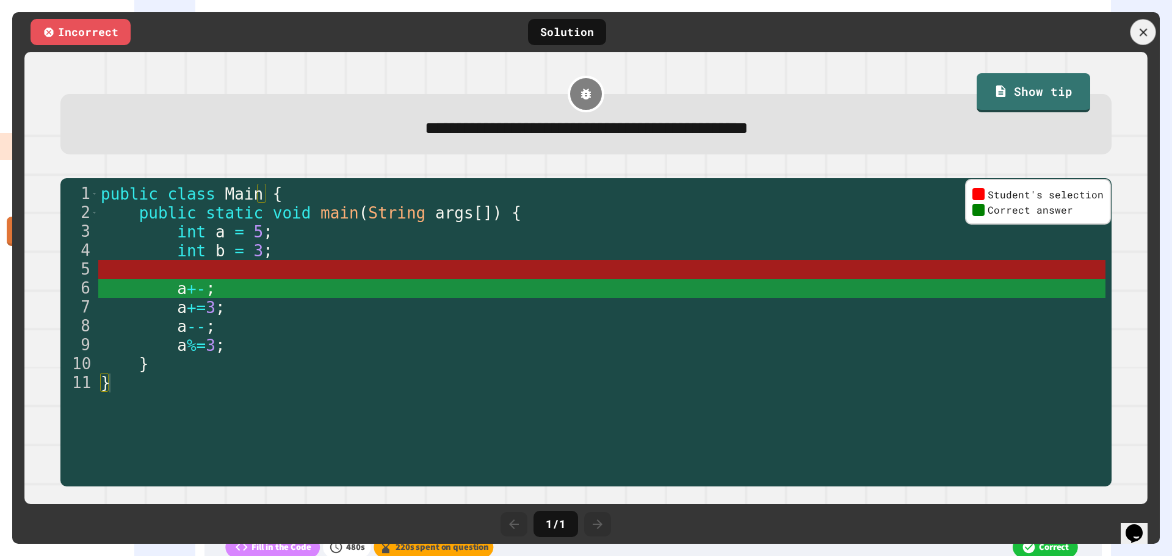
click at [1143, 27] on icon at bounding box center [1142, 32] width 13 height 13
